Goal: Task Accomplishment & Management: Manage account settings

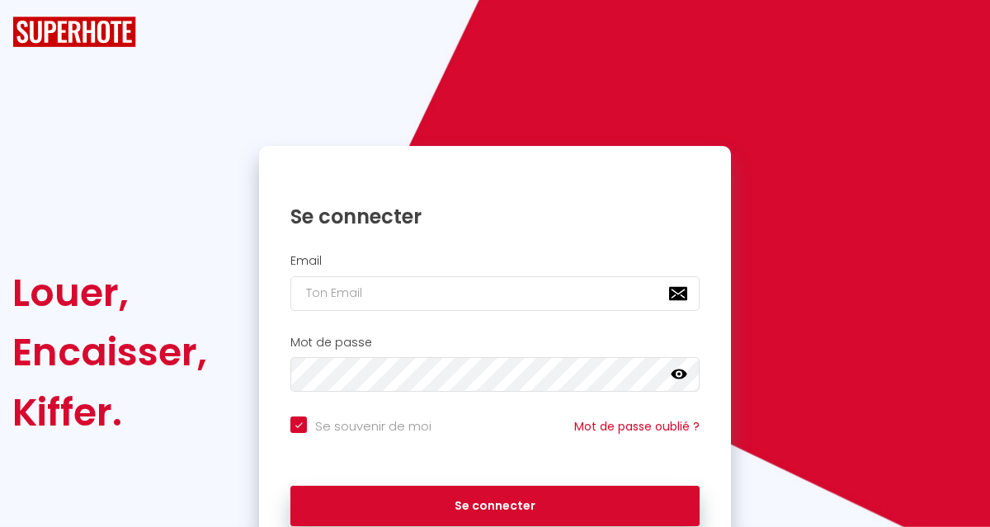
checkbox input "true"
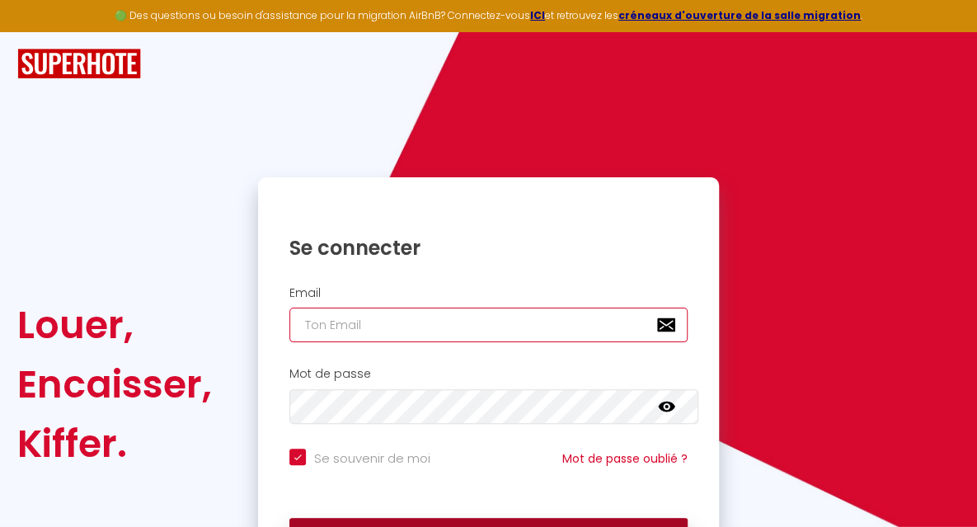
type input "[EMAIL_ADDRESS][DOMAIN_NAME]"
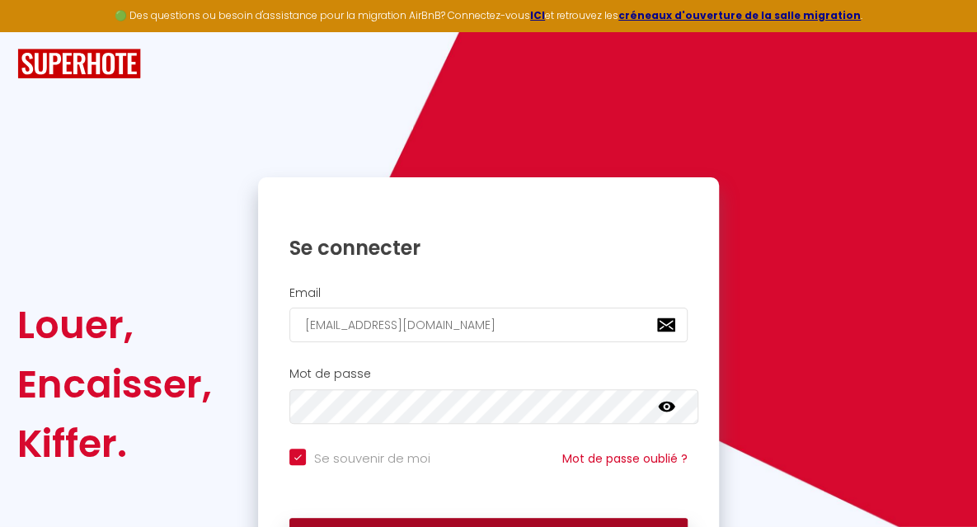
checkbox input "true"
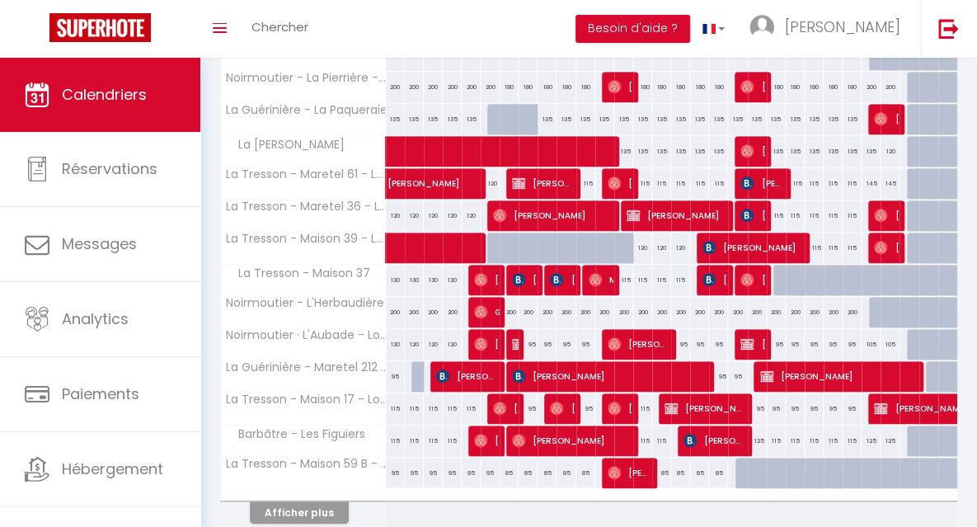
scroll to position [497, 0]
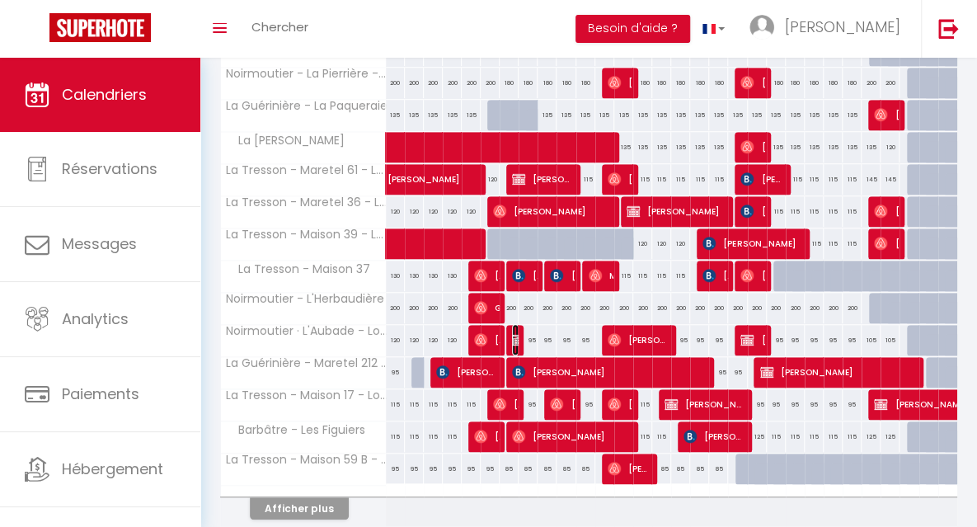
click at [512, 335] on img at bounding box center [518, 339] width 13 height 13
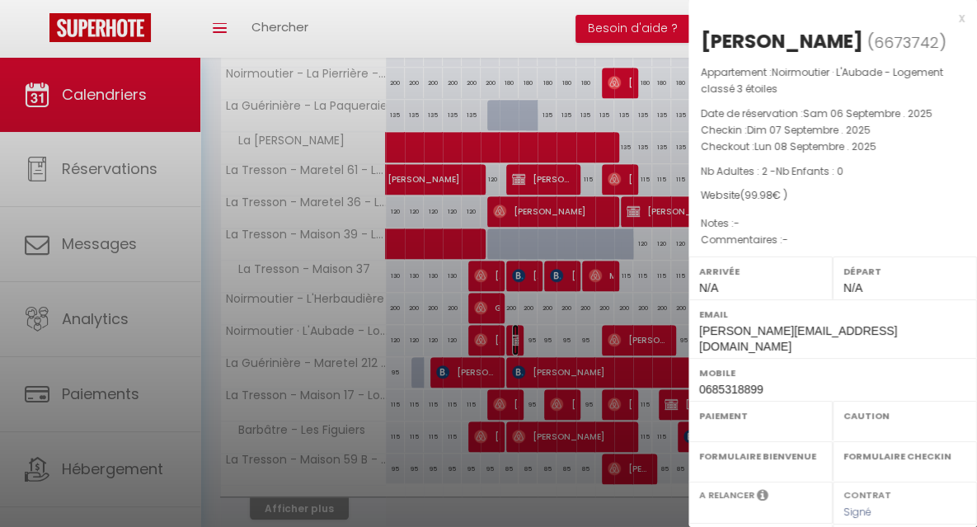
select select "OK"
select select "0"
select select "1"
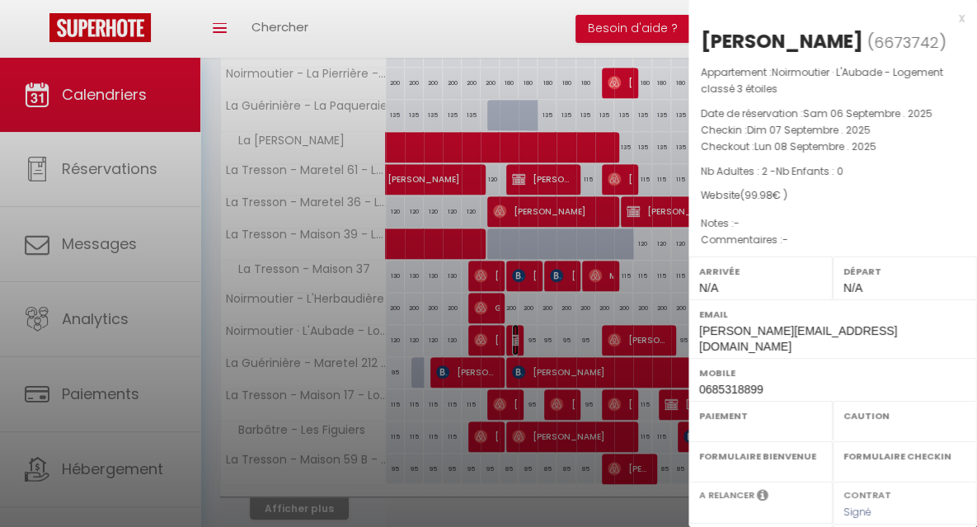
select select
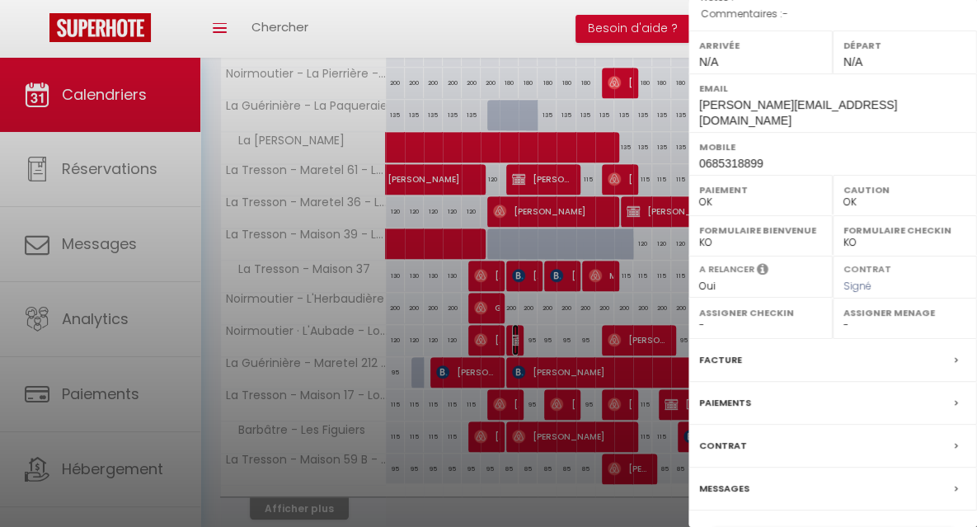
scroll to position [254, 0]
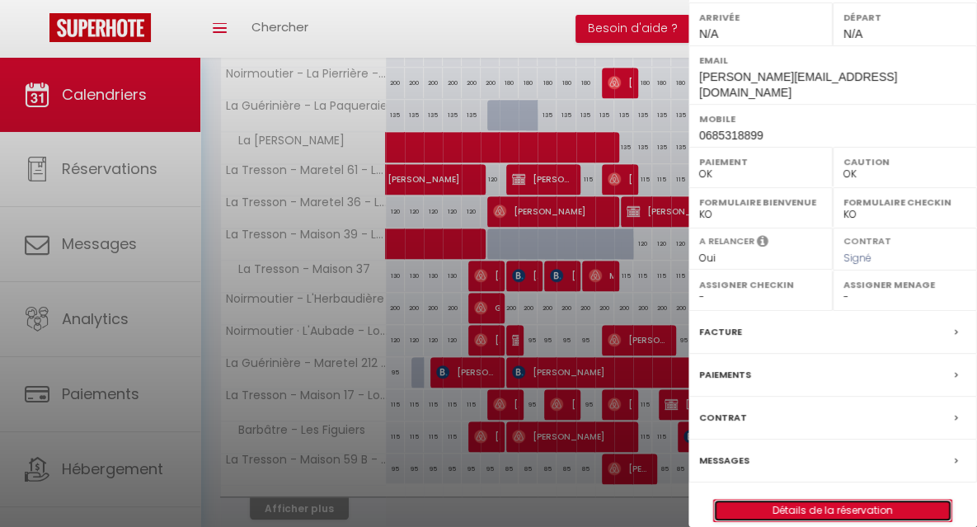
click at [835, 500] on link "Détails de la réservation" at bounding box center [832, 510] width 237 height 21
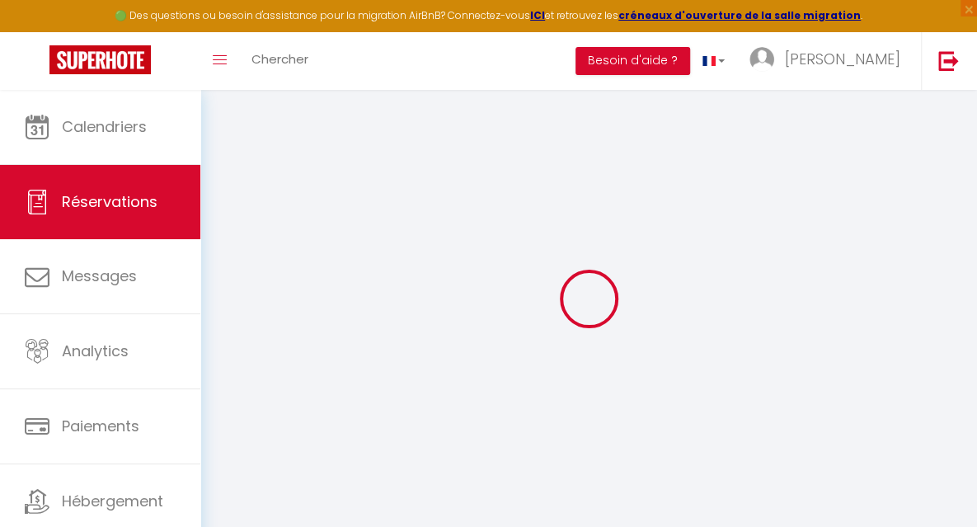
select select
checkbox input "false"
select select
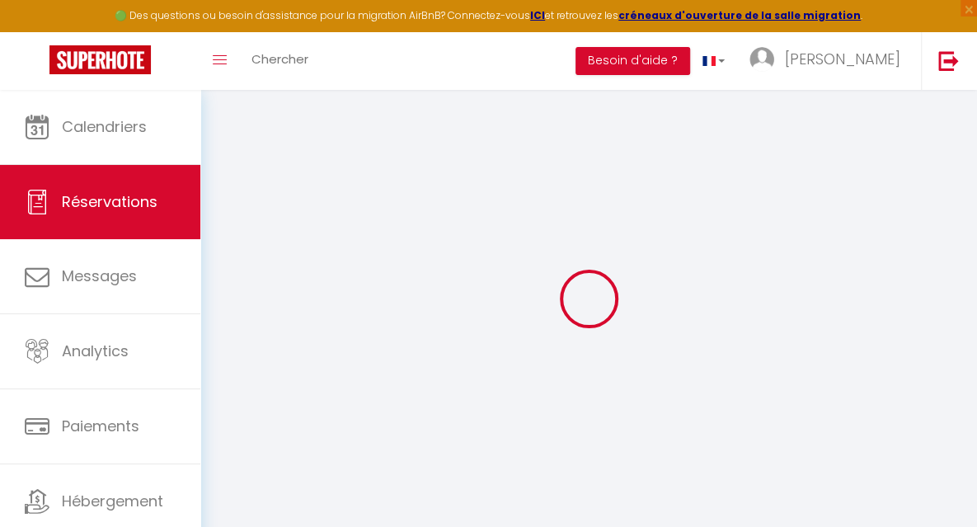
checkbox input "false"
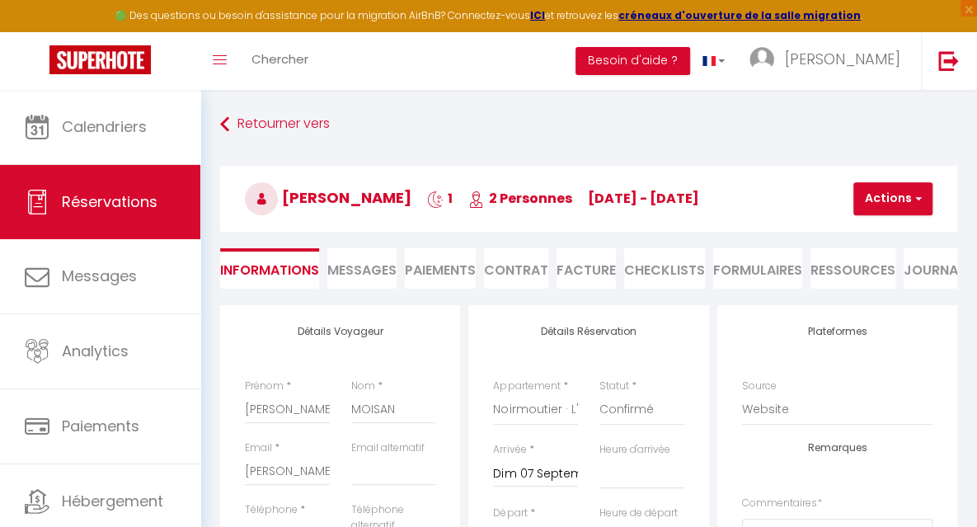
type input "3.08"
select select
checkbox input "false"
select select
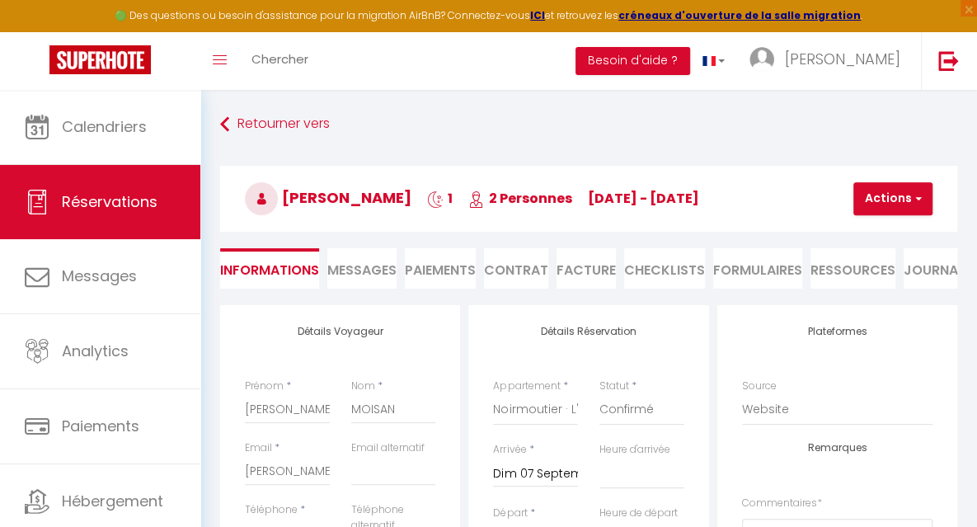
select select
click at [455, 264] on li "Paiements" at bounding box center [440, 268] width 71 height 40
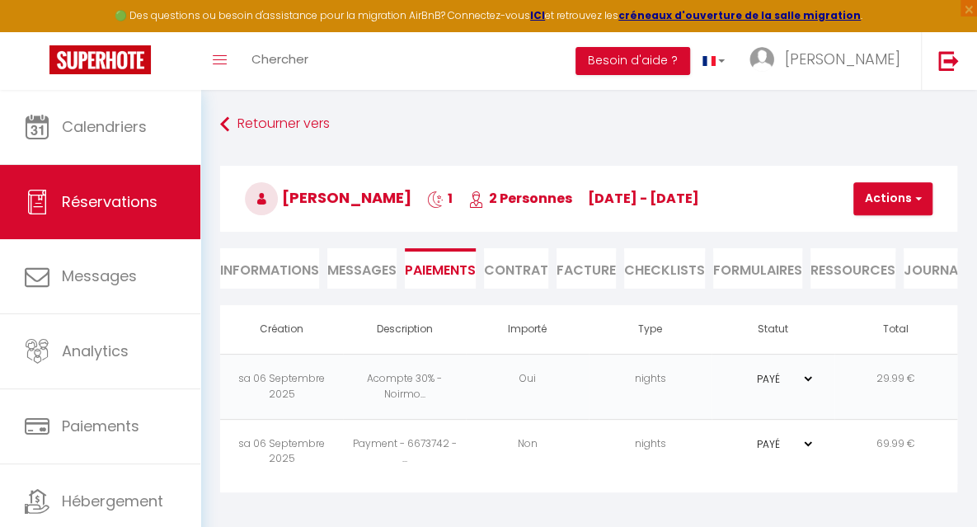
click at [523, 279] on li "Contrat" at bounding box center [516, 268] width 64 height 40
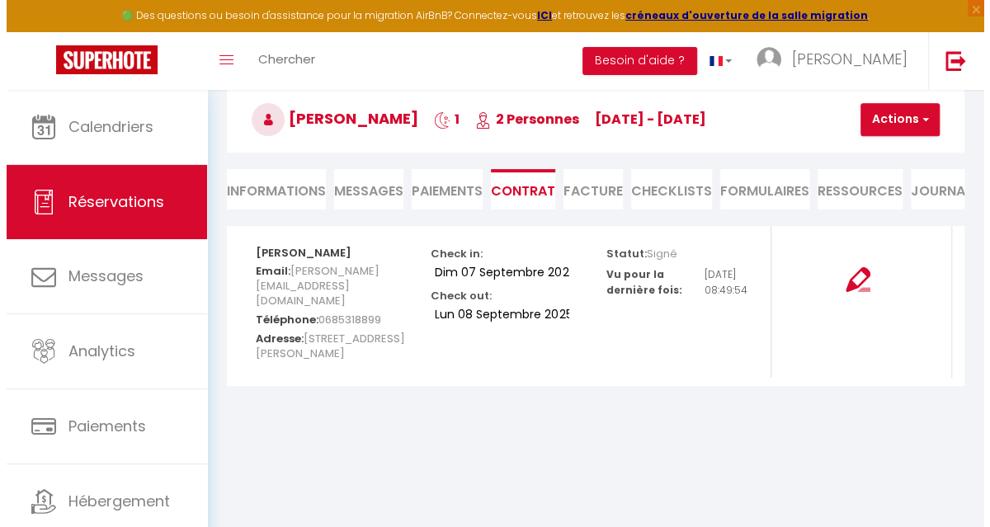
scroll to position [81, 0]
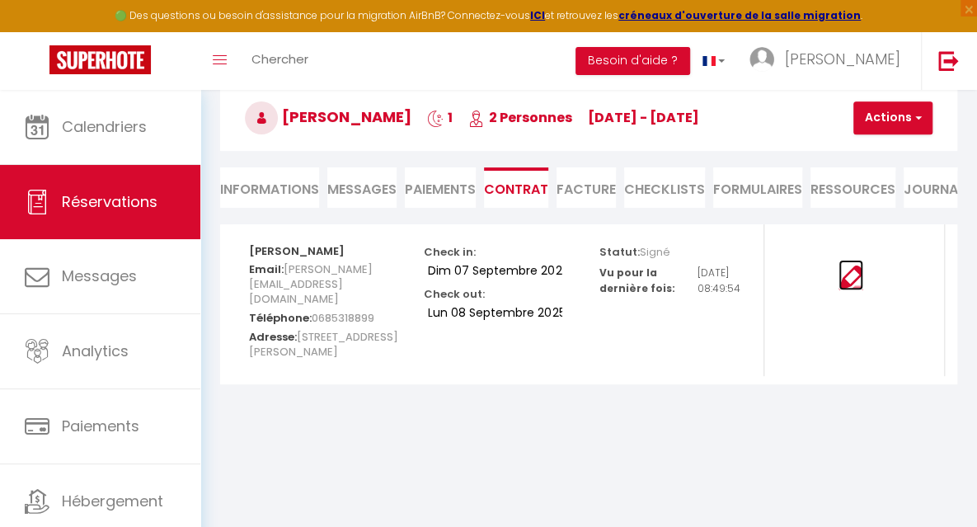
click at [858, 289] on img at bounding box center [851, 278] width 25 height 25
click at [880, 120] on button "Actions" at bounding box center [893, 117] width 79 height 33
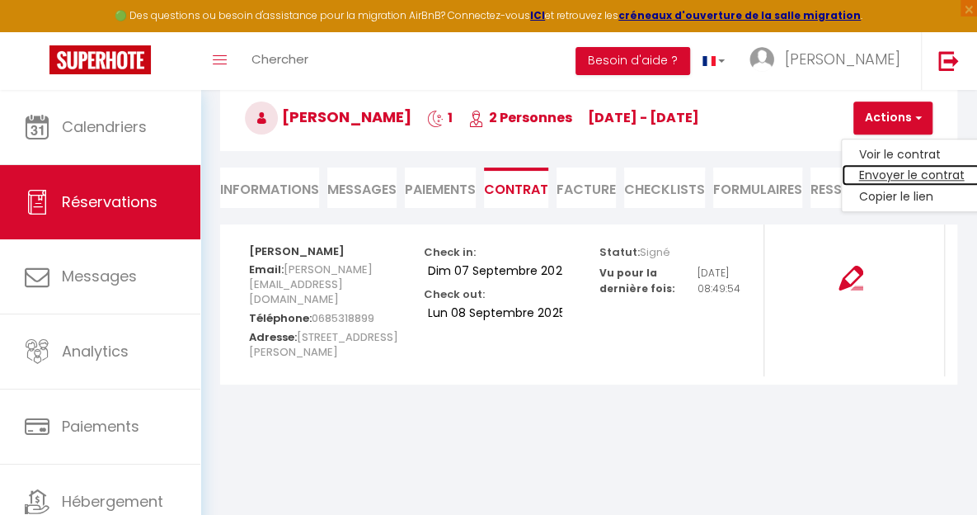
click at [879, 172] on link "Envoyer le contrat" at bounding box center [911, 175] width 139 height 21
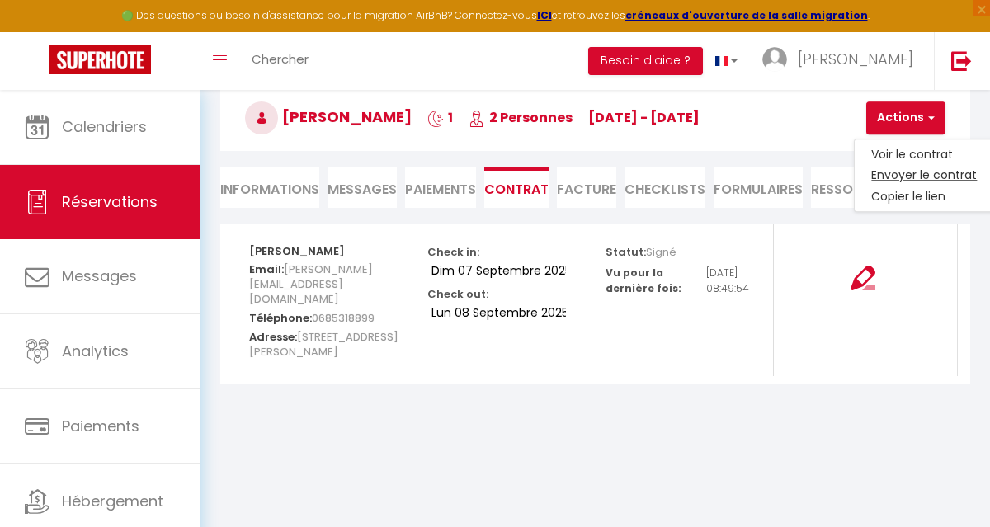
type input "[PERSON_NAME][EMAIL_ADDRESS][DOMAIN_NAME]"
select select "fr"
type input "Votre contrat 6673742 - Noirmoutier · L'Aubade - Logement classé 3 étoiles"
type textarea "Bonjour, Nous sommes ravis de vous accueillir du [DATE] au [DATE]. Afin de fina…"
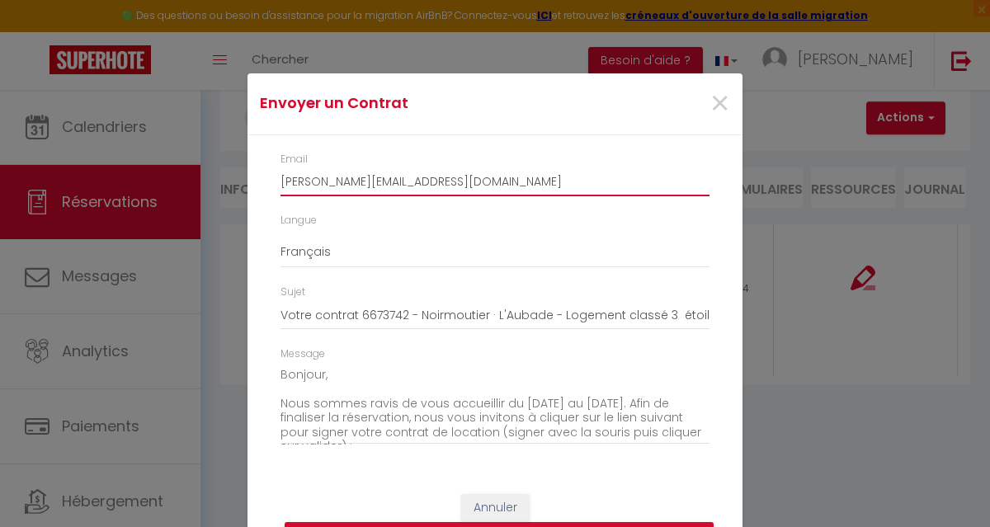
drag, startPoint x: 397, startPoint y: 184, endPoint x: 259, endPoint y: 195, distance: 139.0
click at [259, 195] on div "Email [PERSON_NAME][EMAIL_ADDRESS][DOMAIN_NAME] Langue Anglais Français Espagno…" at bounding box center [494, 306] width 495 height 343
type input "[PERSON_NAME][EMAIL_ADDRESS][DOMAIN_NAME]"
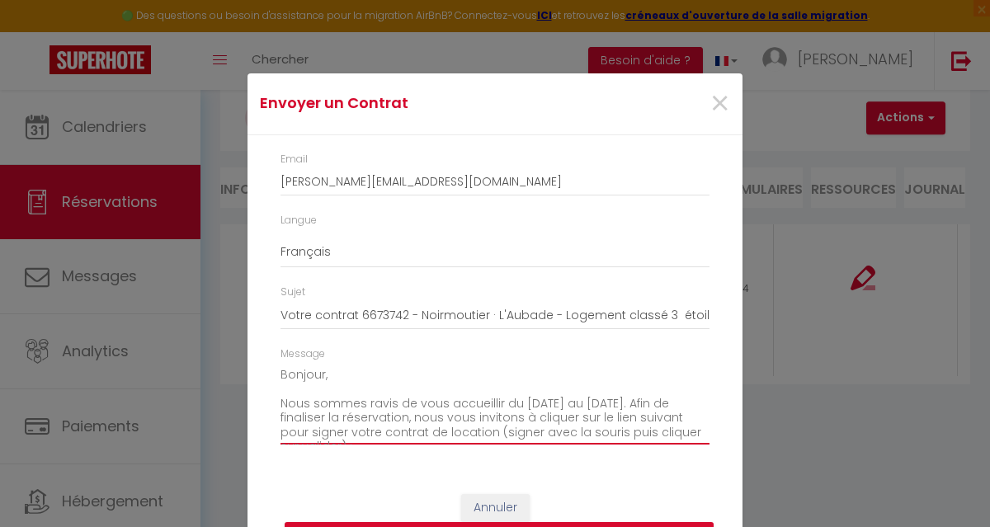
click at [317, 375] on textarea "Bonjour, Nous sommes ravis de vous accueillir du [DATE] au [DATE]. Afin de fina…" at bounding box center [494, 403] width 429 height 83
drag, startPoint x: 277, startPoint y: 403, endPoint x: 683, endPoint y: 428, distance: 406.5
click at [683, 428] on textarea "Bonjour [PERSON_NAME], Nous sommes ravis de vous accueillir du [DATE] au [DATE]…" at bounding box center [494, 403] width 429 height 83
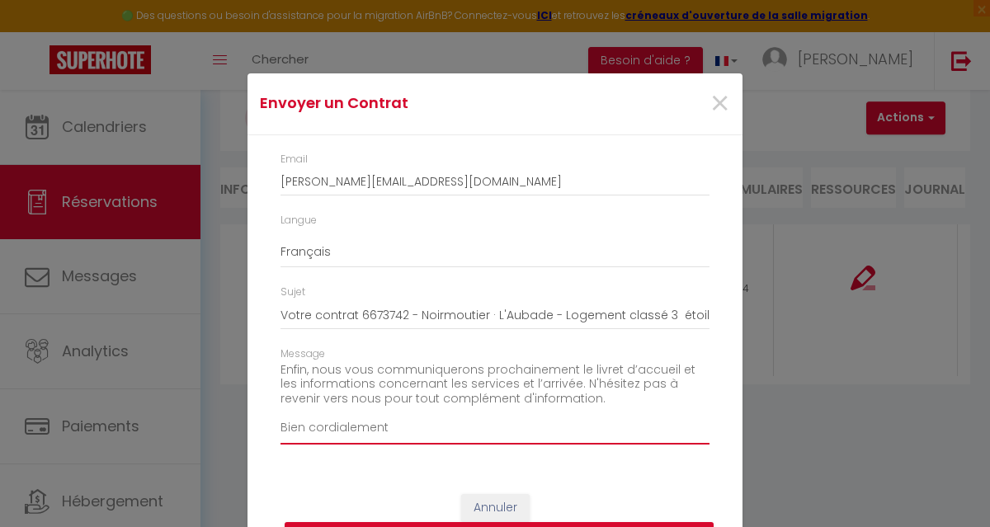
scroll to position [274, 0]
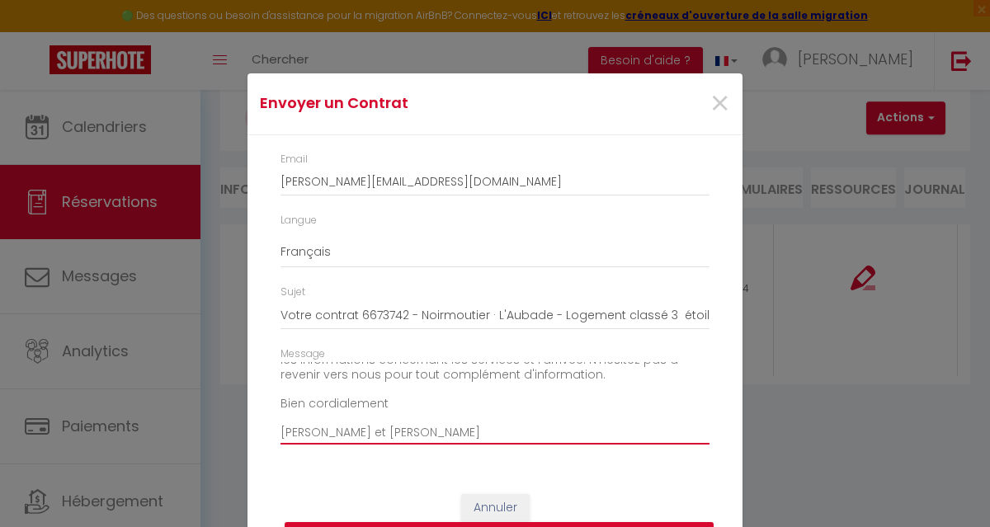
drag, startPoint x: 277, startPoint y: 406, endPoint x: 575, endPoint y: 441, distance: 299.8
click at [575, 441] on textarea "Bonjour [PERSON_NAME], Vous trouverez ci dessous le contrat de madame [PERSON_N…" at bounding box center [494, 403] width 429 height 83
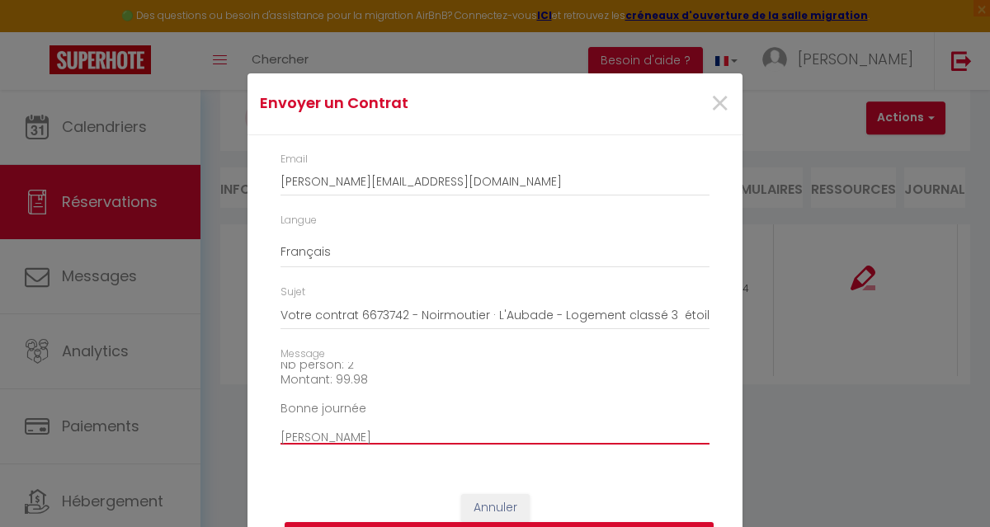
type textarea "Bonjour [PERSON_NAME], Vous trouverez ci dessous le contrat de madame [PERSON_N…"
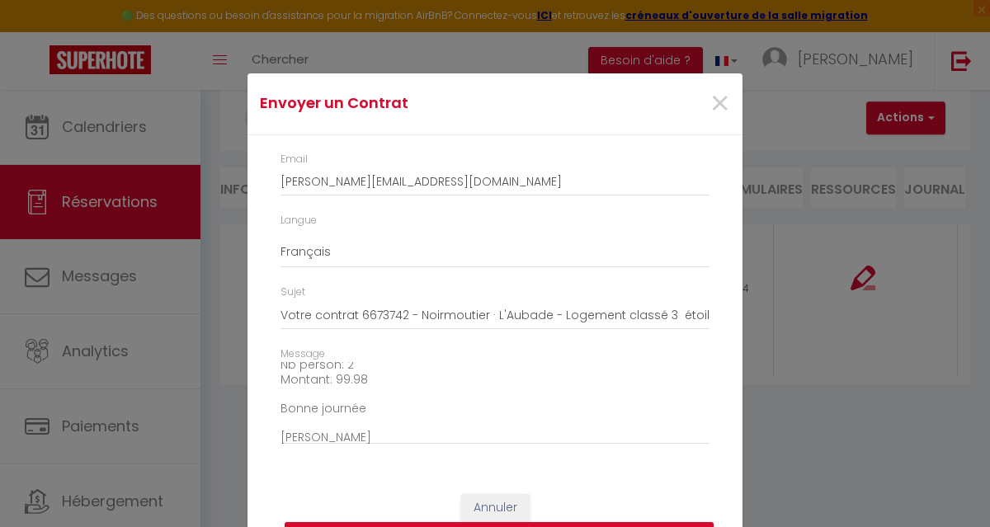
scroll to position [41, 0]
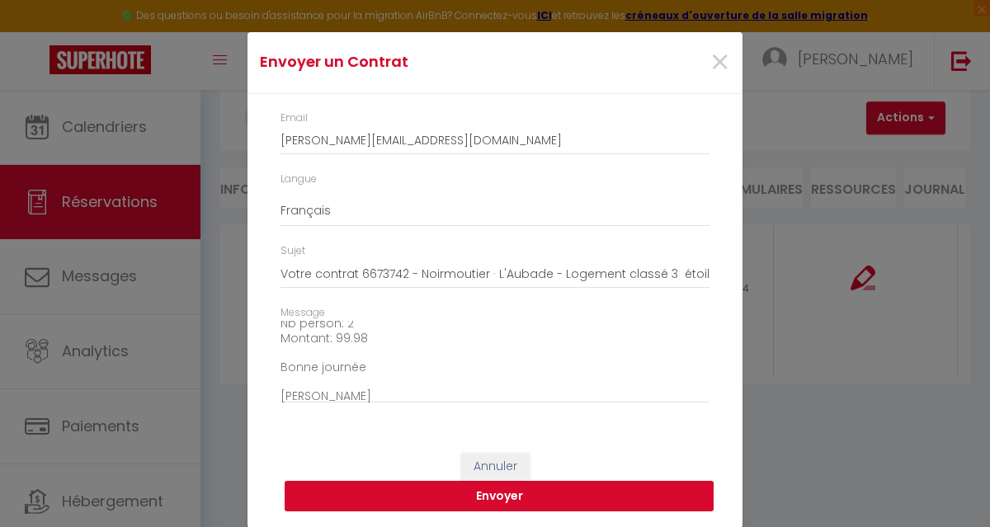
click at [521, 494] on button "Envoyer" at bounding box center [499, 496] width 429 height 31
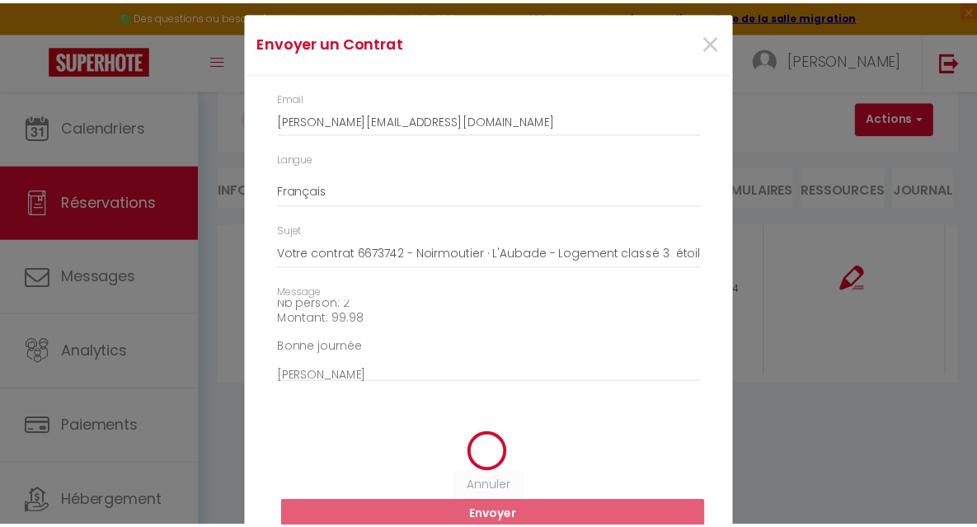
scroll to position [21, 0]
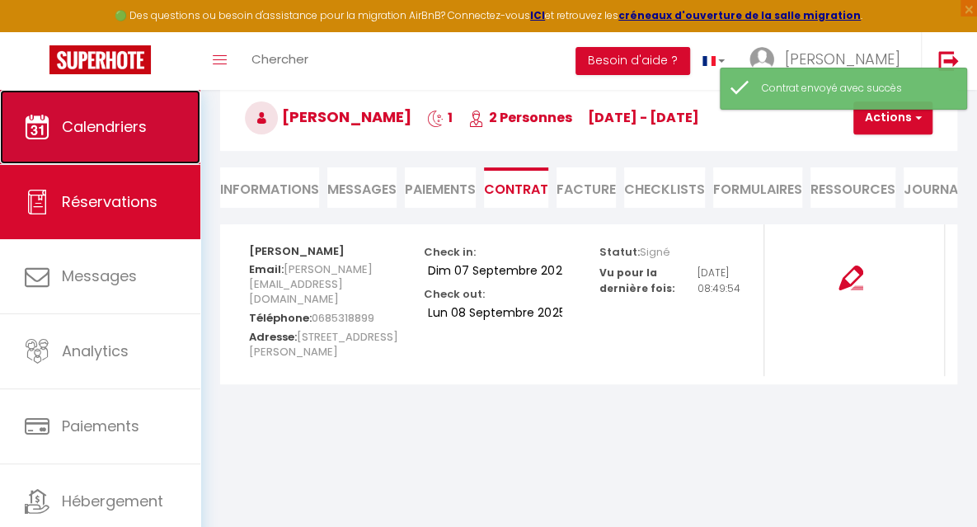
click at [107, 125] on span "Calendriers" at bounding box center [104, 126] width 85 height 21
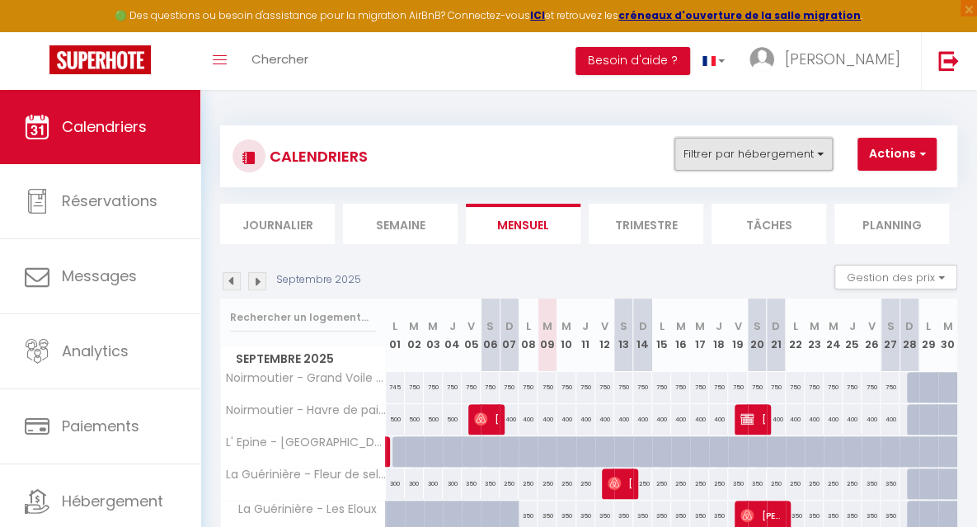
click at [775, 157] on button "Filtrer par hébergement" at bounding box center [754, 154] width 158 height 33
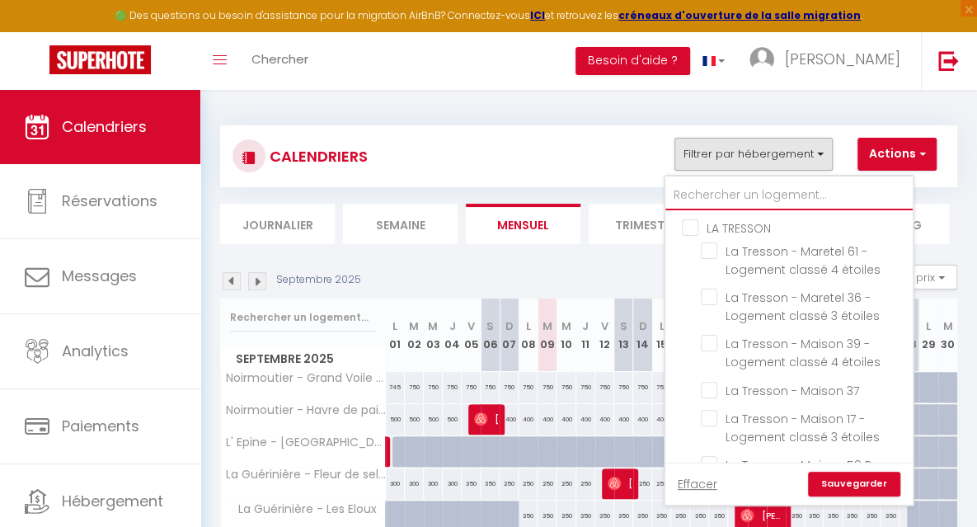
click at [780, 197] on input "text" at bounding box center [788, 196] width 247 height 30
type input "au"
checkbox input "false"
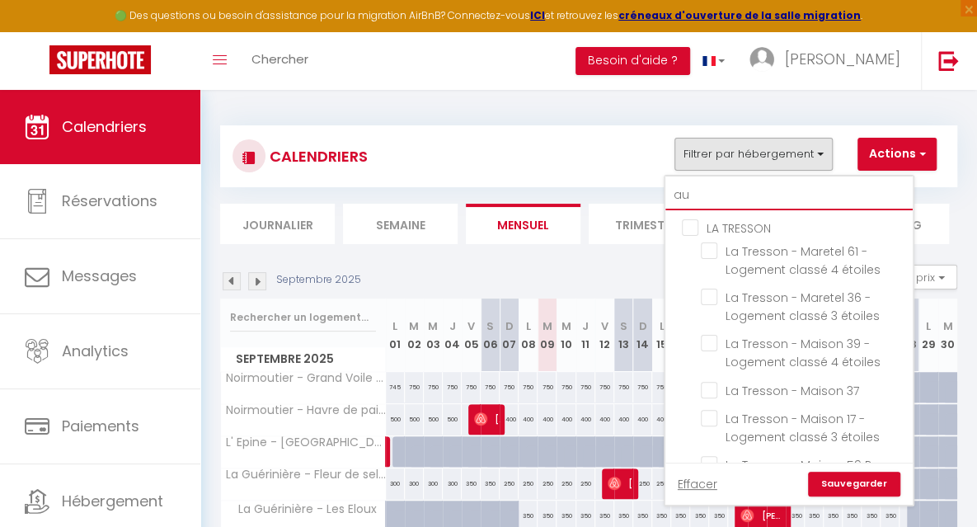
checkbox input "false"
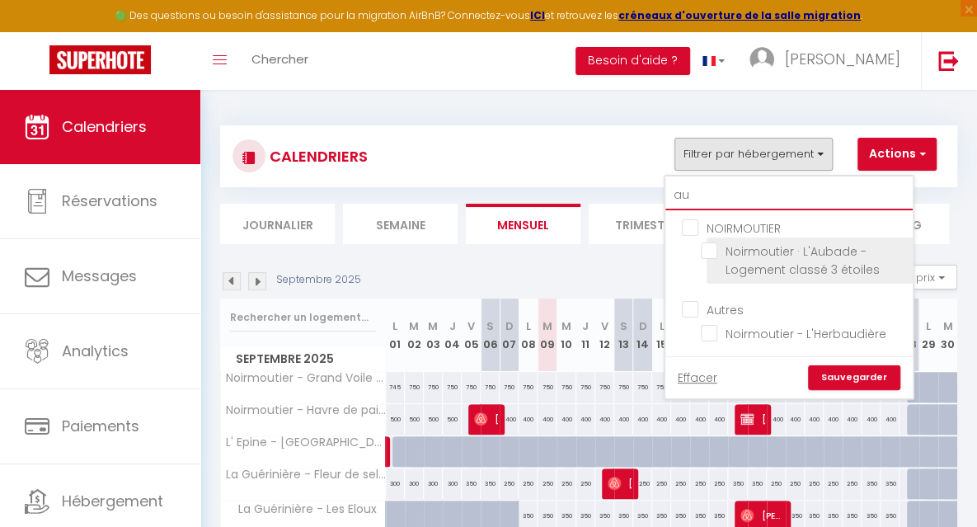
type input "au"
click at [788, 245] on input "Noirmoutier · L'Aubade - Logement classé 3 étoiles" at bounding box center [804, 250] width 206 height 16
checkbox input "true"
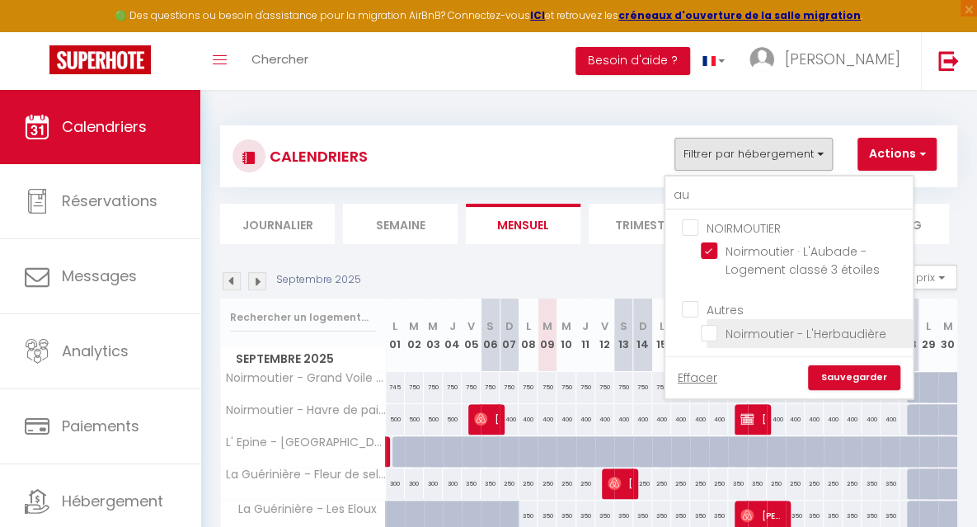
checkbox input "false"
click at [853, 373] on link "Sauvegarder" at bounding box center [854, 377] width 92 height 25
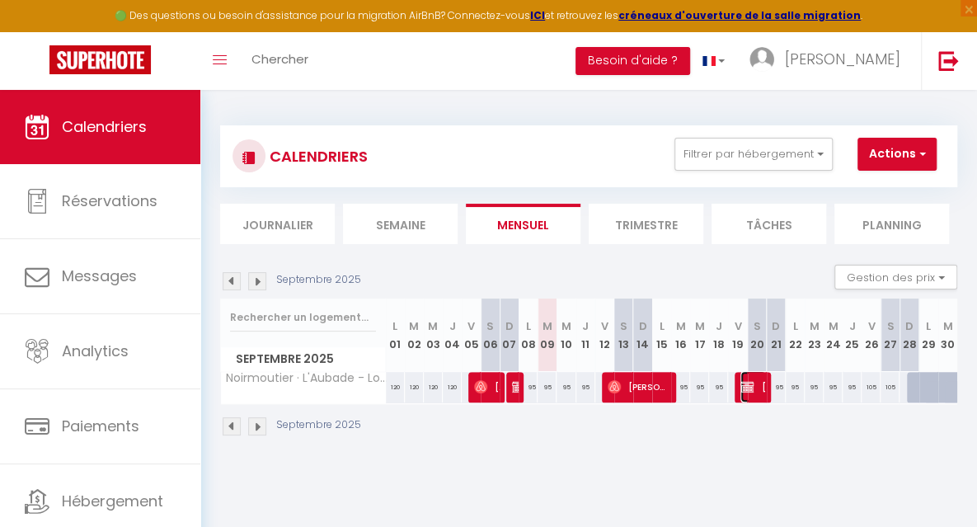
click at [750, 388] on span "[PERSON_NAME]" at bounding box center [754, 386] width 26 height 31
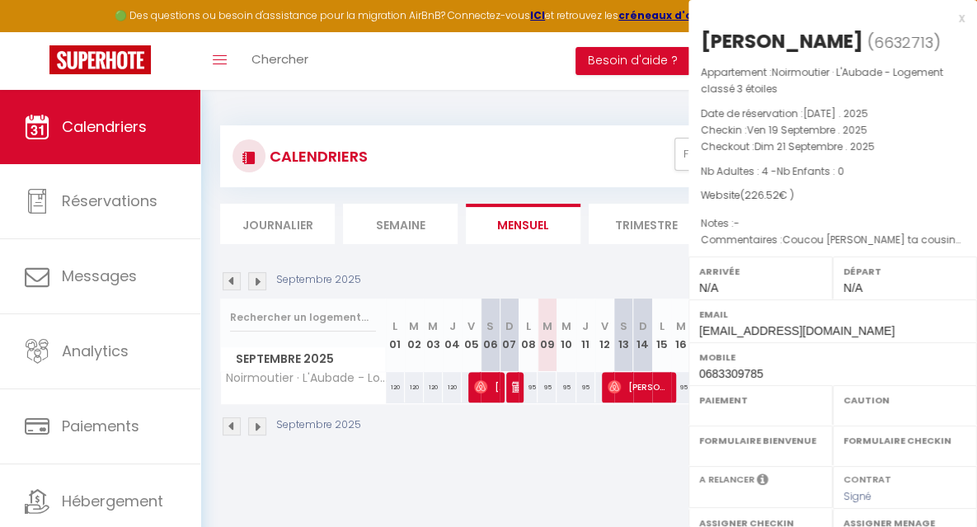
select select "OK"
select select "KO"
select select "0"
select select "1"
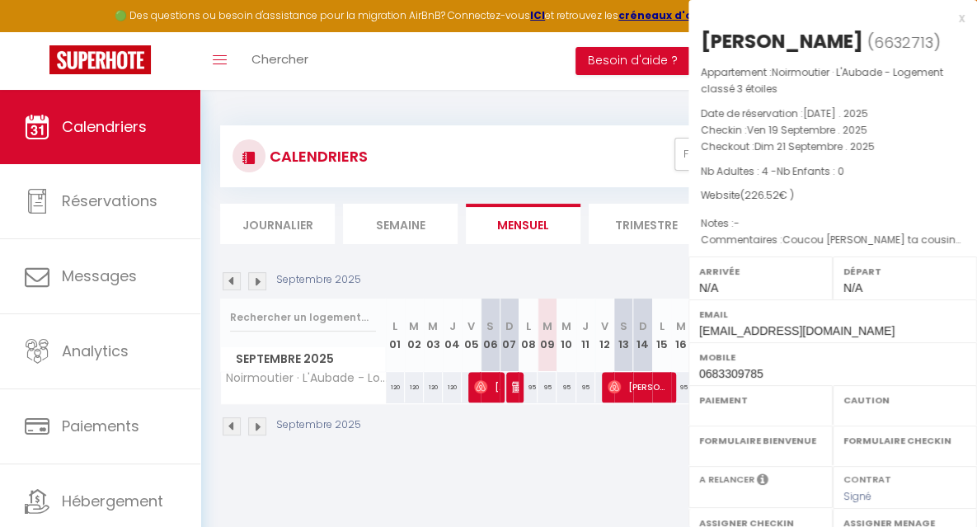
select select
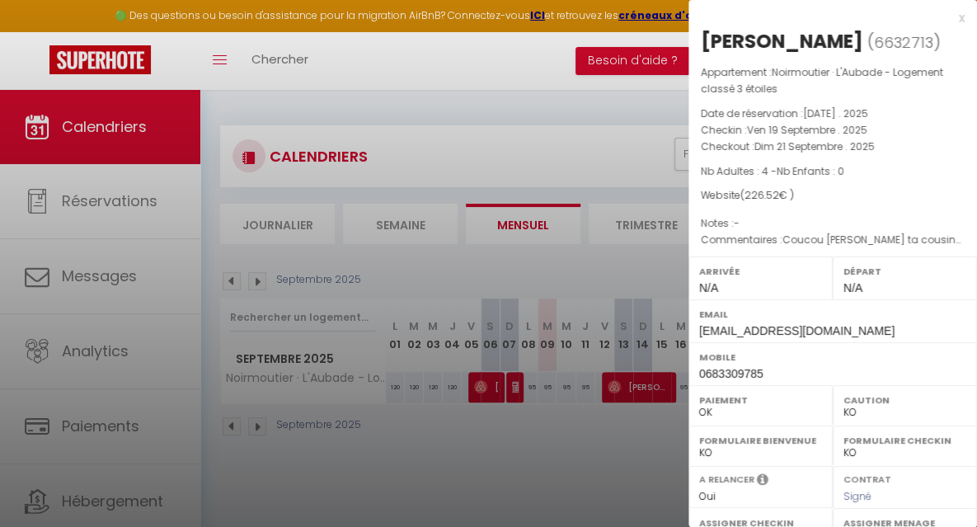
click at [563, 481] on div at bounding box center [488, 263] width 977 height 527
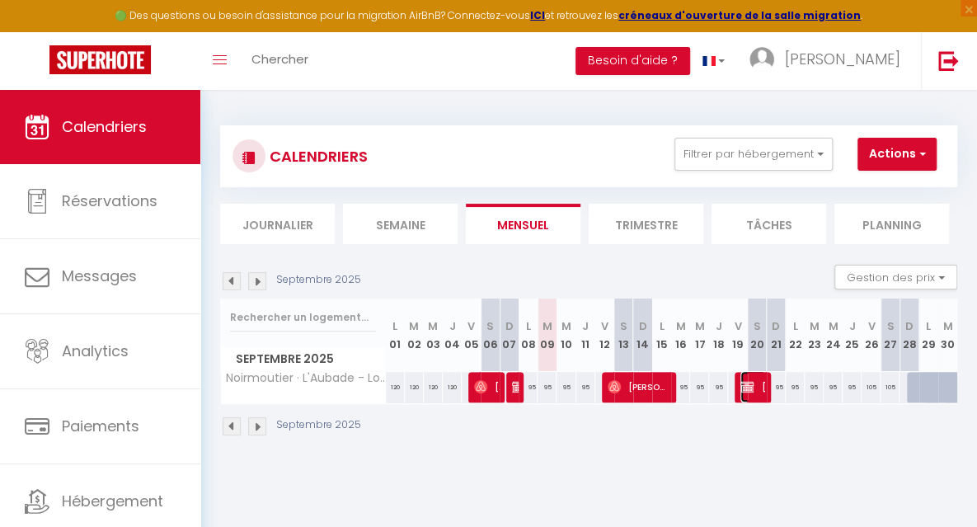
click at [742, 385] on img at bounding box center [747, 386] width 13 height 13
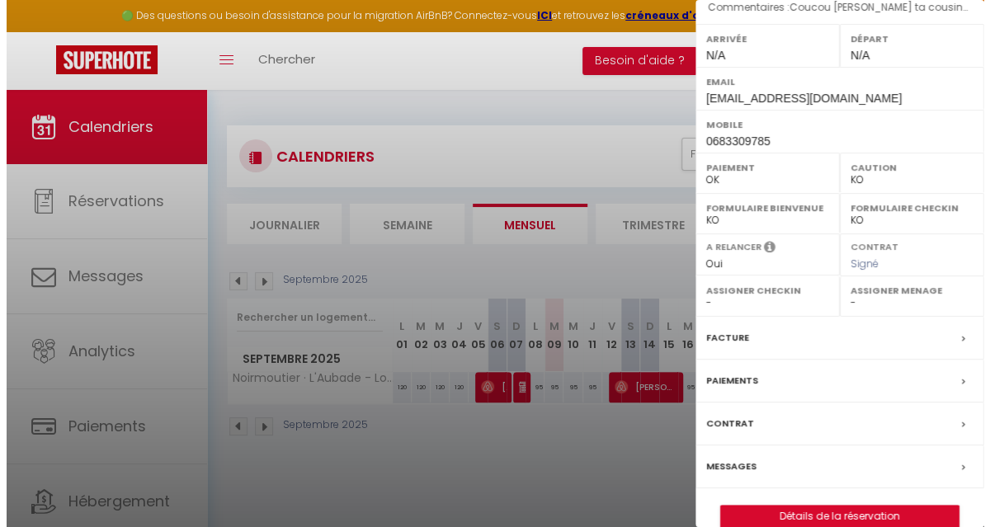
scroll to position [280, 0]
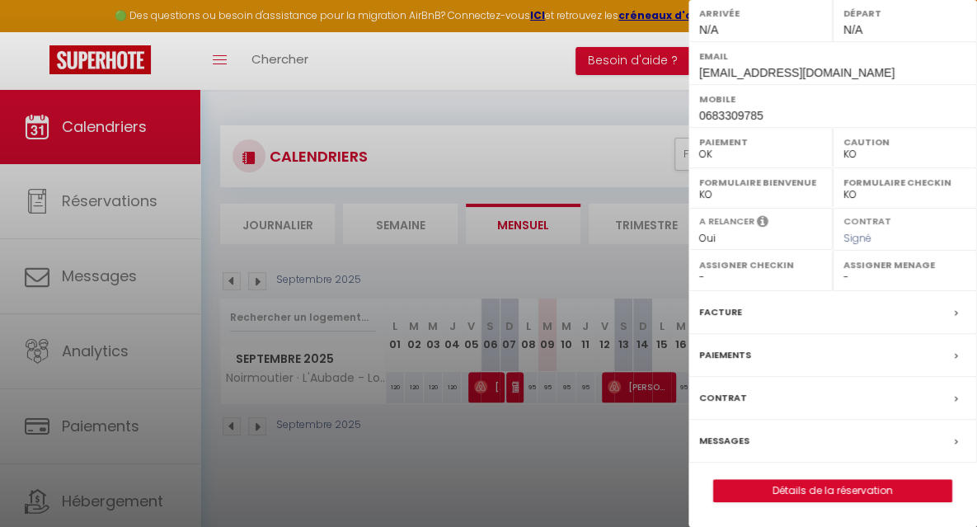
click at [730, 397] on label "Contrat" at bounding box center [723, 397] width 48 height 17
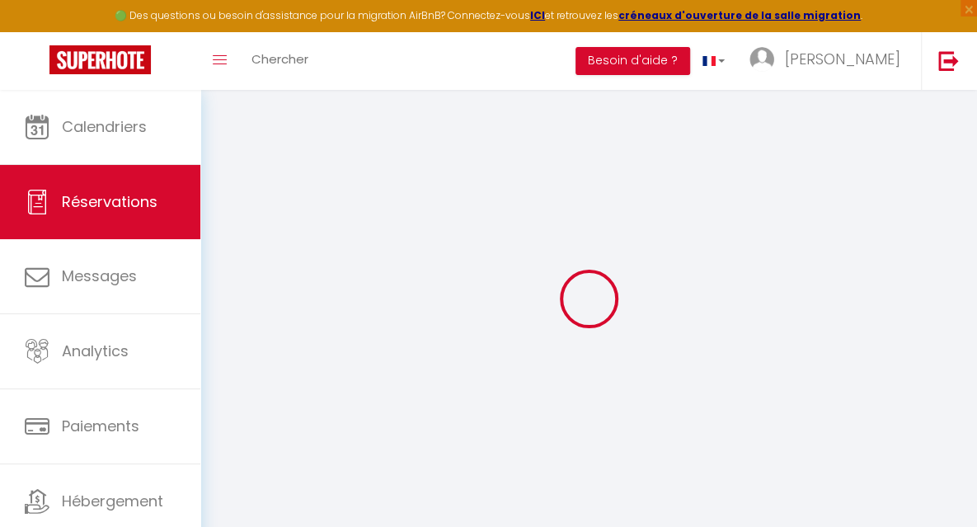
select select
checkbox input "false"
type textarea "Coucou [PERSON_NAME] ta cousine on peut se faire un petit apero pendant notre w…"
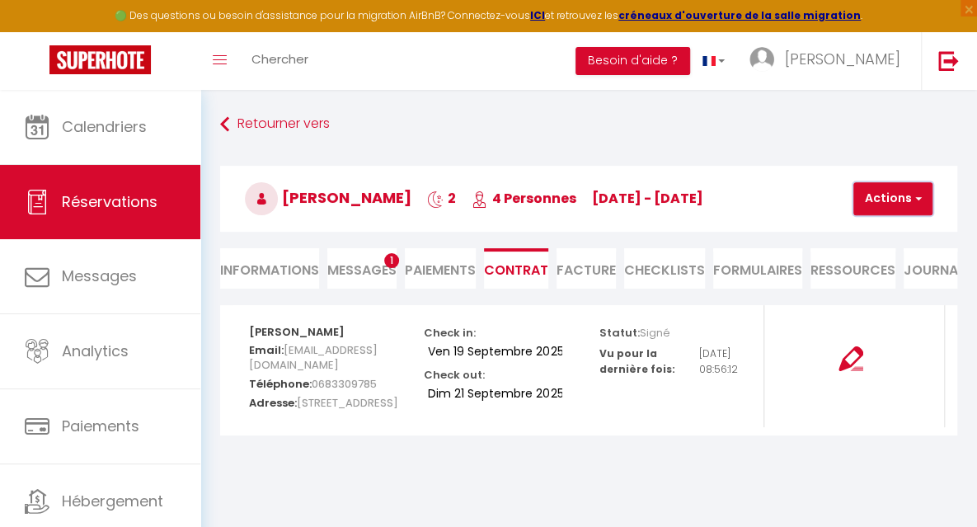
click at [879, 200] on button "Actions" at bounding box center [893, 198] width 79 height 33
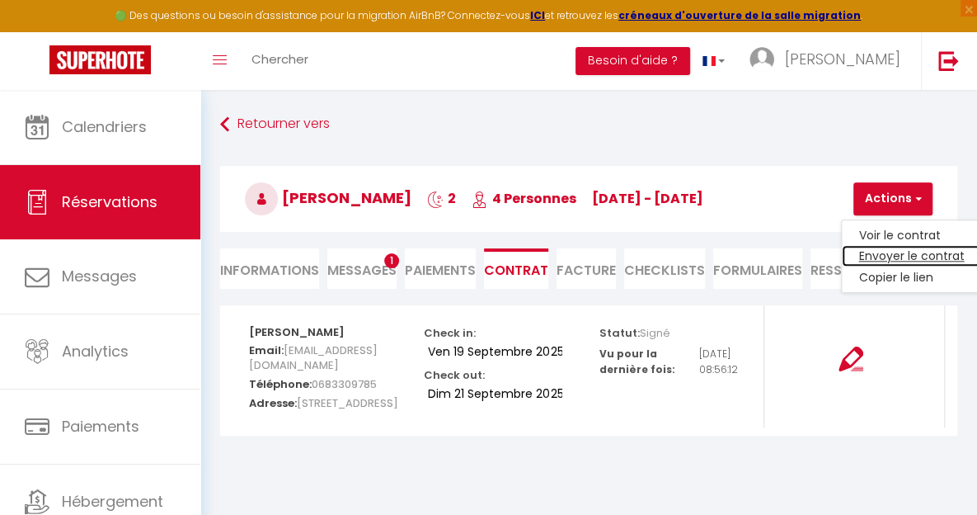
click at [881, 252] on link "Envoyer le contrat" at bounding box center [911, 256] width 139 height 21
type input "[EMAIL_ADDRESS][DOMAIN_NAME]"
select select "fr"
type input "Votre contrat 6632713 - Noirmoutier · L'Aubade - Logement classé 3 étoiles"
type textarea "Bonjour, Nous sommes ravis de vous accueillir du [DATE] au [DATE]. Afin de fina…"
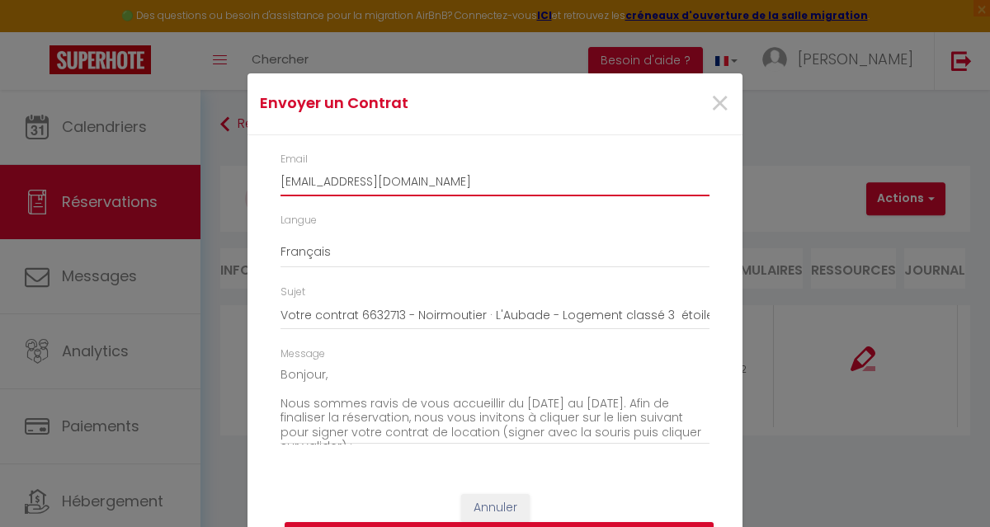
drag, startPoint x: 464, startPoint y: 184, endPoint x: 264, endPoint y: 205, distance: 201.5
click at [270, 205] on div "Email [EMAIL_ADDRESS][DOMAIN_NAME]" at bounding box center [495, 183] width 450 height 62
type input "[PERSON_NAME][EMAIL_ADDRESS][DOMAIN_NAME]"
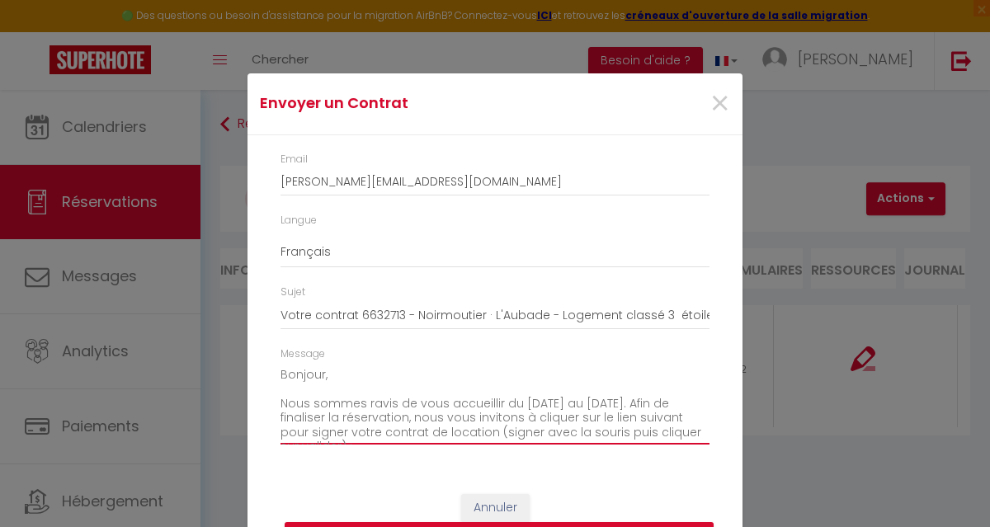
drag, startPoint x: 275, startPoint y: 374, endPoint x: 315, endPoint y: 375, distance: 40.4
click at [315, 375] on textarea "Bonjour, Nous sommes ravis de vous accueillir du [DATE] au [DATE]. Afin de fina…" at bounding box center [494, 403] width 429 height 83
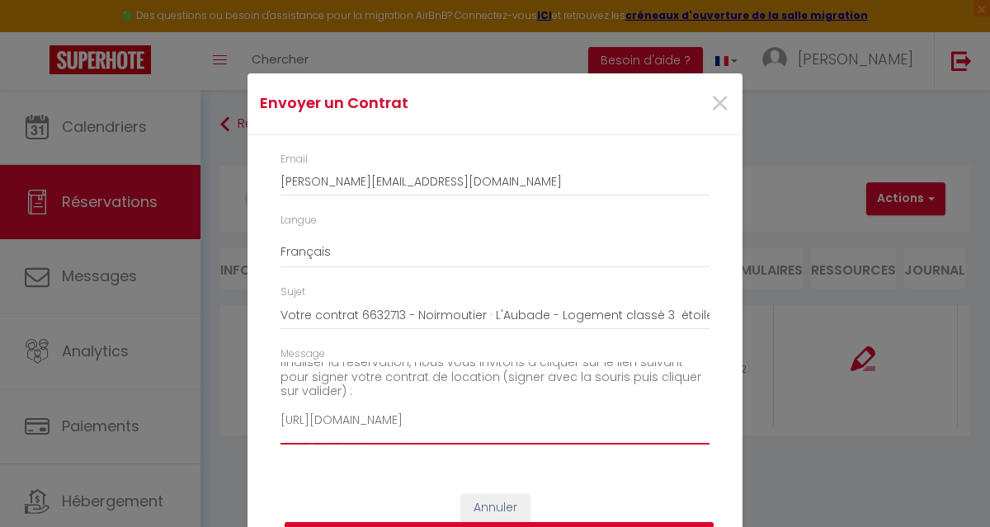
scroll to position [57, 0]
drag, startPoint x: 277, startPoint y: 398, endPoint x: 487, endPoint y: 402, distance: 209.5
click at [487, 402] on textarea "[PERSON_NAME], Nous sommes ravis de vous accueillir du [DATE] au [DATE]. Afin d…" at bounding box center [494, 403] width 429 height 83
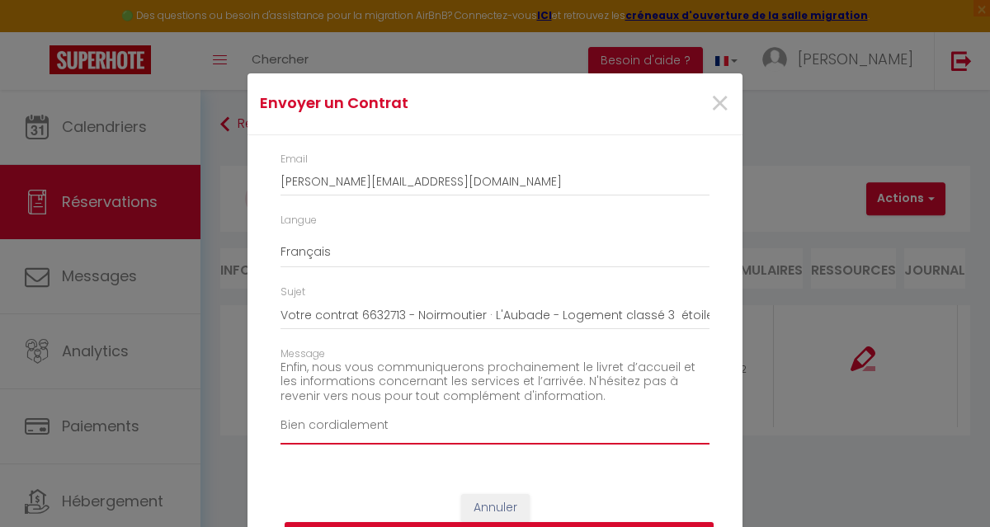
scroll to position [274, 0]
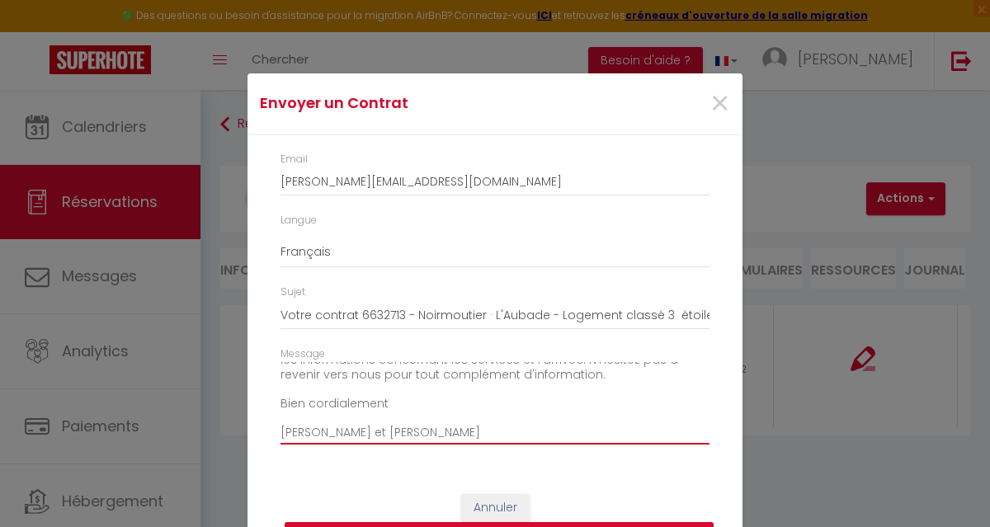
drag, startPoint x: 275, startPoint y: 373, endPoint x: 407, endPoint y: 436, distance: 146.4
click at [407, 436] on textarea "[PERSON_NAME], Comme convenu, ci dessous le contrat d'[PERSON_NAME] du [DATE] a…" at bounding box center [494, 403] width 429 height 83
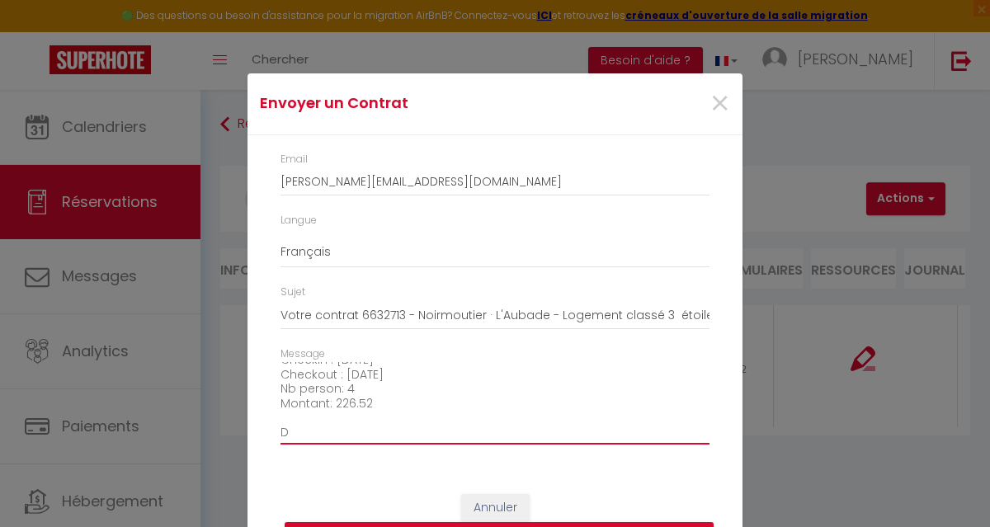
scroll to position [173, 0]
type textarea "[PERSON_NAME], Comme convenu, ci dessous le contrat d'[PERSON_NAME] du [DATE] a…"
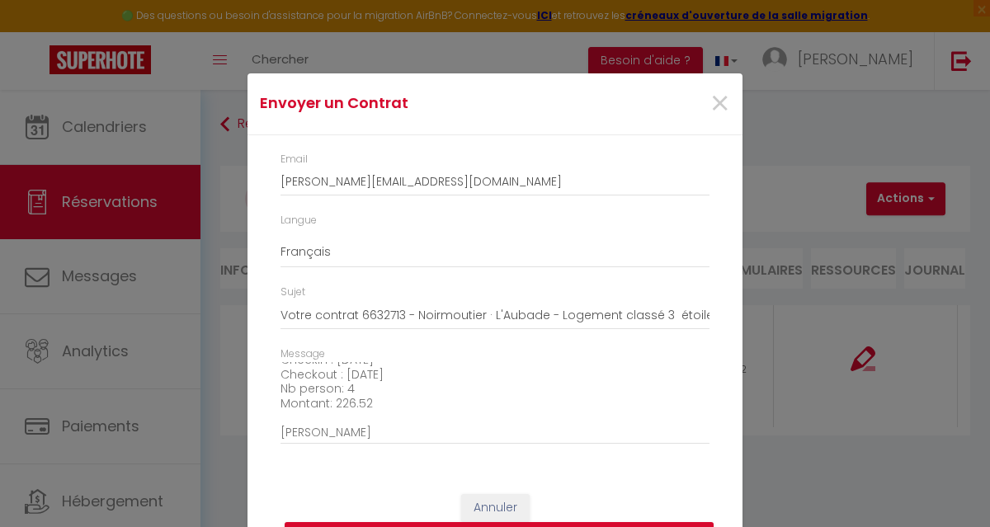
scroll to position [41, 0]
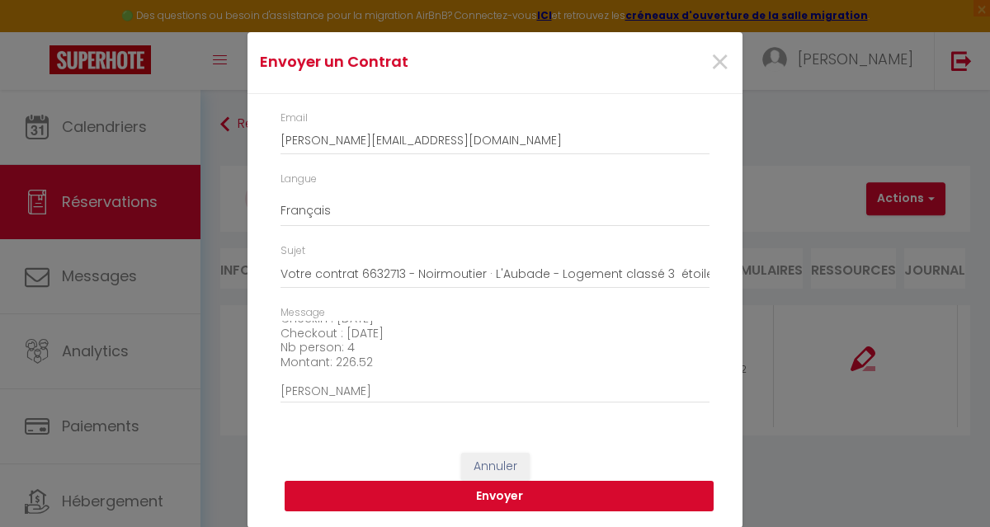
click at [478, 497] on button "Envoyer" at bounding box center [499, 496] width 429 height 31
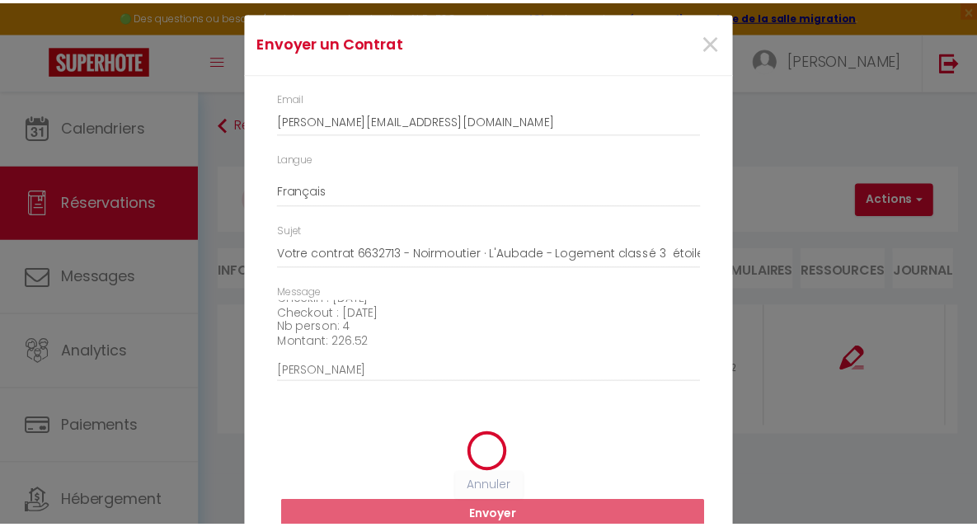
scroll to position [21, 0]
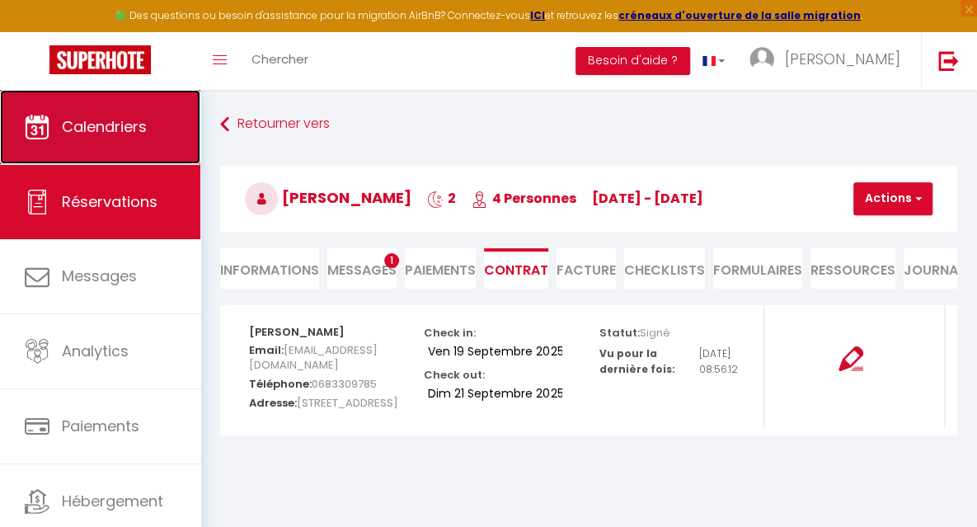
click at [130, 127] on span "Calendriers" at bounding box center [104, 126] width 85 height 21
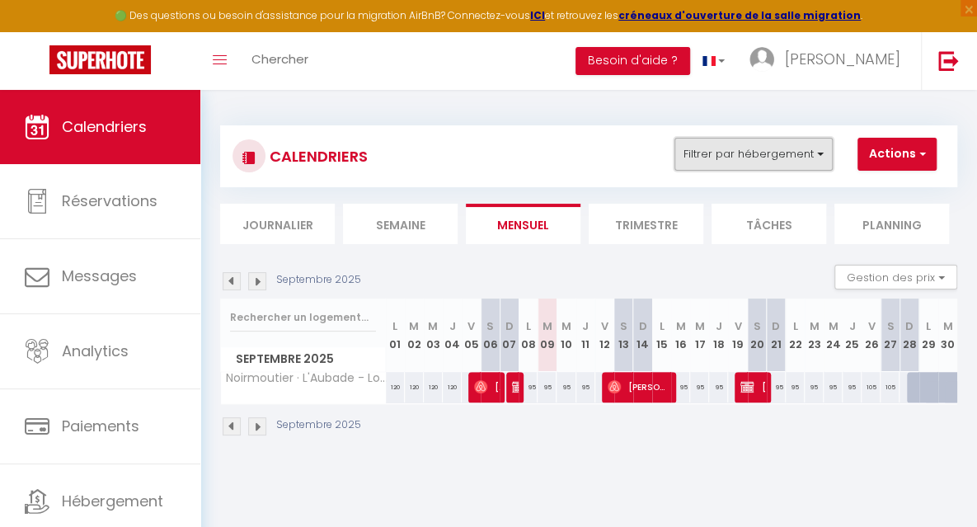
click at [770, 162] on button "Filtrer par hébergement" at bounding box center [754, 154] width 158 height 33
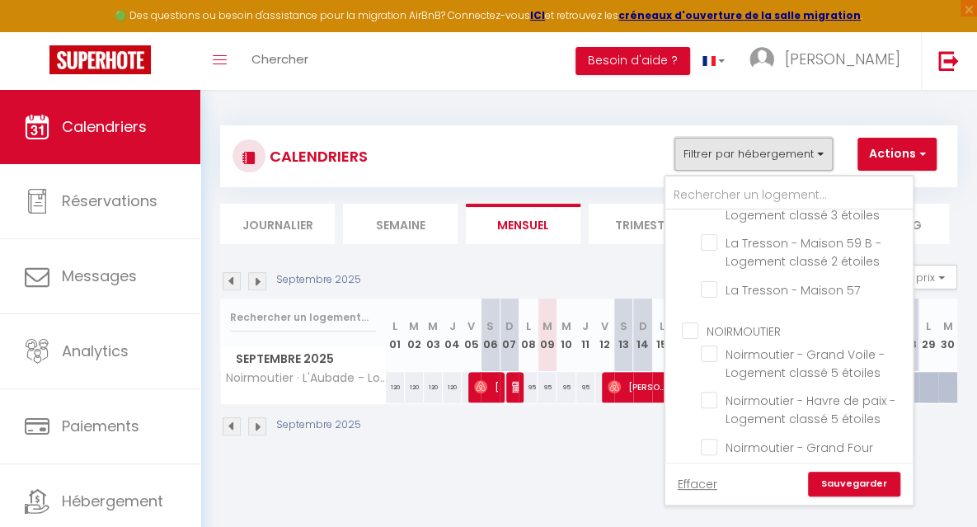
scroll to position [444, 0]
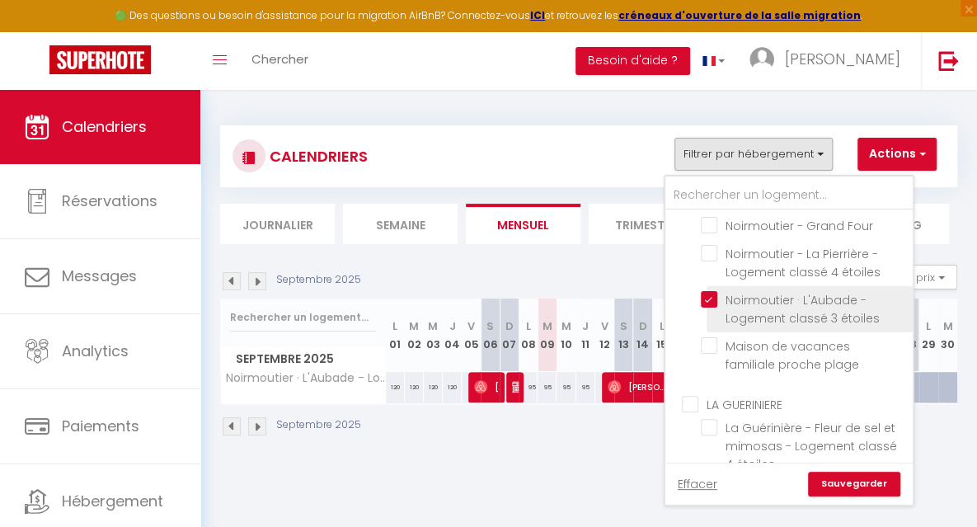
click at [720, 299] on input "Noirmoutier · L'Aubade - Logement classé 3 étoiles" at bounding box center [804, 299] width 206 height 16
checkbox input "false"
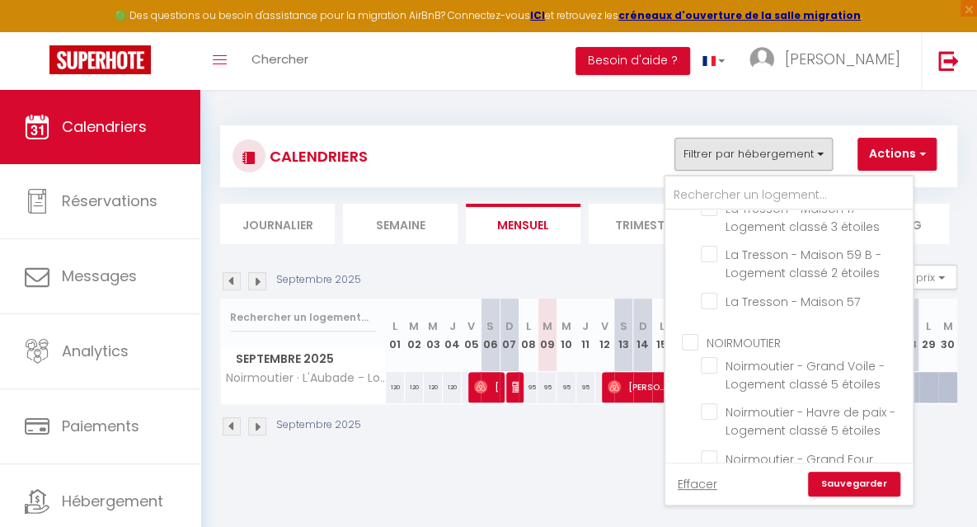
scroll to position [0, 0]
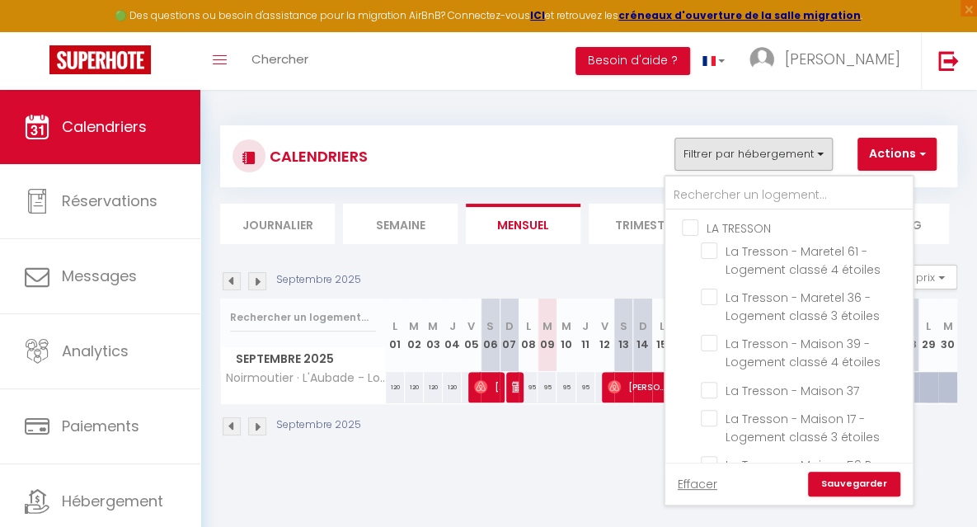
click at [569, 438] on div "Septembre 2025" at bounding box center [588, 428] width 737 height 49
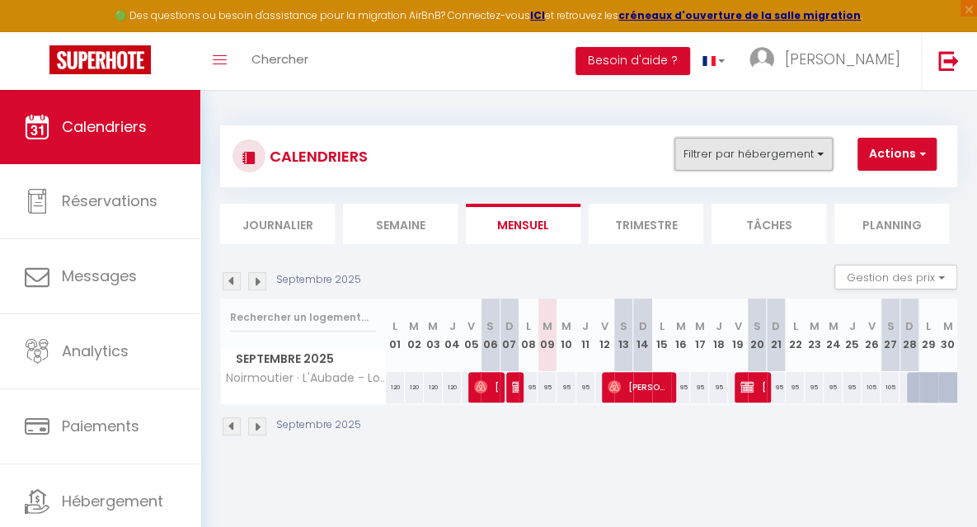
click at [734, 155] on button "Filtrer par hébergement" at bounding box center [754, 154] width 158 height 33
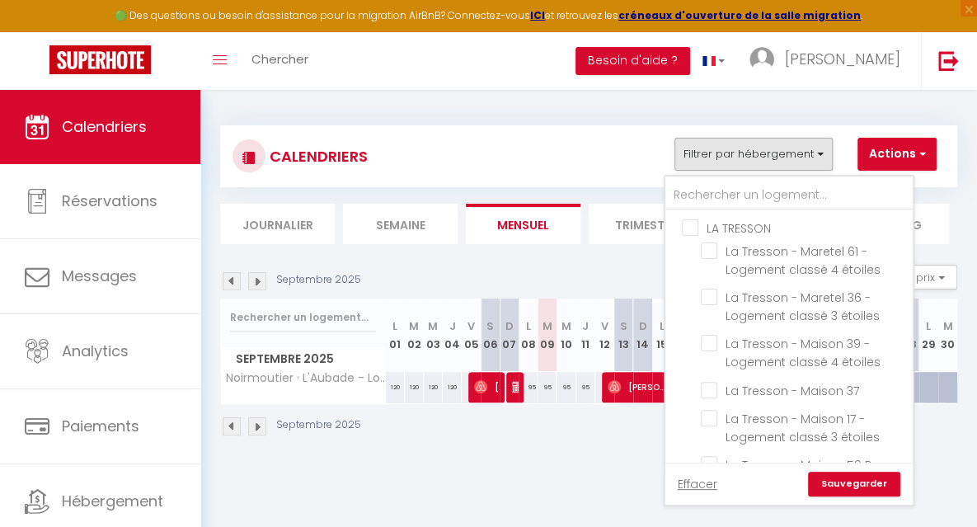
click at [693, 228] on input "LA TRESSON" at bounding box center [805, 227] width 247 height 16
checkbox input "true"
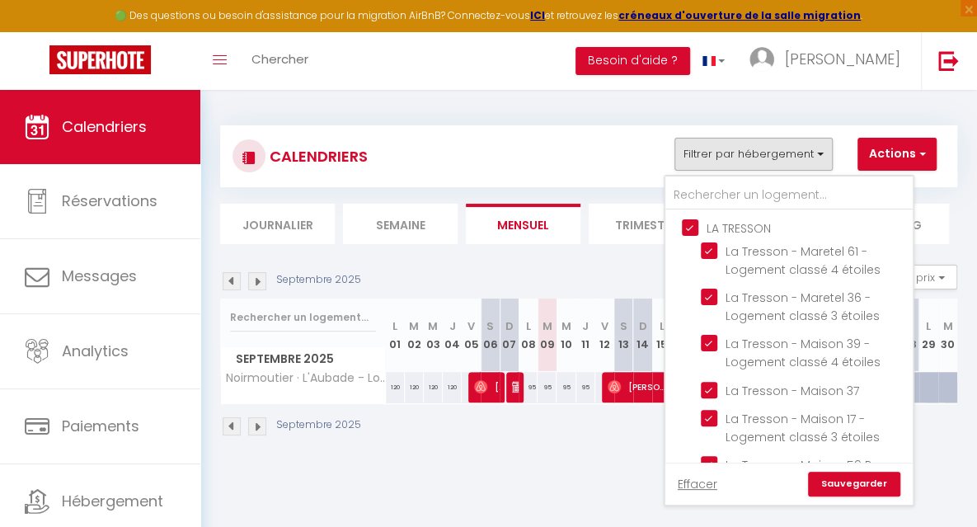
checkbox input "true"
checkbox input "false"
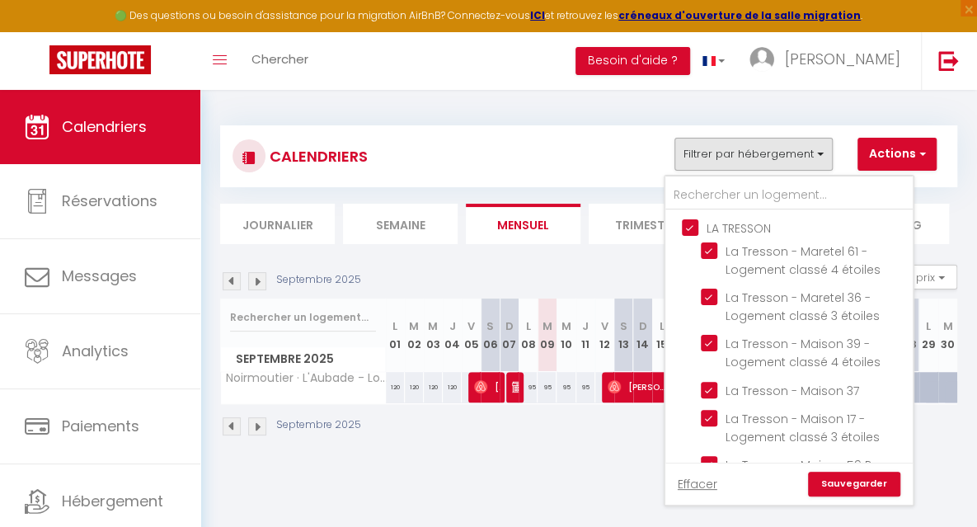
checkbox input "false"
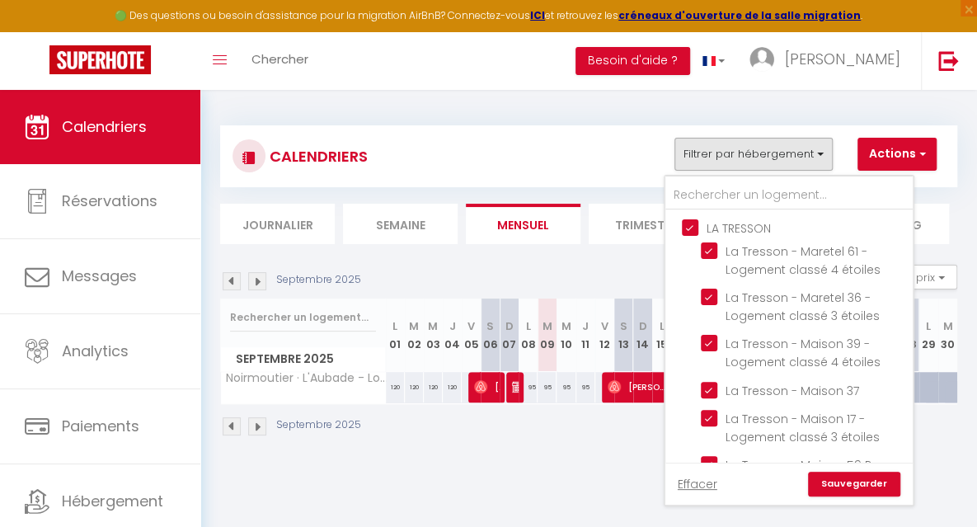
checkbox input "false"
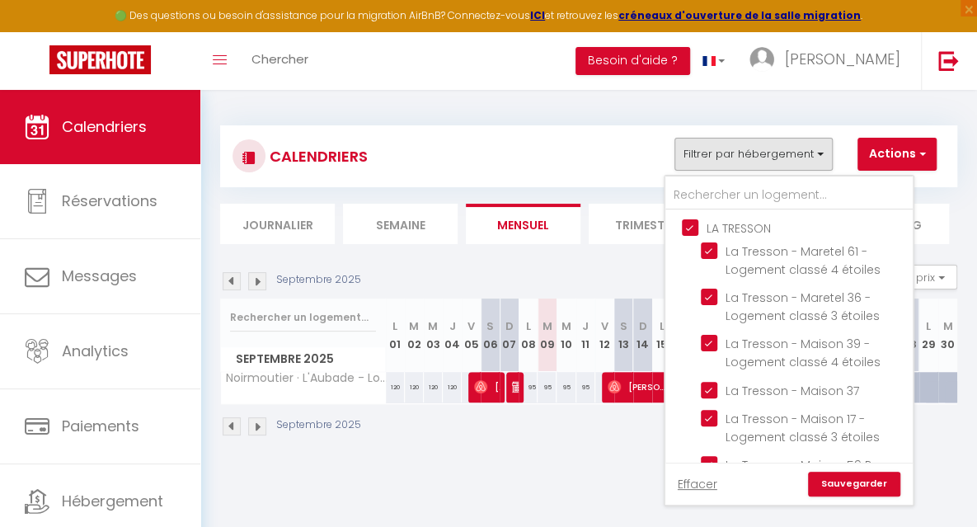
checkbox input "false"
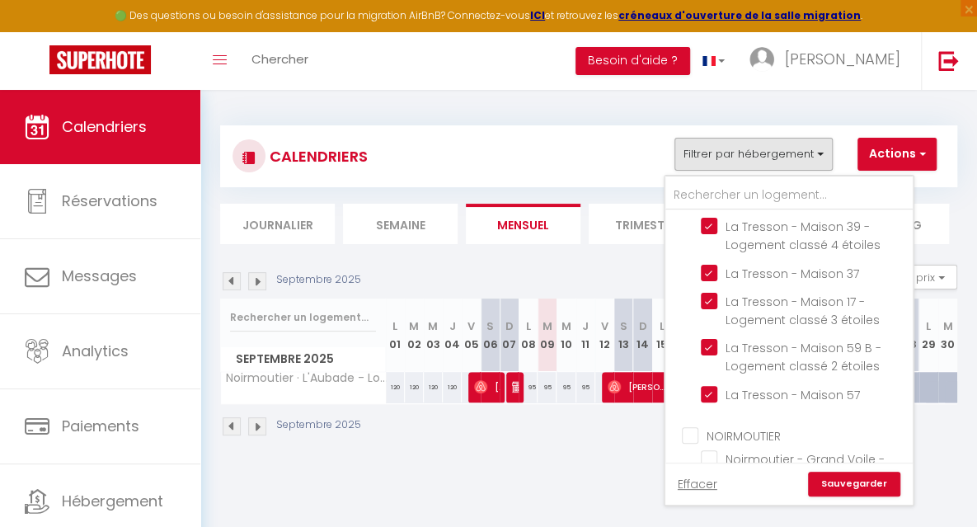
scroll to position [132, 0]
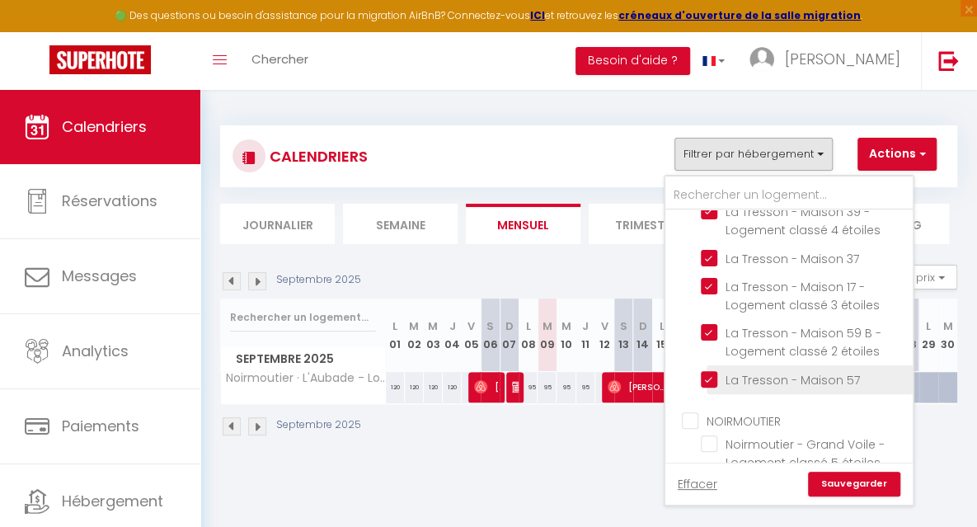
click at [769, 379] on input "La Tresson - Maison 57" at bounding box center [804, 378] width 206 height 16
checkbox input "false"
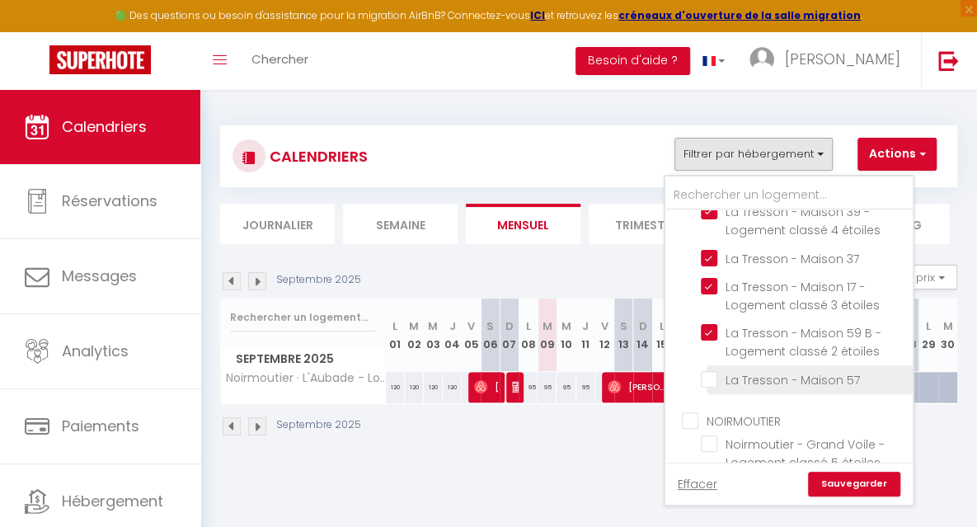
checkbox input "false"
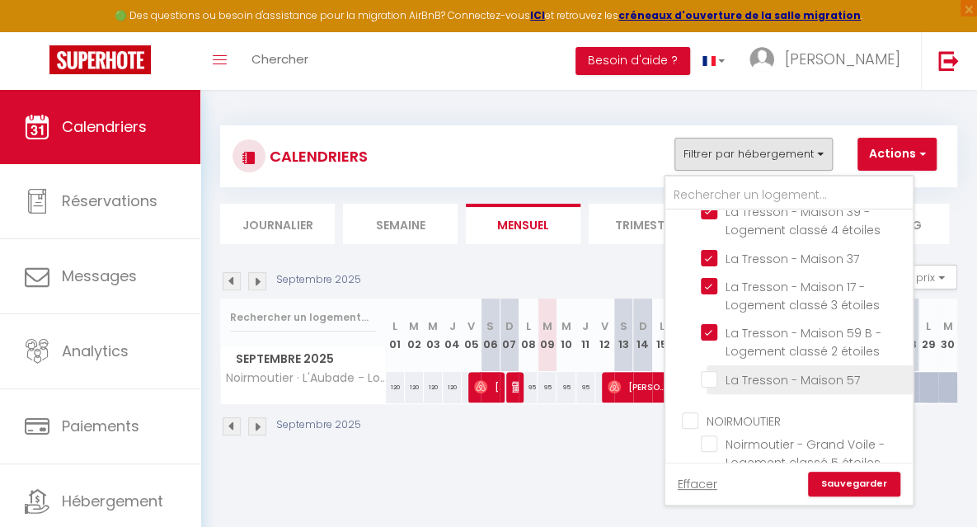
checkbox input "false"
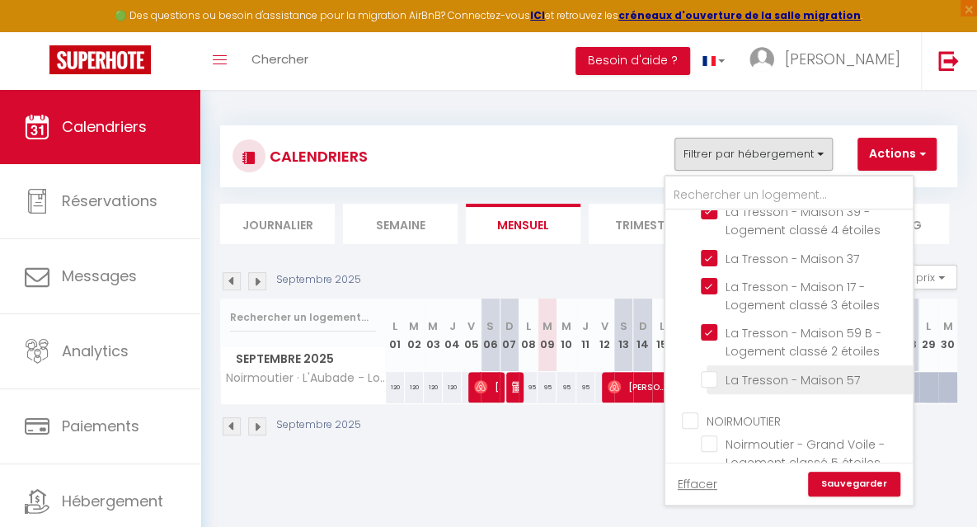
checkbox input "false"
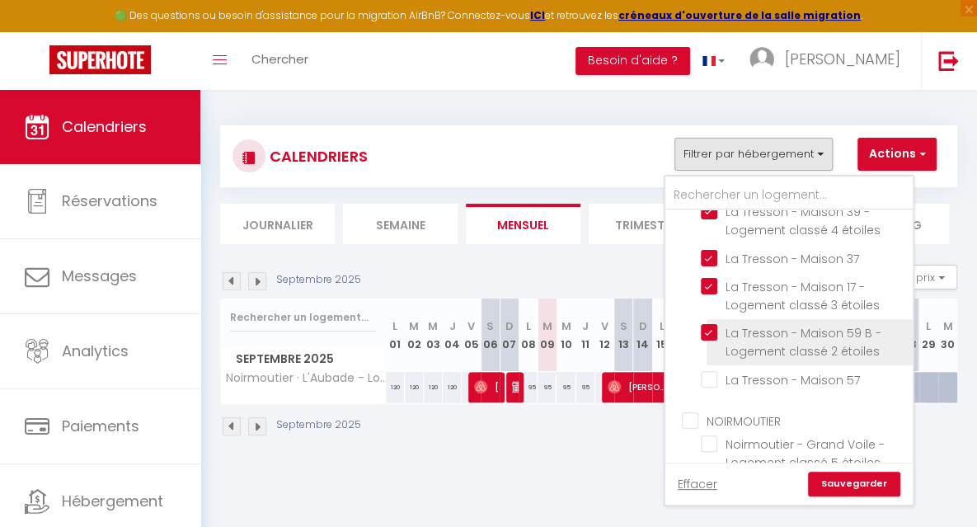
click at [742, 332] on input "La Tresson - Maison 59 B - Logement classé 2 étoiles" at bounding box center [804, 332] width 206 height 16
checkbox input "false"
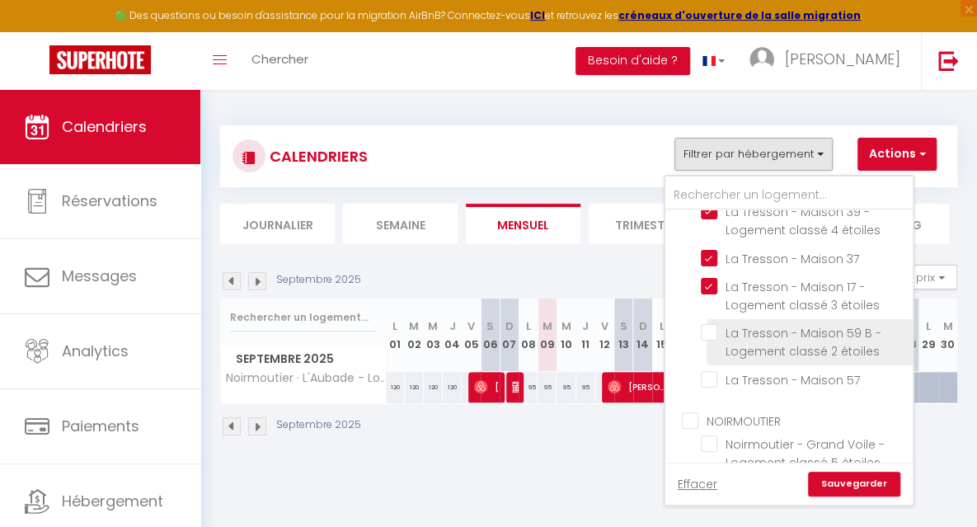
checkbox input "false"
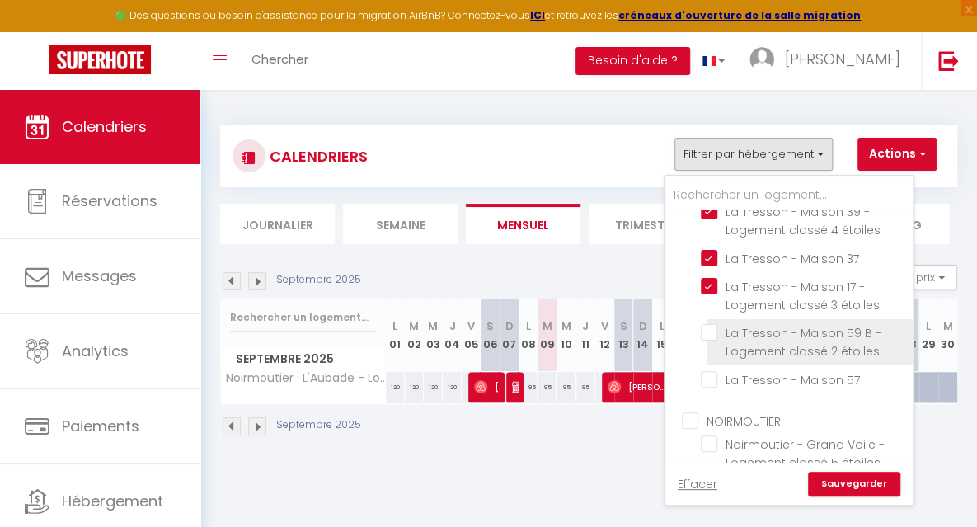
checkbox input "false"
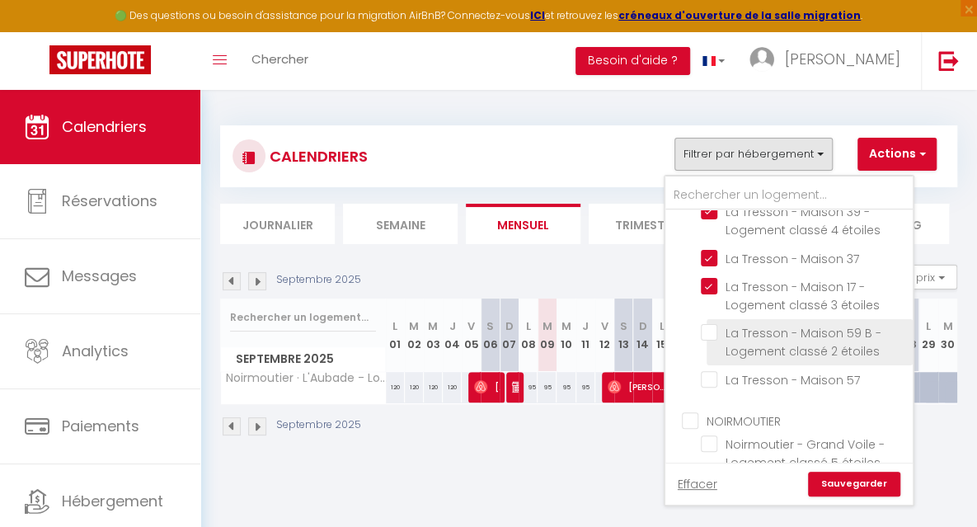
checkbox input "false"
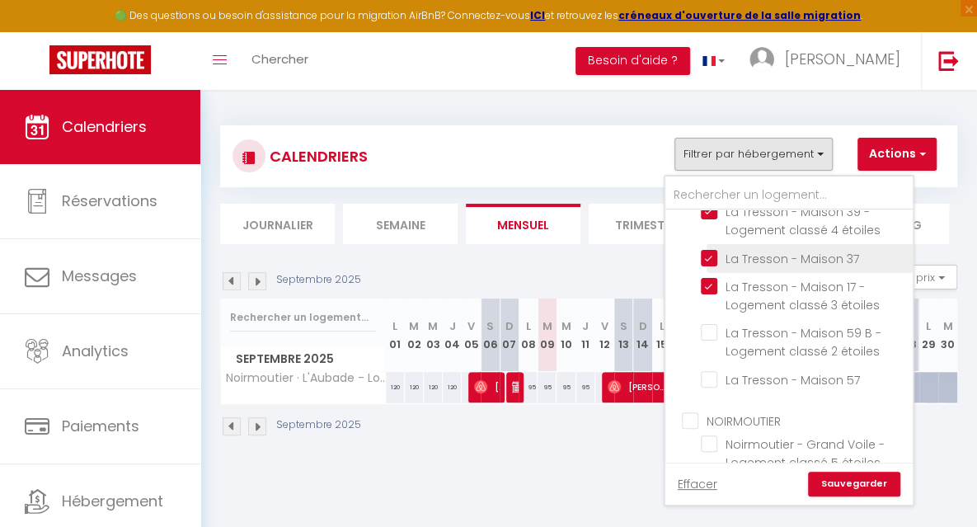
click at [716, 255] on input "La Tresson - Maison 37" at bounding box center [804, 257] width 206 height 16
checkbox input "false"
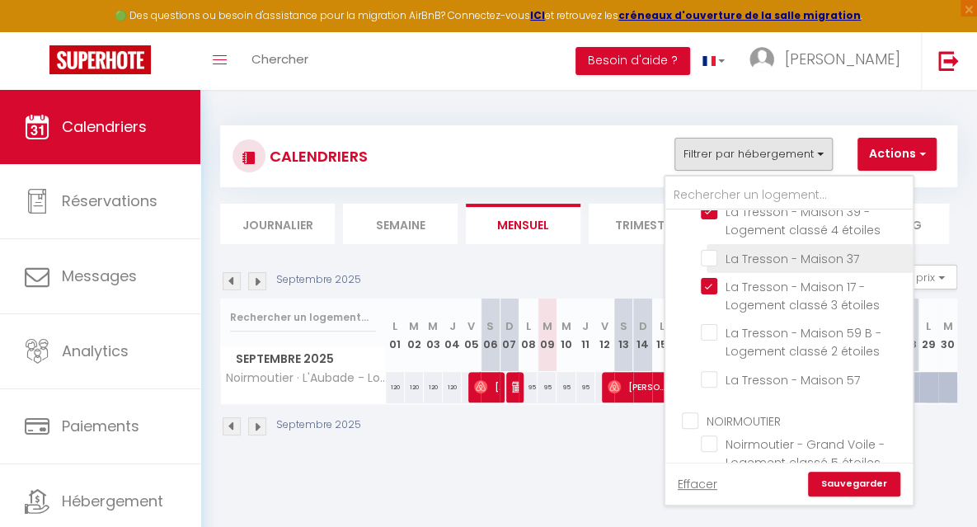
checkbox input "false"
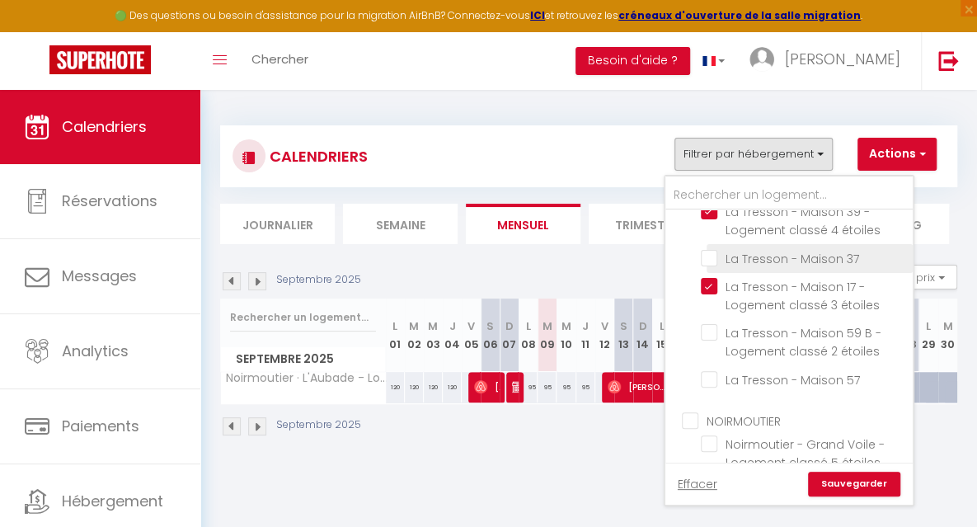
checkbox input "false"
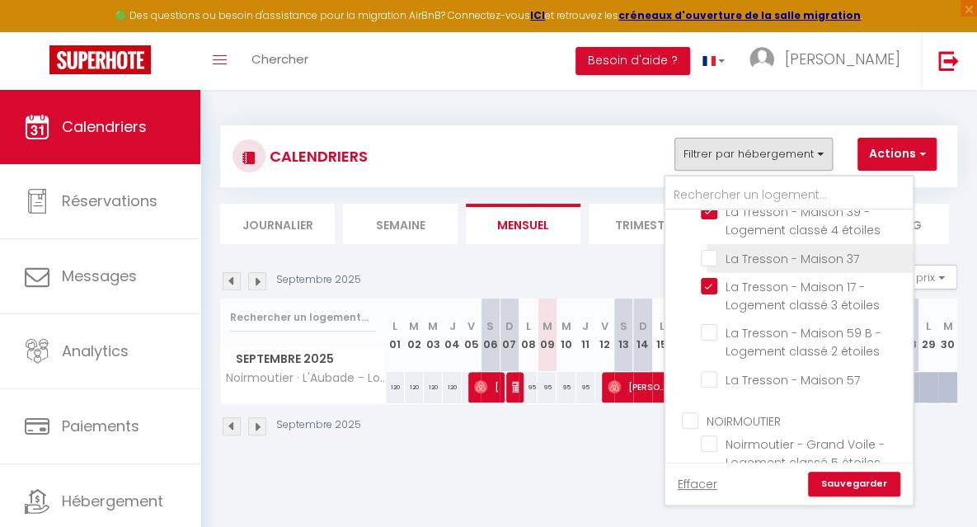
checkbox input "false"
click at [835, 482] on link "Sauvegarder" at bounding box center [854, 484] width 92 height 25
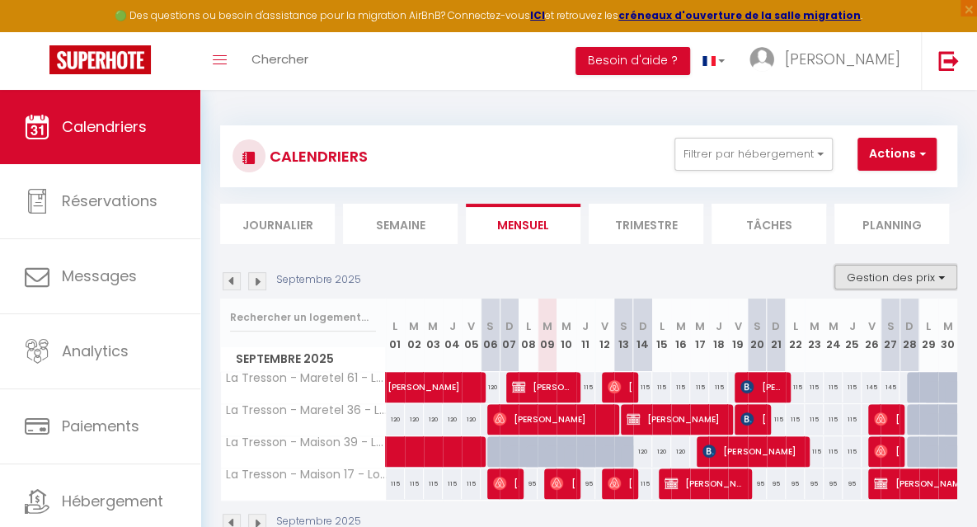
click at [882, 281] on button "Gestion des prix" at bounding box center [896, 277] width 123 height 25
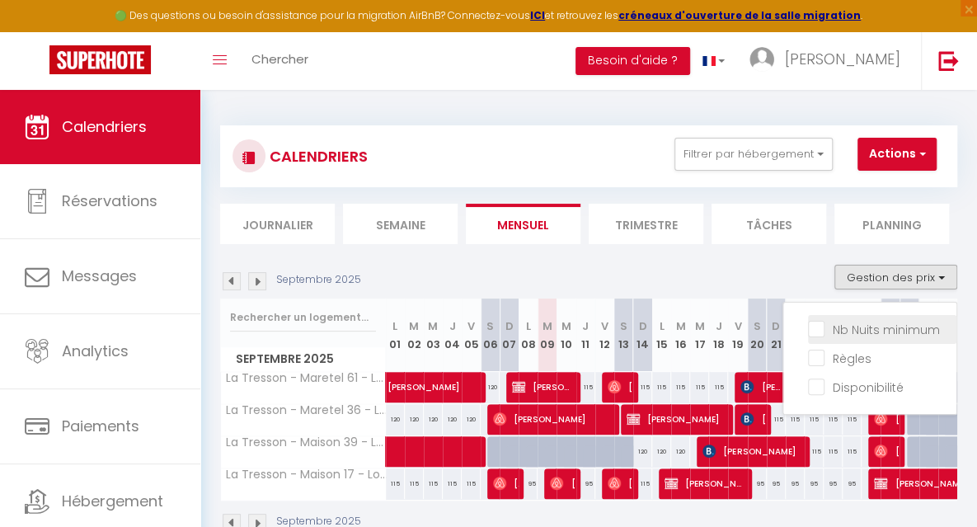
click at [864, 330] on input "Nb Nuits minimum" at bounding box center [882, 328] width 148 height 16
checkbox input "true"
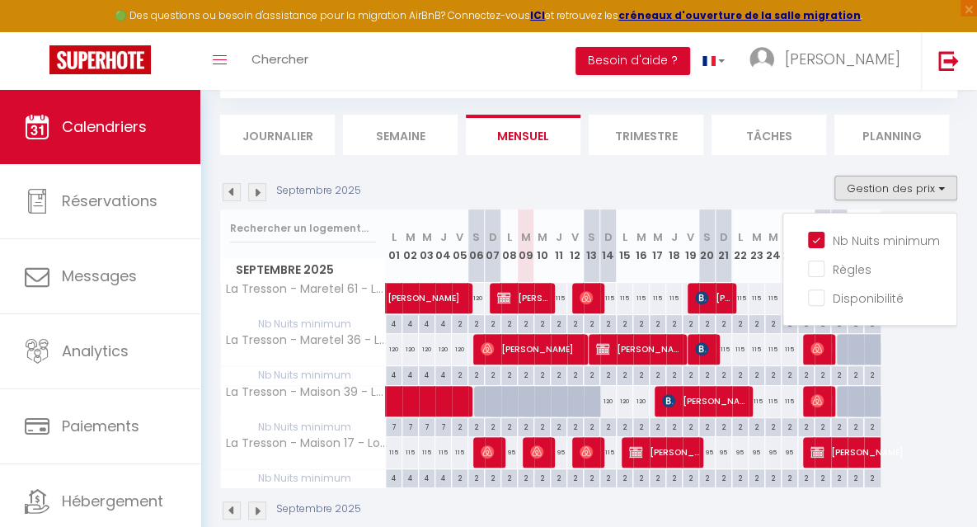
scroll to position [96, 0]
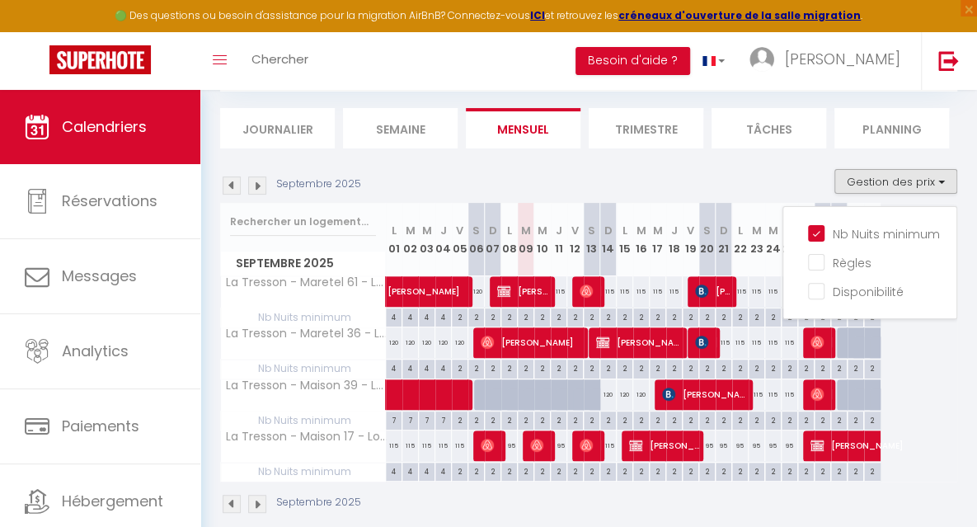
click at [717, 499] on div "Septembre 2025" at bounding box center [588, 506] width 737 height 49
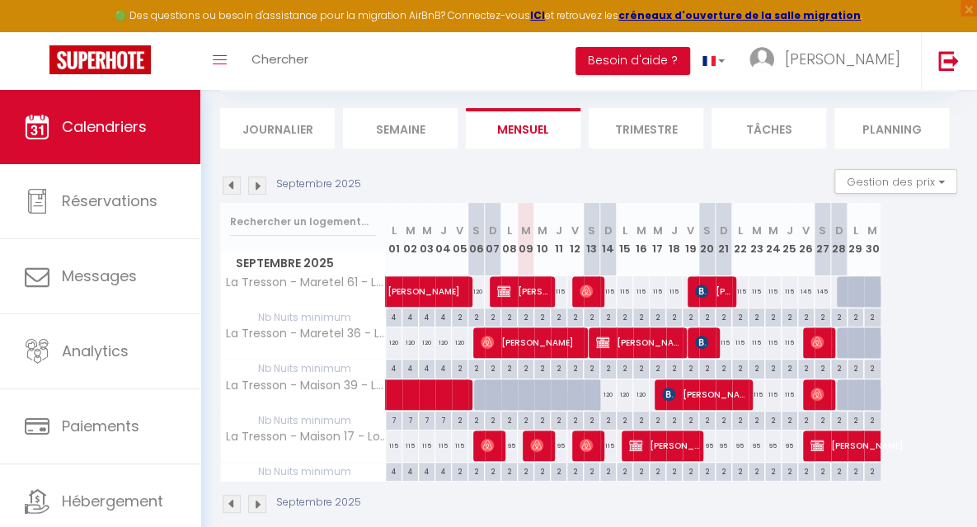
click at [610, 299] on div "115" at bounding box center [608, 291] width 16 height 31
type input "115"
type input "Dim 14 Septembre 2025"
type input "Lun 15 Septembre 2025"
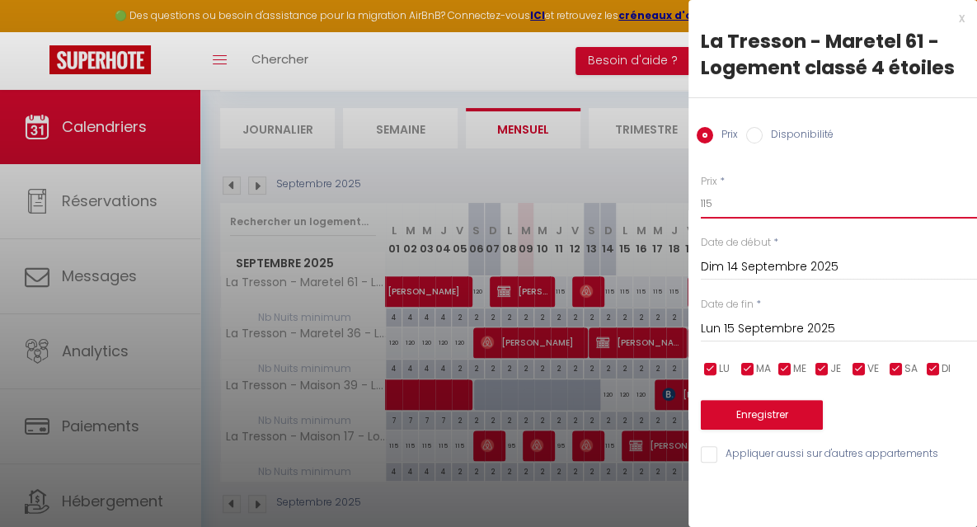
click at [717, 208] on input "115" at bounding box center [839, 204] width 276 height 30
type input "105"
click at [720, 323] on input "Lun 15 Septembre 2025" at bounding box center [839, 328] width 276 height 21
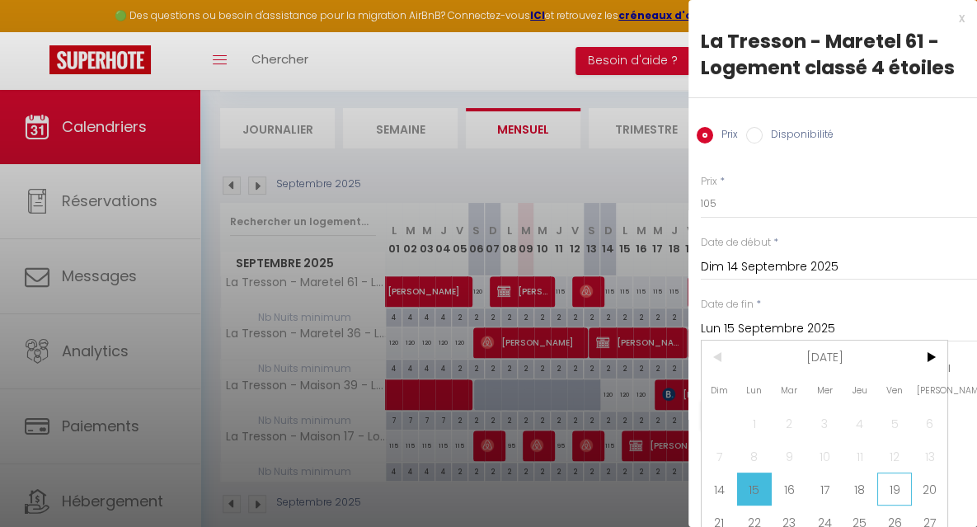
click at [893, 479] on span "19" at bounding box center [894, 489] width 35 height 33
type input "Ven 19 Septembre 2025"
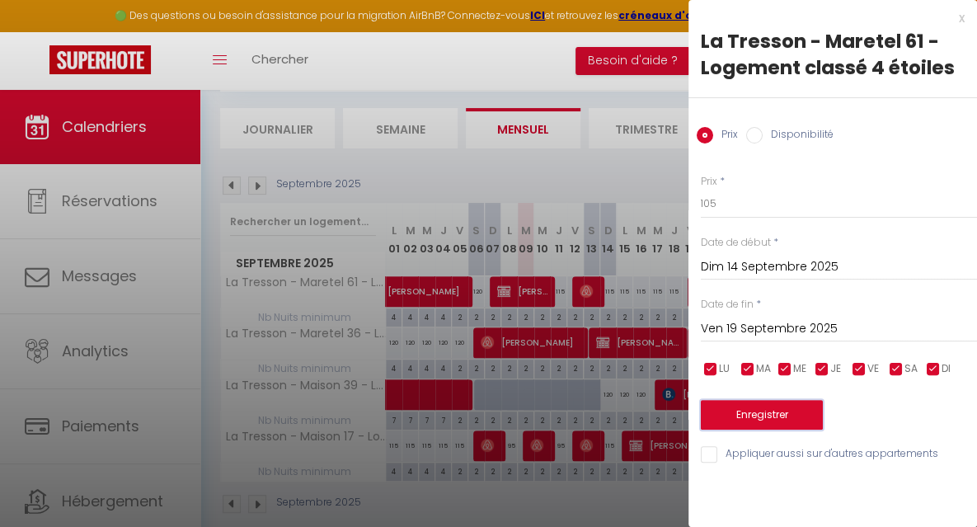
click at [783, 410] on button "Enregistrer" at bounding box center [762, 415] width 122 height 30
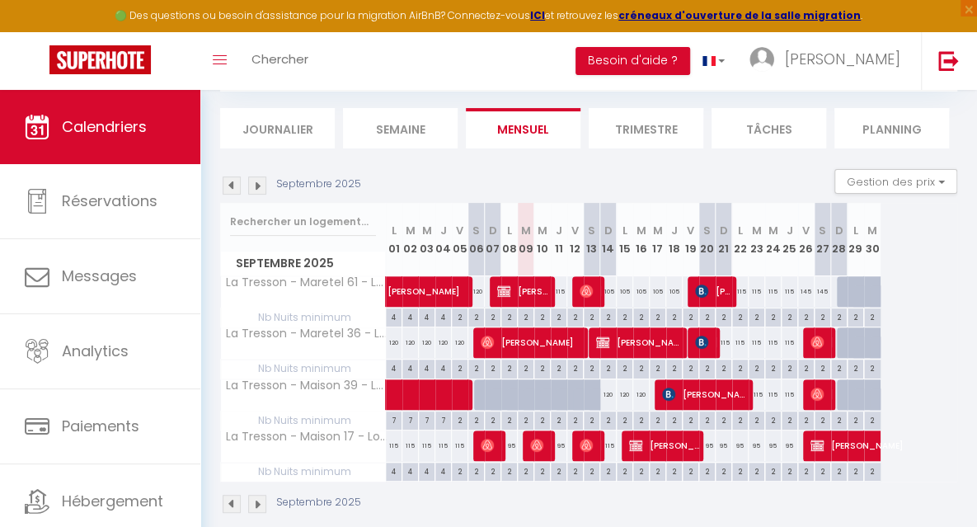
click at [741, 291] on div "115" at bounding box center [740, 291] width 16 height 31
type input "115"
type input "Lun 22 Septembre 2025"
type input "[DATE]"
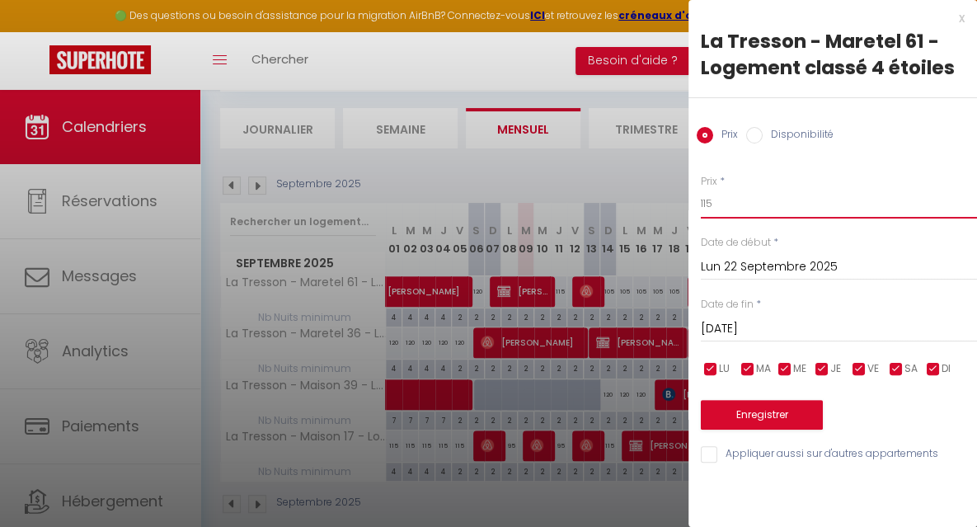
click at [740, 214] on input "115" at bounding box center [839, 204] width 276 height 30
type input "1"
type input "95"
click at [752, 325] on input "[DATE]" at bounding box center [839, 328] width 276 height 21
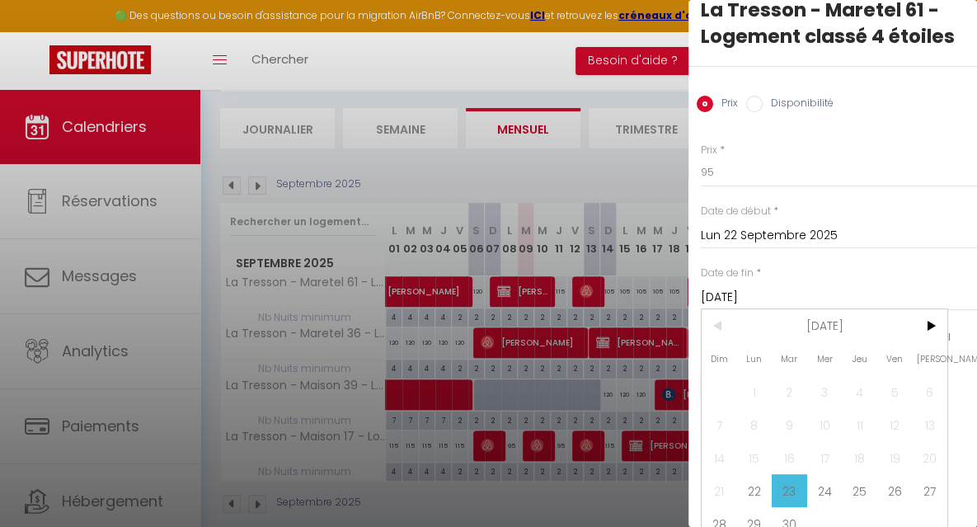
scroll to position [56, 0]
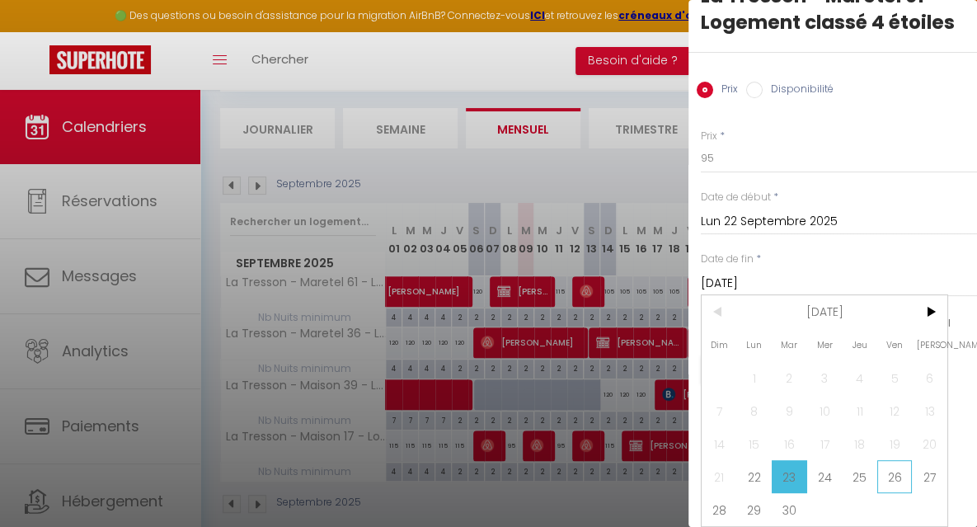
click at [904, 464] on span "26" at bounding box center [894, 476] width 35 height 33
type input "Ven 26 Septembre 2025"
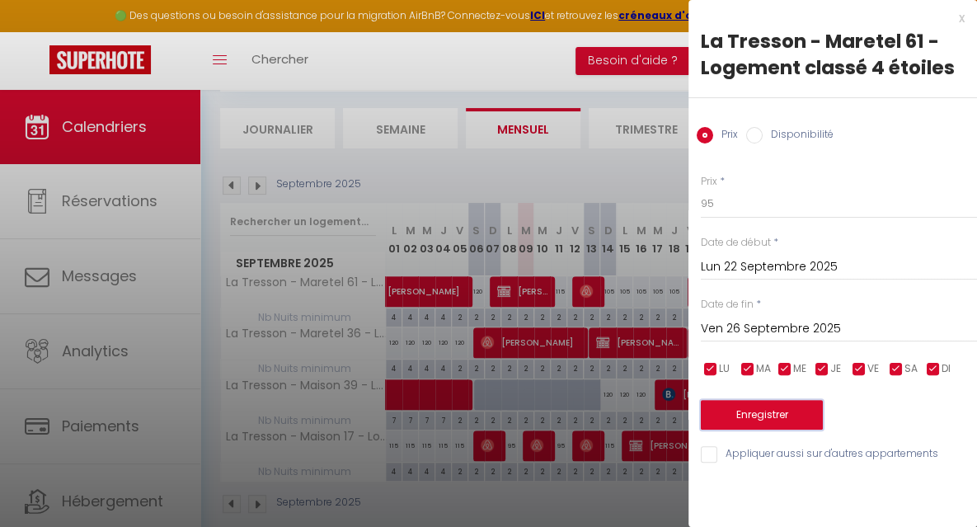
click at [791, 410] on button "Enregistrer" at bounding box center [762, 415] width 122 height 30
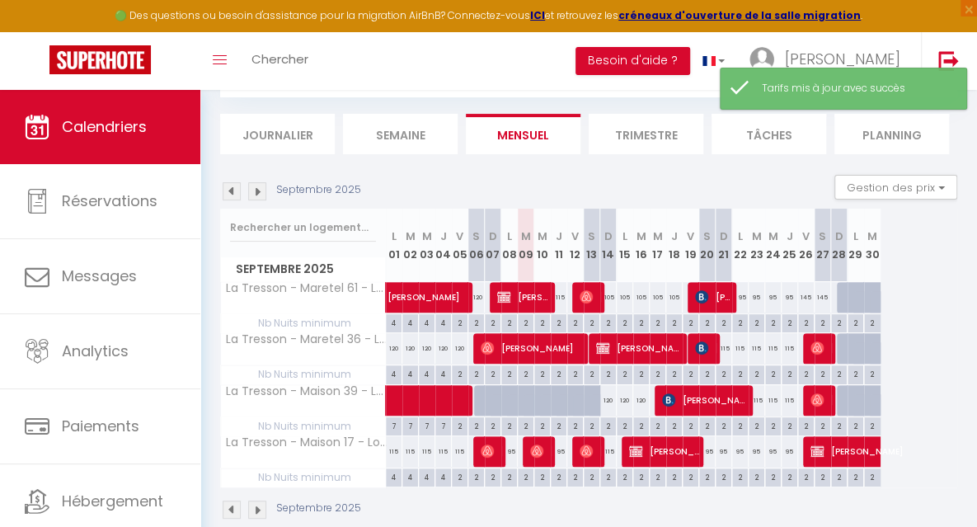
scroll to position [96, 0]
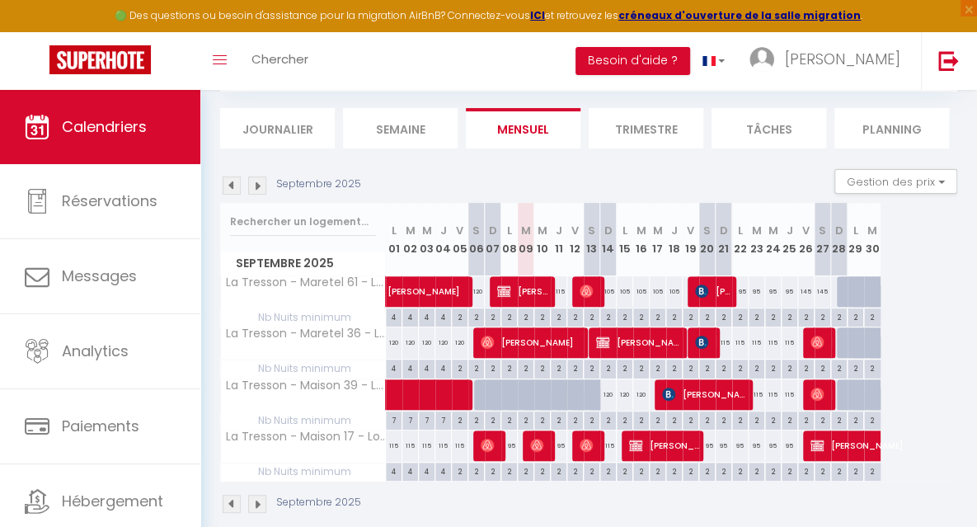
click at [805, 298] on div "145" at bounding box center [806, 291] width 16 height 31
type input "145"
type input "Ven 26 Septembre 2025"
type input "Sam 27 Septembre 2025"
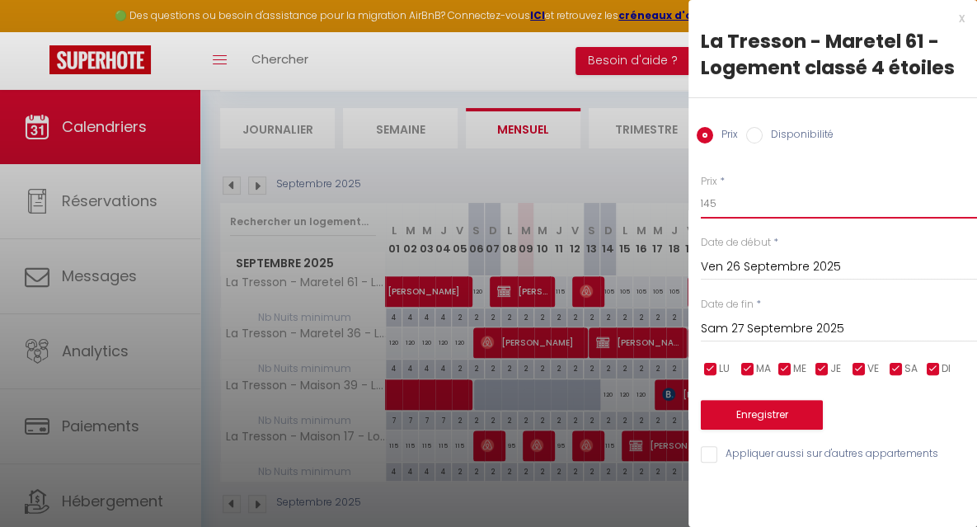
click at [717, 212] on input "145" at bounding box center [839, 204] width 276 height 30
type input "105"
click at [741, 334] on input "Sam 27 Septembre 2025" at bounding box center [839, 328] width 276 height 21
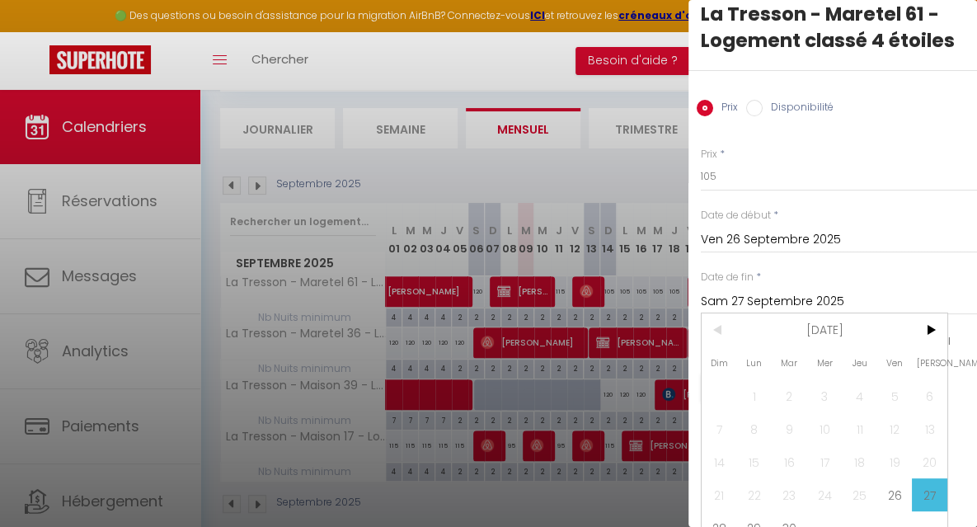
scroll to position [56, 0]
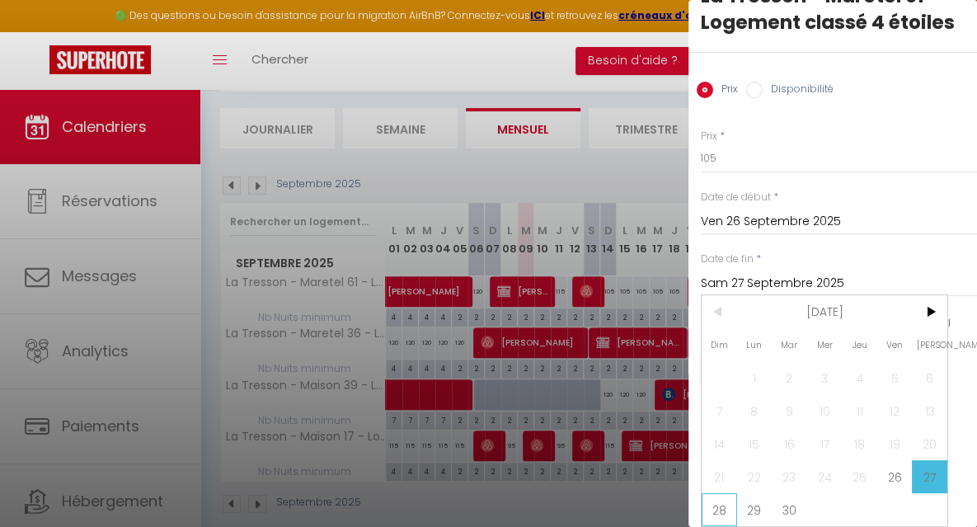
click at [722, 496] on span "28" at bounding box center [719, 509] width 35 height 33
type input "Dim 28 Septembre 2025"
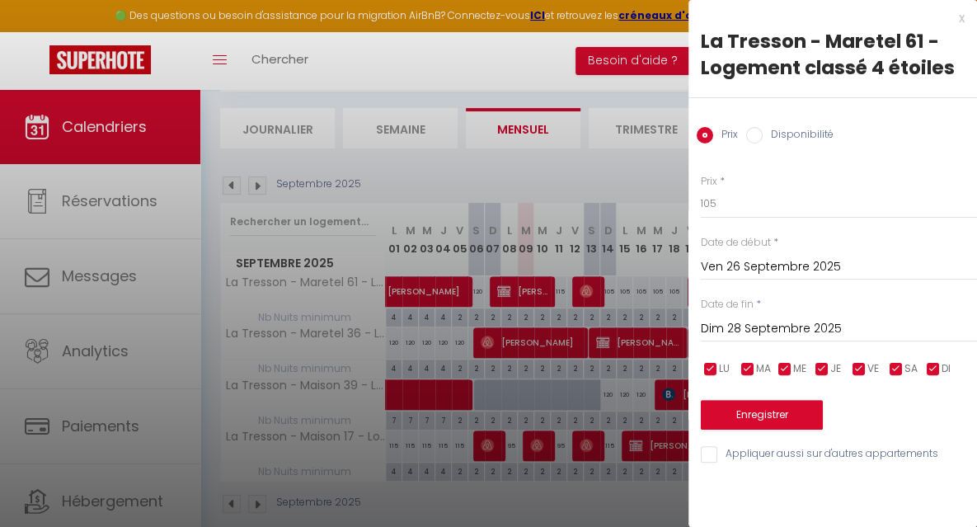
scroll to position [0, 0]
click at [741, 417] on button "Enregistrer" at bounding box center [762, 415] width 122 height 30
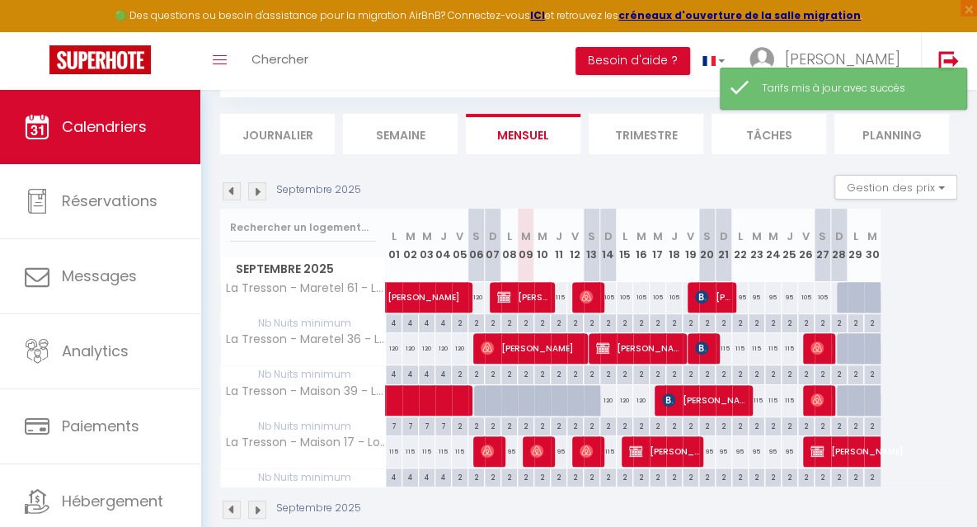
scroll to position [96, 0]
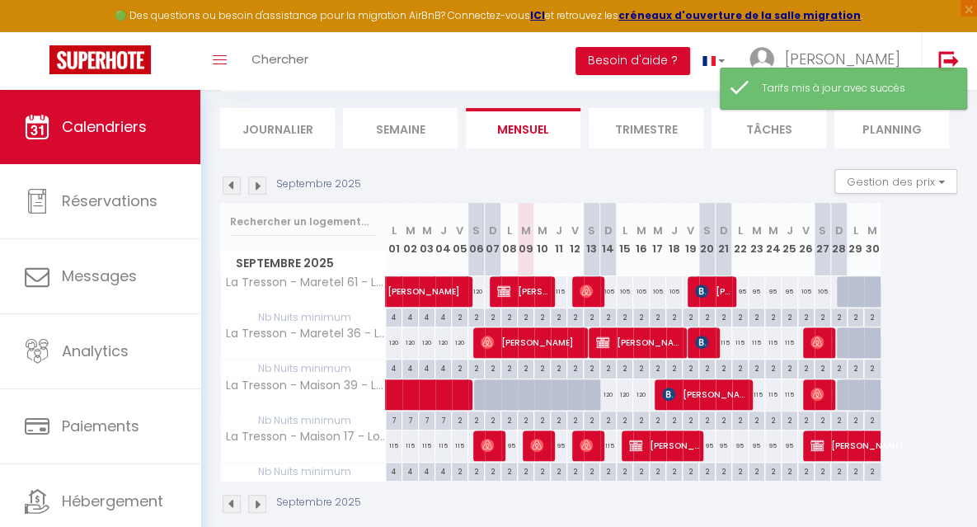
click at [726, 349] on div "115" at bounding box center [724, 342] width 16 height 31
type input "115"
type input "Dim 21 Septembre 2025"
type input "Lun 22 Septembre 2025"
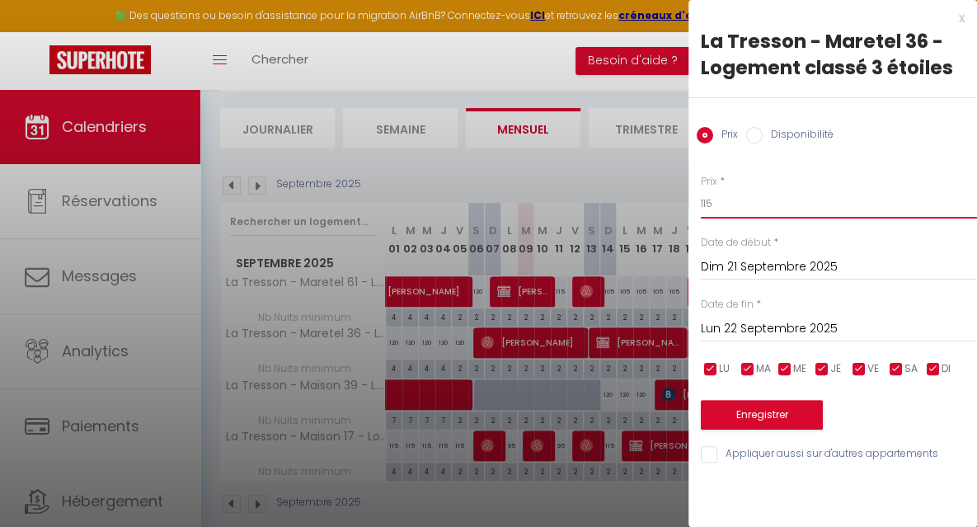
click at [732, 206] on input "115" at bounding box center [839, 204] width 276 height 30
type input "105"
click at [731, 324] on input "Lun 22 Septembre 2025" at bounding box center [839, 328] width 276 height 21
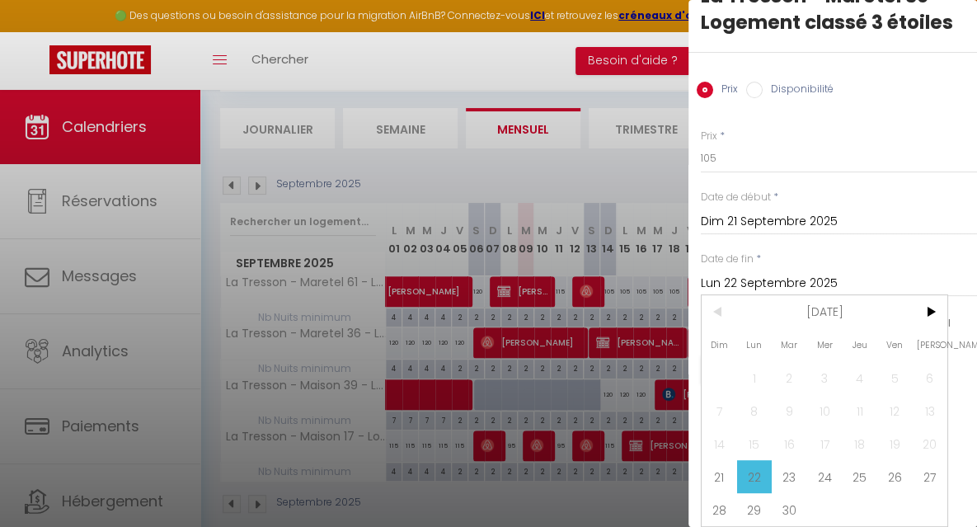
scroll to position [56, 0]
click at [929, 468] on span "27" at bounding box center [929, 476] width 35 height 33
type input "Sam 27 Septembre 2025"
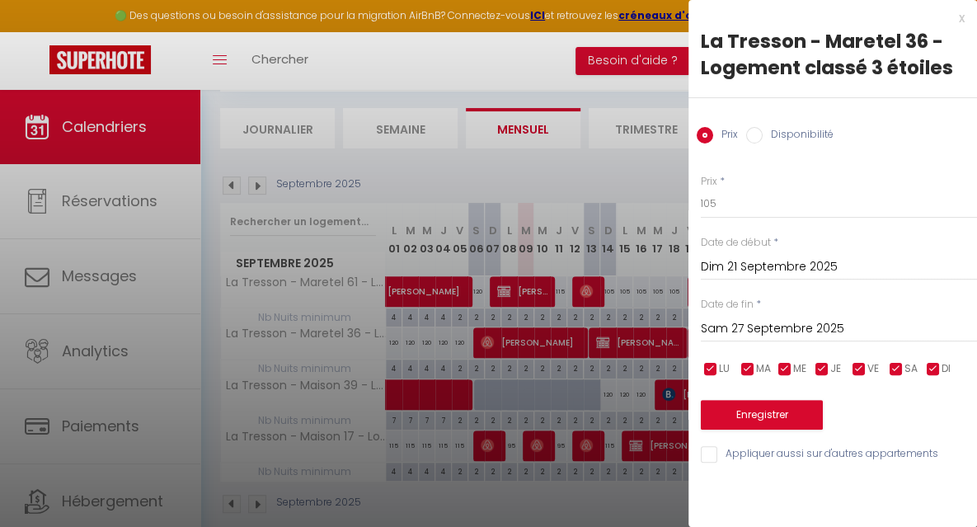
scroll to position [0, 0]
click at [740, 415] on button "Enregistrer" at bounding box center [762, 415] width 122 height 30
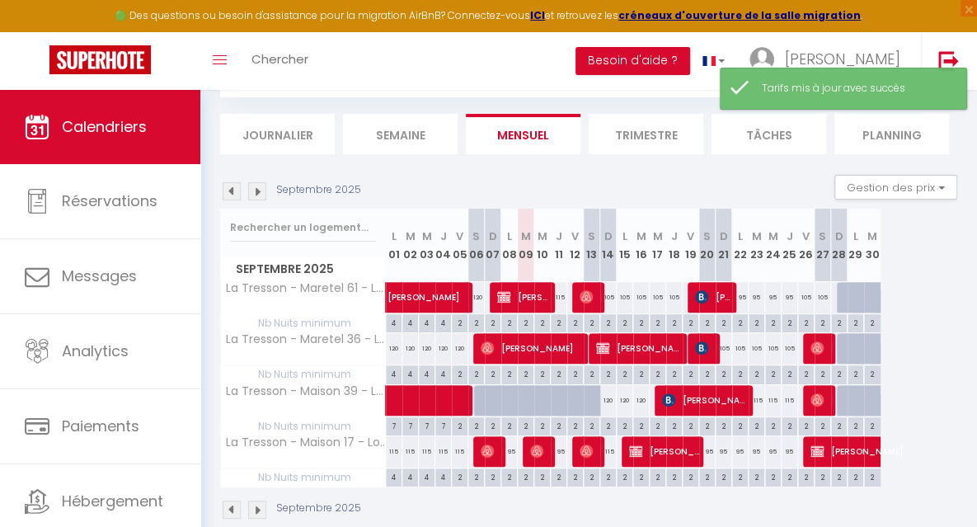
scroll to position [96, 0]
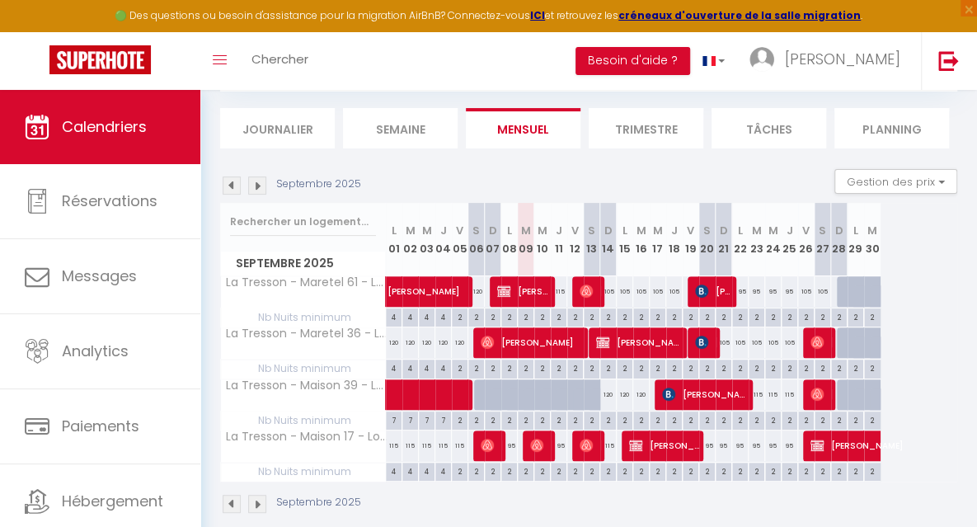
click at [610, 392] on div "120" at bounding box center [608, 394] width 16 height 31
type input "120"
type input "Dim 14 Septembre 2025"
type input "Lun 15 Septembre 2025"
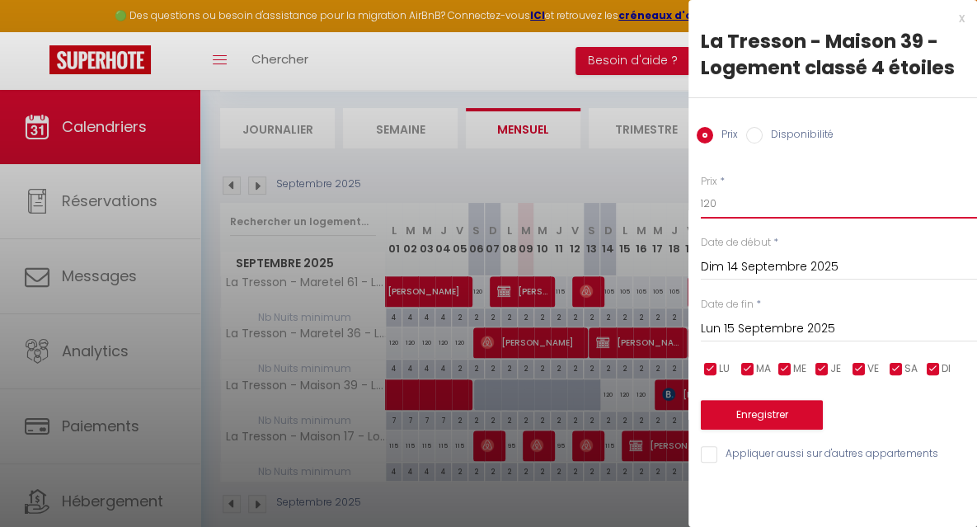
click at [730, 202] on input "120" at bounding box center [839, 204] width 276 height 30
type input "105"
click at [750, 324] on input "Lun 15 Septembre 2025" at bounding box center [839, 328] width 276 height 21
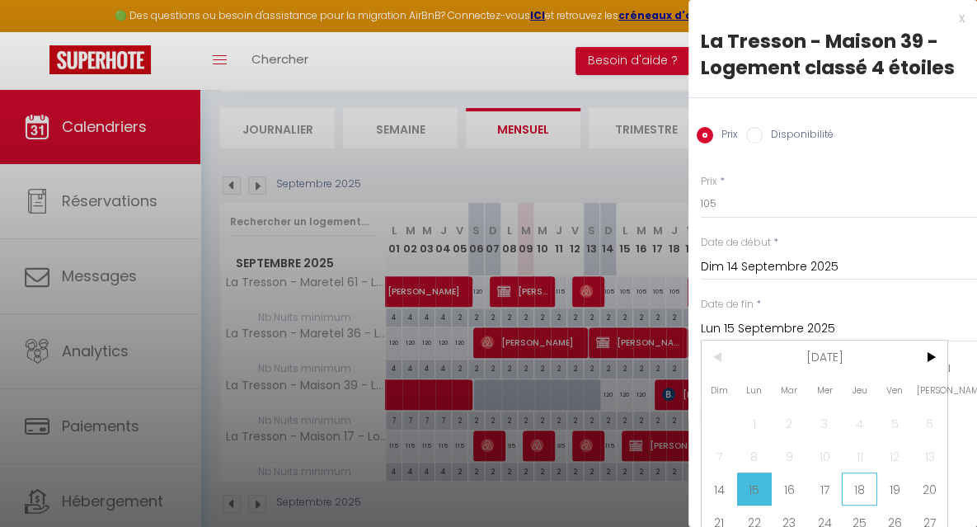
click at [869, 488] on span "18" at bounding box center [859, 489] width 35 height 33
type input "Jeu 18 Septembre 2025"
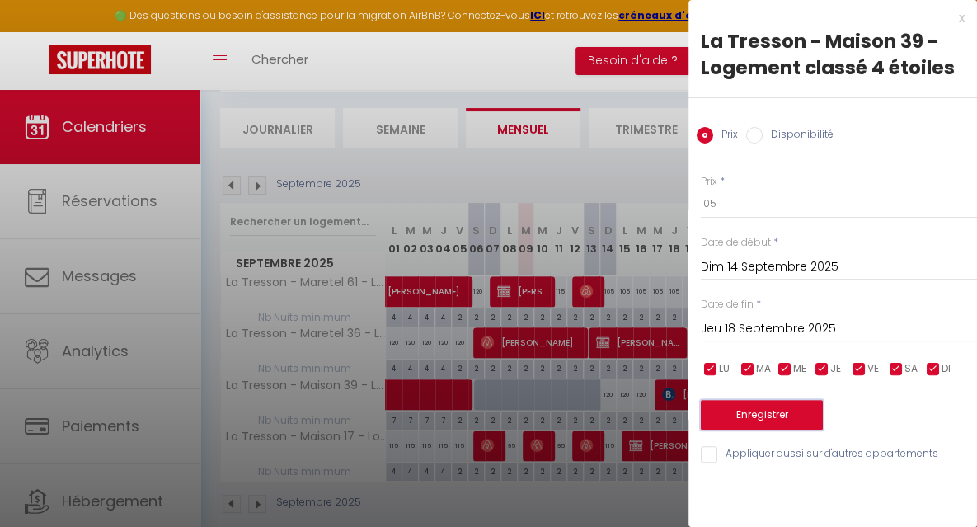
click at [780, 415] on button "Enregistrer" at bounding box center [762, 415] width 122 height 30
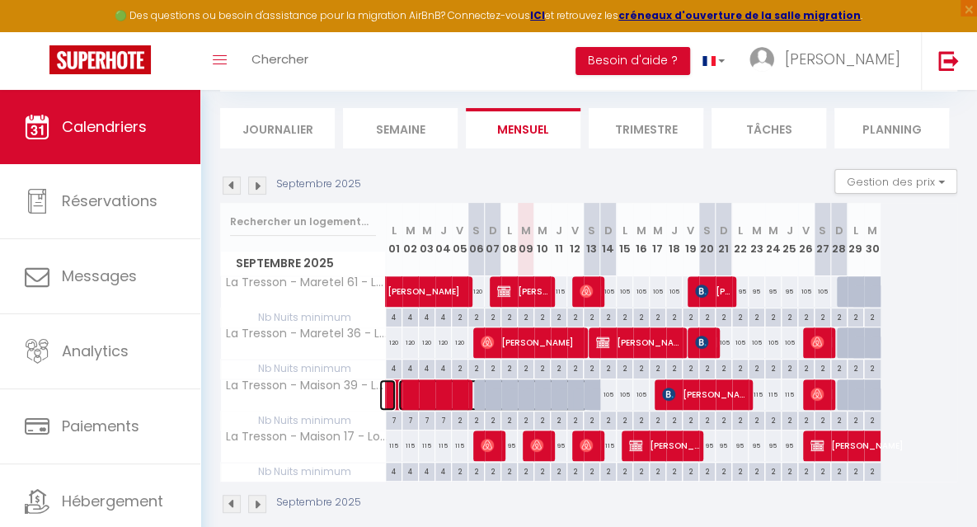
click at [576, 388] on span at bounding box center [493, 394] width 190 height 31
select select "OK"
select select "0"
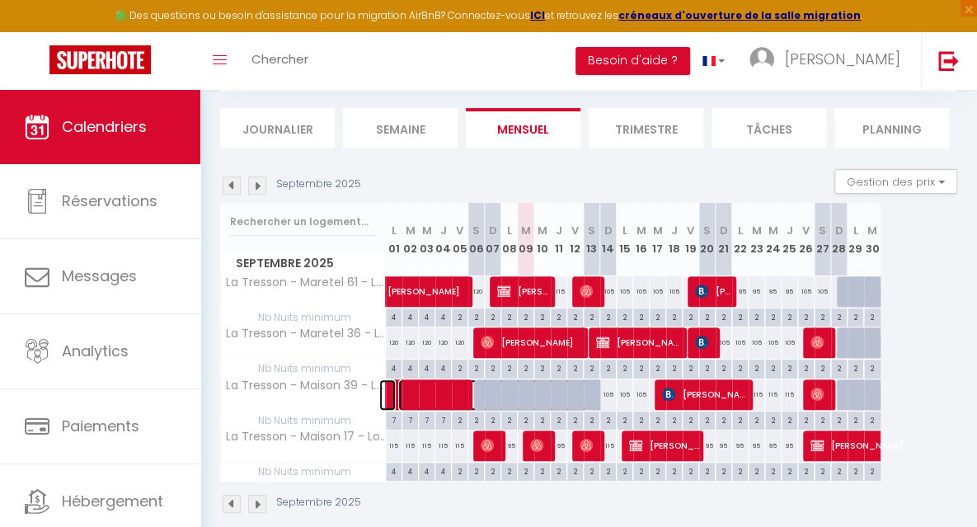
select select "1"
select select
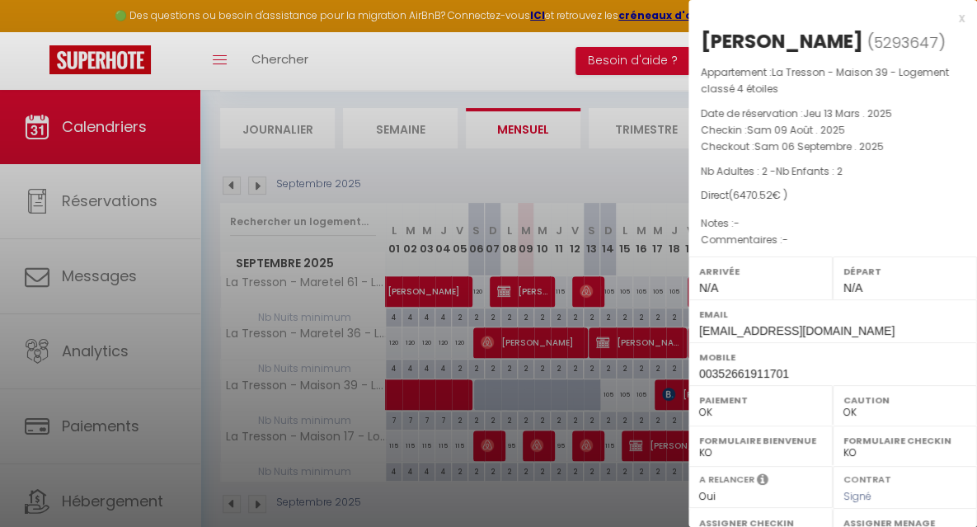
click at [948, 18] on div "x" at bounding box center [827, 18] width 276 height 20
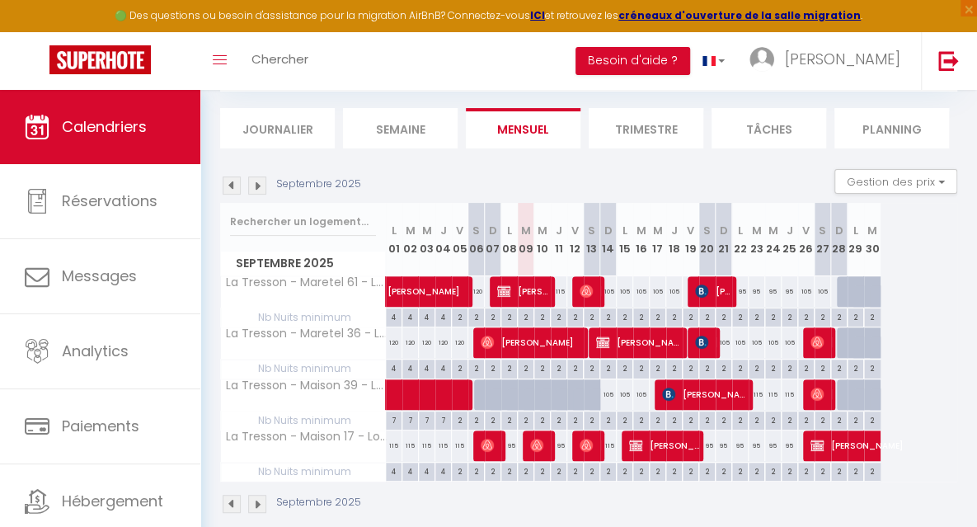
click at [644, 394] on div "105" at bounding box center [641, 394] width 16 height 31
type input "105"
type input "[DATE]"
type input "Mer 17 Septembre 2025"
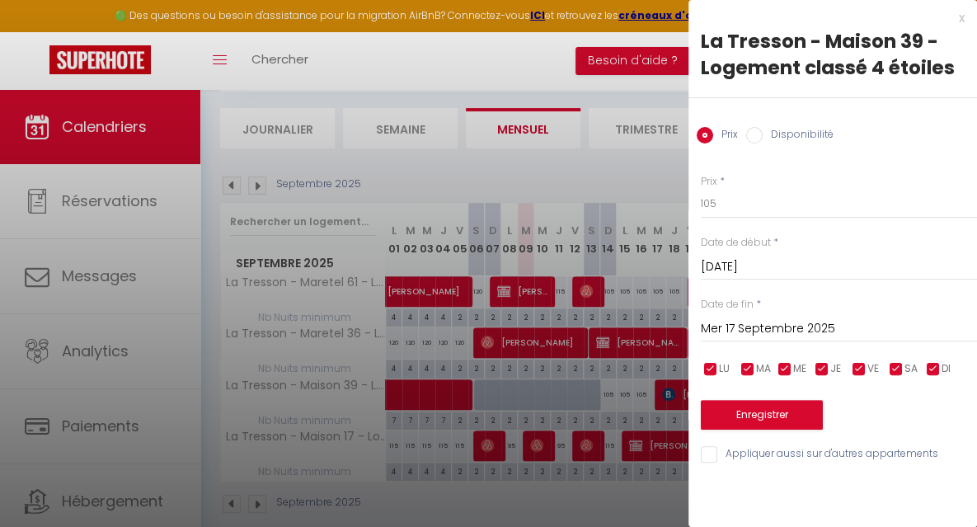
click at [727, 260] on input "[DATE]" at bounding box center [839, 266] width 276 height 21
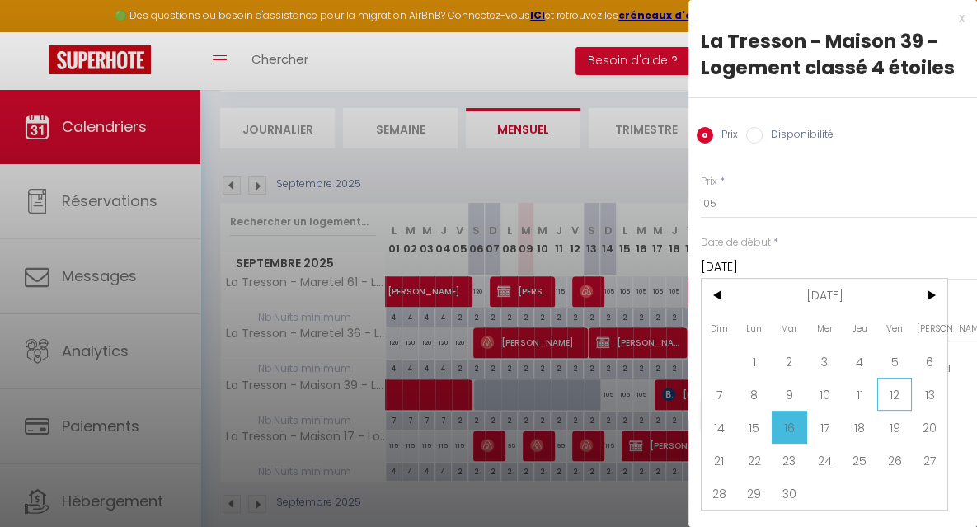
click at [894, 386] on span "12" at bounding box center [894, 394] width 35 height 33
type input "Ven 12 Septembre 2025"
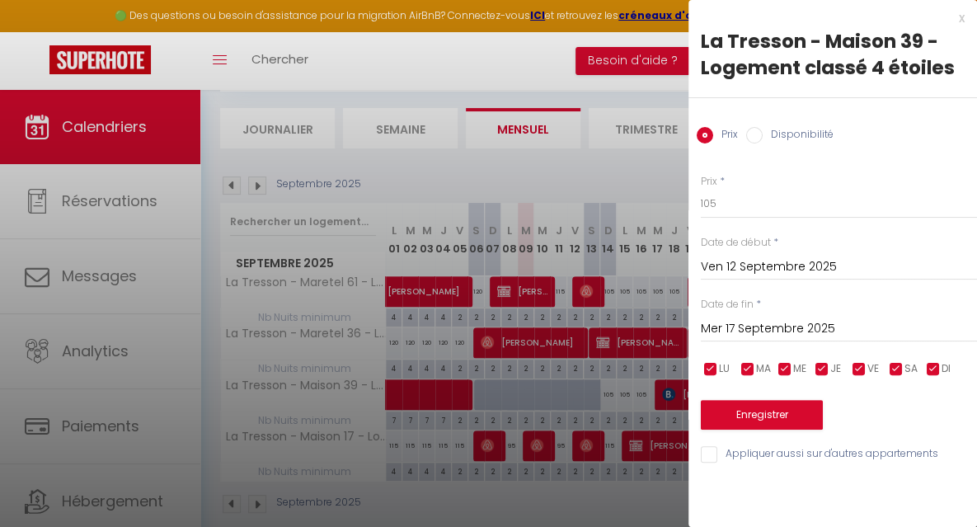
click at [758, 335] on input "Mer 17 Septembre 2025" at bounding box center [839, 328] width 276 height 21
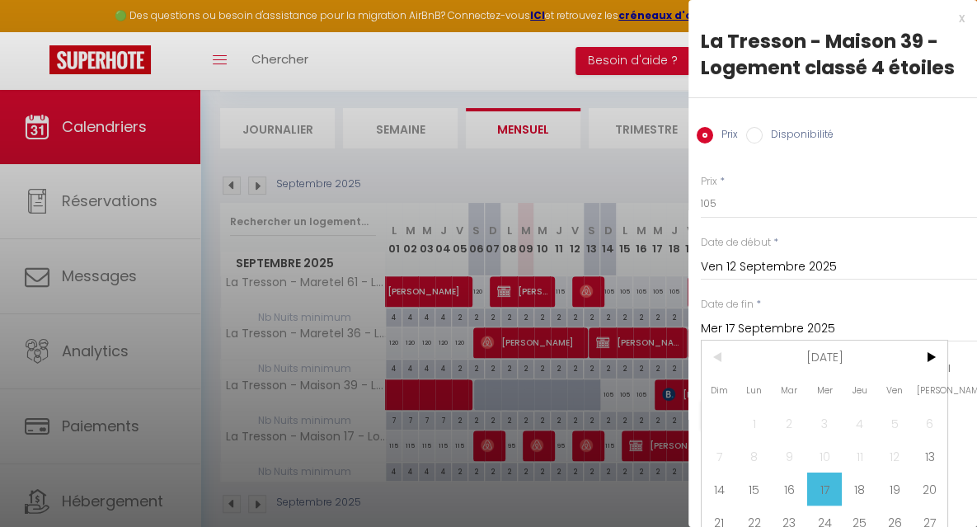
click at [835, 487] on span "17" at bounding box center [824, 489] width 35 height 33
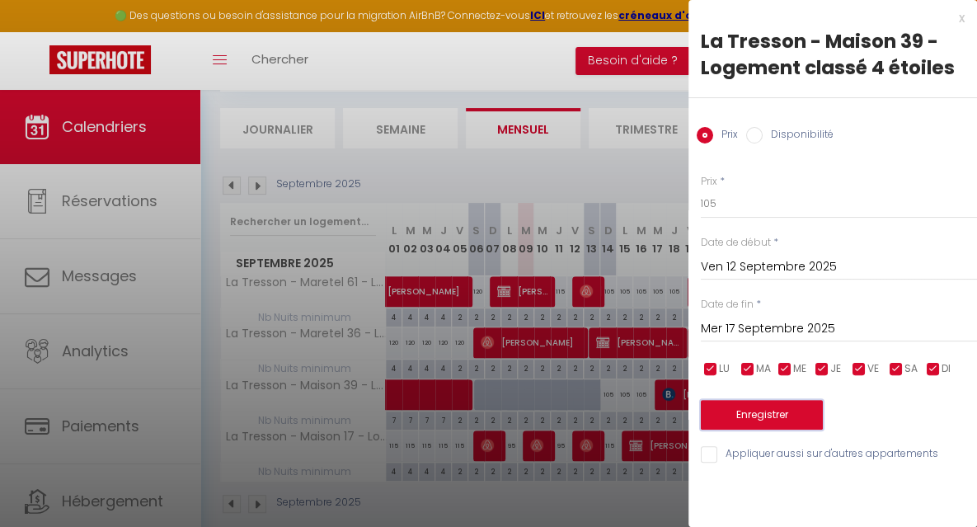
click at [755, 412] on button "Enregistrer" at bounding box center [762, 415] width 122 height 30
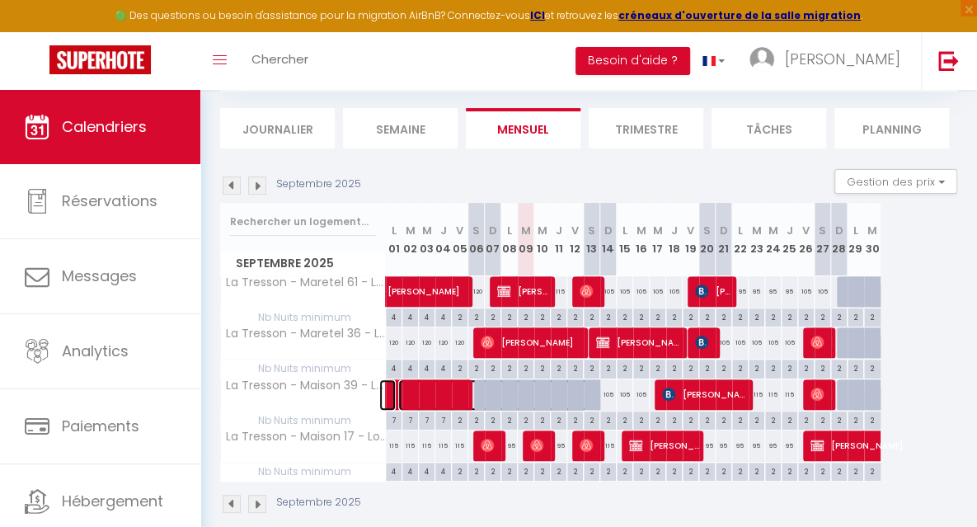
click at [576, 384] on span at bounding box center [493, 394] width 190 height 31
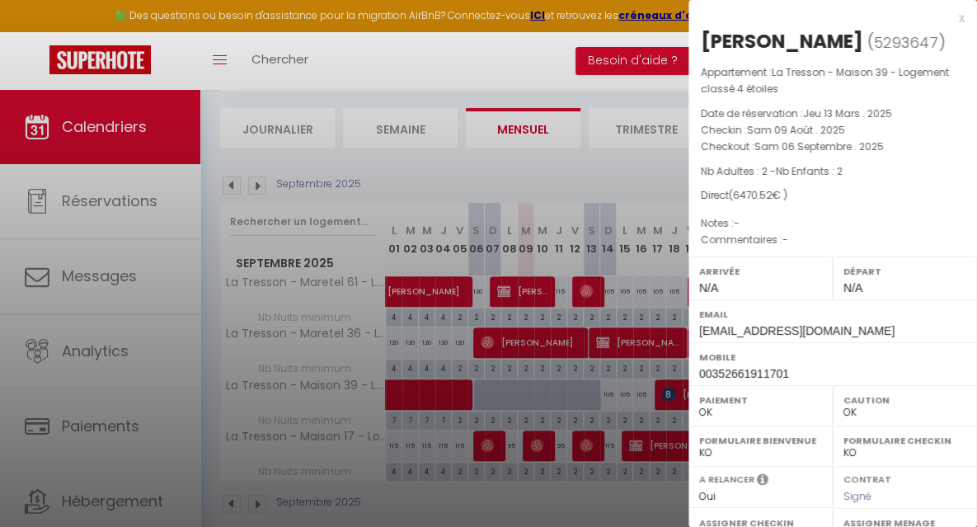
click at [946, 17] on div "x" at bounding box center [827, 18] width 276 height 20
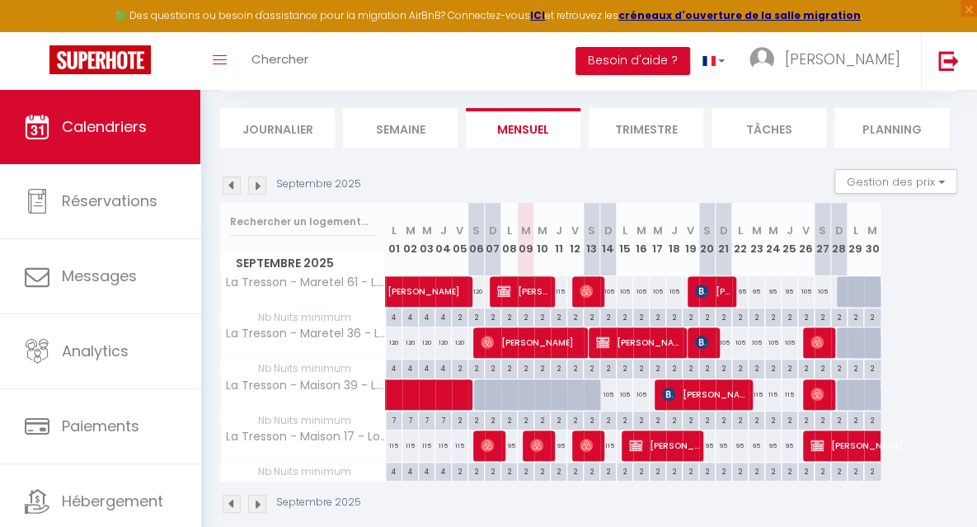
click at [640, 392] on div "105" at bounding box center [641, 394] width 16 height 31
type input "105"
type input "[DATE]"
type input "Mer 17 Septembre 2025"
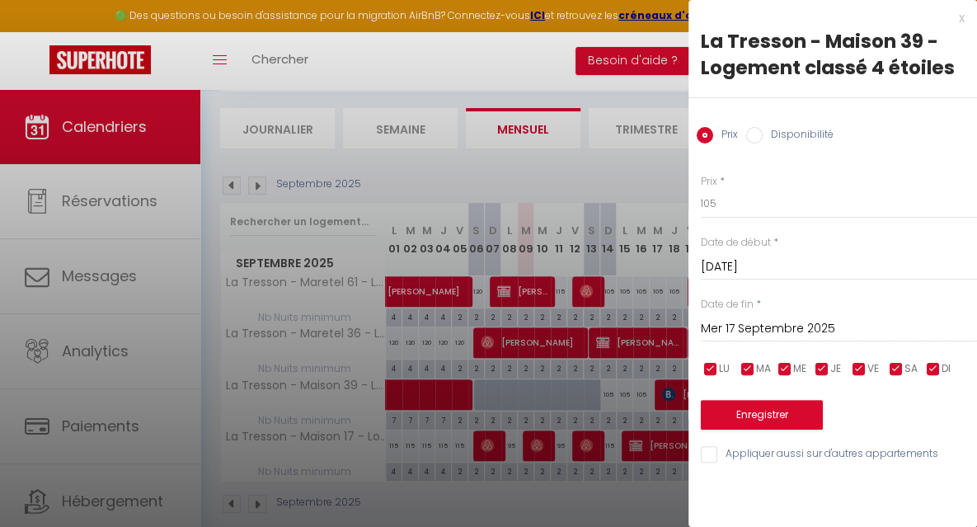
click at [760, 134] on input "Disponibilité" at bounding box center [754, 135] width 16 height 16
radio input "true"
radio input "false"
click at [722, 274] on input "[DATE]" at bounding box center [839, 268] width 276 height 21
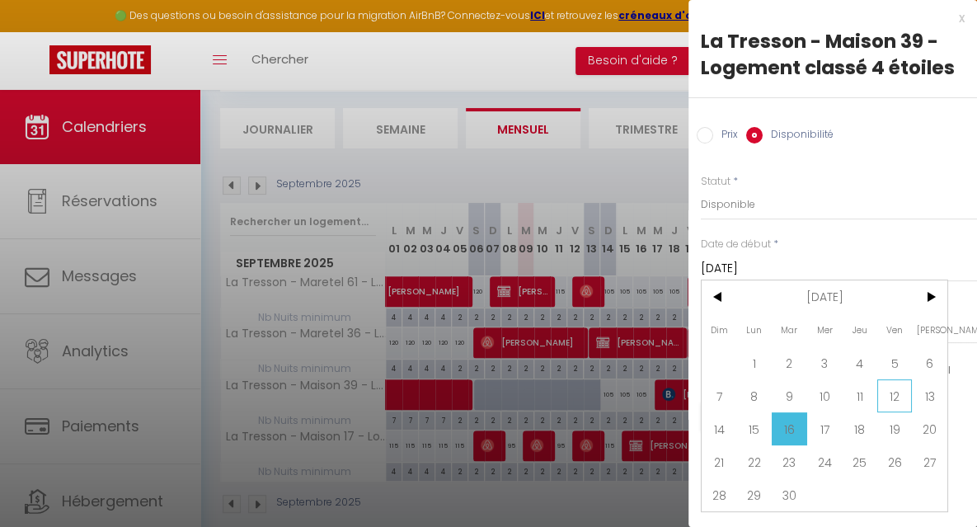
click at [886, 400] on span "12" at bounding box center [894, 395] width 35 height 33
type input "Ven 12 Septembre 2025"
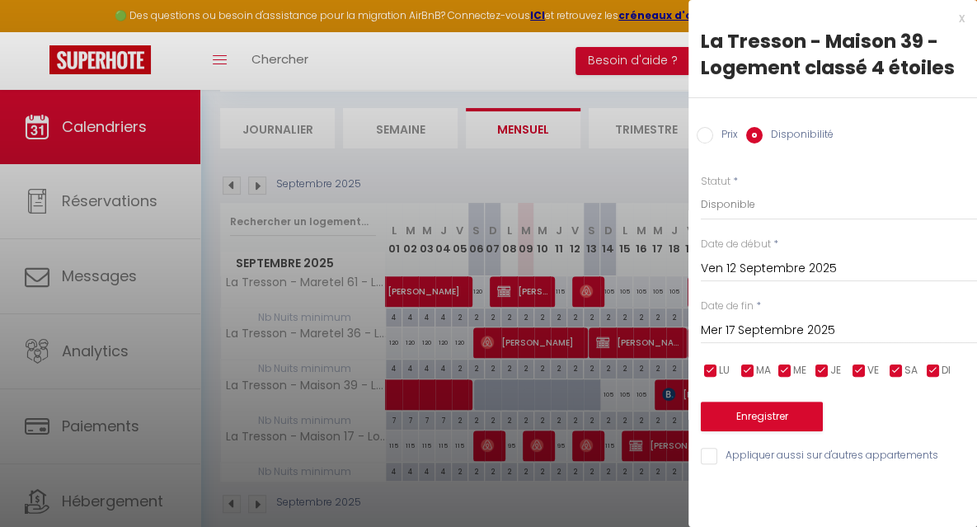
click at [752, 336] on input "Mer 17 Septembre 2025" at bounding box center [839, 330] width 276 height 21
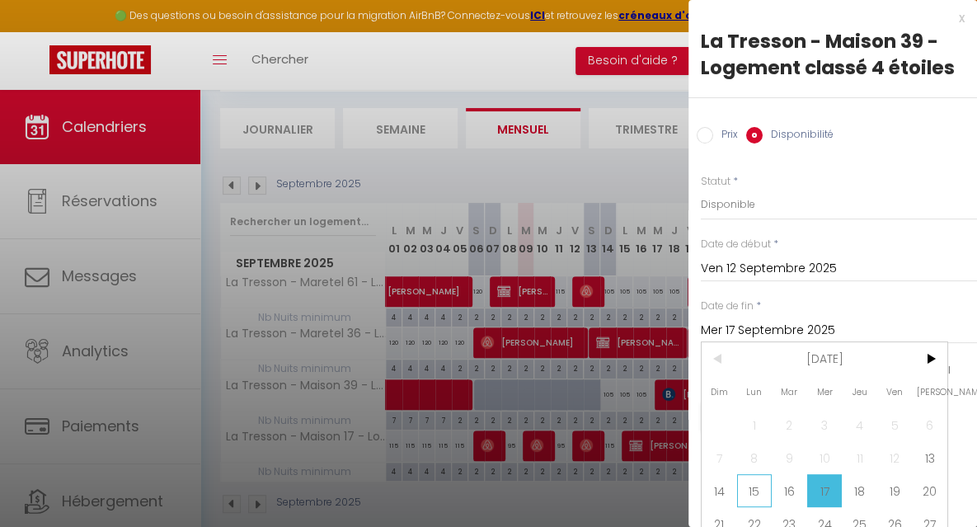
click at [755, 495] on span "15" at bounding box center [754, 490] width 35 height 33
type input "Lun 15 Septembre 2025"
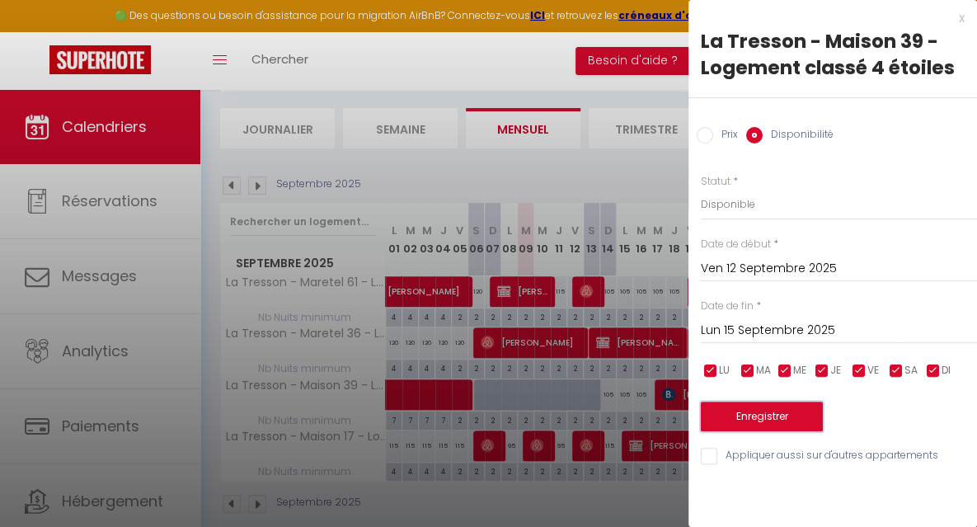
click at [729, 420] on button "Enregistrer" at bounding box center [762, 417] width 122 height 30
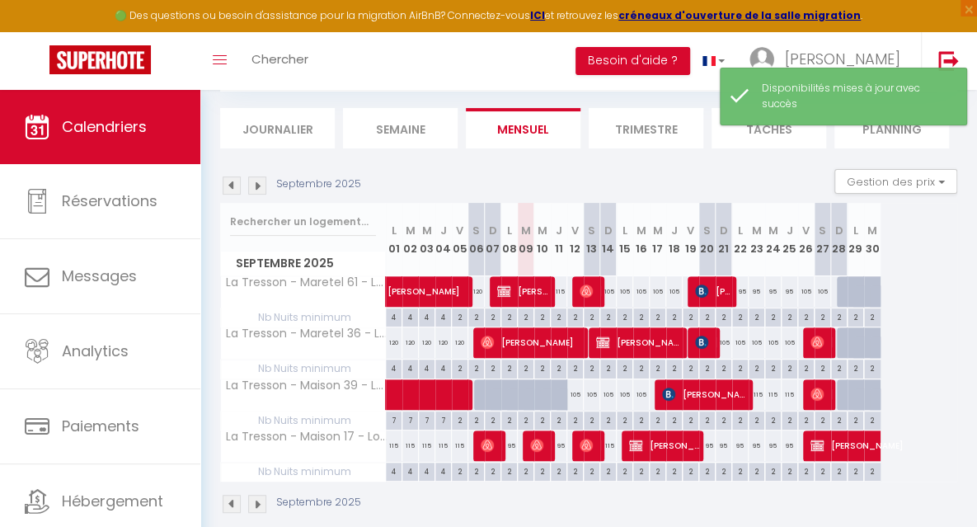
click at [253, 190] on img at bounding box center [257, 185] width 18 height 18
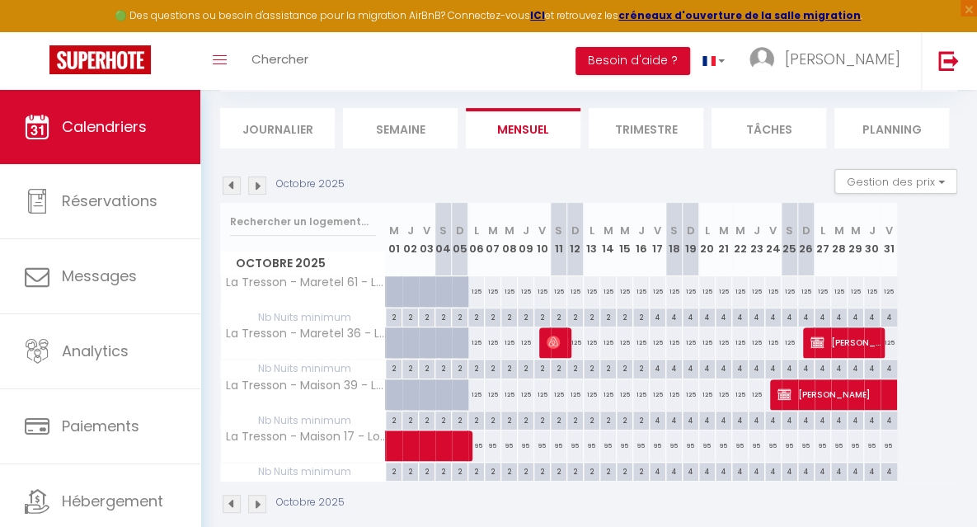
click at [228, 185] on img at bounding box center [232, 185] width 18 height 18
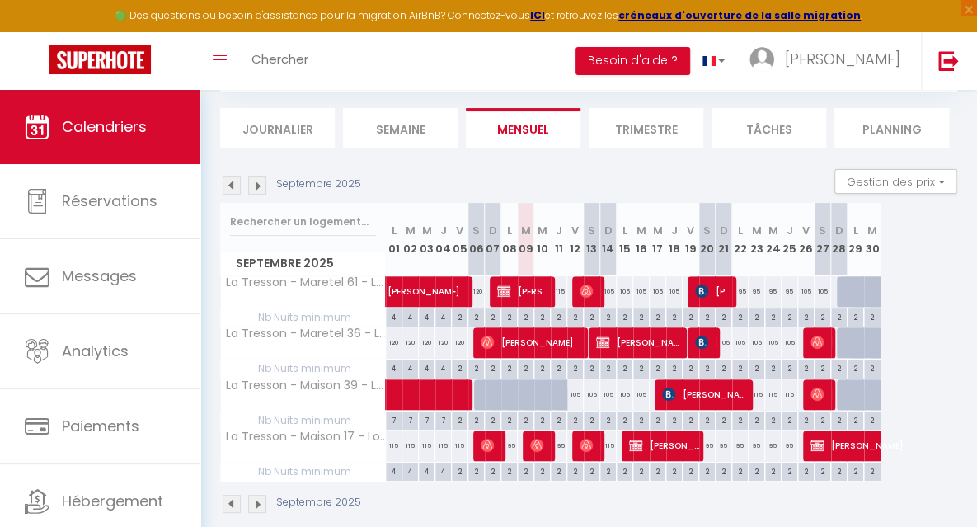
click at [256, 188] on img at bounding box center [257, 185] width 18 height 18
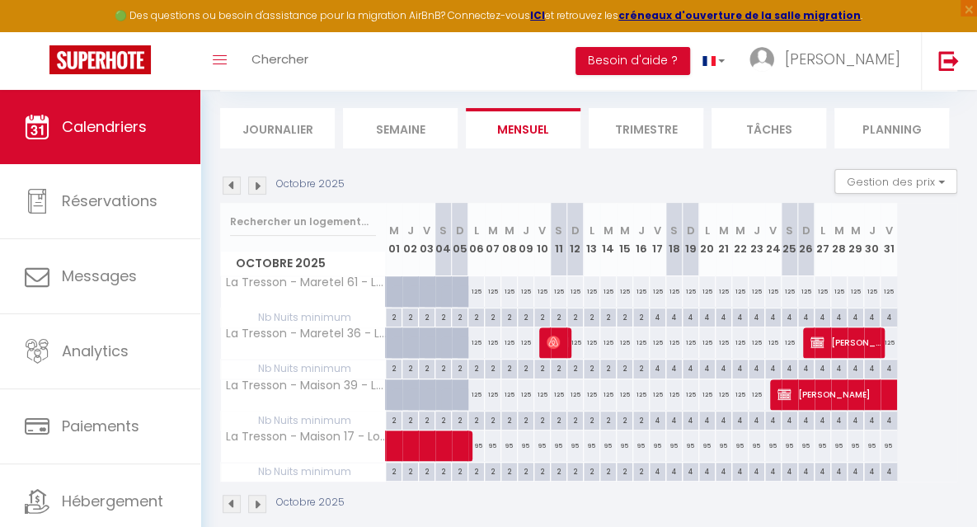
click at [475, 291] on div "125" at bounding box center [476, 291] width 16 height 31
select select "1"
type input "Lun 06 Octobre 2025"
type input "[DATE]"
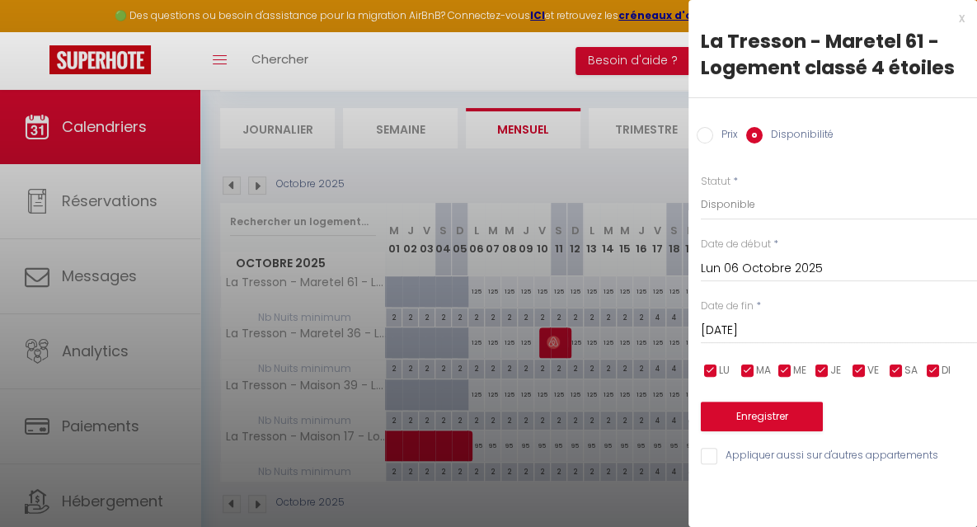
click at [704, 130] on input "Prix" at bounding box center [705, 135] width 16 height 16
radio input "true"
radio input "false"
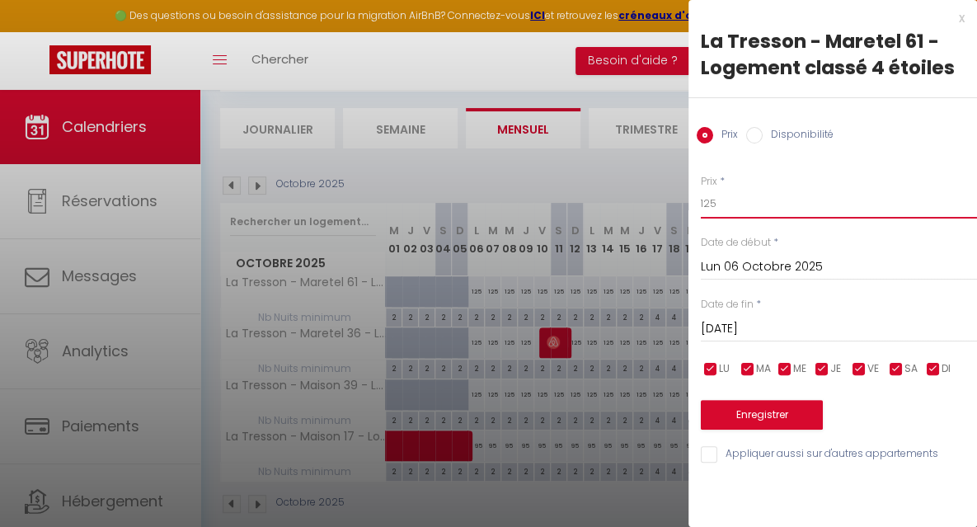
click at [722, 203] on input "125" at bounding box center [839, 204] width 276 height 30
type input "1"
type input "95"
click at [747, 324] on input "[DATE]" at bounding box center [839, 328] width 276 height 21
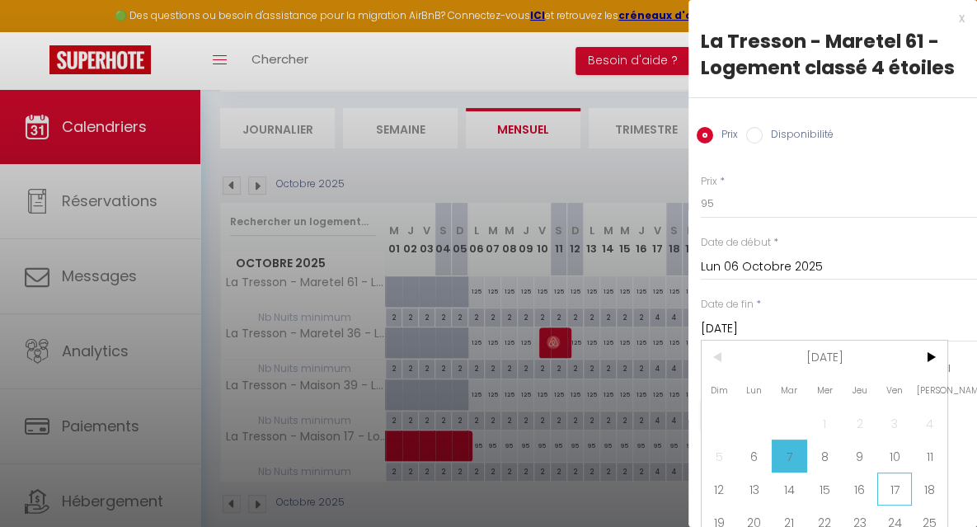
click at [897, 486] on span "17" at bounding box center [894, 489] width 35 height 33
type input "Ven 17 Octobre 2025"
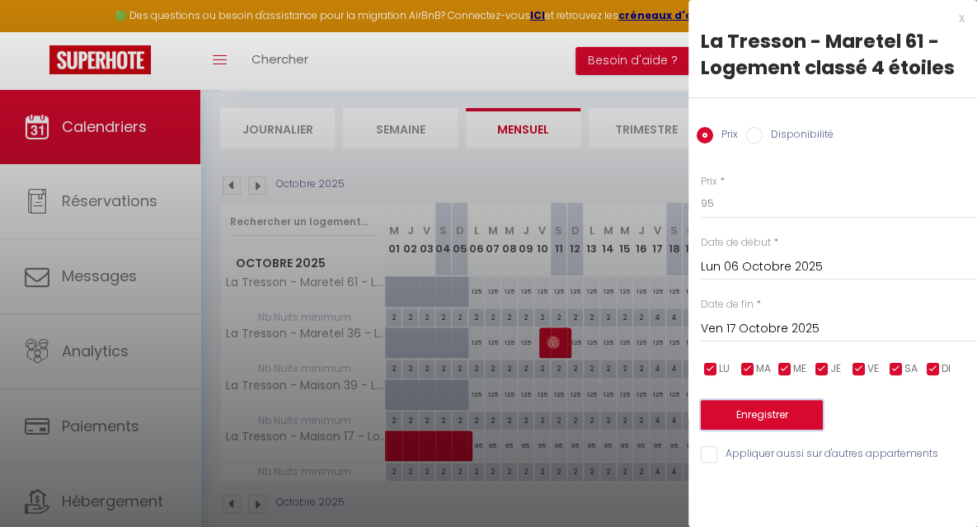
click at [799, 420] on button "Enregistrer" at bounding box center [762, 415] width 122 height 30
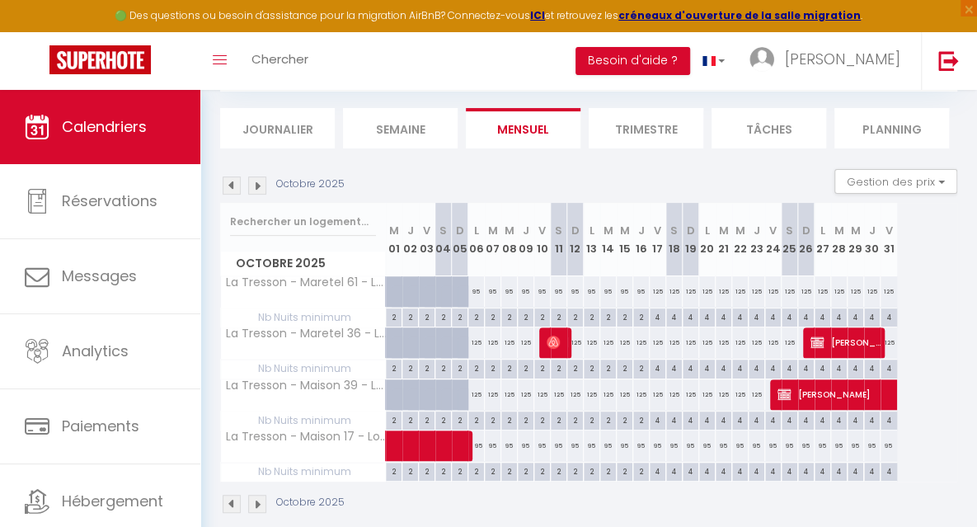
click at [656, 298] on div "125" at bounding box center [658, 291] width 16 height 31
type input "125"
type input "Ven 17 Octobre 2025"
type input "[DATE]"
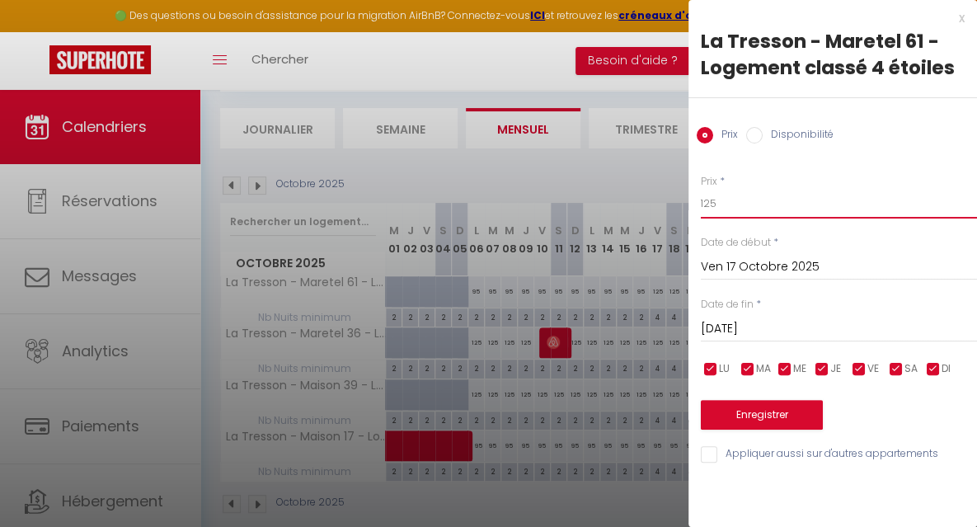
click at [726, 205] on input "125" at bounding box center [839, 204] width 276 height 30
type input "115"
click at [741, 324] on input "[DATE]" at bounding box center [839, 328] width 276 height 21
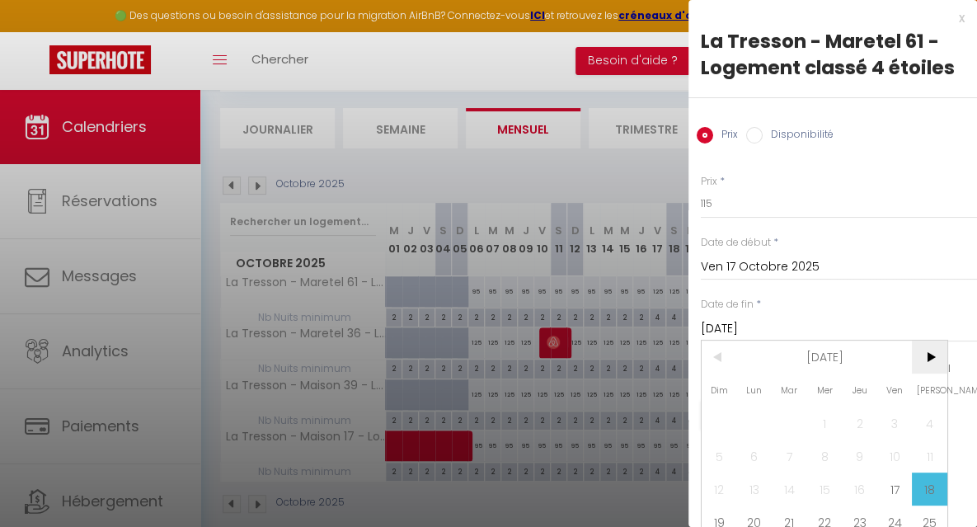
click at [935, 355] on span ">" at bounding box center [929, 357] width 35 height 33
click at [724, 456] on span "2" at bounding box center [719, 456] width 35 height 33
type input "Dim 02 Novembre 2025"
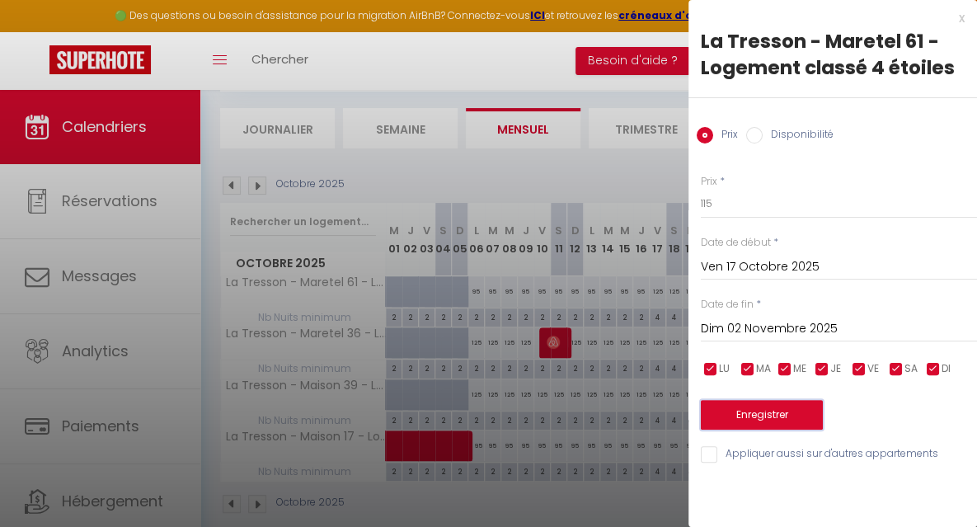
click at [722, 417] on button "Enregistrer" at bounding box center [762, 415] width 122 height 30
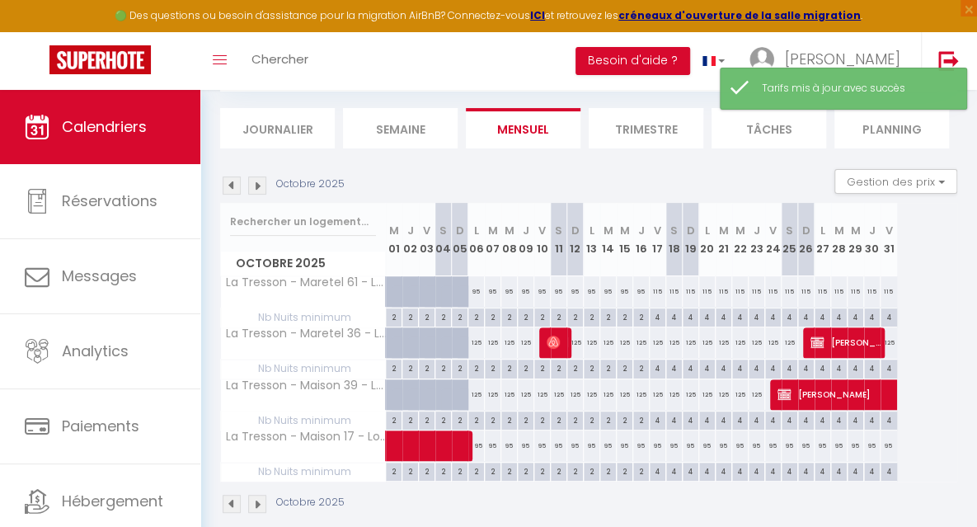
click at [477, 341] on div "125" at bounding box center [476, 342] width 16 height 31
type input "125"
type input "Lun 06 Octobre 2025"
type input "[DATE]"
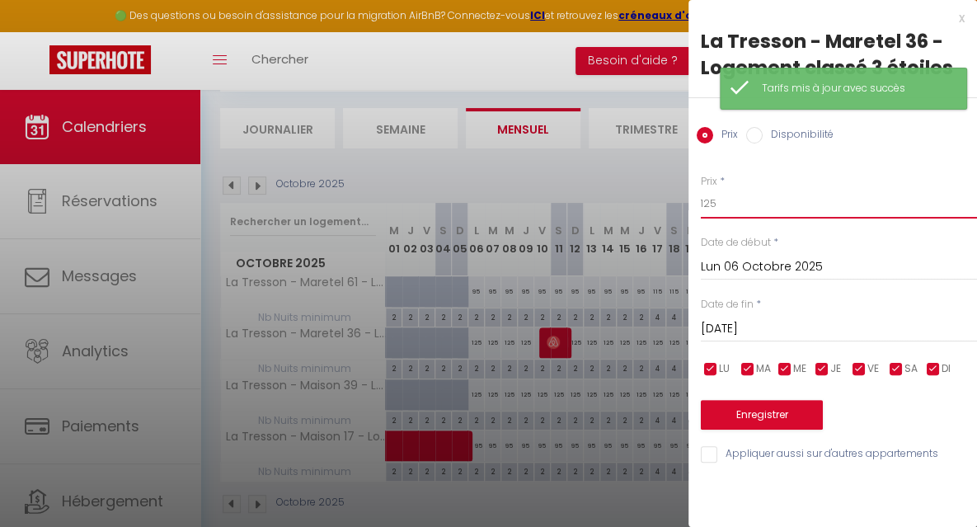
click at [722, 212] on input "125" at bounding box center [839, 204] width 276 height 30
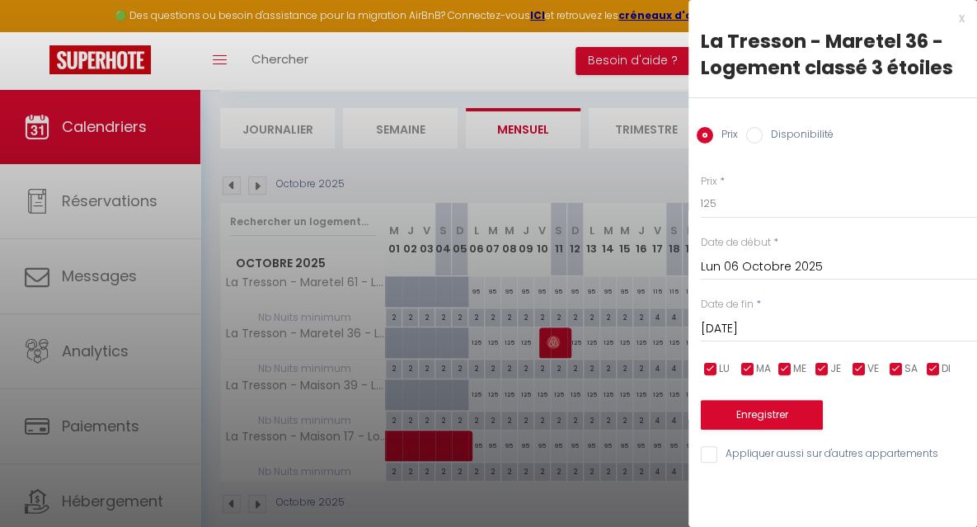
click at [549, 161] on div at bounding box center [488, 263] width 977 height 527
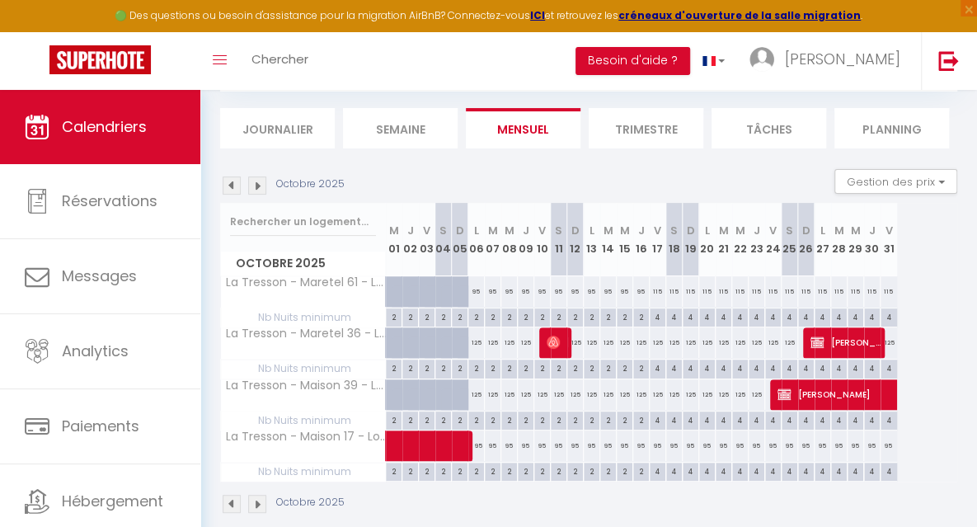
click at [479, 344] on div "125" at bounding box center [476, 342] width 16 height 31
type input "125"
select select "1"
type input "Lun 06 Octobre 2025"
type input "[DATE]"
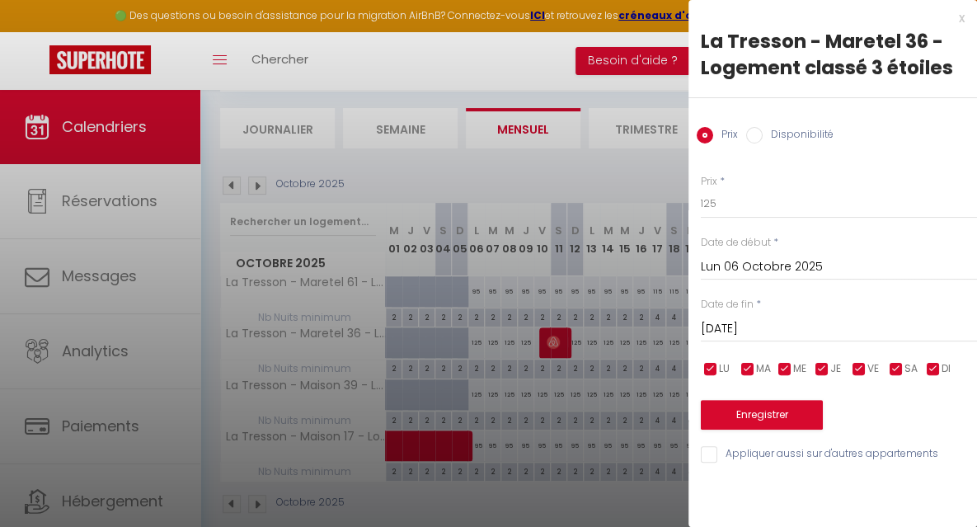
click at [759, 136] on input "Disponibilité" at bounding box center [754, 135] width 16 height 16
radio input "true"
click at [709, 133] on input "Prix" at bounding box center [705, 135] width 16 height 16
radio input "true"
radio input "false"
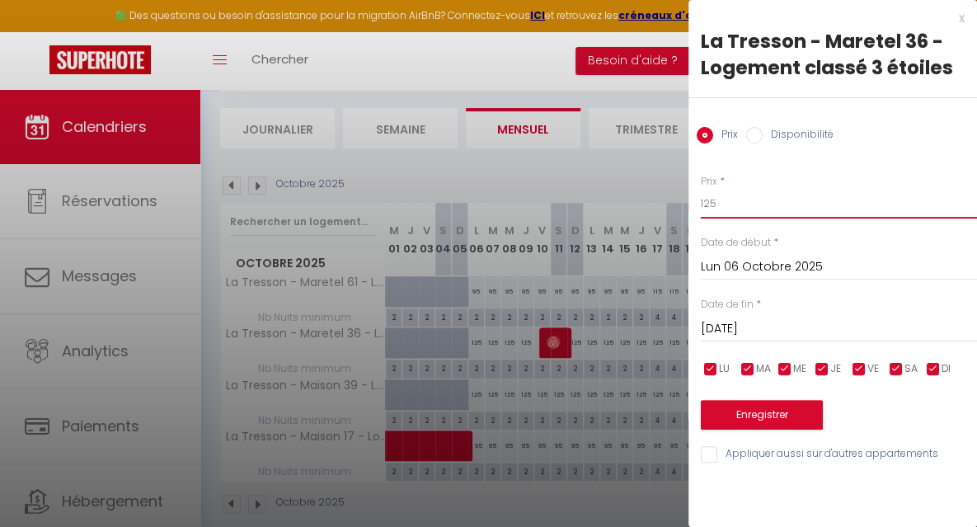
click at [722, 210] on input "125" at bounding box center [839, 204] width 276 height 30
type input "115"
click at [750, 329] on input "[DATE]" at bounding box center [839, 328] width 276 height 21
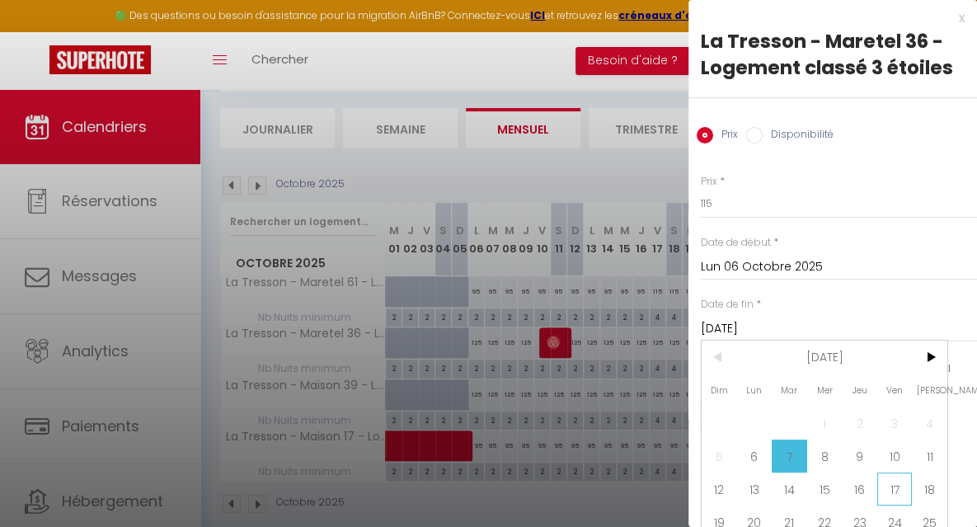
click at [897, 485] on span "17" at bounding box center [894, 489] width 35 height 33
type input "Ven 17 Octobre 2025"
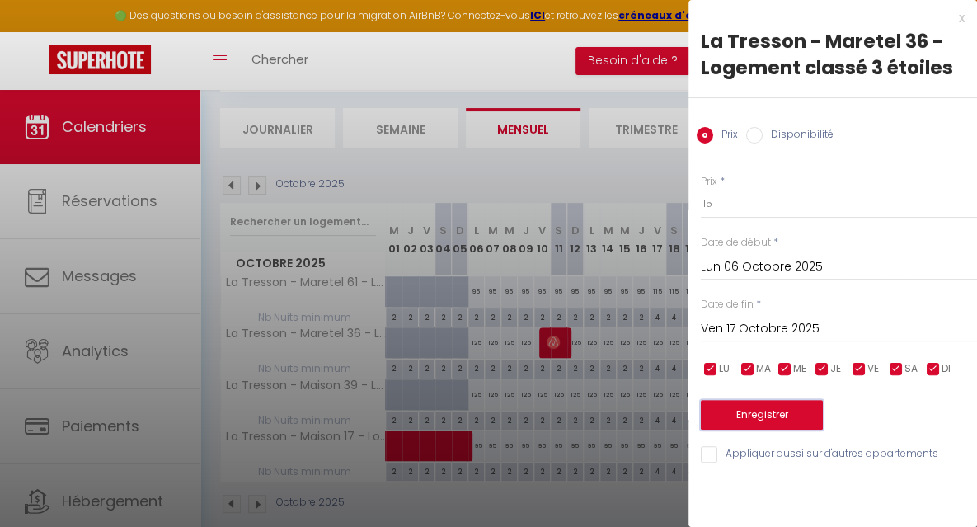
click at [778, 417] on button "Enregistrer" at bounding box center [762, 415] width 122 height 30
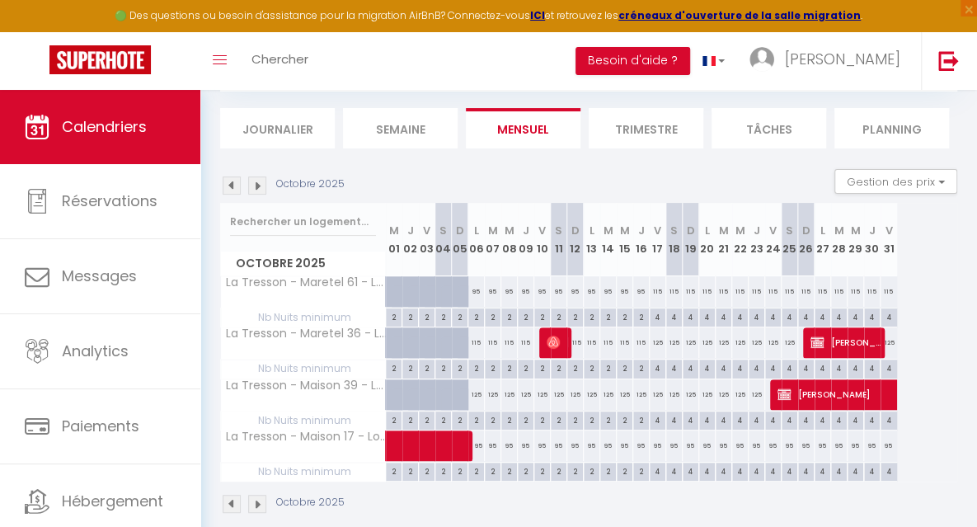
click at [478, 396] on div "125" at bounding box center [476, 394] width 16 height 31
type input "125"
type input "Lun 06 Octobre 2025"
type input "[DATE]"
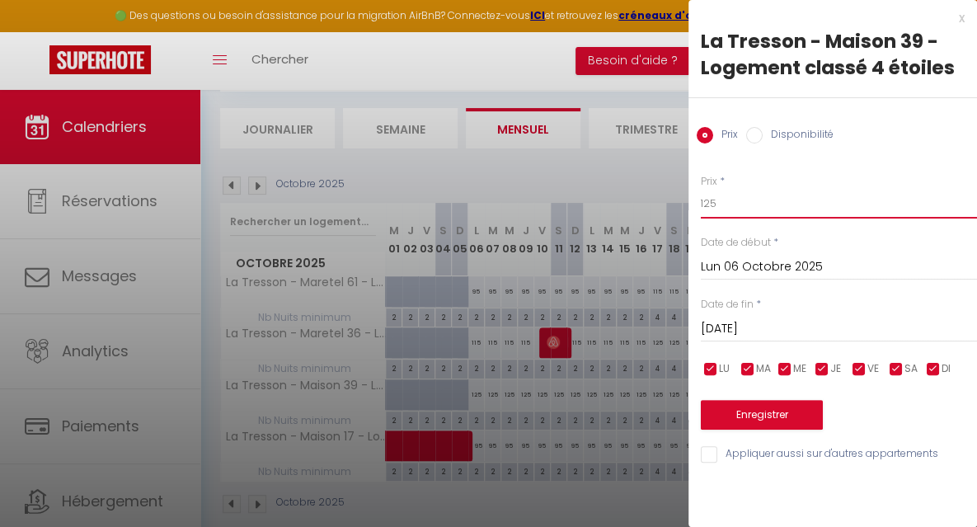
click at [720, 207] on input "125" at bounding box center [839, 204] width 276 height 30
type input "115"
click at [763, 319] on input "[DATE]" at bounding box center [839, 328] width 276 height 21
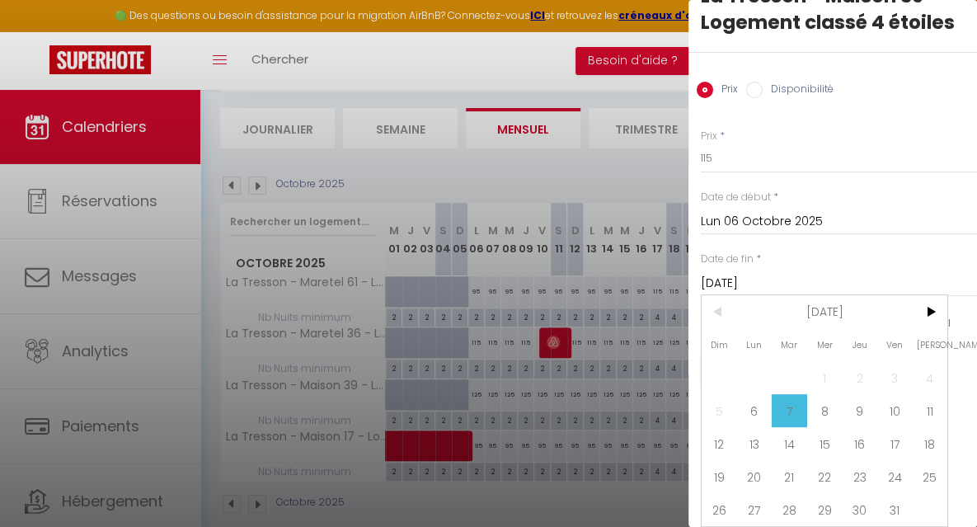
scroll to position [51, 0]
click at [896, 439] on span "17" at bounding box center [894, 443] width 35 height 33
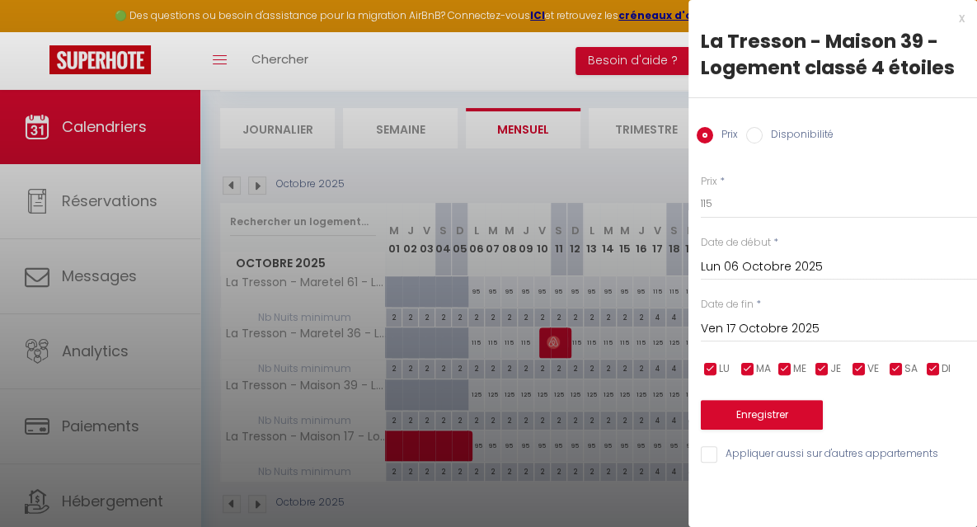
scroll to position [0, 0]
click at [777, 416] on button "Enregistrer" at bounding box center [762, 415] width 122 height 30
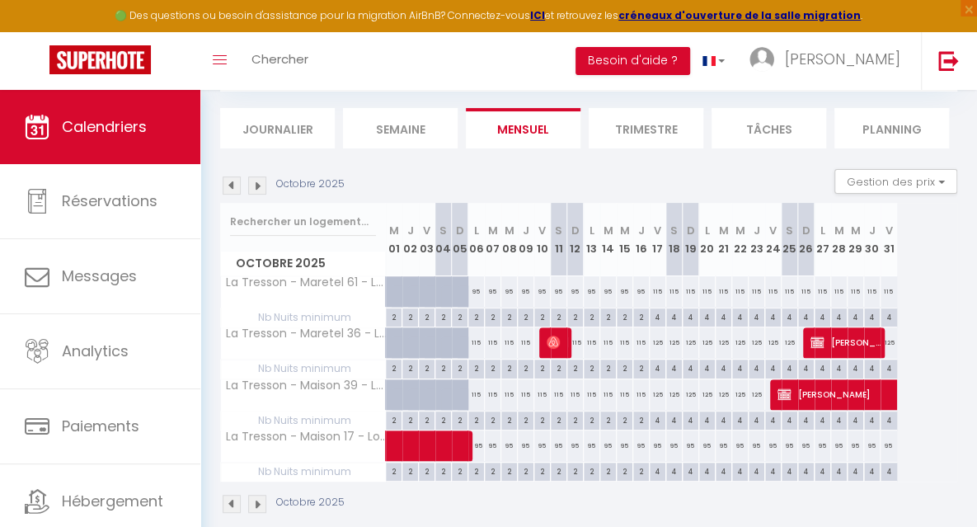
click at [259, 190] on img at bounding box center [257, 185] width 18 height 18
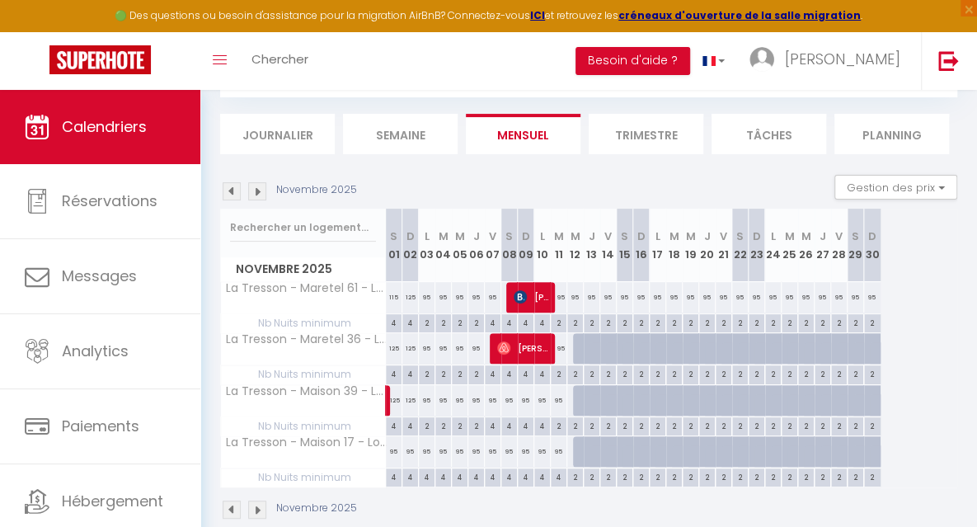
scroll to position [96, 0]
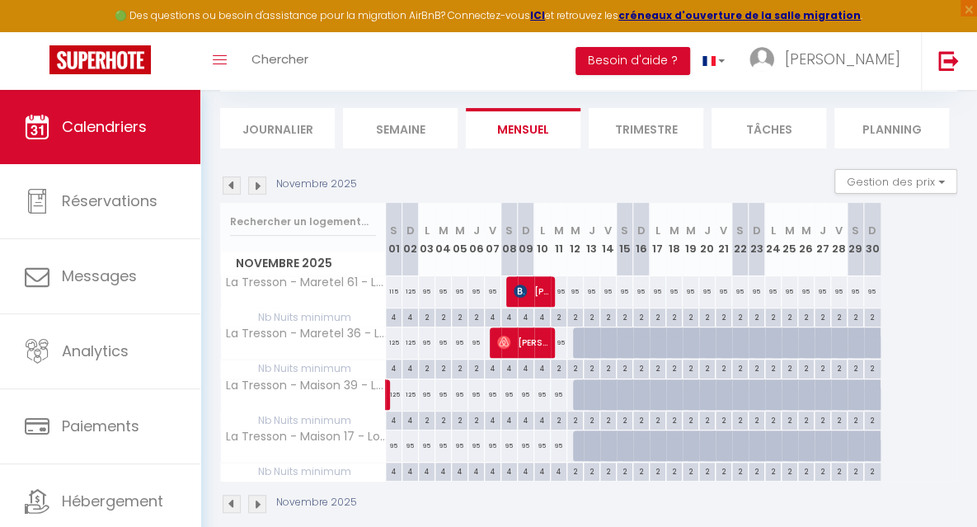
click at [408, 291] on div "125" at bounding box center [410, 291] width 16 height 31
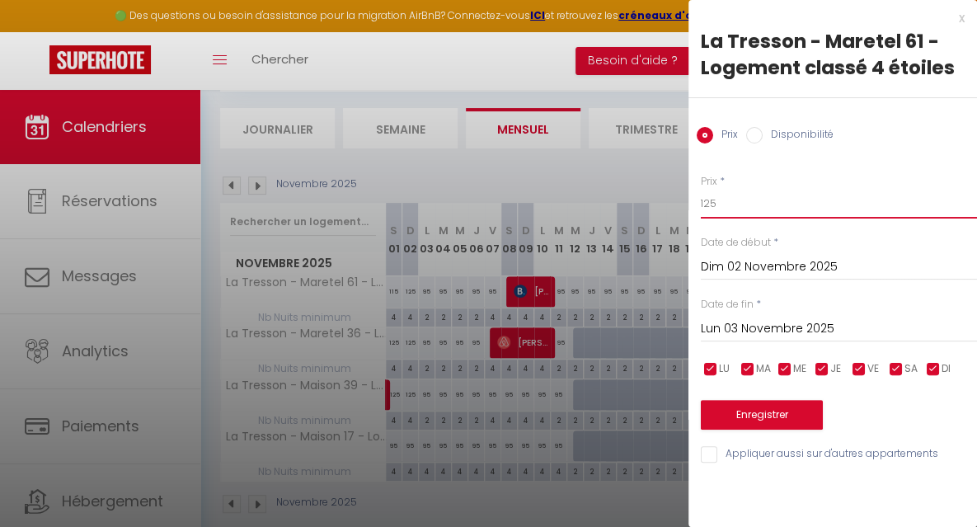
click at [723, 205] on input "125" at bounding box center [839, 204] width 276 height 30
click at [743, 415] on button "Enregistrer" at bounding box center [762, 415] width 122 height 30
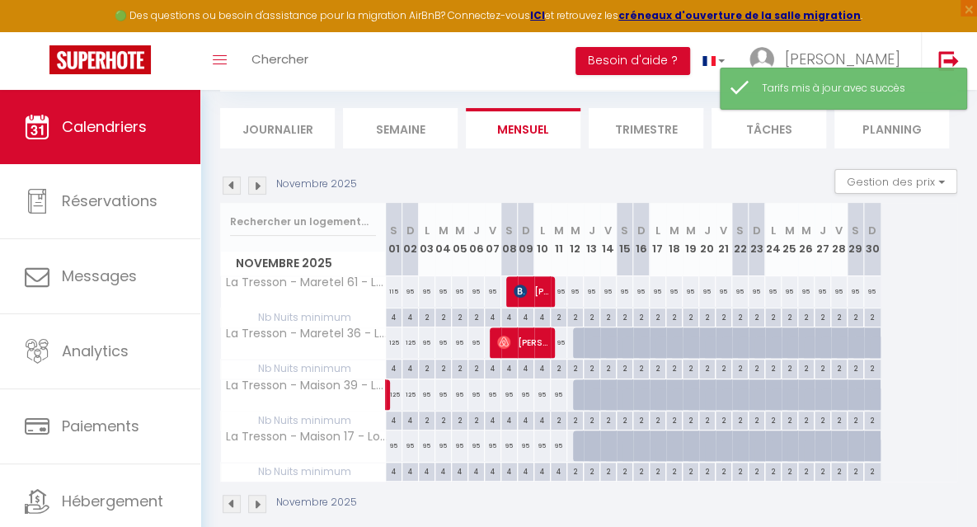
click at [412, 344] on div "125" at bounding box center [410, 342] width 16 height 31
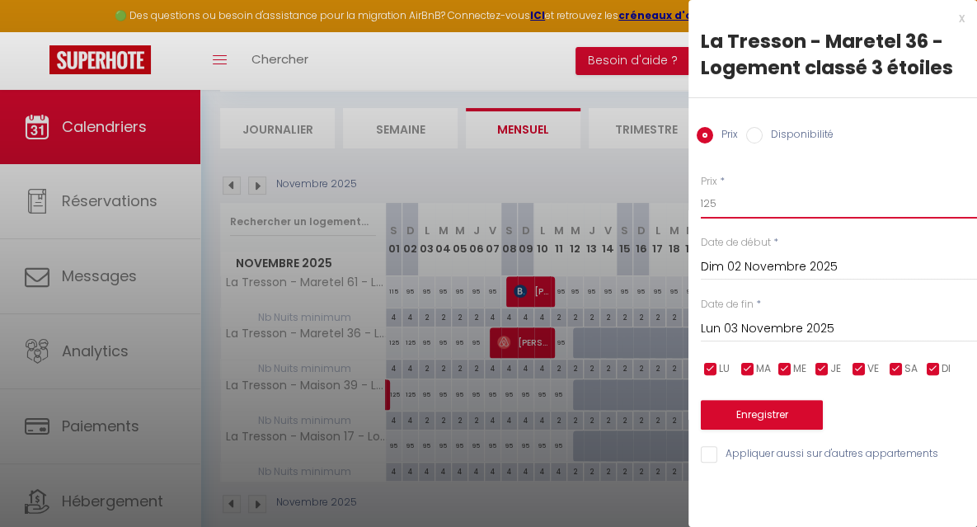
click at [716, 211] on input "125" at bounding box center [839, 204] width 276 height 30
click at [496, 515] on div at bounding box center [488, 263] width 977 height 527
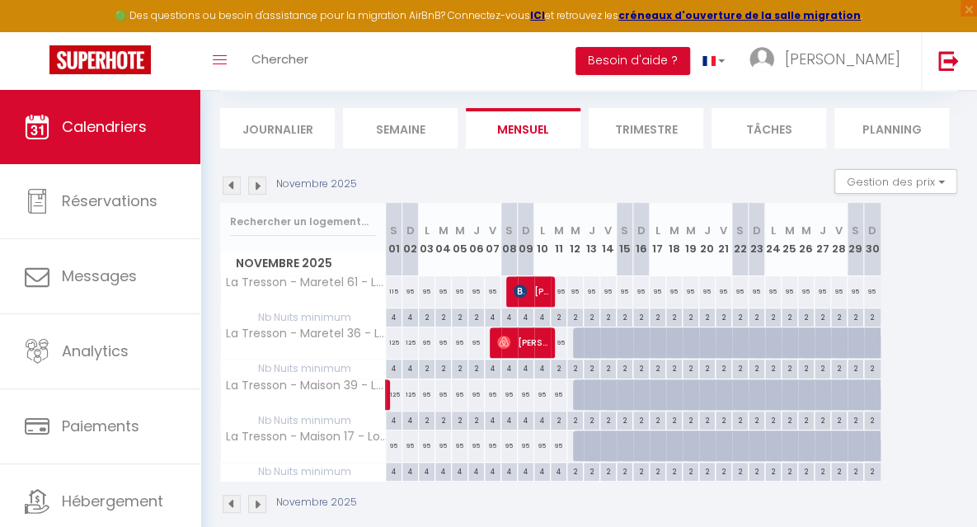
click at [260, 185] on img at bounding box center [257, 185] width 18 height 18
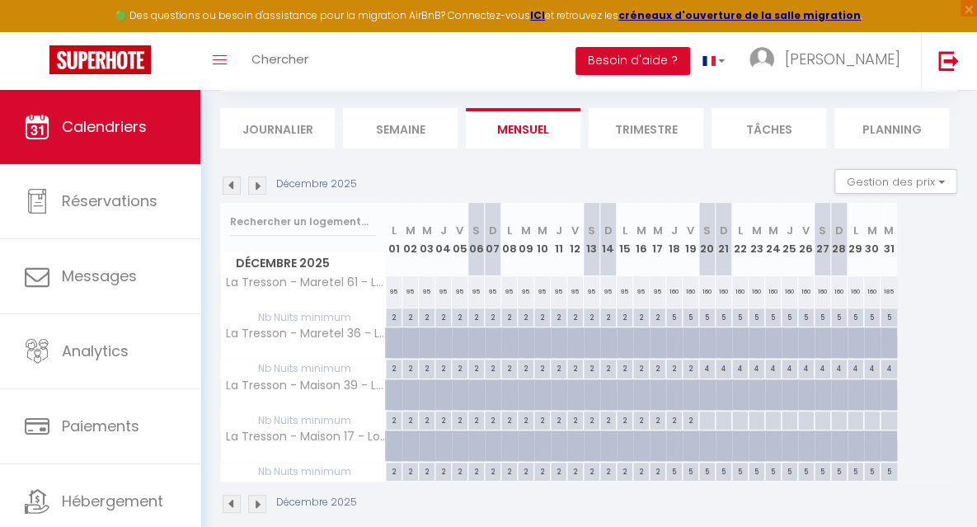
click at [260, 185] on img at bounding box center [257, 185] width 18 height 18
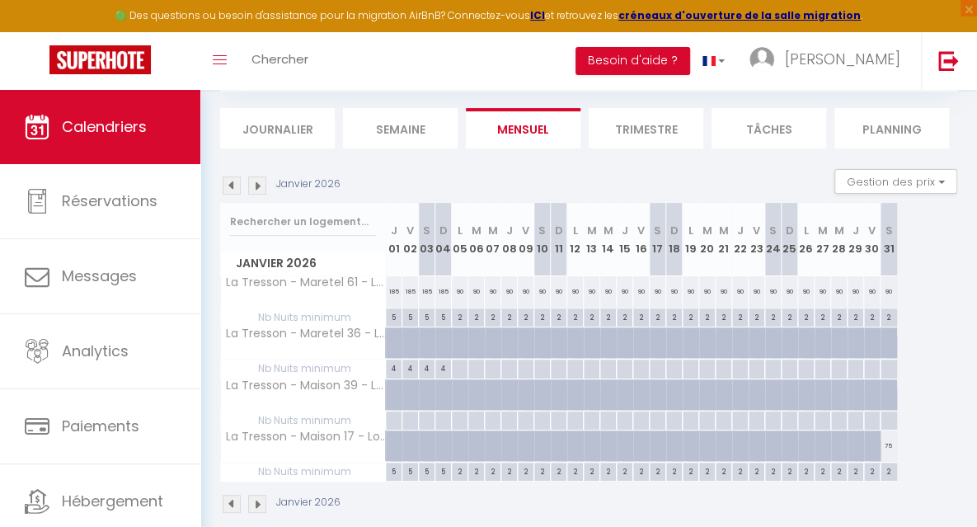
click at [260, 185] on img at bounding box center [257, 185] width 18 height 18
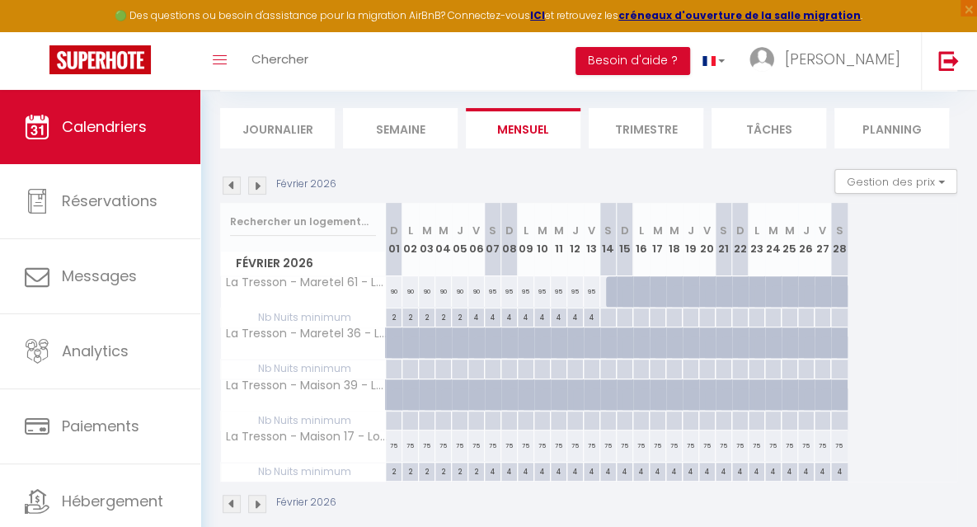
click at [260, 185] on img at bounding box center [257, 185] width 18 height 18
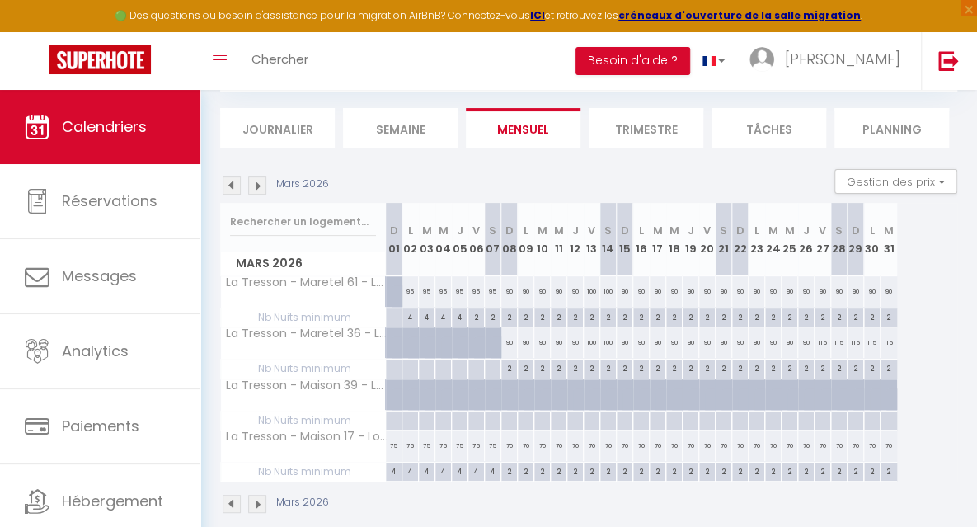
click at [260, 185] on img at bounding box center [257, 185] width 18 height 18
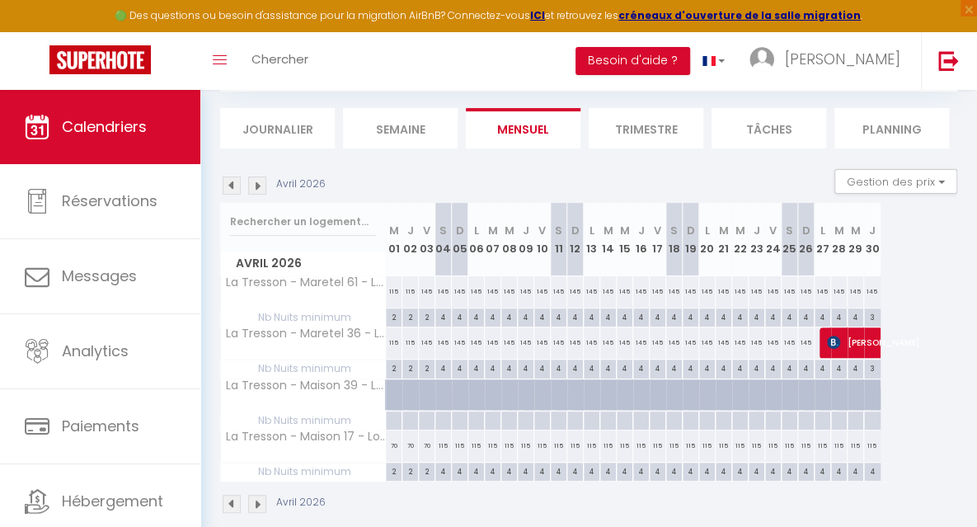
click at [260, 185] on img at bounding box center [257, 185] width 18 height 18
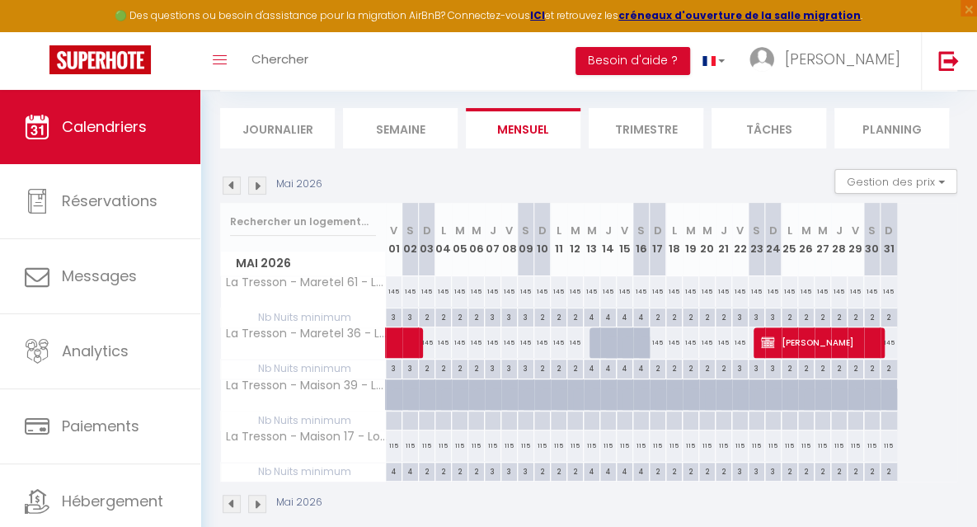
click at [260, 185] on img at bounding box center [257, 185] width 18 height 18
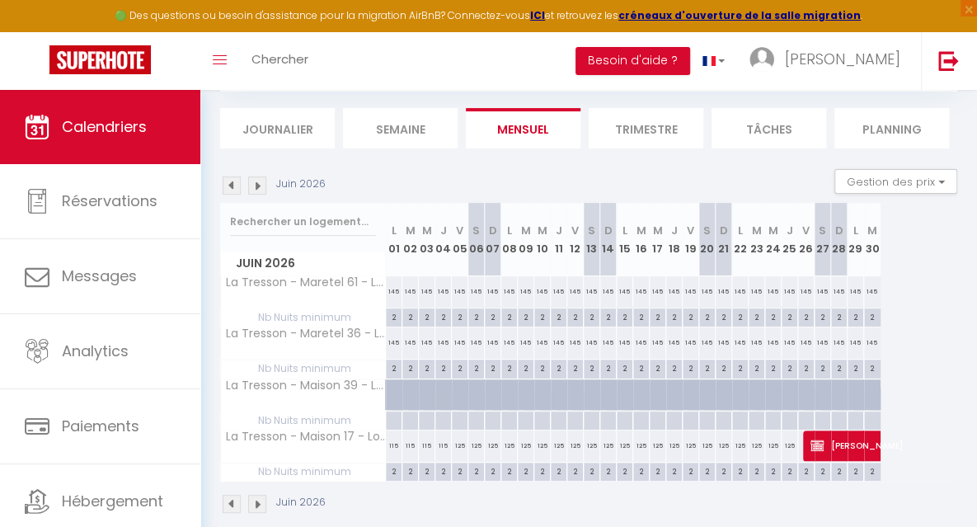
click at [260, 185] on img at bounding box center [257, 185] width 18 height 18
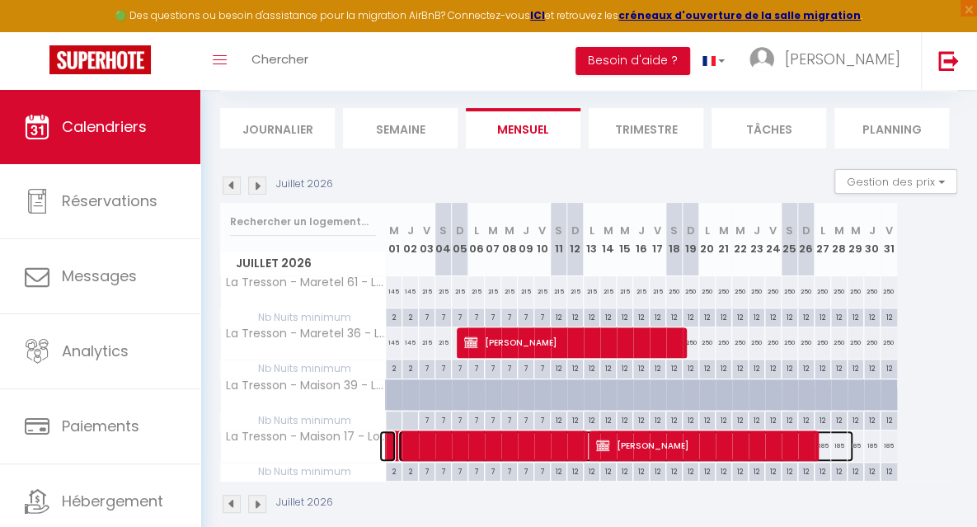
click at [418, 447] on span at bounding box center [625, 445] width 455 height 31
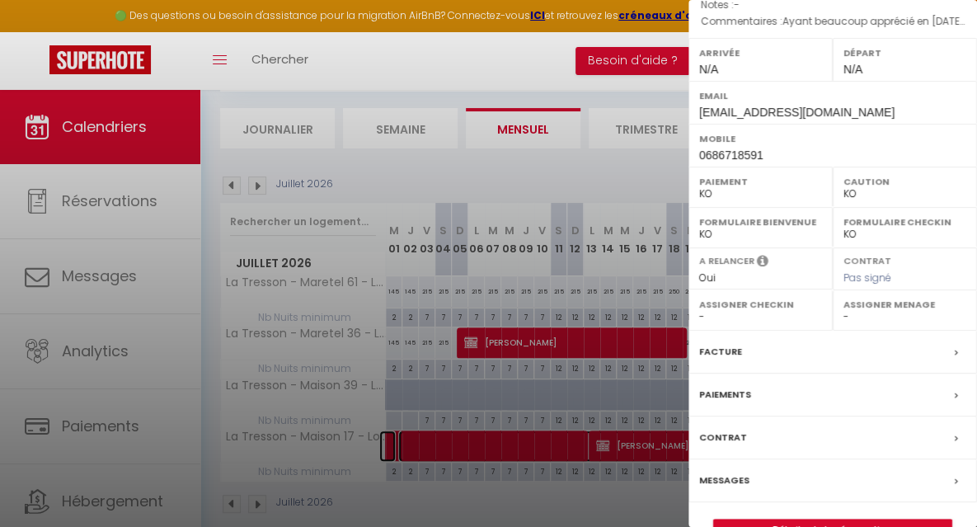
scroll to position [254, 0]
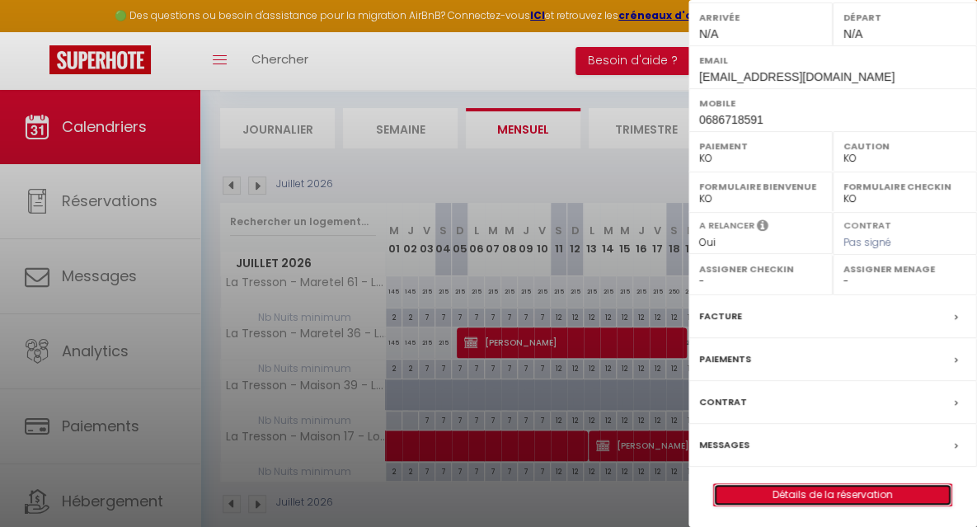
click at [824, 490] on link "Détails de la réservation" at bounding box center [832, 494] width 237 height 21
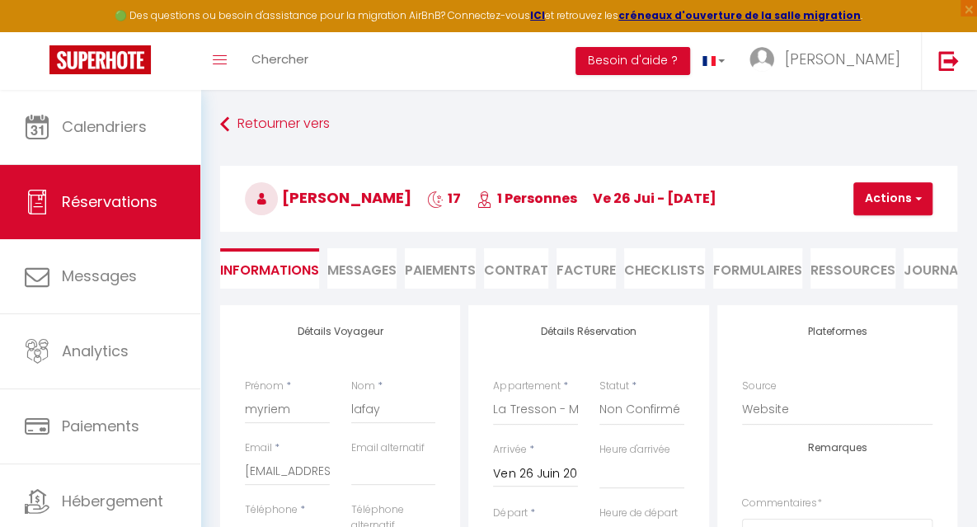
click at [435, 273] on li "Paiements" at bounding box center [440, 268] width 71 height 40
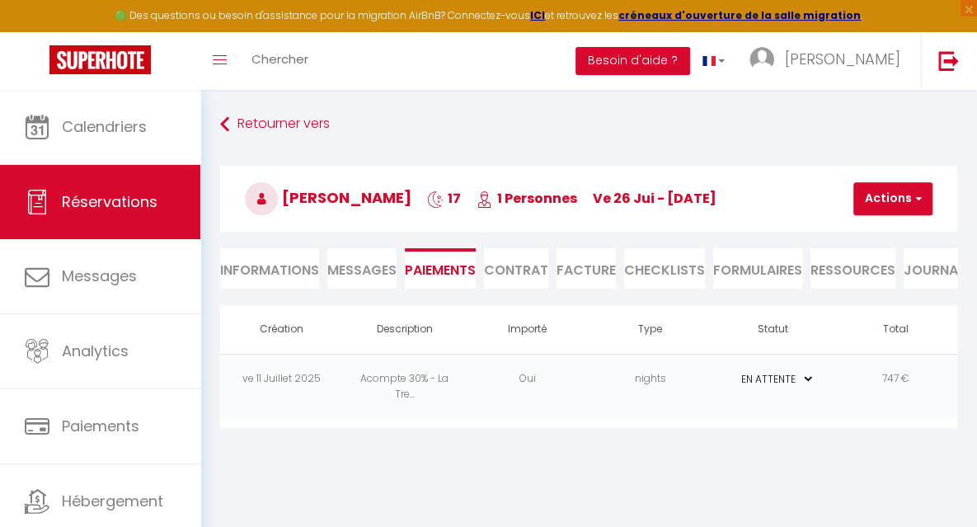
click at [379, 270] on span "Messages" at bounding box center [361, 270] width 69 height 19
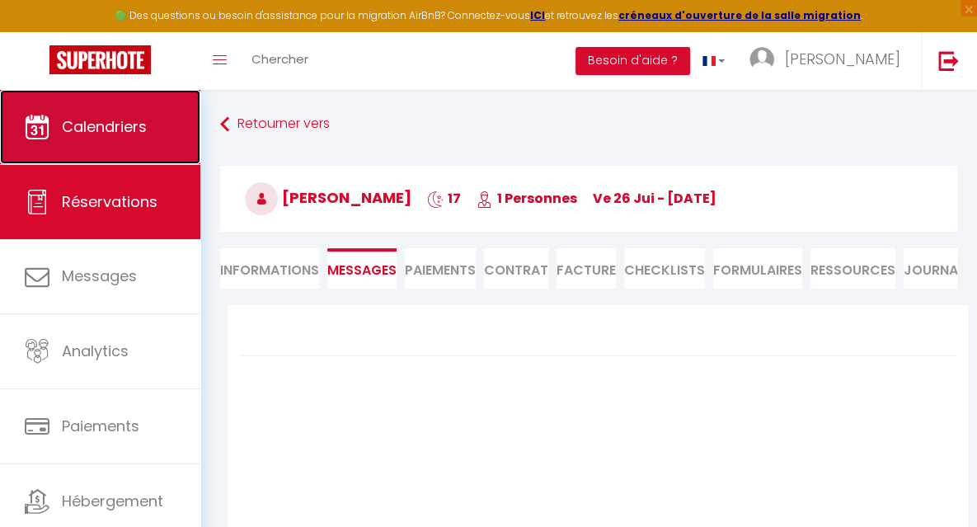
click at [87, 121] on span "Calendriers" at bounding box center [104, 126] width 85 height 21
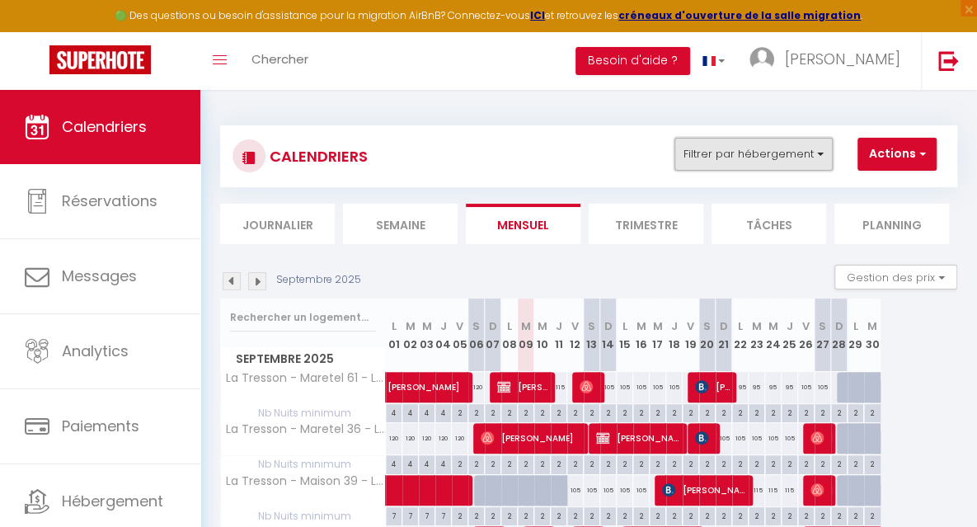
click at [751, 151] on button "Filtrer par hébergement" at bounding box center [754, 154] width 158 height 33
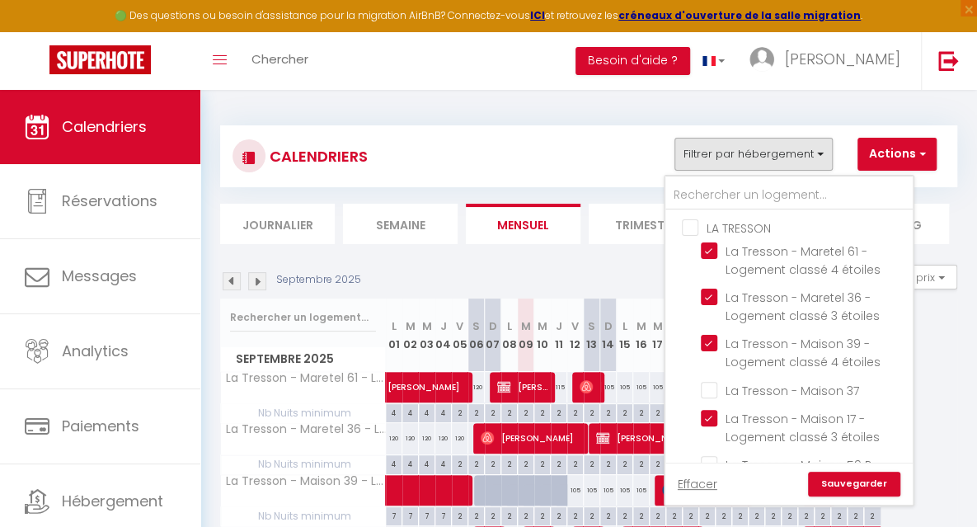
click at [691, 223] on input "LA TRESSON" at bounding box center [805, 227] width 247 height 16
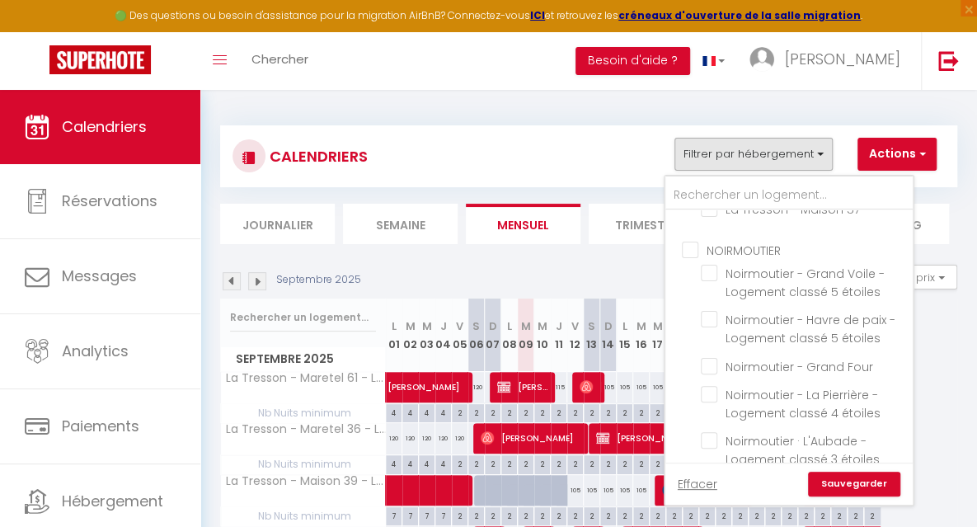
scroll to position [314, 0]
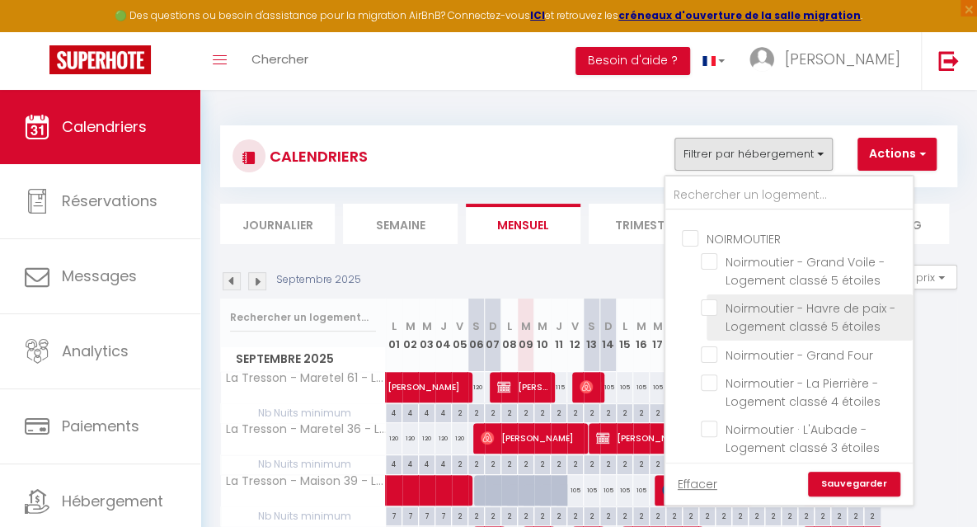
click at [844, 317] on span "Noirmoutier - Havre de paix - Logement classé 5 étoiles" at bounding box center [811, 317] width 170 height 35
click at [844, 316] on input "Noirmoutier - Havre de paix - Logement classé 5 étoiles" at bounding box center [804, 307] width 206 height 16
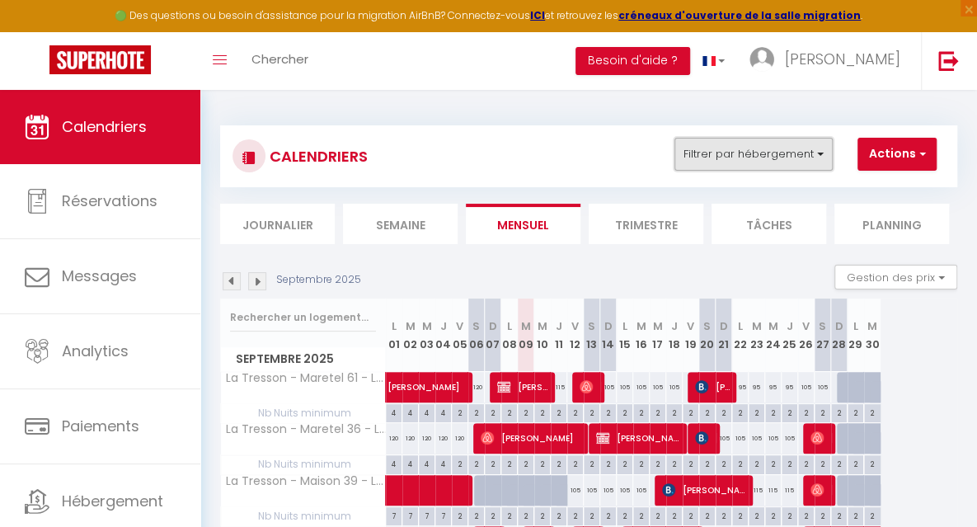
click at [764, 154] on button "Filtrer par hébergement" at bounding box center [754, 154] width 158 height 33
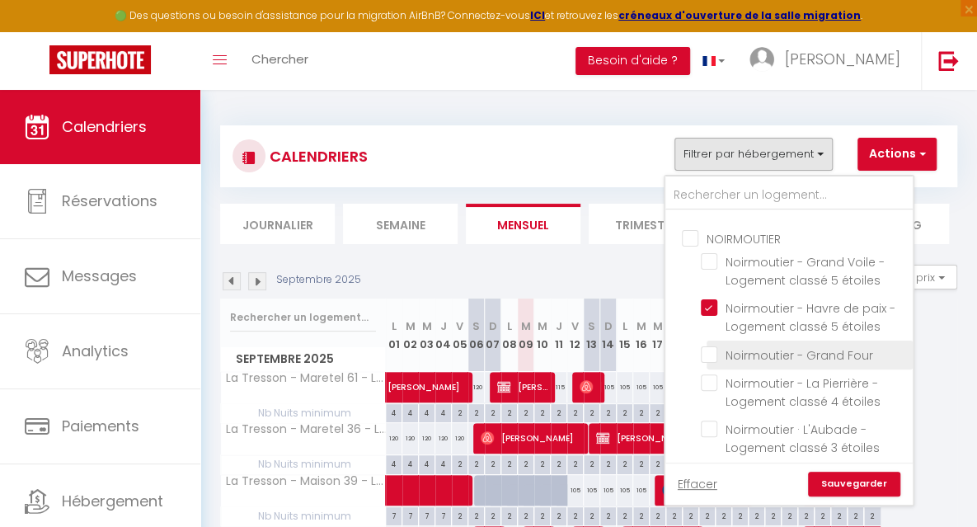
click at [825, 355] on input "Noirmoutier - Grand Four" at bounding box center [804, 354] width 206 height 16
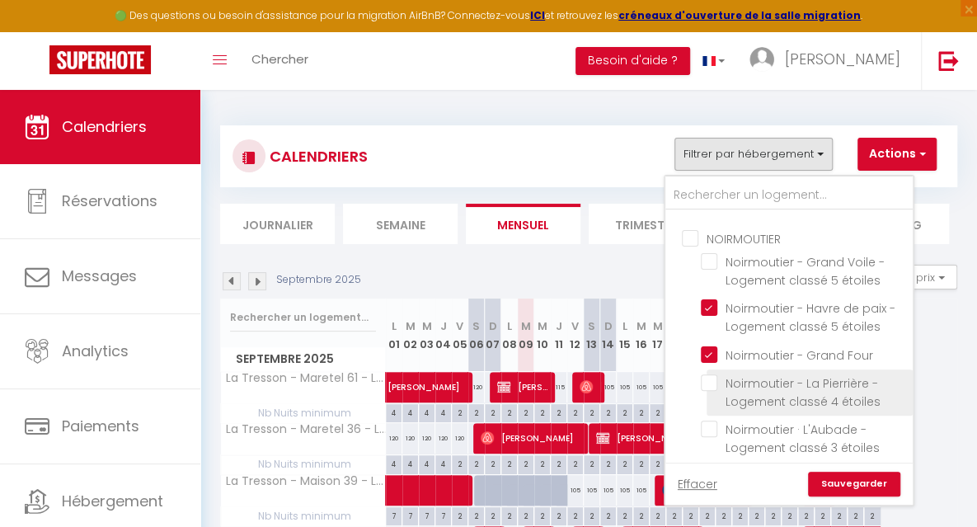
click at [811, 384] on input "Noirmoutier - La Pierrière - Logement classé 4 étoiles" at bounding box center [804, 382] width 206 height 16
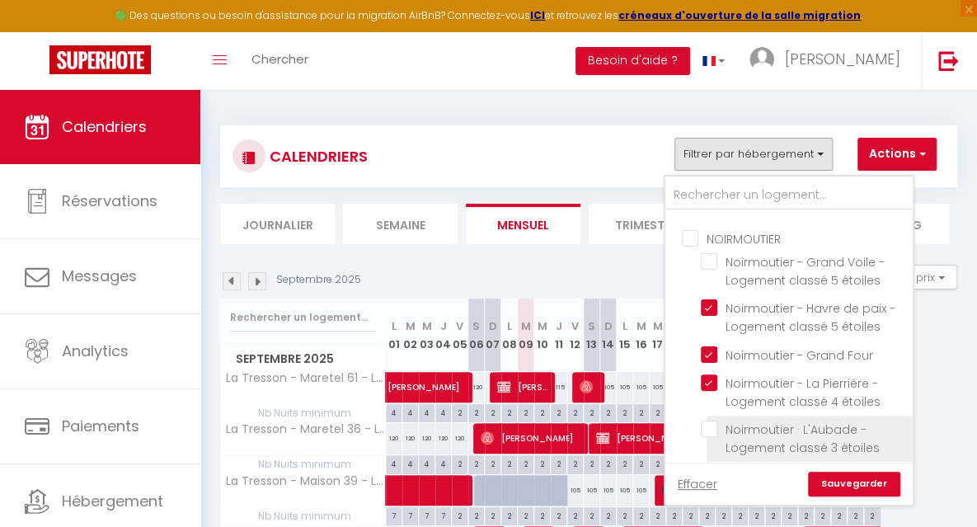
click at [792, 430] on input "Noirmoutier · L'Aubade - Logement classé 3 étoiles" at bounding box center [804, 429] width 206 height 16
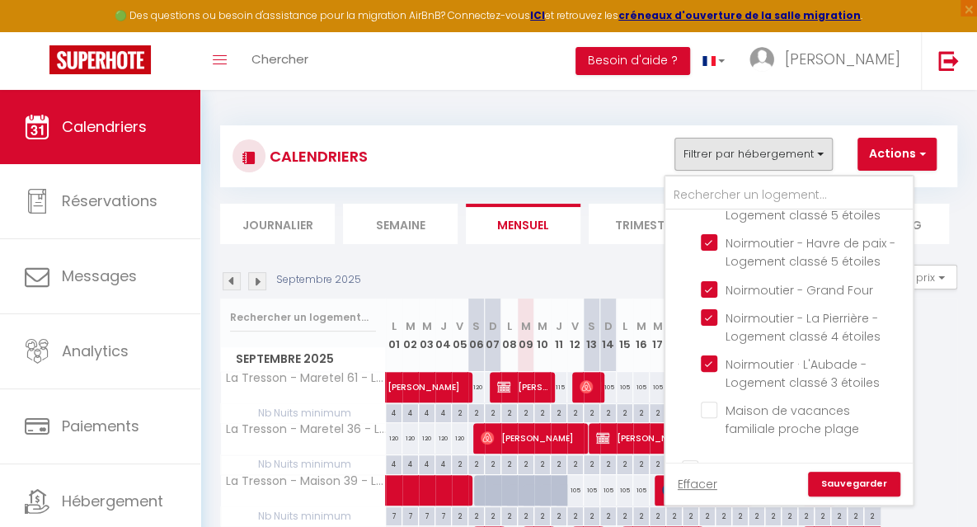
scroll to position [380, 0]
click at [872, 487] on link "Sauvegarder" at bounding box center [854, 484] width 92 height 25
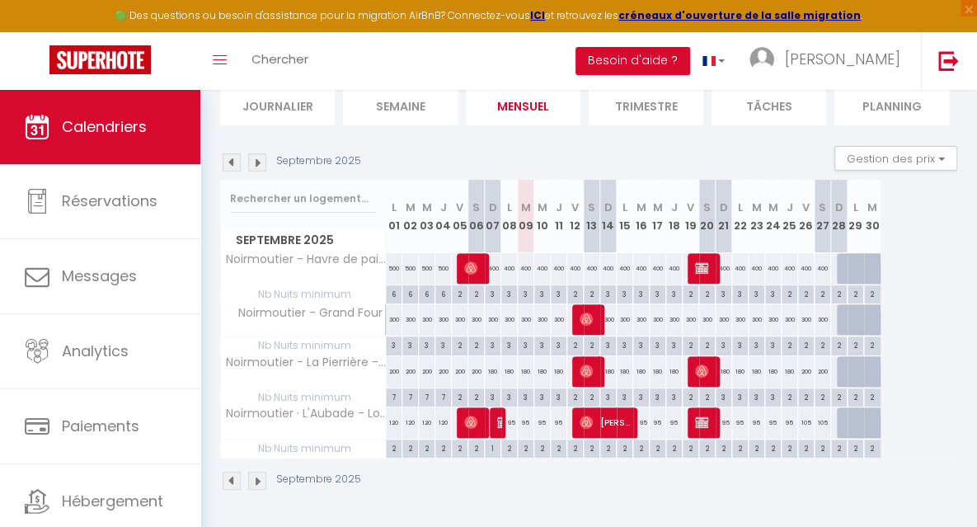
scroll to position [128, 0]
click at [576, 260] on div "400" at bounding box center [575, 268] width 16 height 31
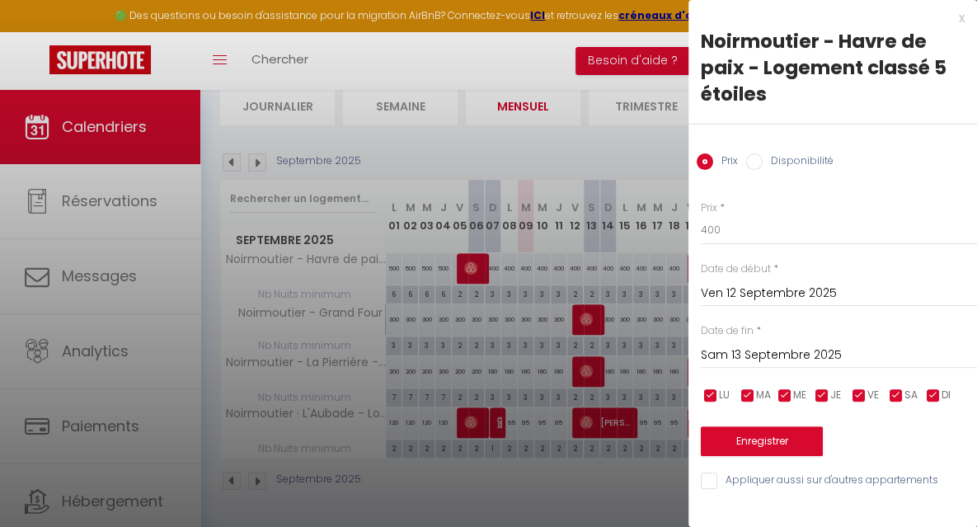
click at [605, 141] on div at bounding box center [488, 263] width 977 height 527
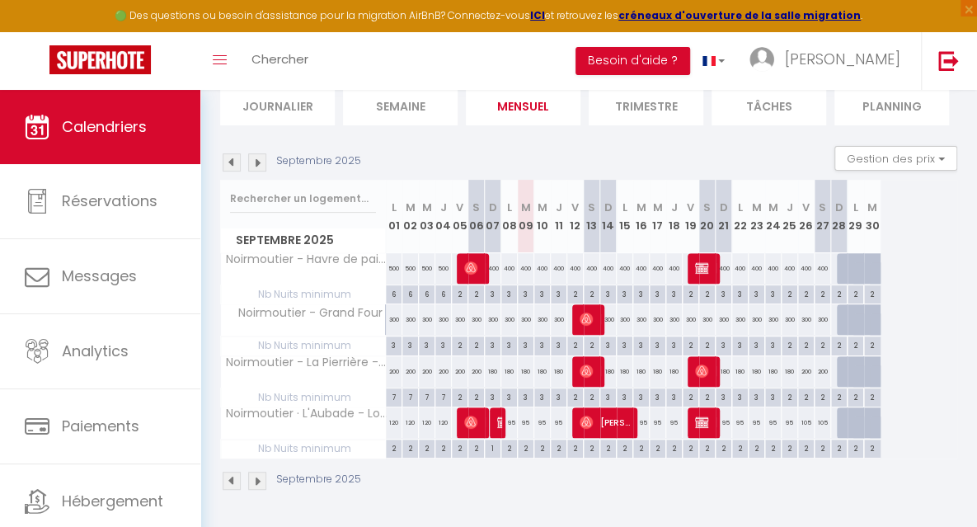
click at [526, 260] on div "400" at bounding box center [526, 268] width 16 height 31
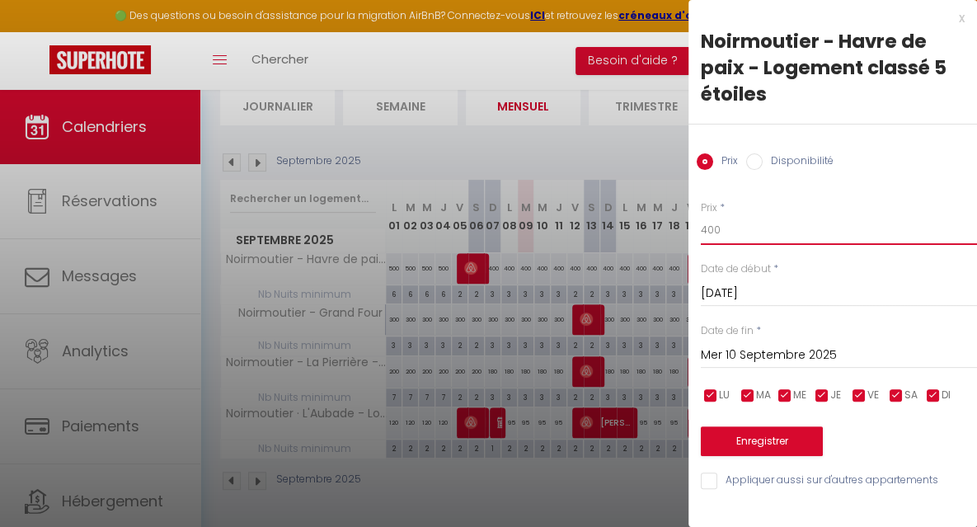
click at [727, 228] on input "400" at bounding box center [839, 230] width 276 height 30
click at [763, 354] on input "Mer 10 Septembre 2025" at bounding box center [839, 355] width 276 height 21
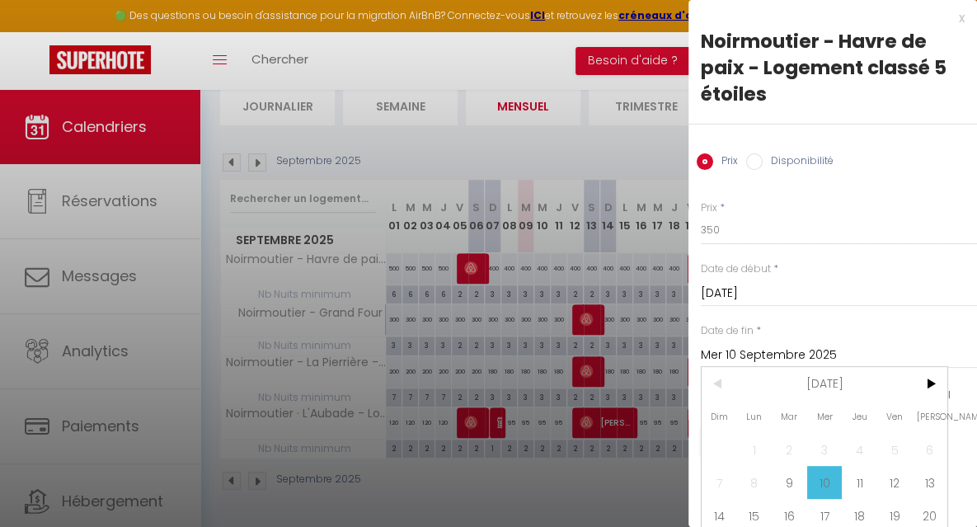
scroll to position [82, 0]
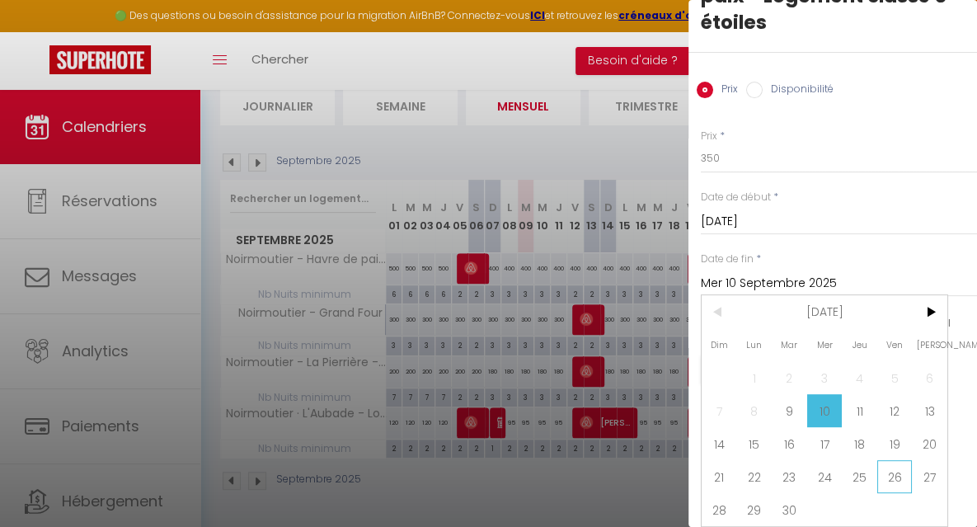
click at [898, 465] on span "26" at bounding box center [894, 476] width 35 height 33
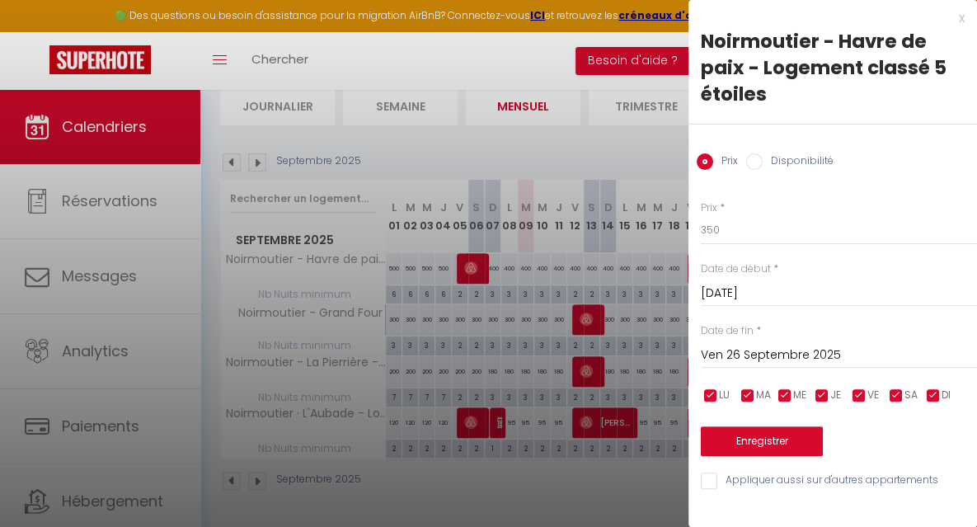
scroll to position [0, 0]
click at [762, 442] on button "Enregistrer" at bounding box center [762, 441] width 122 height 30
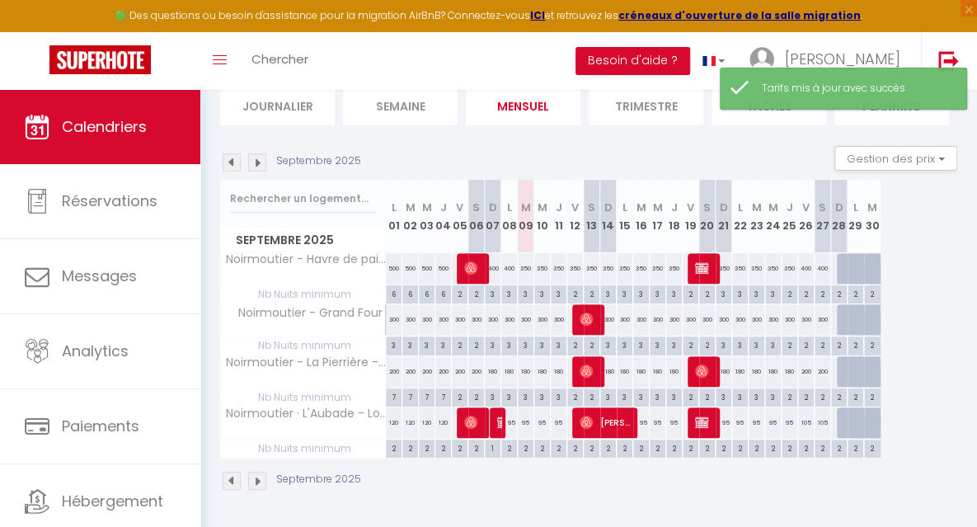
click at [806, 267] on div "400" at bounding box center [806, 268] width 16 height 31
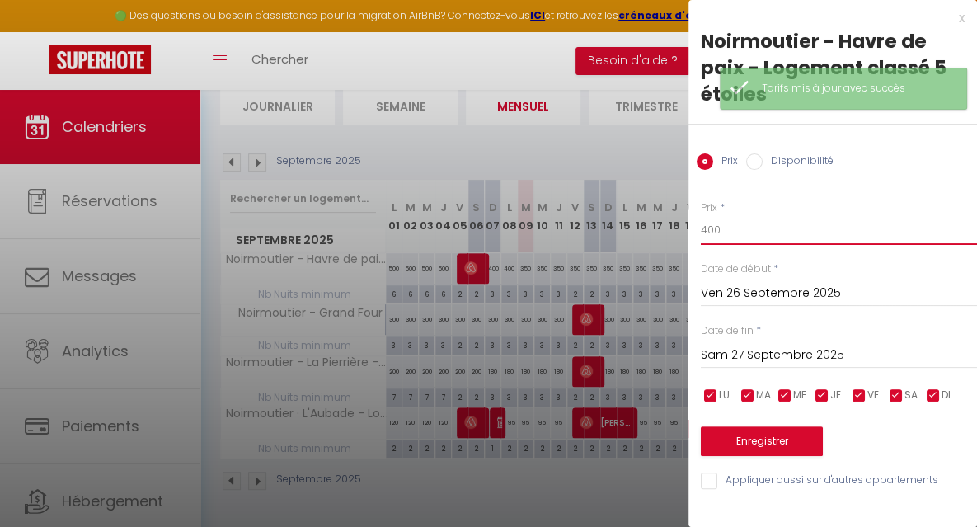
click at [741, 227] on input "400" at bounding box center [839, 230] width 276 height 30
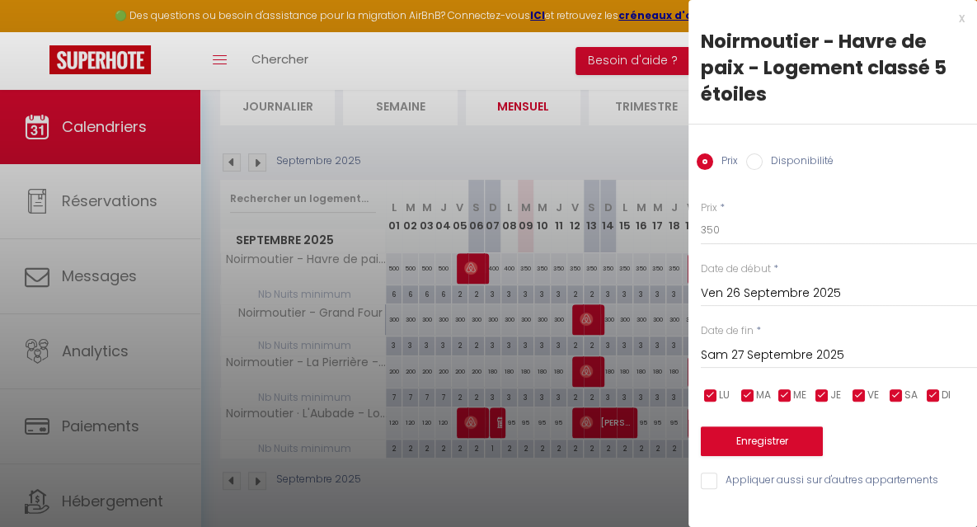
click at [755, 350] on input "Sam 27 Septembre 2025" at bounding box center [839, 355] width 276 height 21
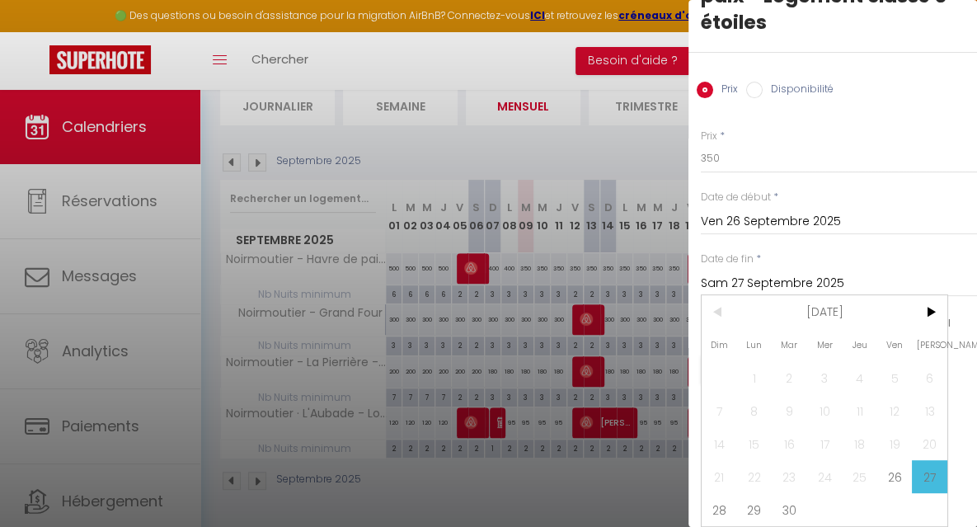
scroll to position [82, 0]
click at [714, 500] on span "28" at bounding box center [719, 509] width 35 height 33
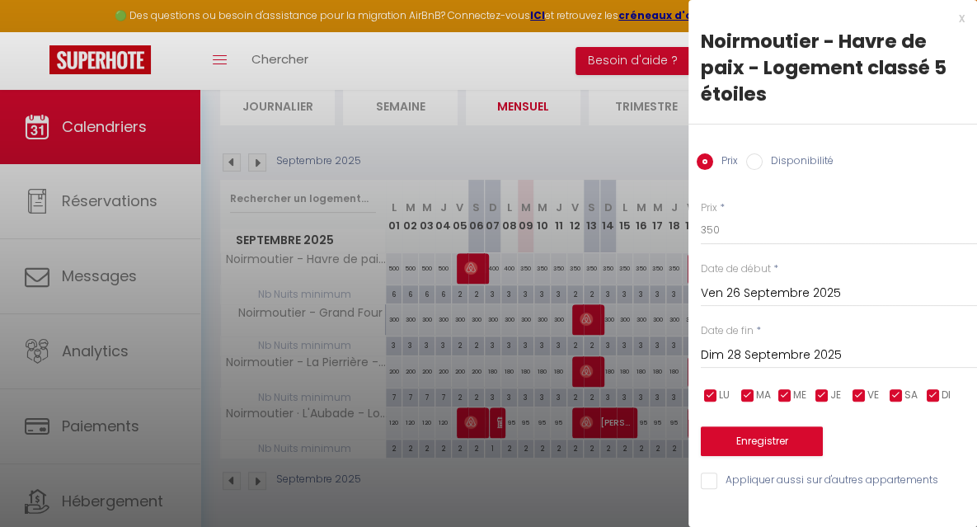
scroll to position [0, 0]
click at [714, 440] on button "Enregistrer" at bounding box center [762, 441] width 122 height 30
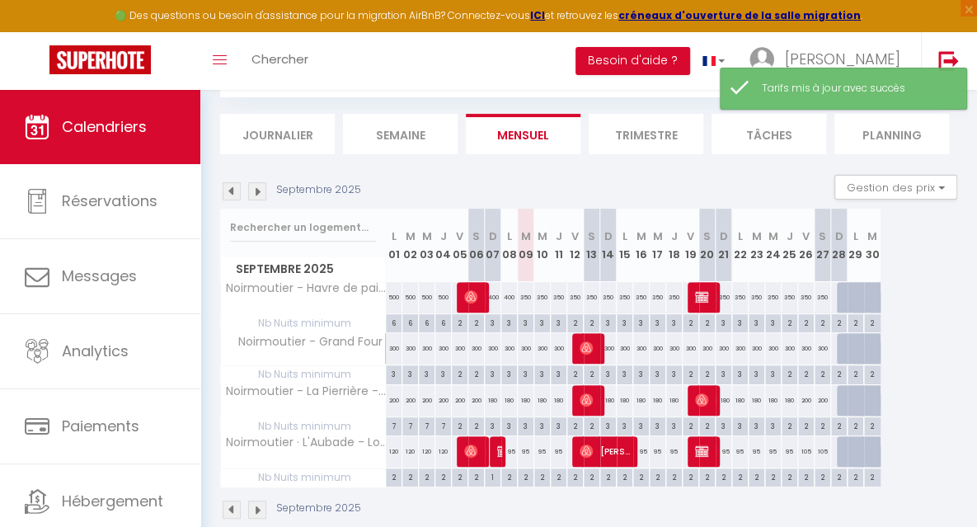
scroll to position [128, 0]
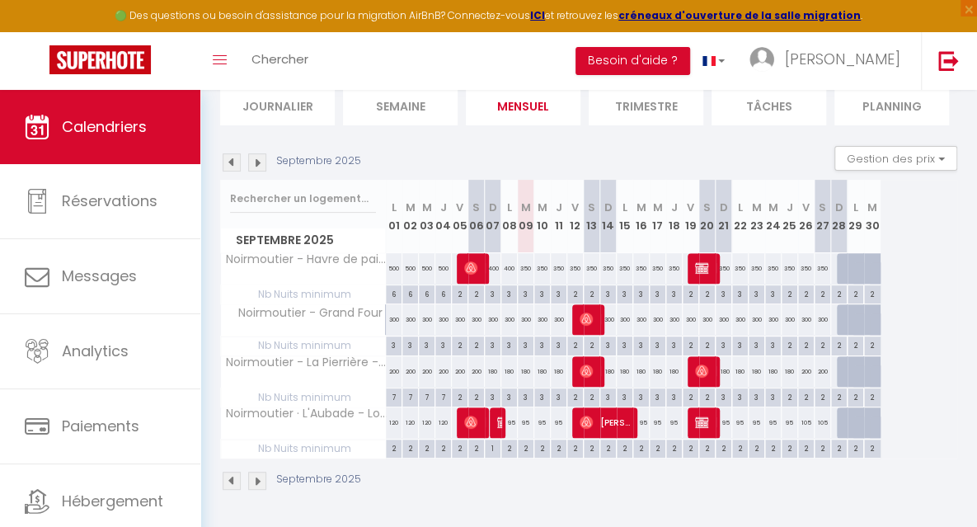
click at [261, 159] on img at bounding box center [257, 162] width 18 height 18
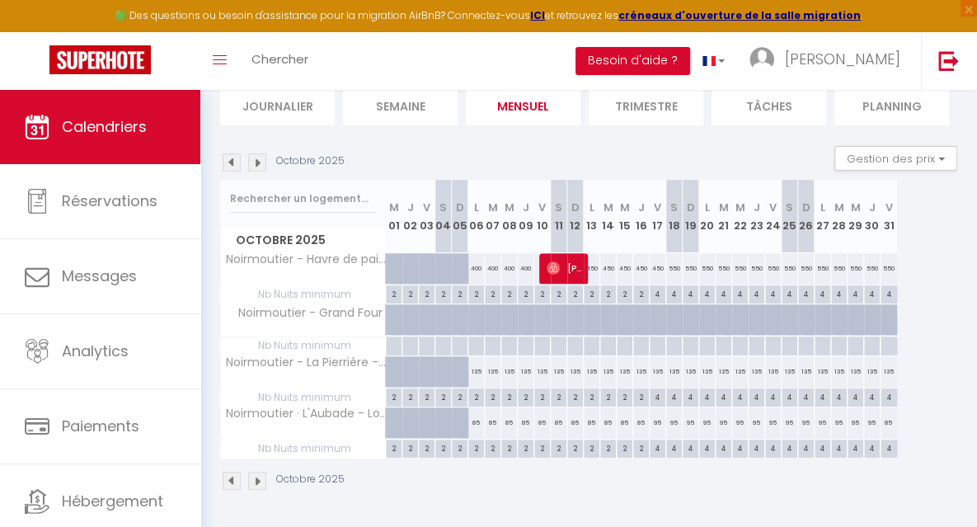
click at [264, 153] on img at bounding box center [257, 162] width 18 height 18
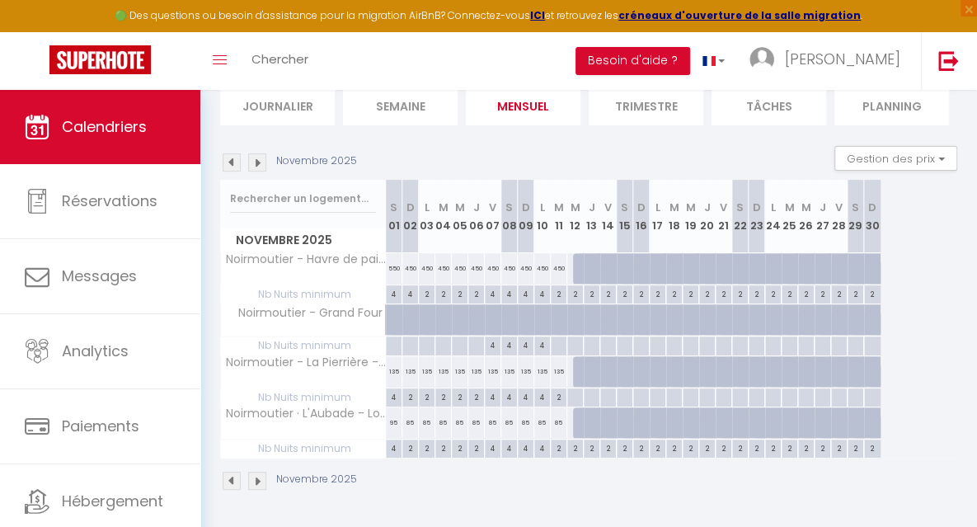
click at [264, 153] on img at bounding box center [257, 162] width 18 height 18
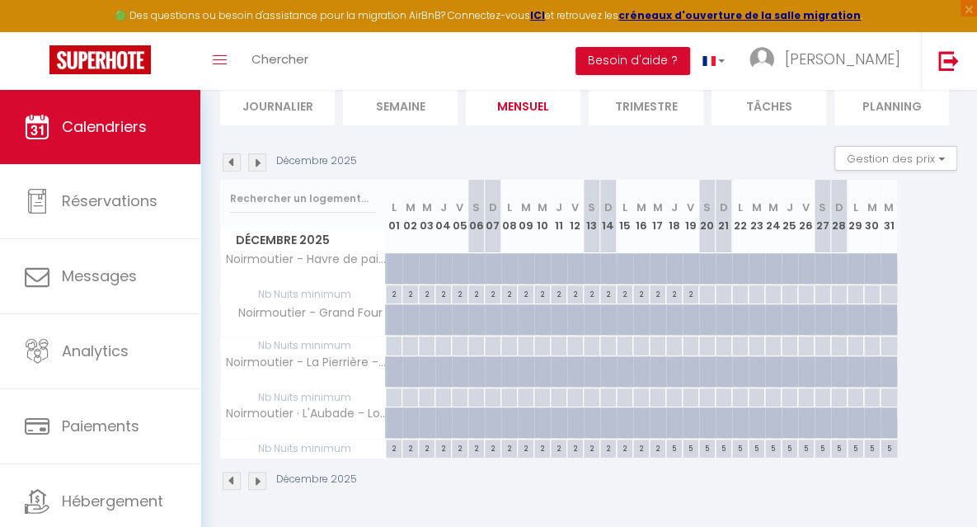
click at [264, 153] on img at bounding box center [257, 162] width 18 height 18
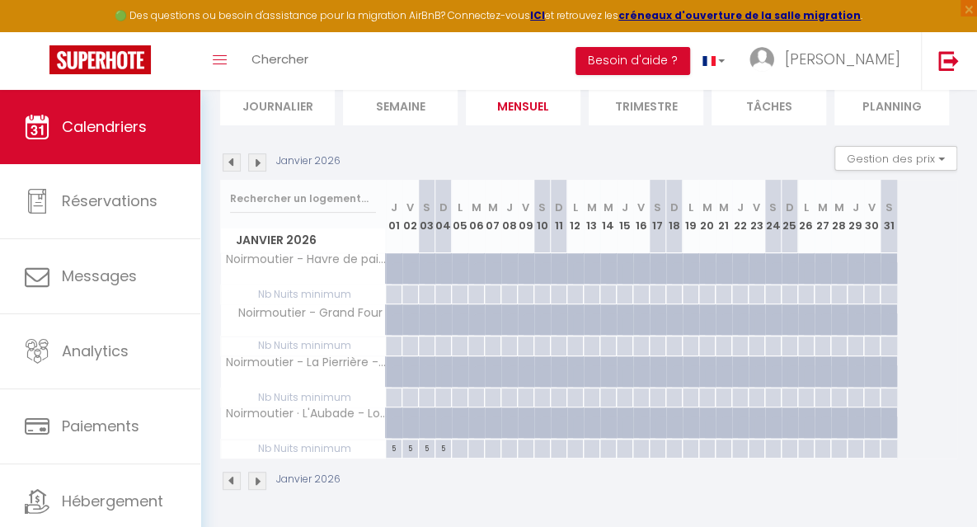
click at [234, 153] on img at bounding box center [232, 162] width 18 height 18
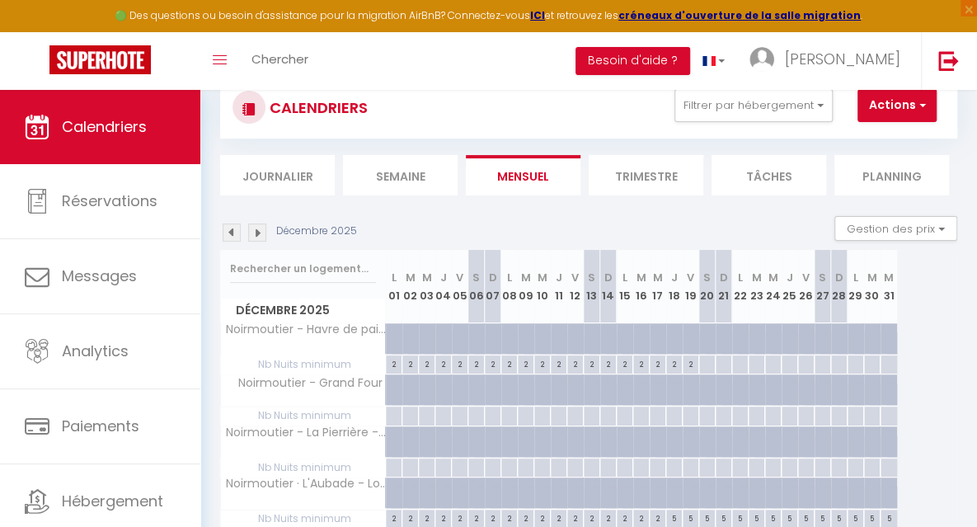
scroll to position [0, 0]
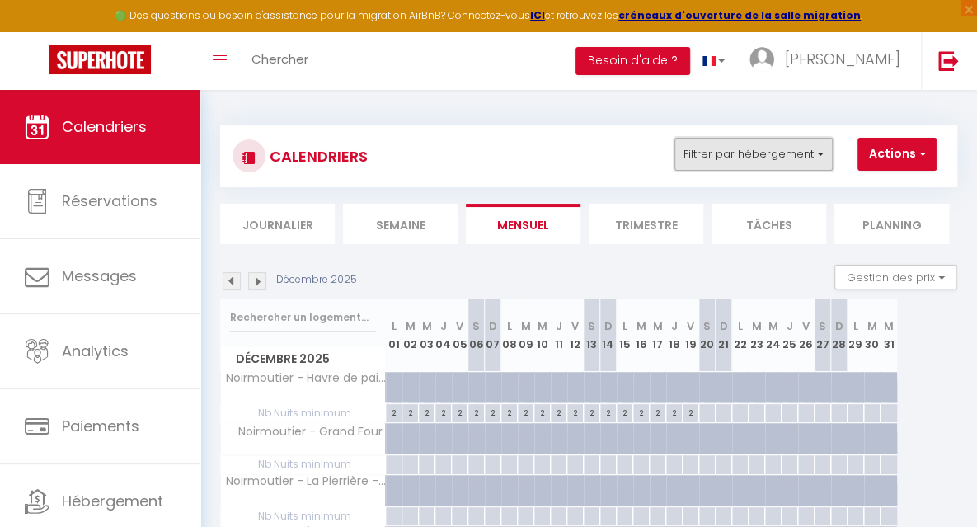
click at [749, 159] on button "Filtrer par hébergement" at bounding box center [754, 154] width 158 height 33
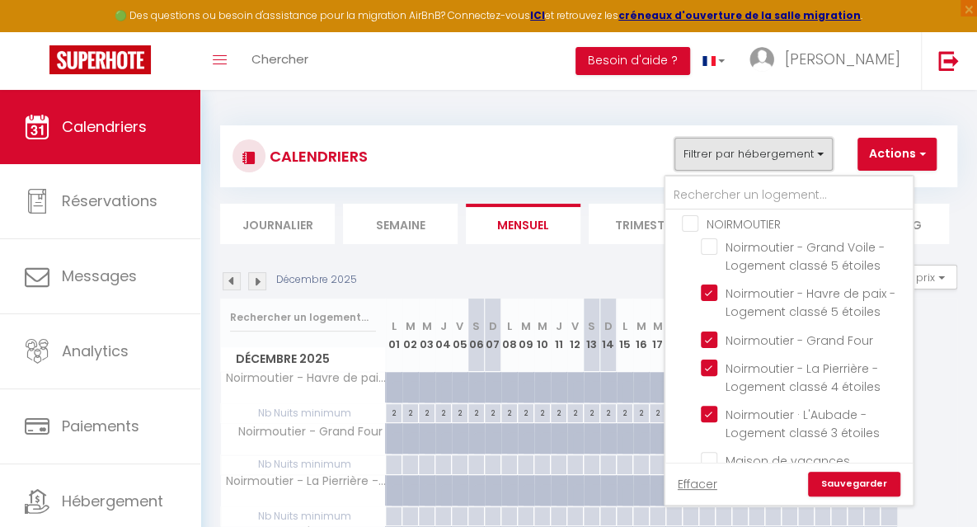
scroll to position [338, 0]
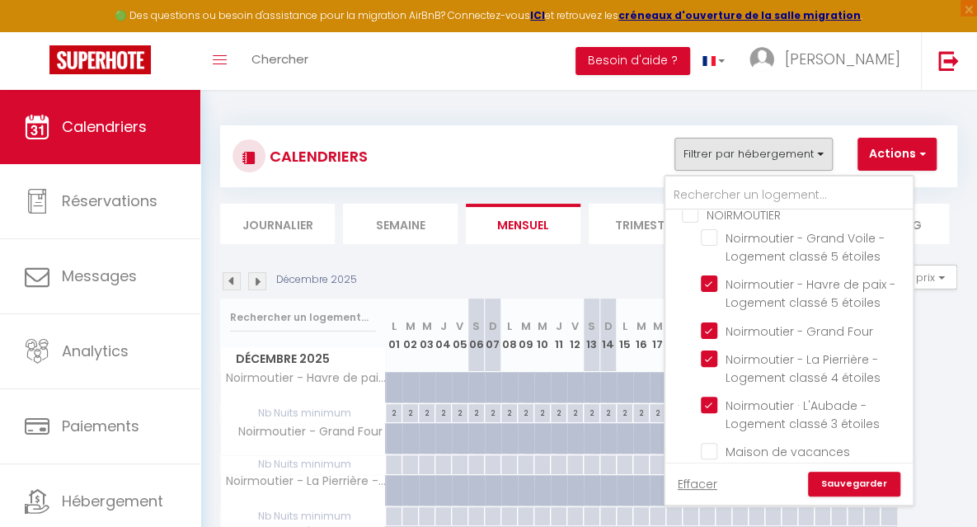
click at [694, 214] on input "NOIRMOUTIER" at bounding box center [805, 213] width 247 height 16
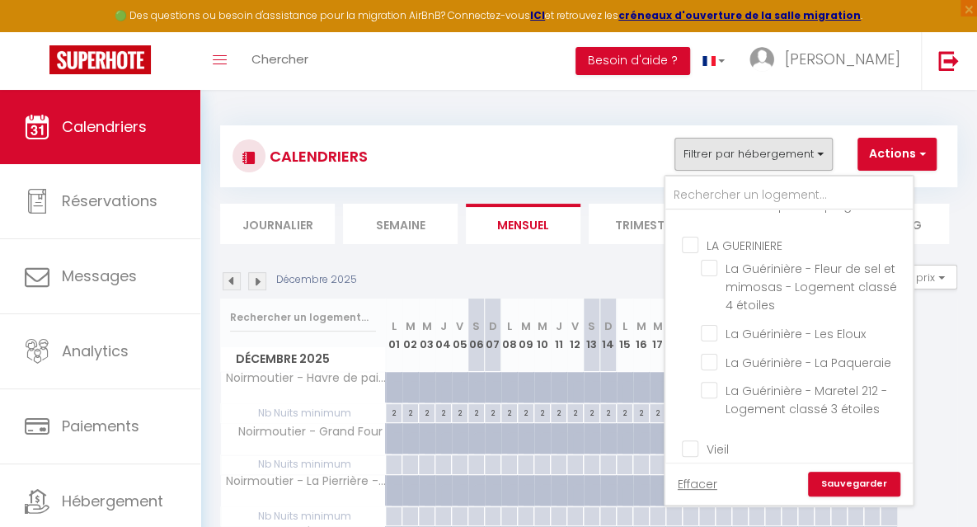
scroll to position [617, 0]
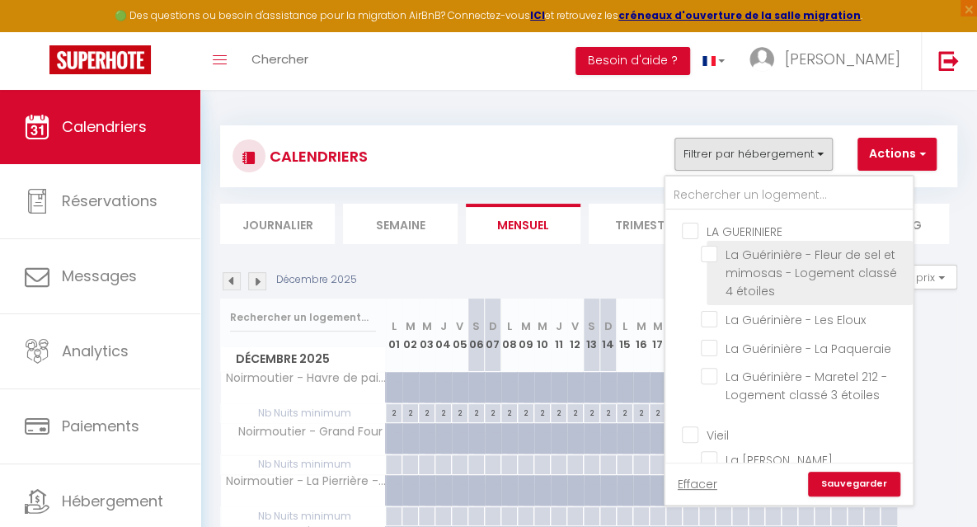
click at [712, 255] on input "La Guérinière - Fleur de sel et mimosas - Logement classé 4 étoiles" at bounding box center [804, 254] width 206 height 16
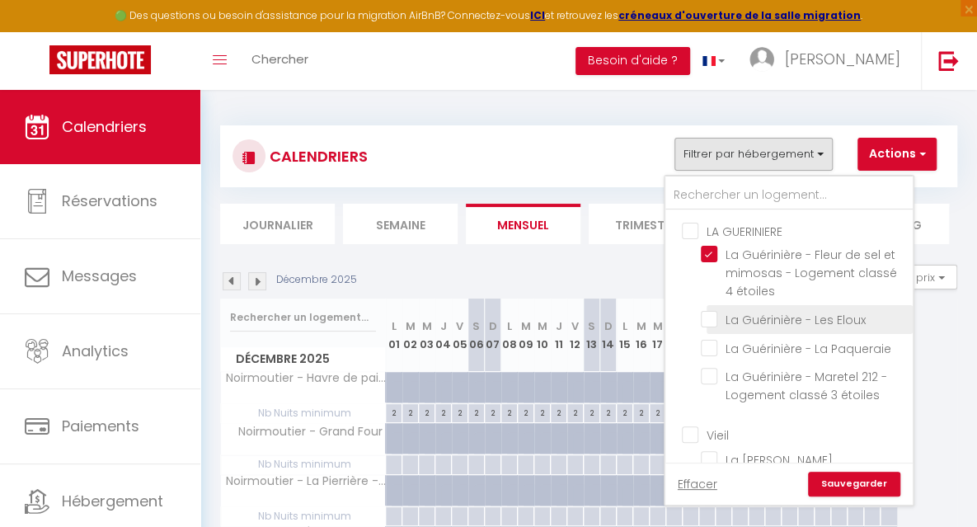
click at [715, 315] on input "La Guérinière - Les Eloux" at bounding box center [804, 318] width 206 height 16
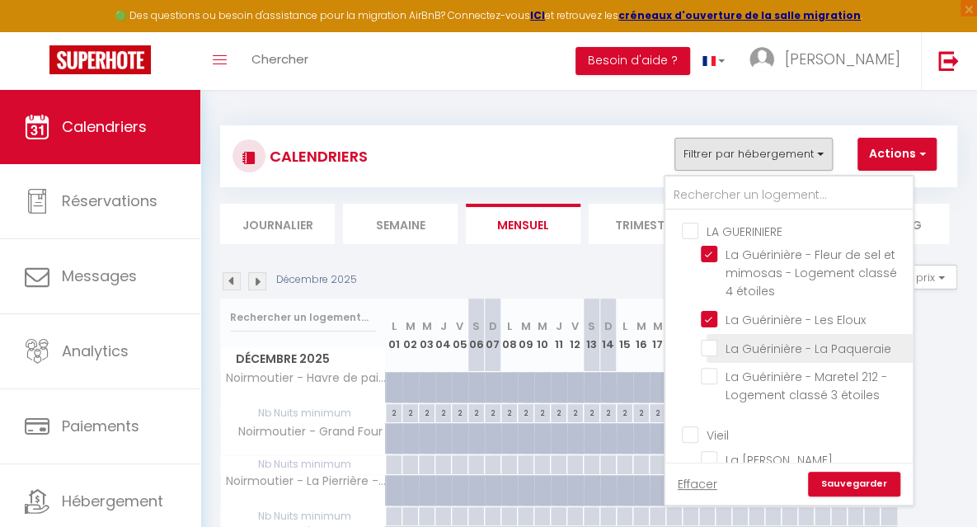
click at [714, 354] on input "La Guérinière - La Paqueraie" at bounding box center [804, 347] width 206 height 16
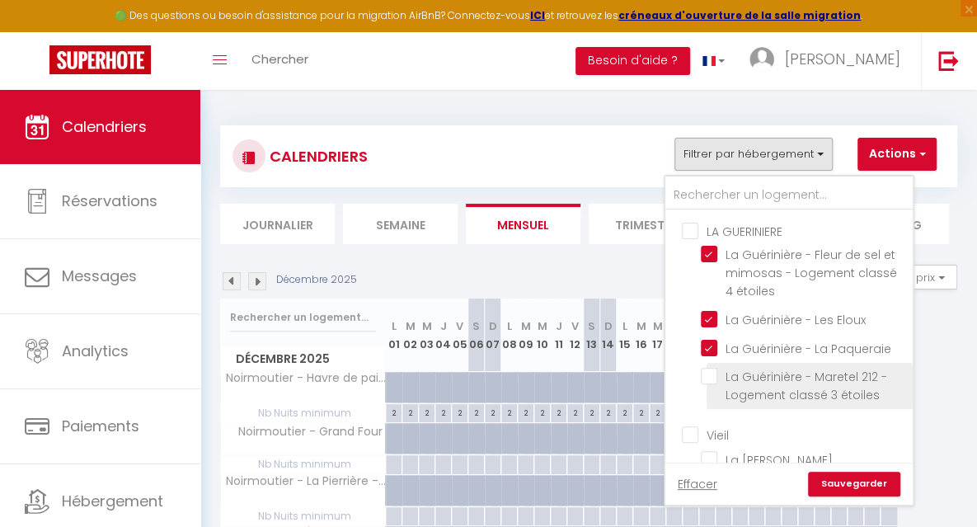
click at [714, 374] on input "La Guérinière - Maretel 212 - Logement classé 3 étoiles" at bounding box center [804, 376] width 206 height 16
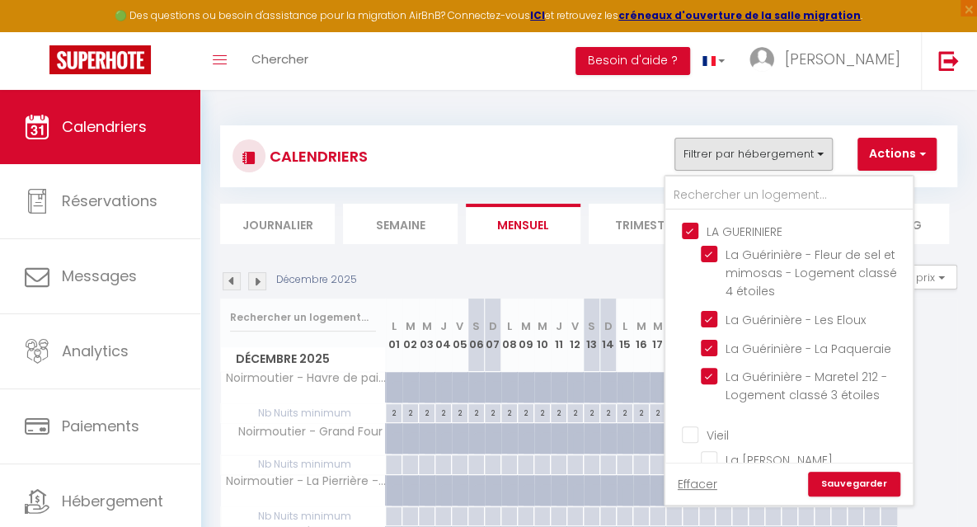
click at [855, 484] on link "Sauvegarder" at bounding box center [854, 484] width 92 height 25
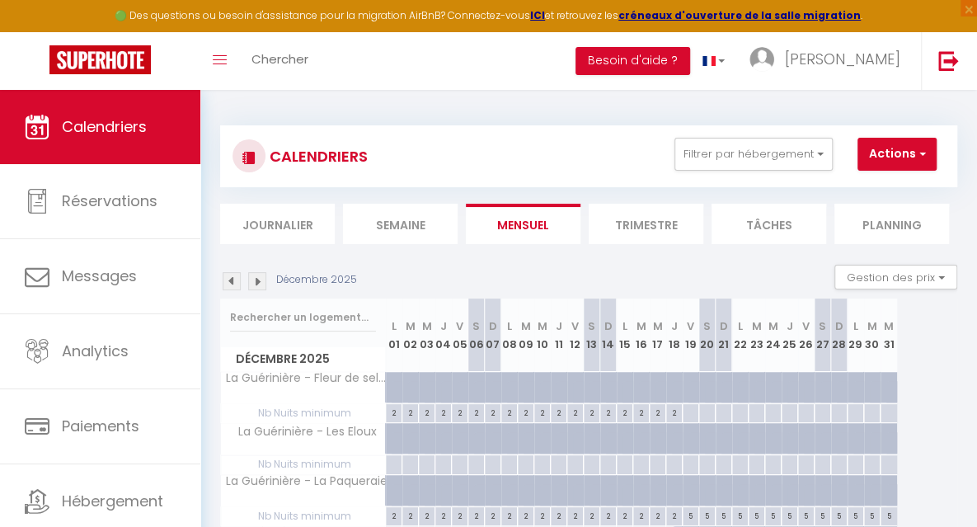
click at [230, 280] on img at bounding box center [232, 281] width 18 height 18
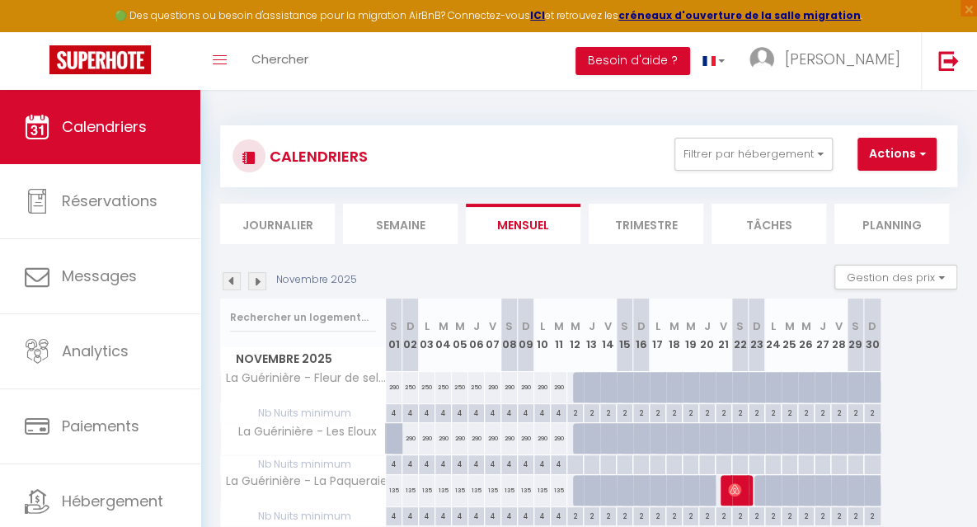
click at [230, 280] on img at bounding box center [232, 281] width 18 height 18
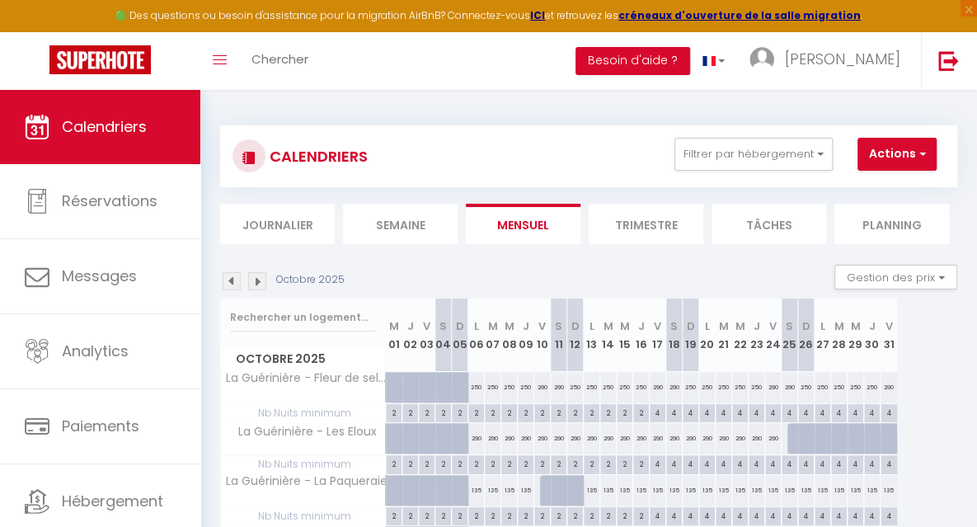
click at [230, 280] on img at bounding box center [232, 281] width 18 height 18
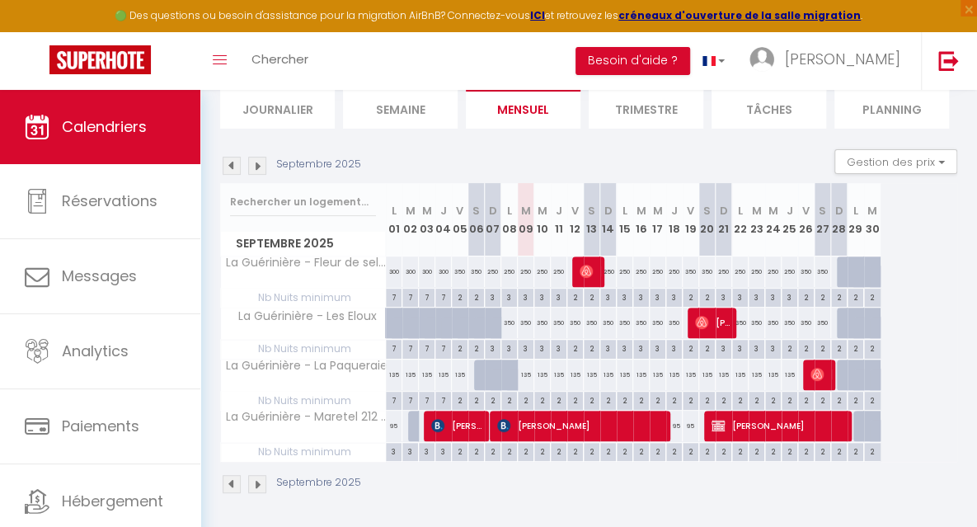
scroll to position [114, 0]
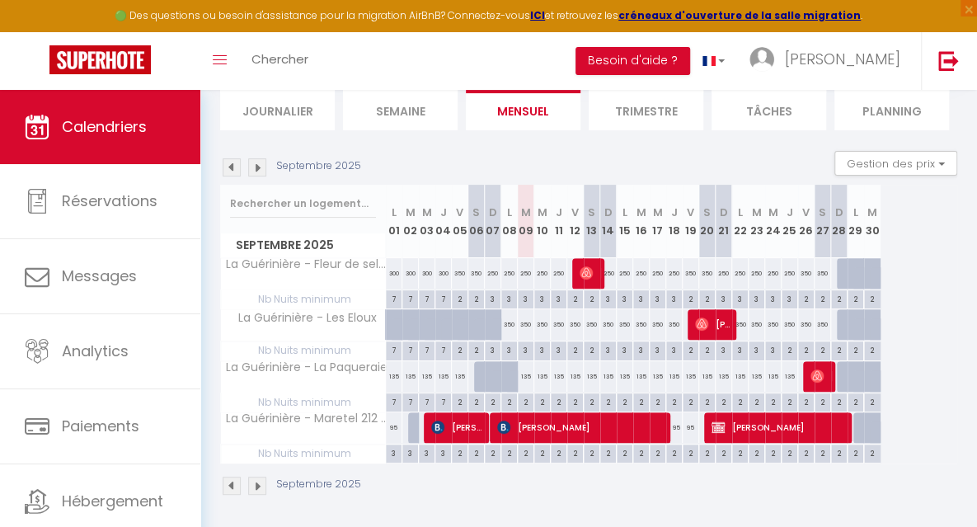
click at [676, 433] on div "95" at bounding box center [674, 427] width 16 height 31
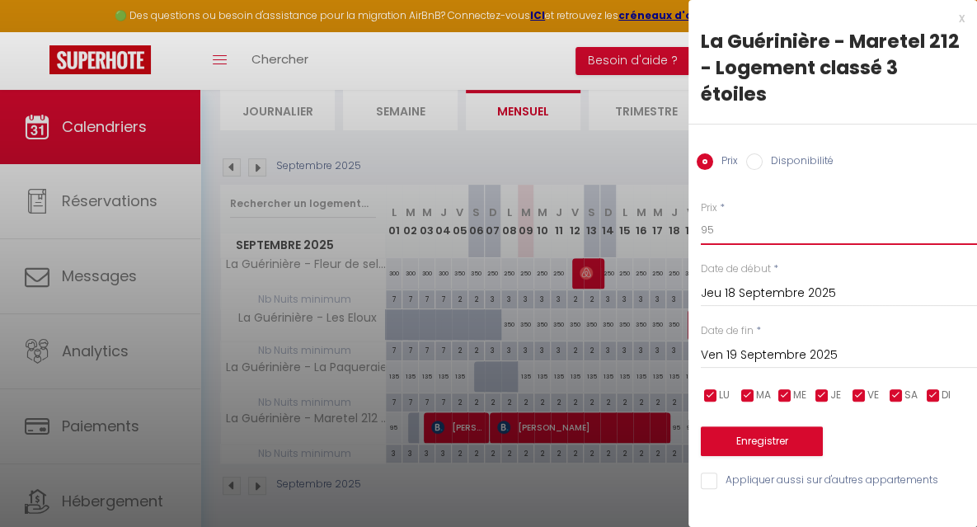
click at [749, 228] on input "95" at bounding box center [839, 230] width 276 height 30
click at [742, 354] on input "Ven 19 Septembre 2025" at bounding box center [839, 355] width 276 height 21
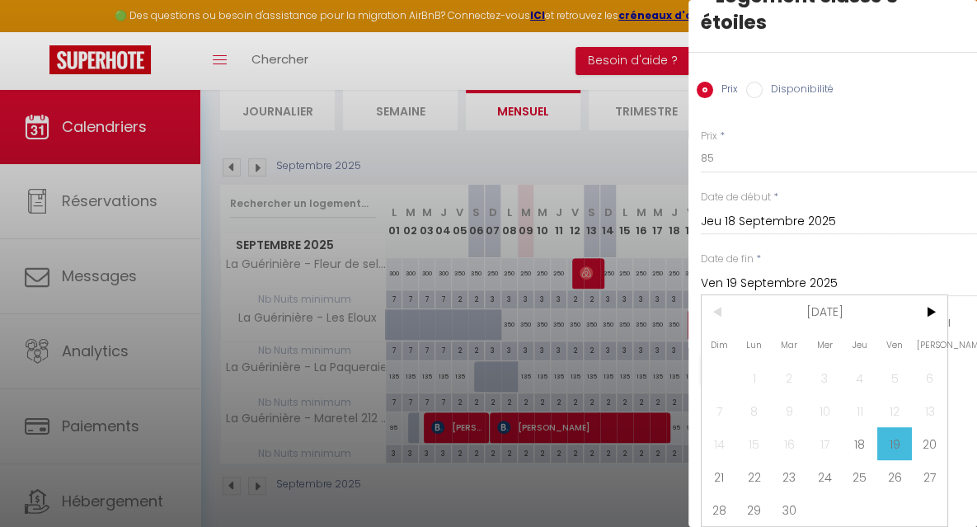
scroll to position [78, 0]
click at [929, 435] on span "20" at bounding box center [929, 443] width 35 height 33
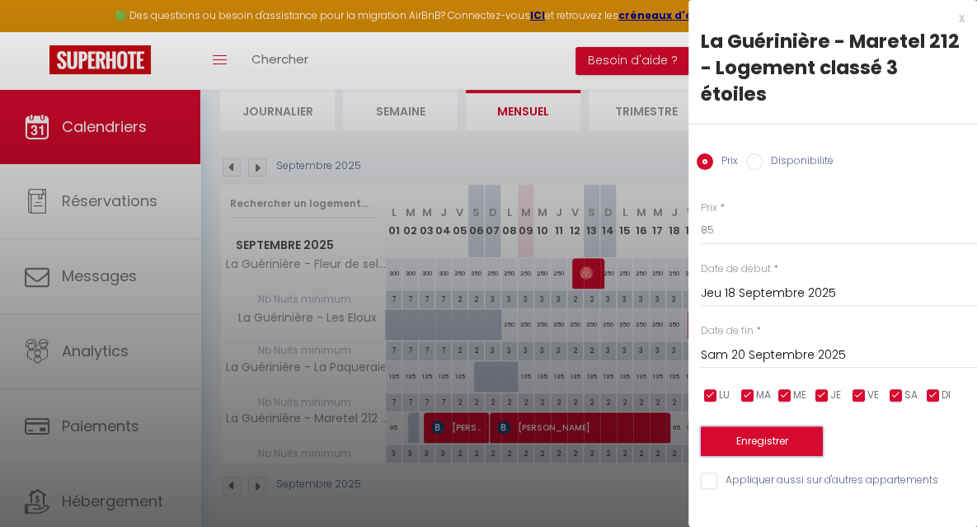
click at [767, 439] on button "Enregistrer" at bounding box center [762, 441] width 122 height 30
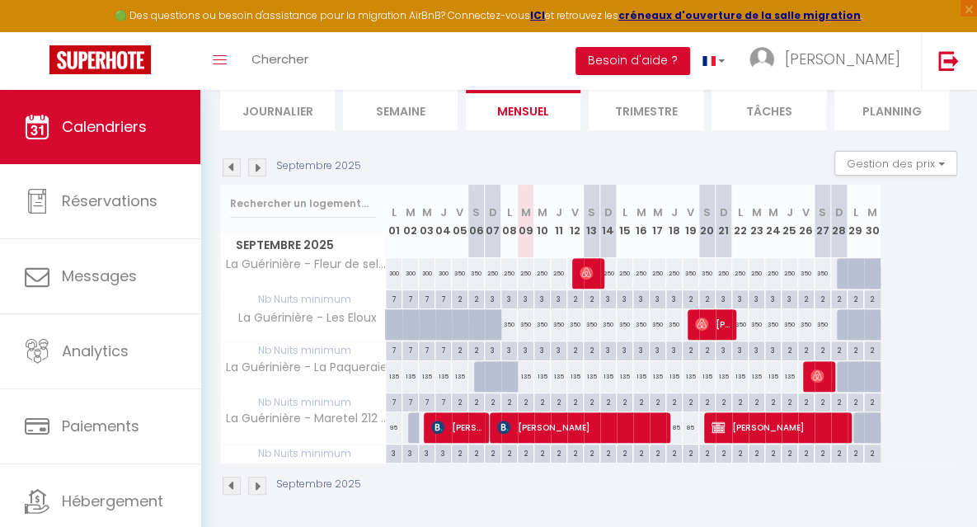
click at [694, 275] on div "350" at bounding box center [691, 273] width 16 height 31
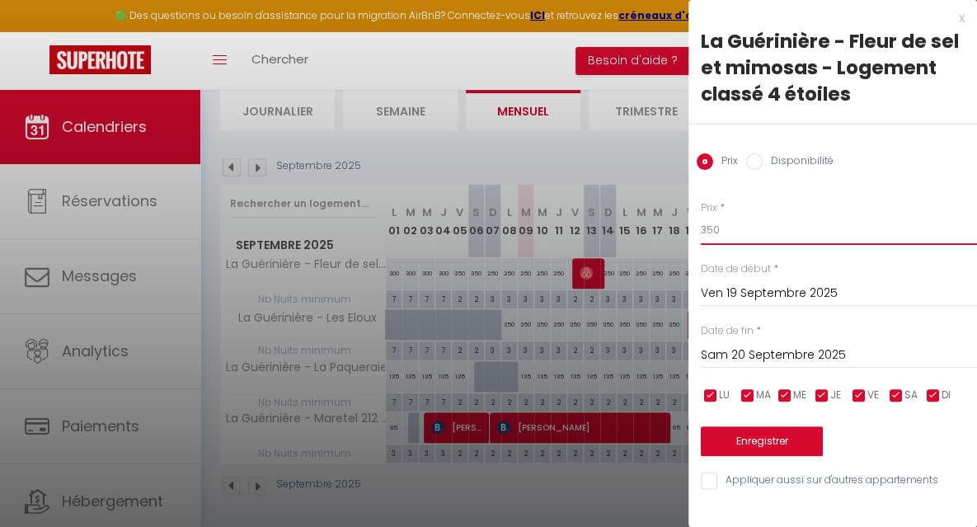
click at [735, 238] on input "350" at bounding box center [839, 230] width 276 height 30
click at [719, 354] on input "Sam 20 Septembre 2025" at bounding box center [839, 355] width 276 height 21
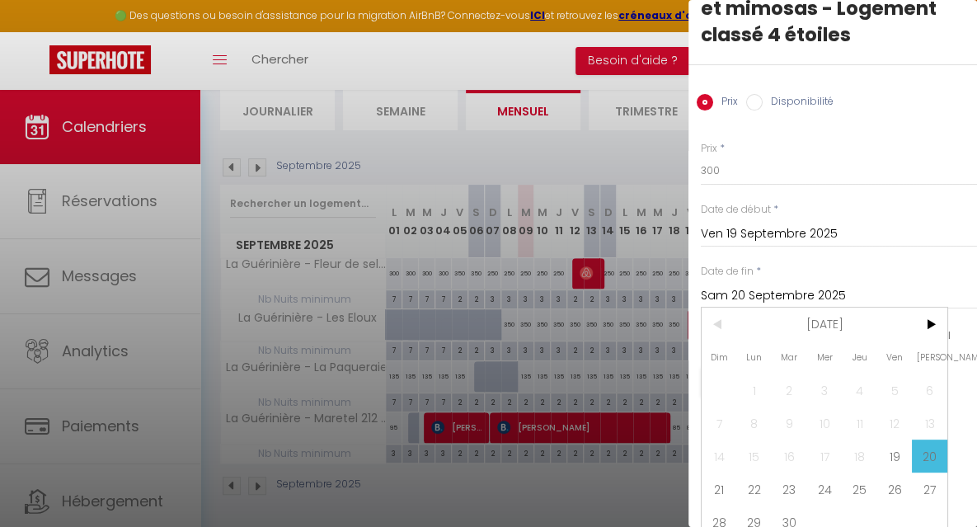
scroll to position [82, 0]
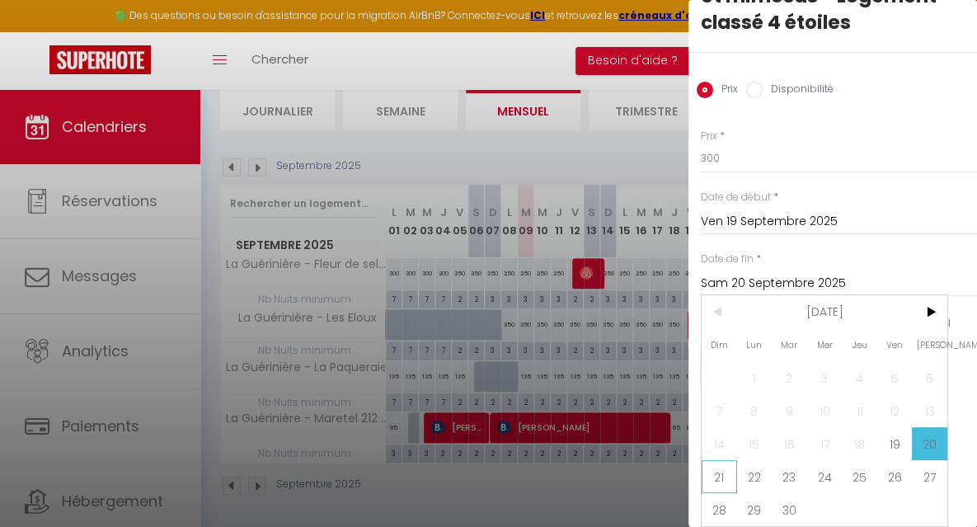
click at [726, 467] on span "21" at bounding box center [719, 476] width 35 height 33
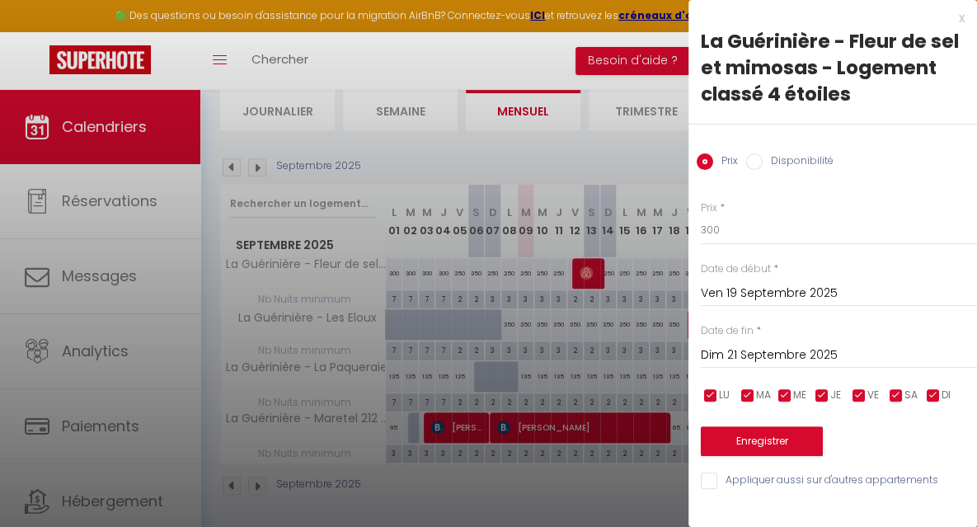
scroll to position [0, 0]
click at [728, 440] on button "Enregistrer" at bounding box center [762, 441] width 122 height 30
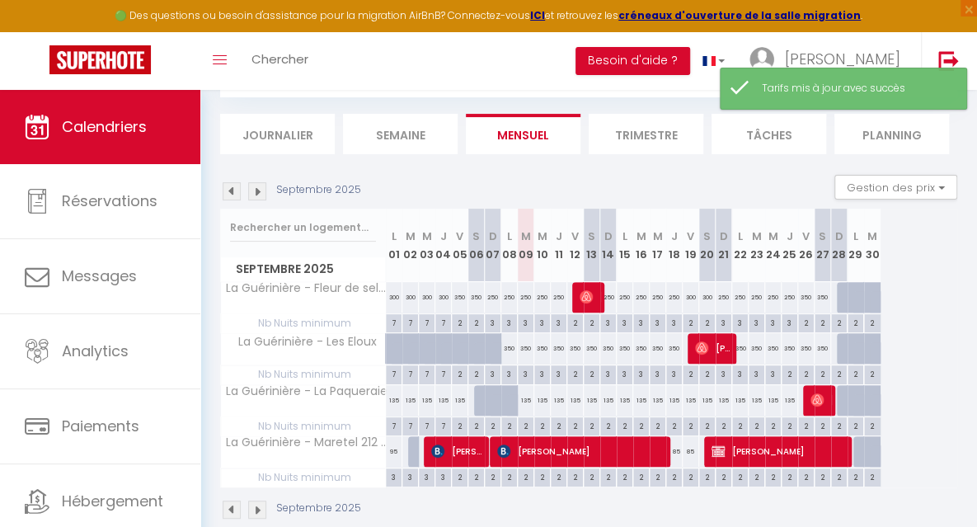
scroll to position [114, 0]
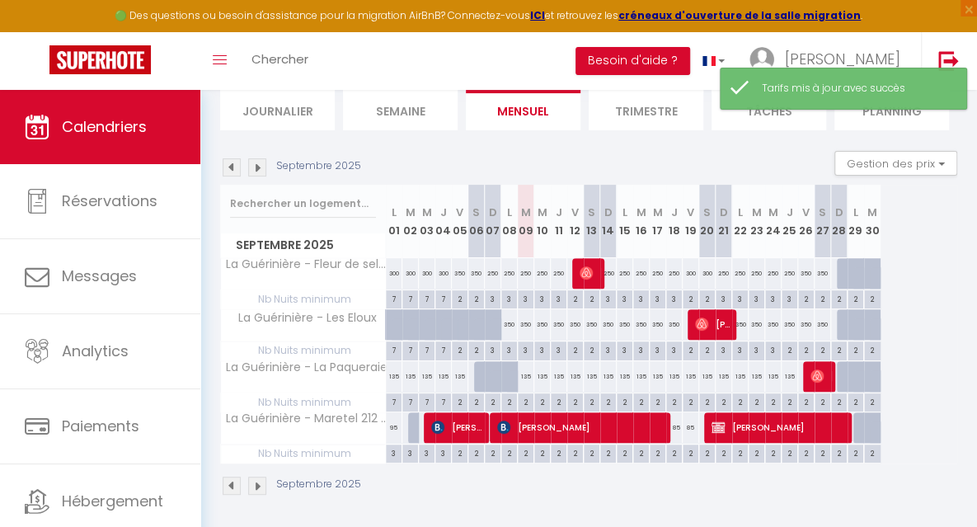
click at [801, 280] on div "350" at bounding box center [806, 273] width 16 height 31
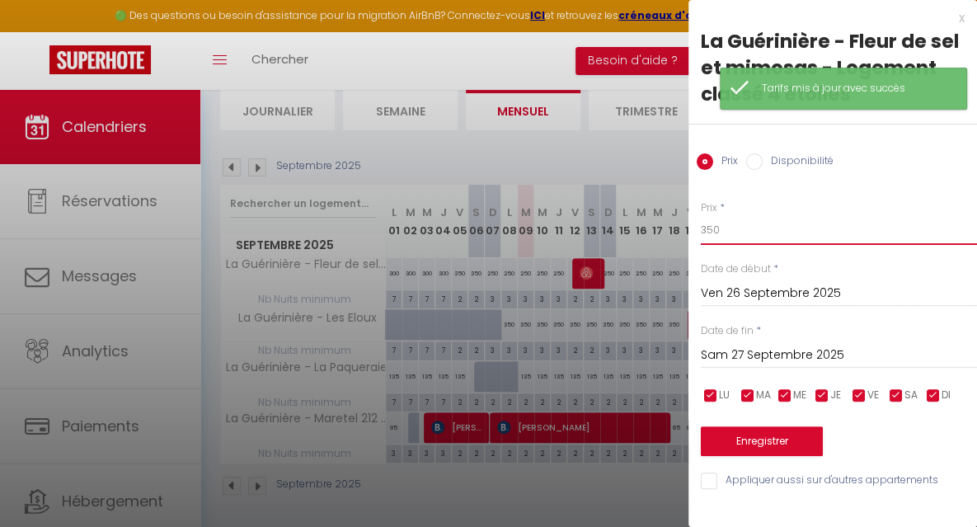
click at [758, 240] on input "350" at bounding box center [839, 230] width 276 height 30
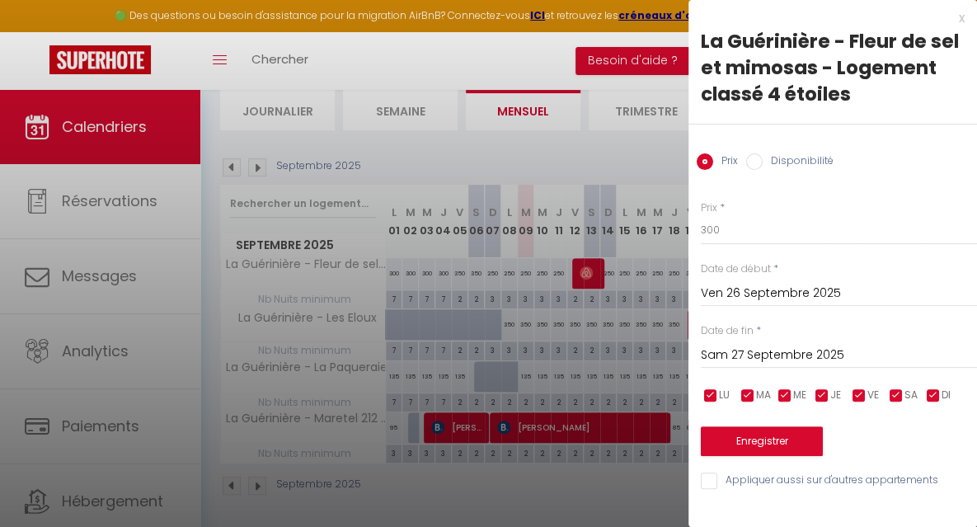
click at [732, 353] on input "Sam 27 Septembre 2025" at bounding box center [839, 355] width 276 height 21
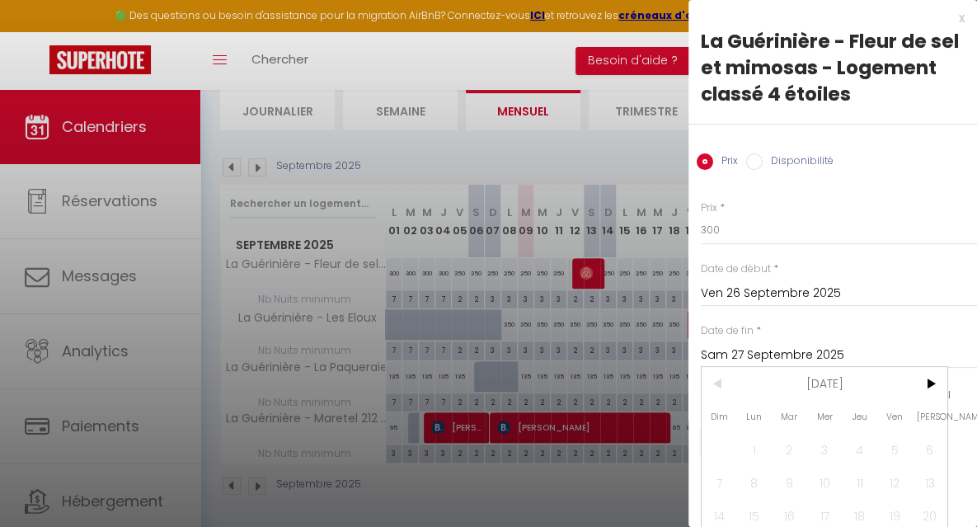
scroll to position [82, 0]
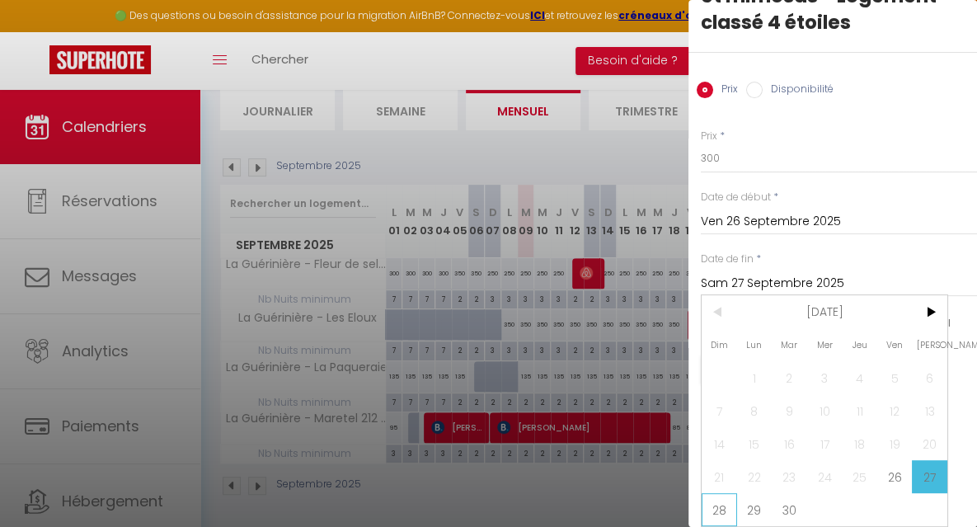
click at [715, 496] on span "28" at bounding box center [719, 509] width 35 height 33
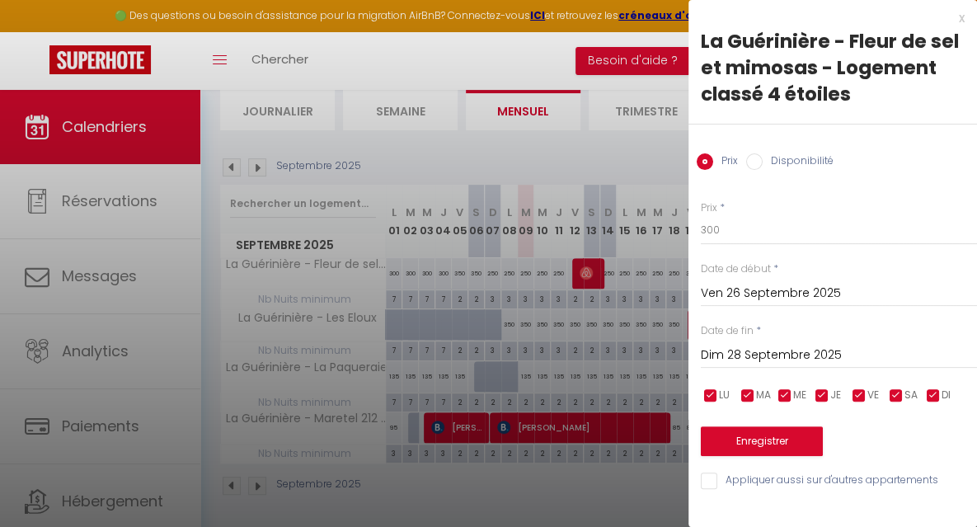
scroll to position [0, 0]
click at [730, 433] on button "Enregistrer" at bounding box center [762, 441] width 122 height 30
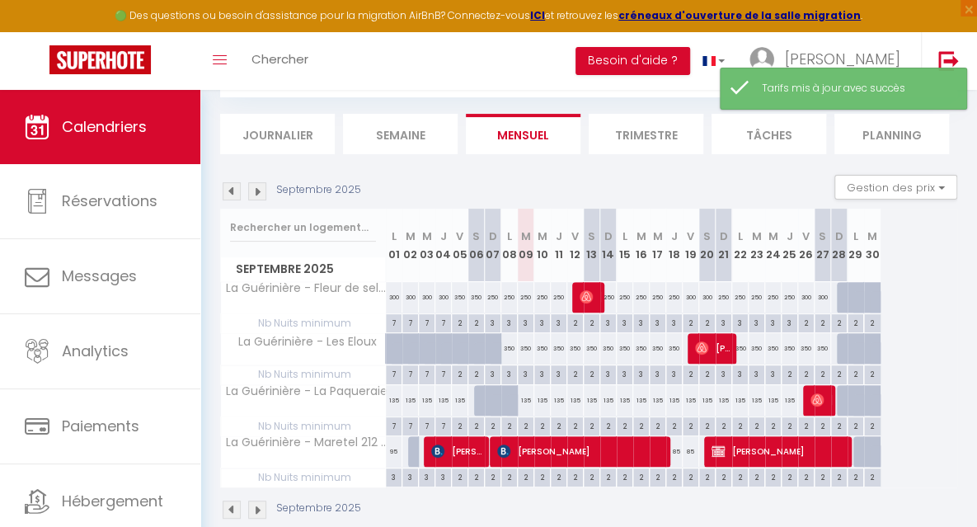
scroll to position [114, 0]
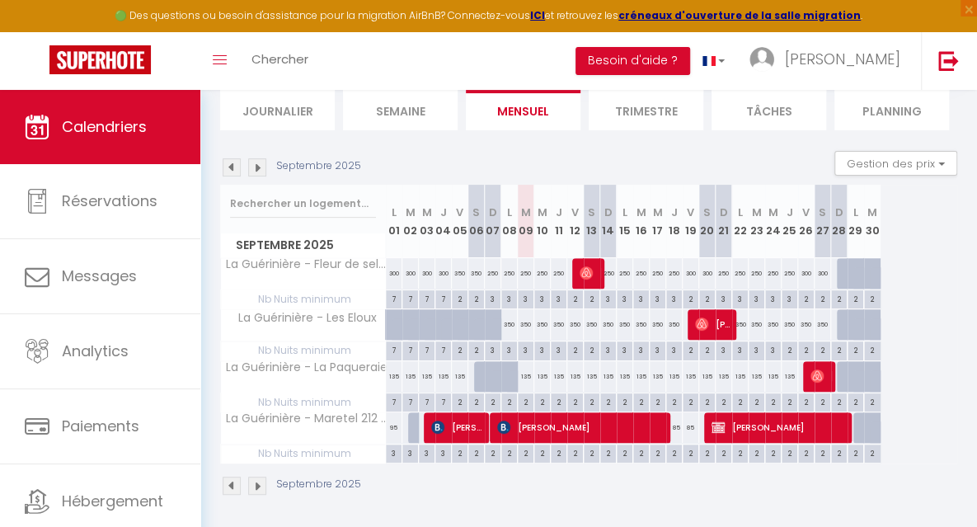
click at [263, 172] on img at bounding box center [257, 167] width 18 height 18
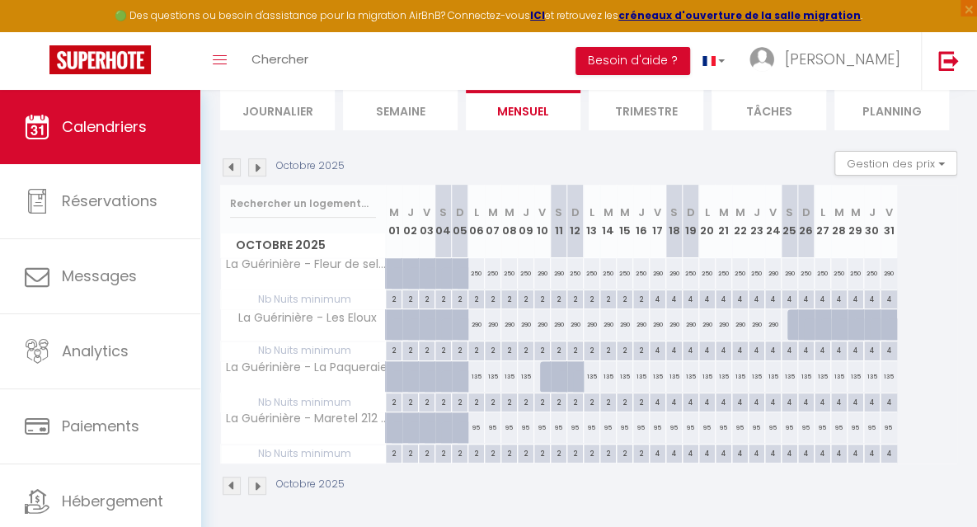
click at [478, 428] on div "95" at bounding box center [476, 427] width 16 height 31
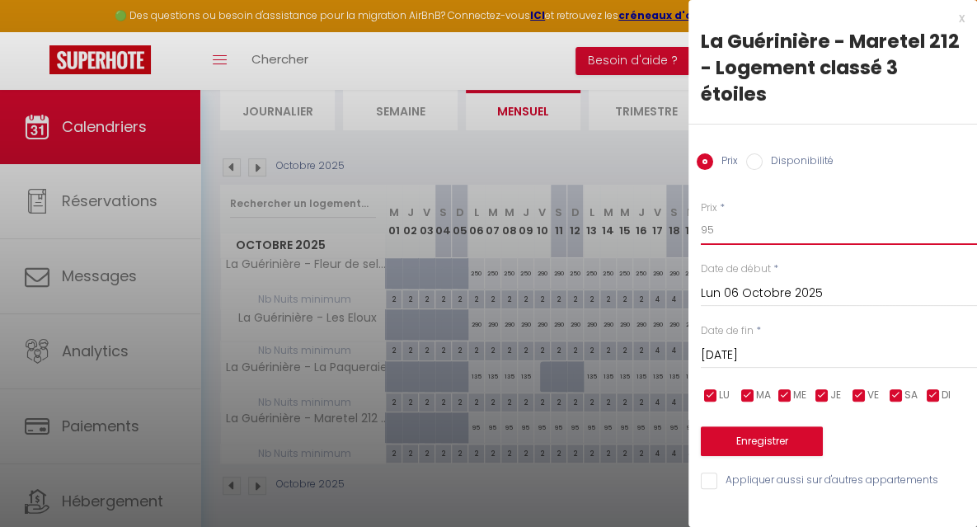
click at [725, 233] on input "95" at bounding box center [839, 230] width 276 height 30
click at [736, 352] on input "[DATE]" at bounding box center [839, 355] width 276 height 21
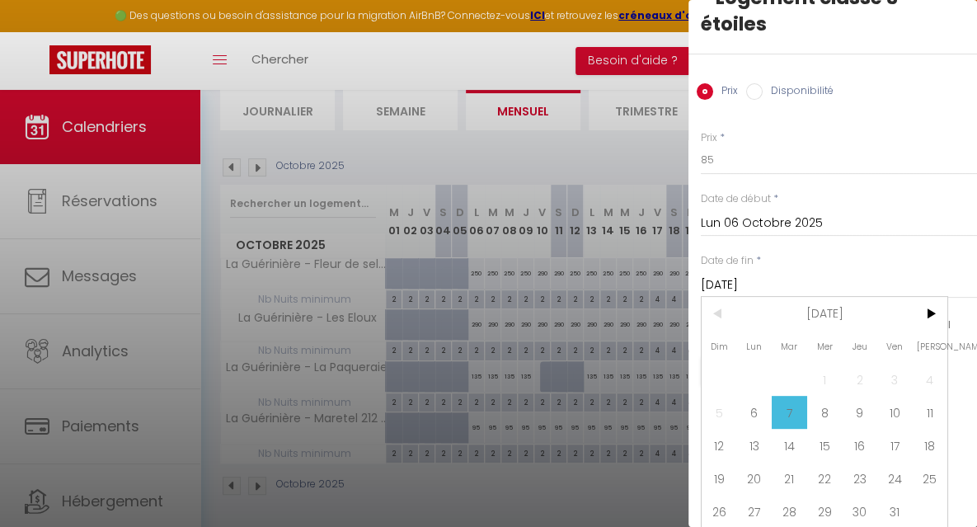
scroll to position [82, 0]
click at [899, 440] on span "17" at bounding box center [894, 443] width 35 height 33
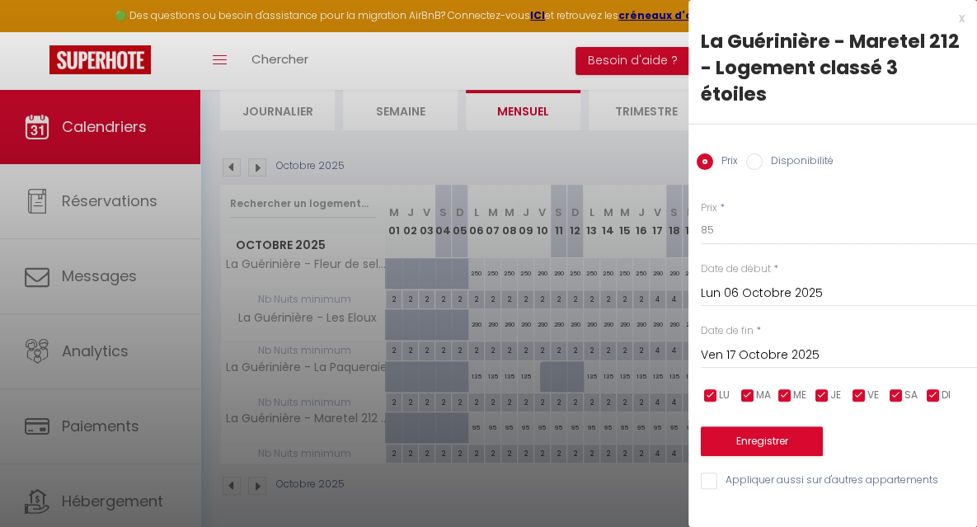
scroll to position [0, 0]
click at [740, 441] on button "Enregistrer" at bounding box center [762, 441] width 122 height 30
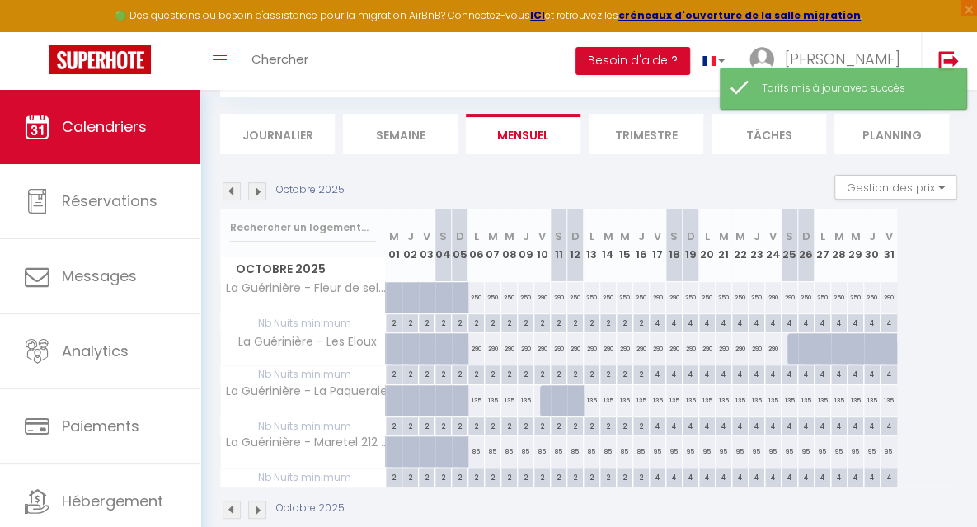
scroll to position [114, 0]
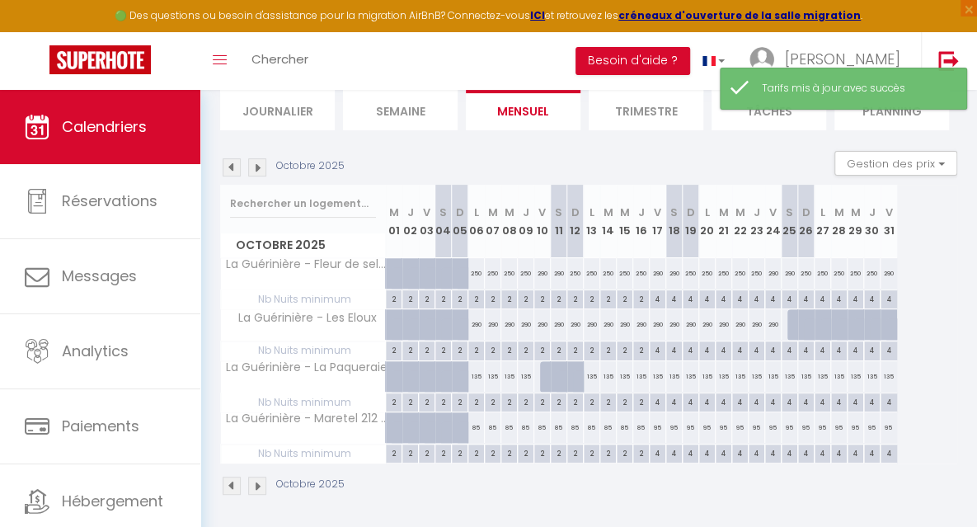
click at [234, 171] on img at bounding box center [232, 167] width 18 height 18
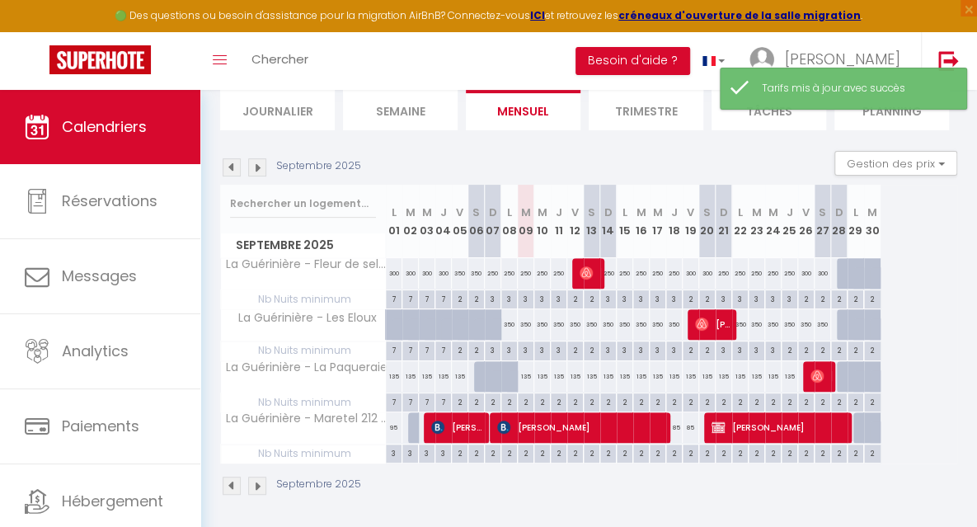
click at [256, 171] on img at bounding box center [257, 167] width 18 height 18
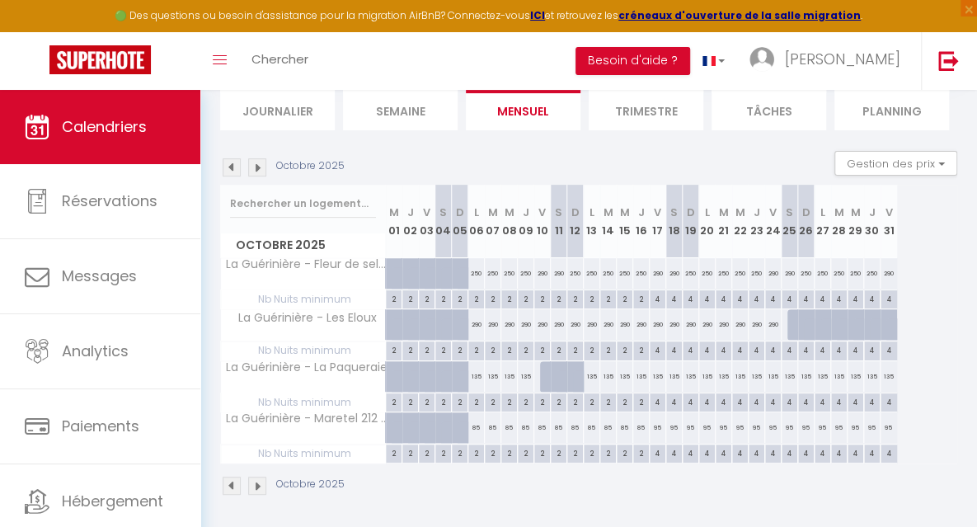
click at [262, 170] on img at bounding box center [257, 167] width 18 height 18
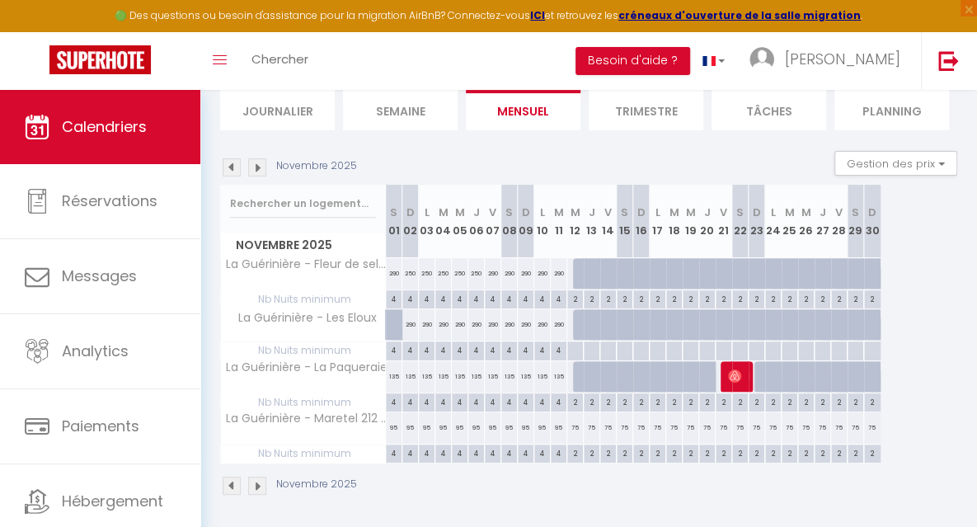
click at [262, 170] on img at bounding box center [257, 167] width 18 height 18
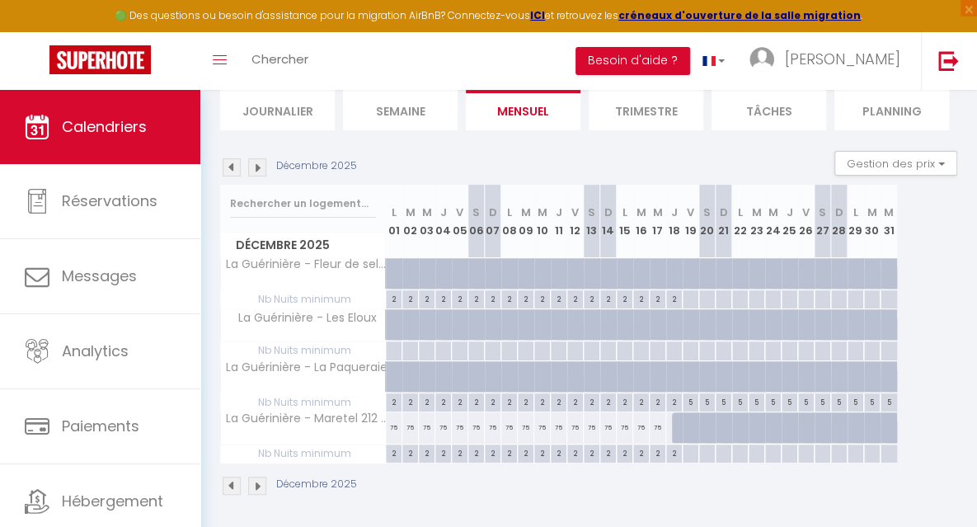
click at [262, 170] on img at bounding box center [257, 167] width 18 height 18
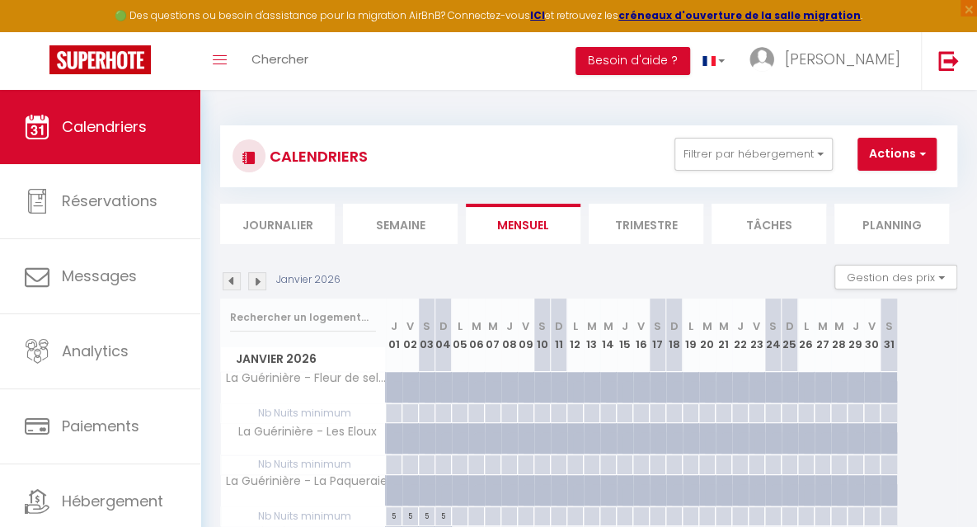
scroll to position [0, 0]
click at [774, 151] on button "Filtrer par hébergement" at bounding box center [754, 154] width 158 height 33
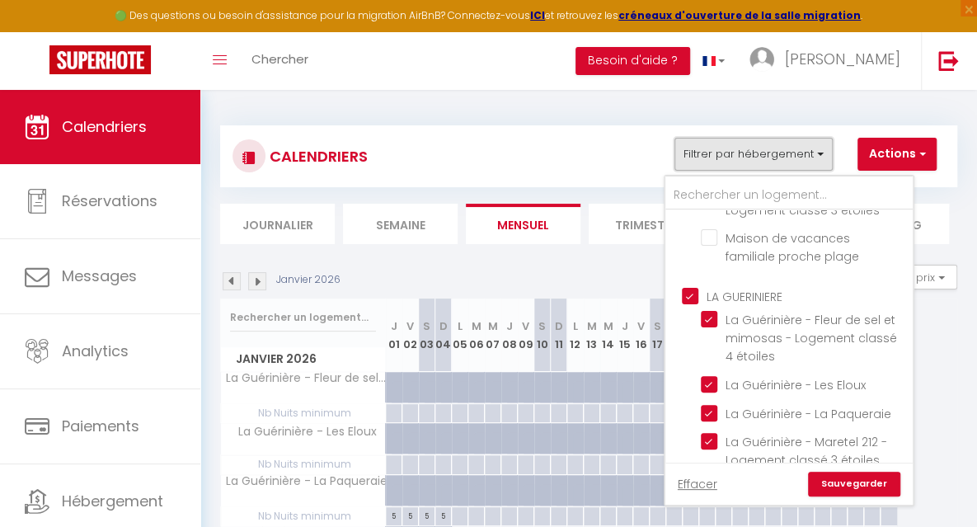
scroll to position [554, 0]
click at [691, 292] on input "LA GUERINIERE" at bounding box center [805, 293] width 247 height 16
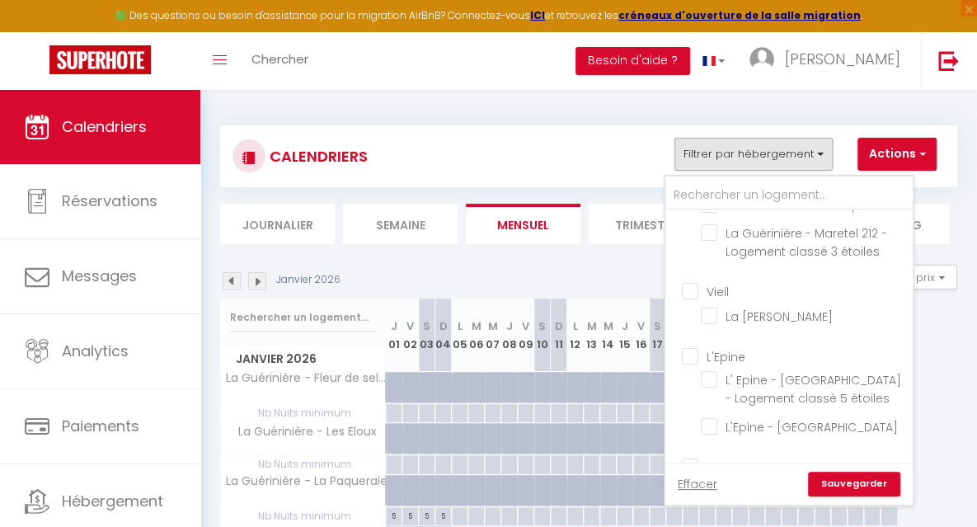
scroll to position [811, 0]
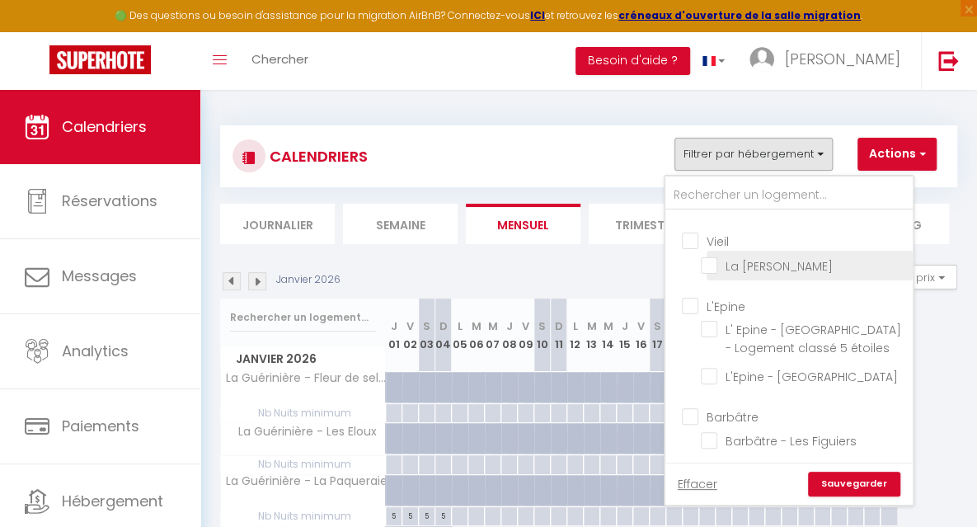
click at [745, 265] on input "La [PERSON_NAME]" at bounding box center [804, 264] width 206 height 16
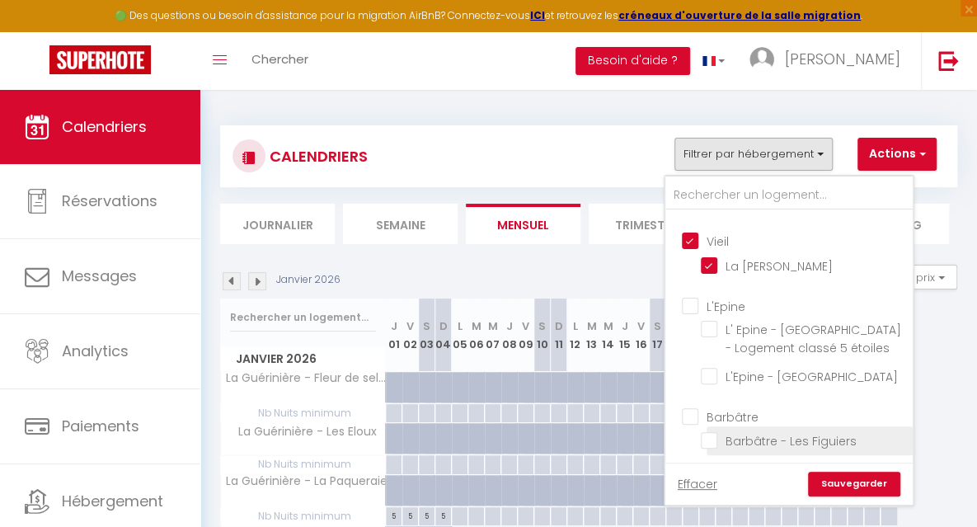
click at [830, 438] on input "Barbâtre - Les Figuiers" at bounding box center [804, 439] width 206 height 16
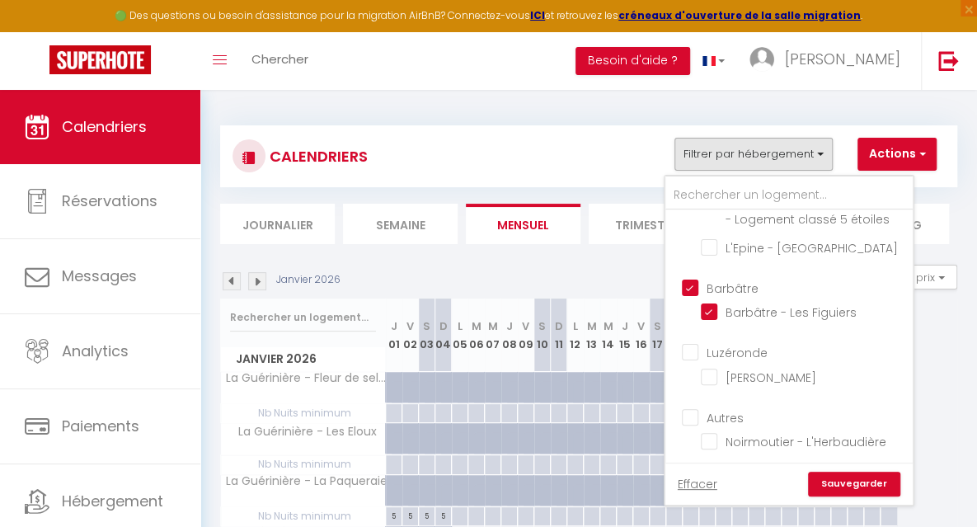
click at [866, 479] on link "Sauvegarder" at bounding box center [854, 484] width 92 height 25
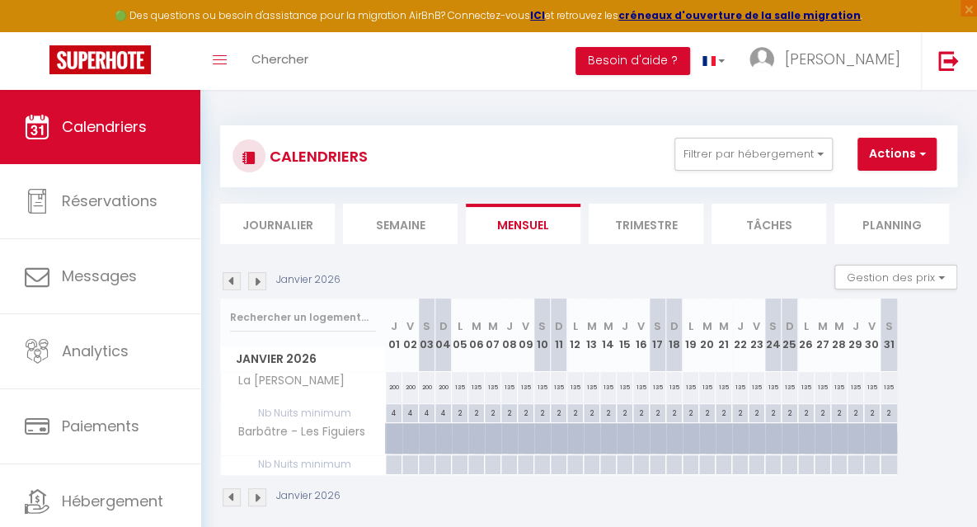
click at [233, 286] on img at bounding box center [232, 281] width 18 height 18
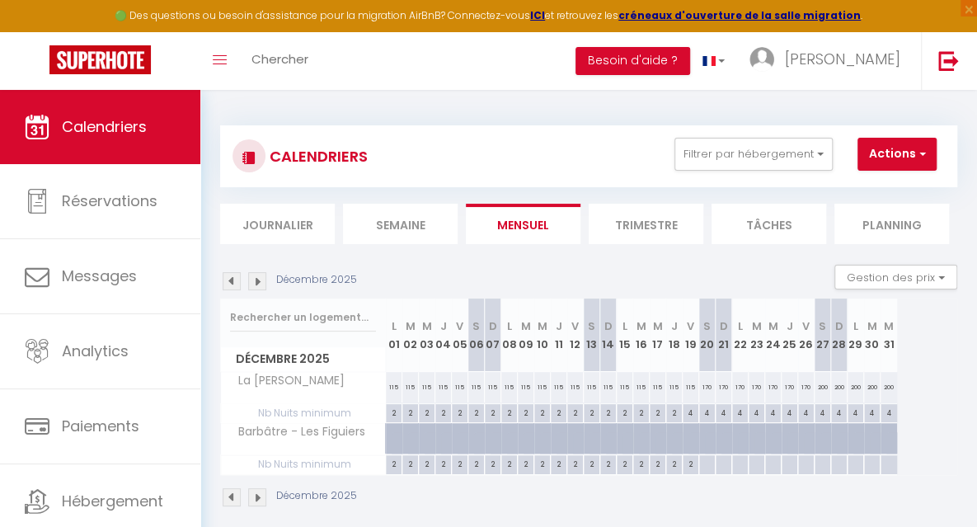
click at [233, 286] on img at bounding box center [232, 281] width 18 height 18
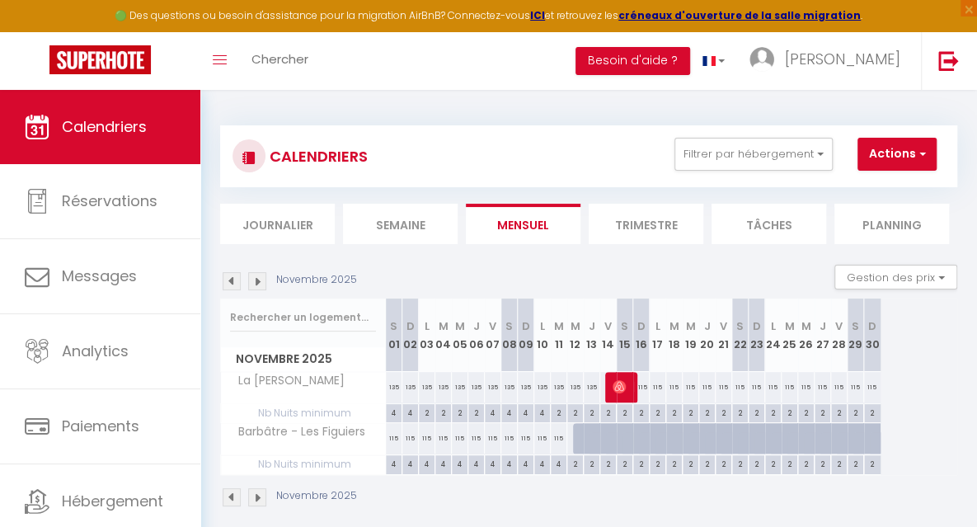
click at [233, 286] on img at bounding box center [232, 281] width 18 height 18
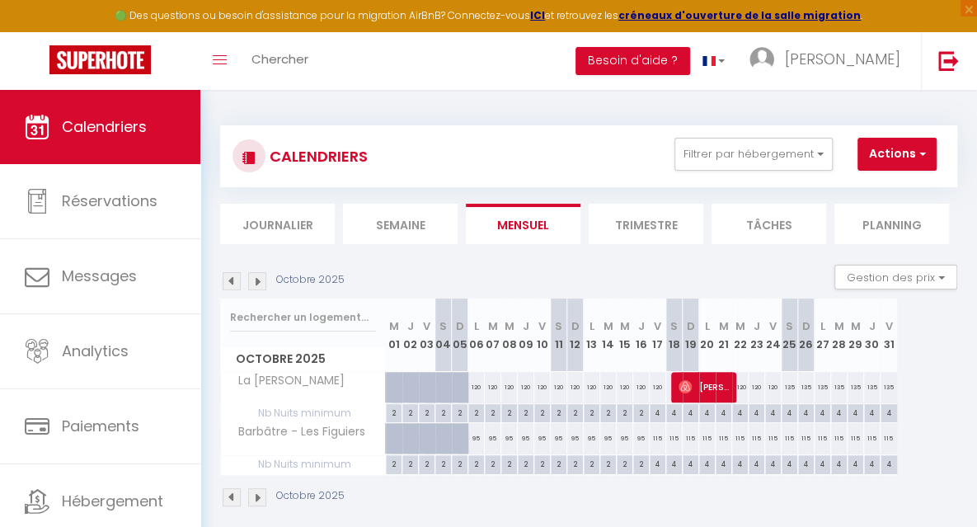
click at [233, 286] on img at bounding box center [232, 281] width 18 height 18
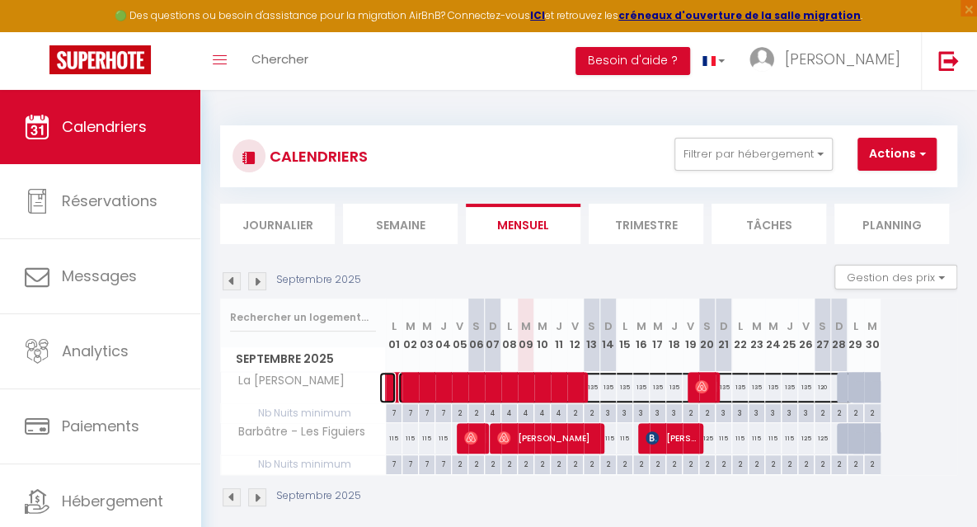
click at [597, 390] on span at bounding box center [625, 387] width 455 height 31
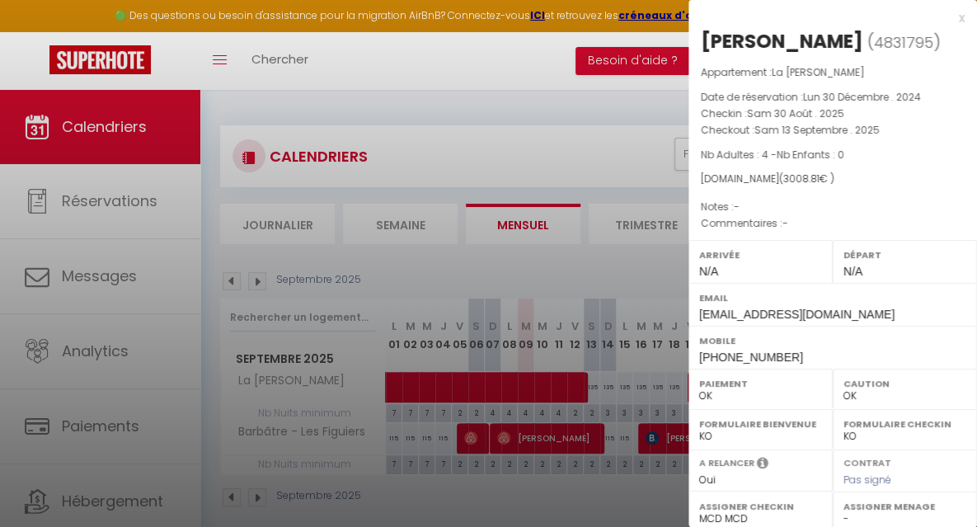
click at [947, 16] on div "x" at bounding box center [827, 18] width 276 height 20
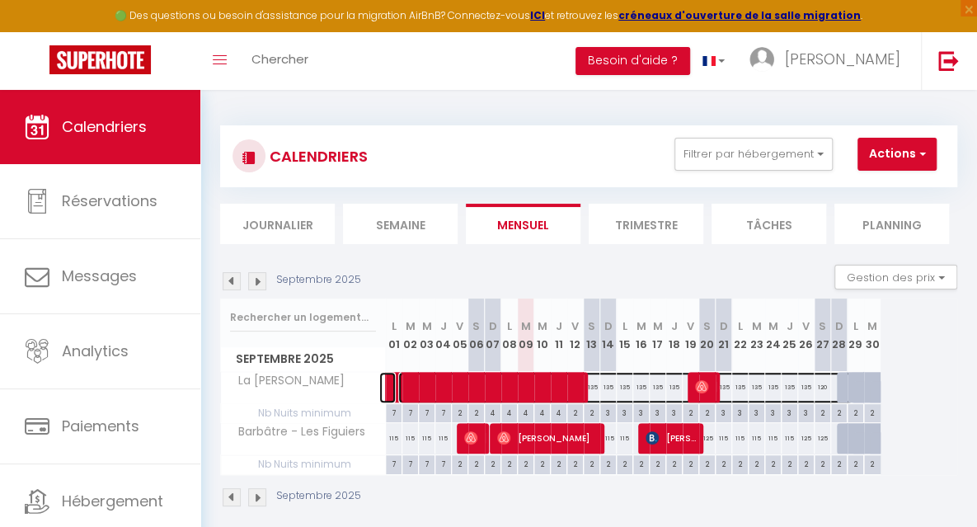
click at [656, 393] on span at bounding box center [625, 387] width 455 height 31
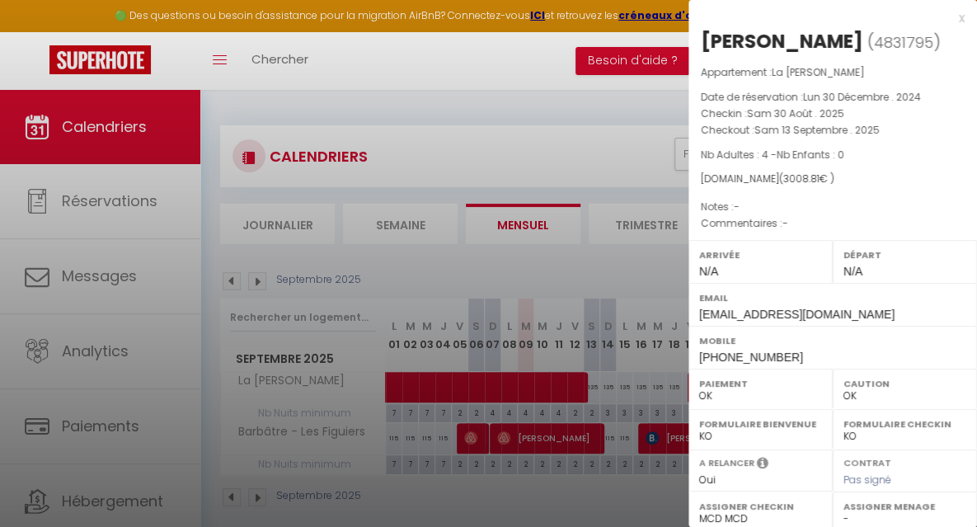
click at [943, 18] on div "x" at bounding box center [827, 18] width 276 height 20
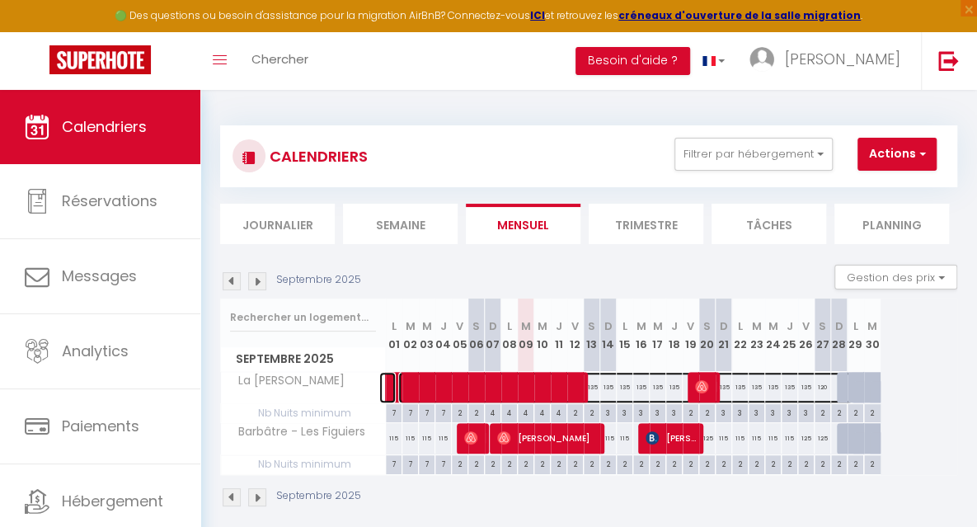
click at [822, 386] on span at bounding box center [625, 387] width 455 height 31
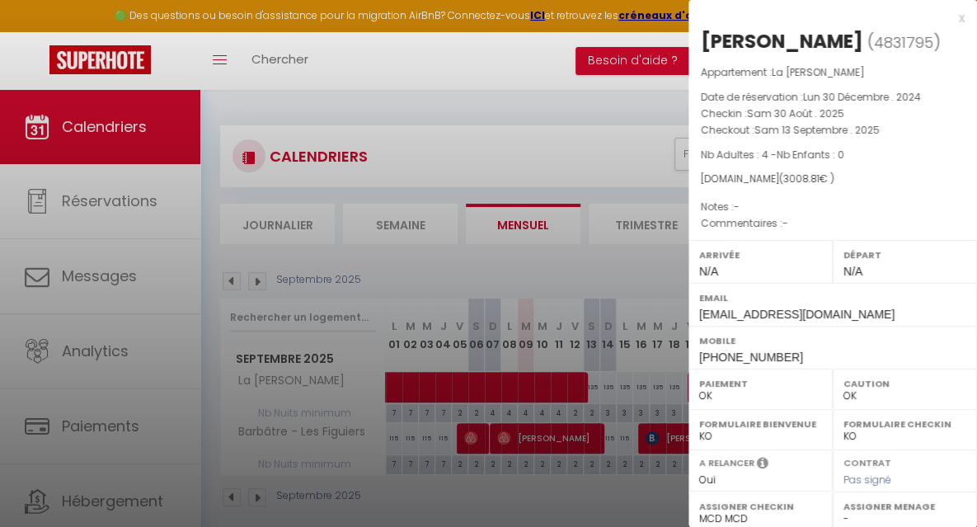
click at [949, 17] on div "x" at bounding box center [827, 18] width 276 height 20
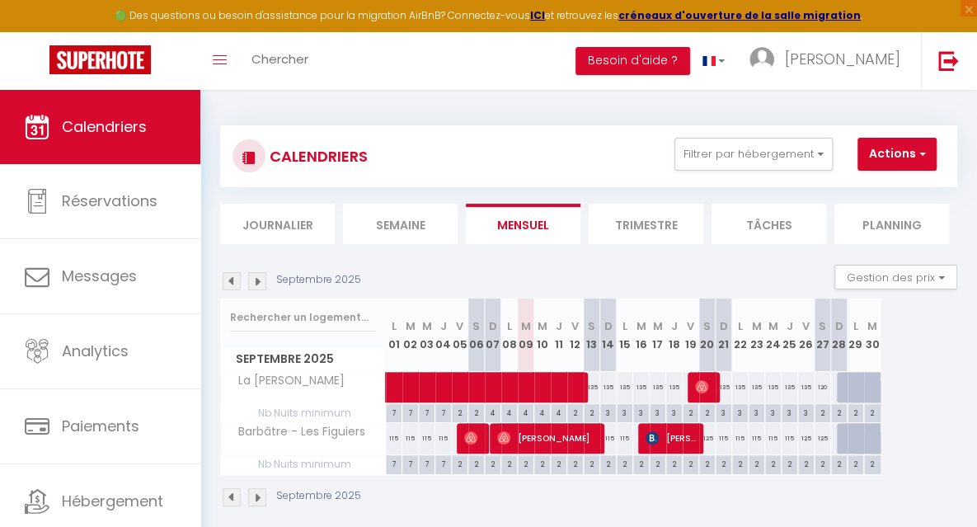
click at [257, 284] on img at bounding box center [257, 281] width 18 height 18
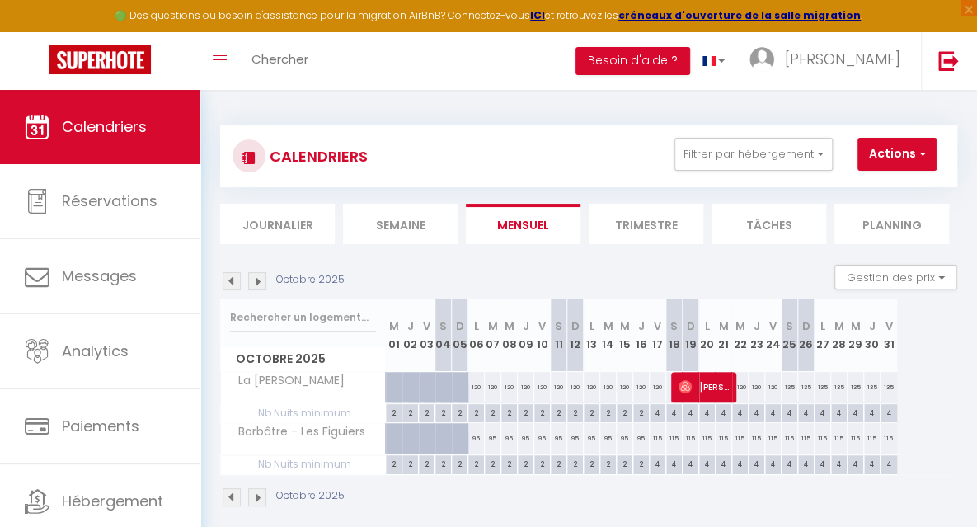
click at [512, 387] on div "120" at bounding box center [509, 387] width 16 height 31
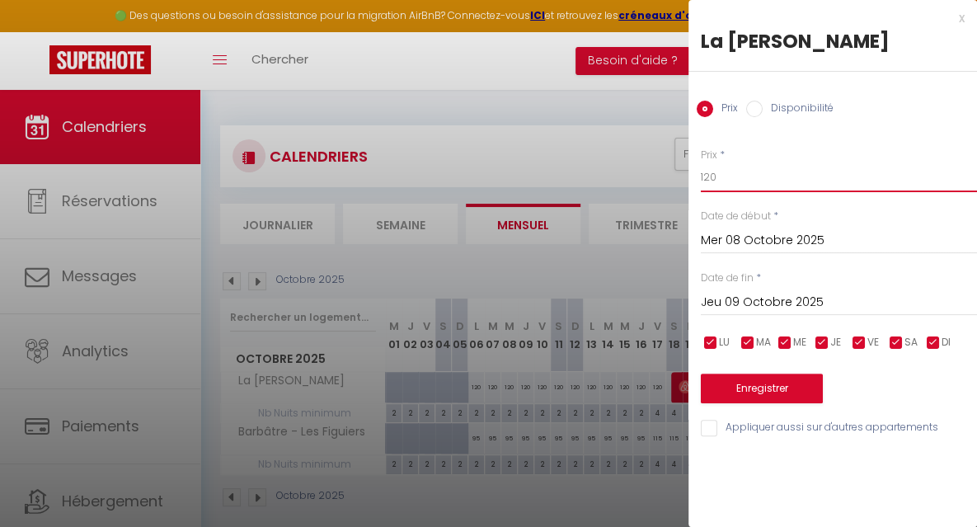
click at [728, 172] on input "120" at bounding box center [839, 177] width 276 height 30
click at [719, 235] on input "Mer 08 Octobre 2025" at bounding box center [839, 240] width 276 height 21
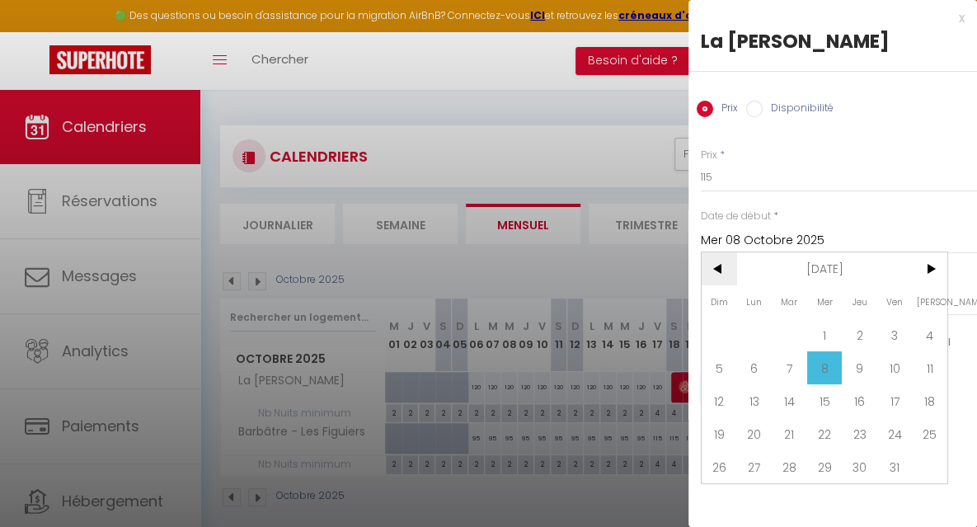
click at [714, 271] on span "<" at bounding box center [719, 268] width 35 height 33
click at [926, 369] on span "13" at bounding box center [929, 367] width 35 height 33
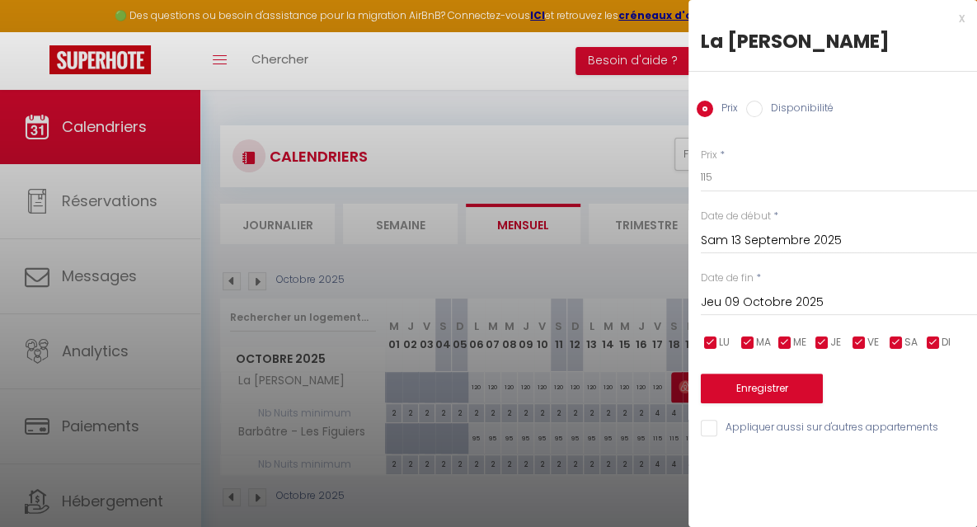
click at [729, 305] on input "Jeu 09 Octobre 2025" at bounding box center [839, 302] width 276 height 21
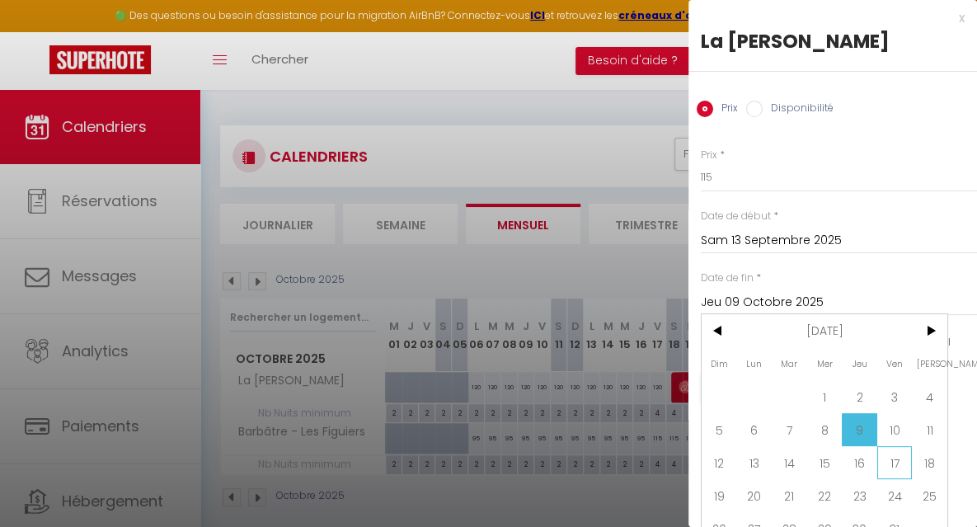
click at [896, 479] on span "17" at bounding box center [894, 462] width 35 height 33
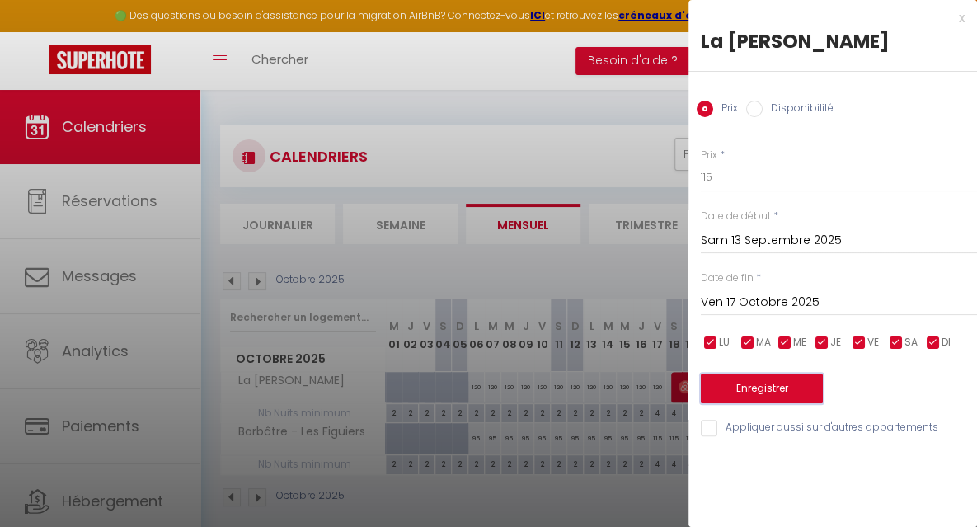
click at [785, 393] on button "Enregistrer" at bounding box center [762, 389] width 122 height 30
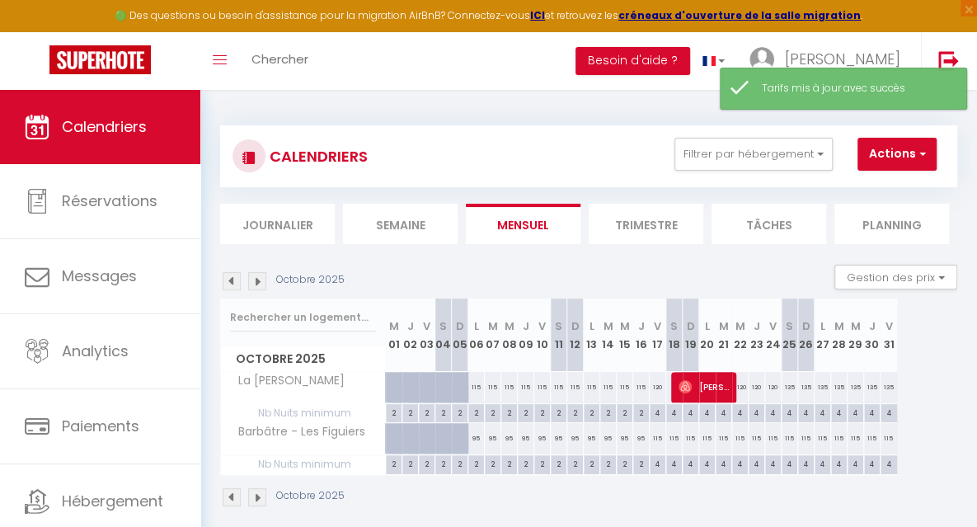
click at [656, 395] on div "120" at bounding box center [658, 387] width 16 height 31
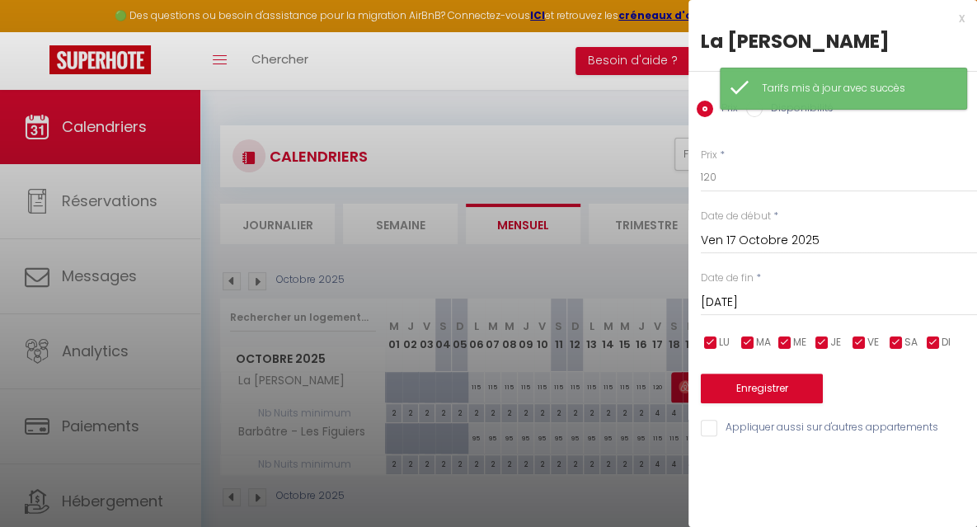
click at [627, 496] on div at bounding box center [488, 263] width 977 height 527
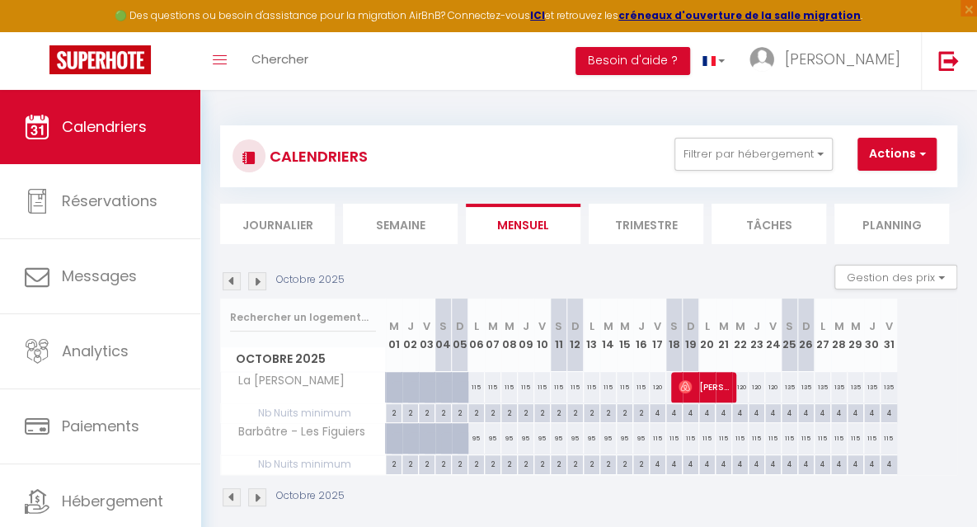
click at [254, 285] on img at bounding box center [257, 281] width 18 height 18
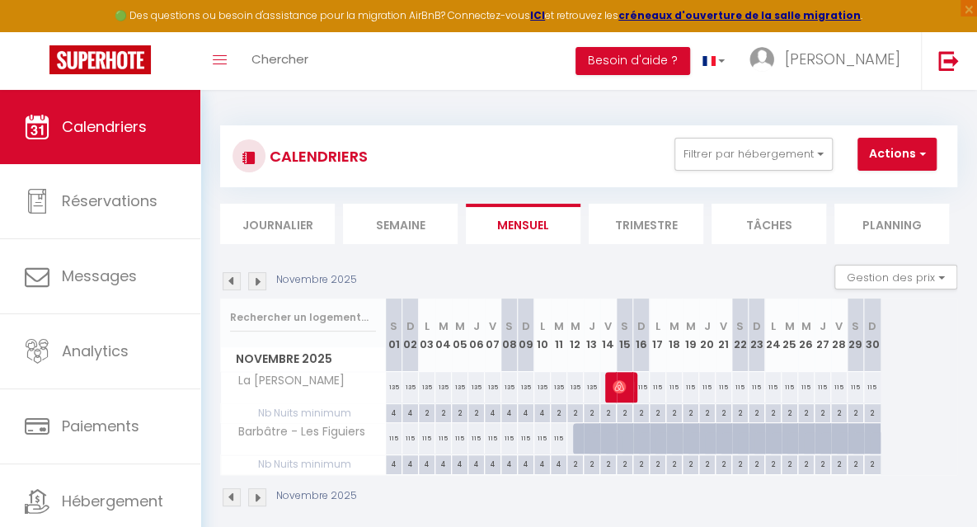
click at [235, 276] on img at bounding box center [232, 281] width 18 height 18
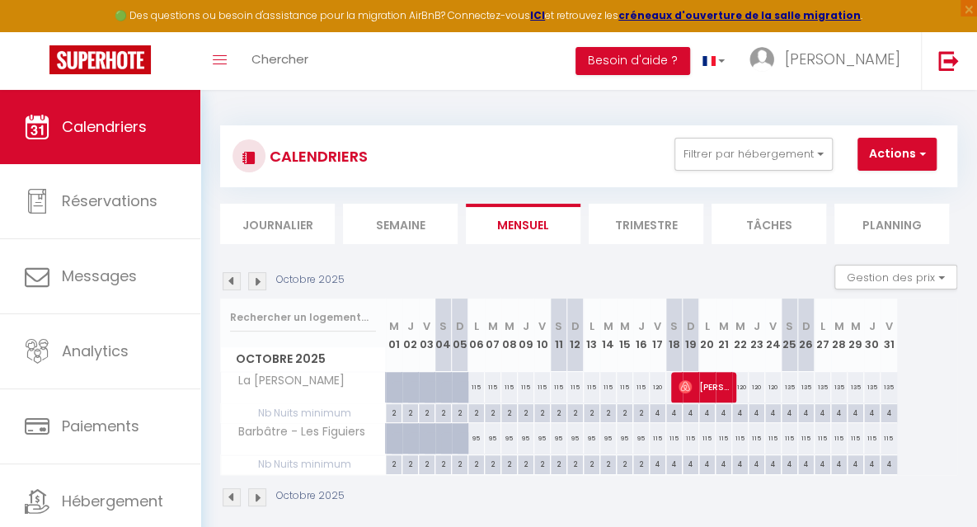
click at [258, 280] on img at bounding box center [257, 281] width 18 height 18
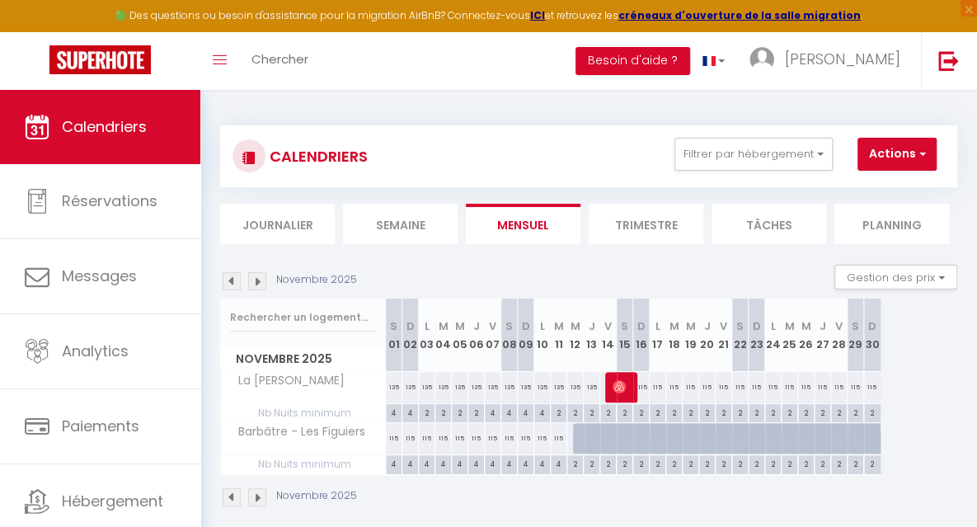
click at [258, 280] on img at bounding box center [257, 281] width 18 height 18
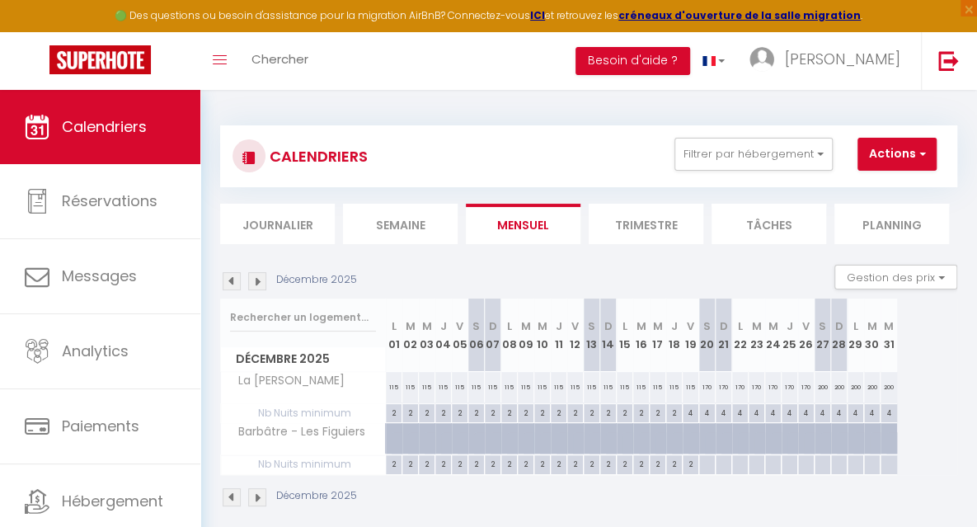
click at [258, 280] on img at bounding box center [257, 281] width 18 height 18
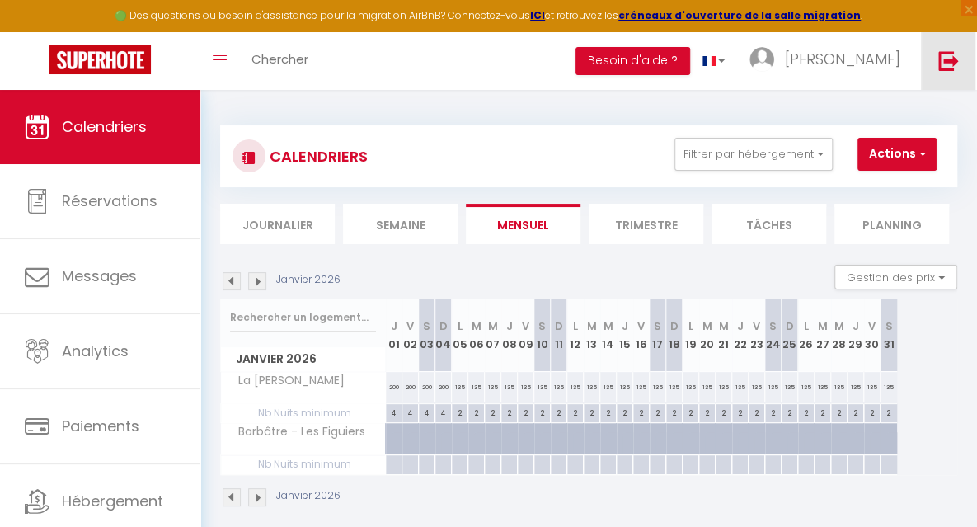
click at [942, 68] on img at bounding box center [948, 60] width 21 height 21
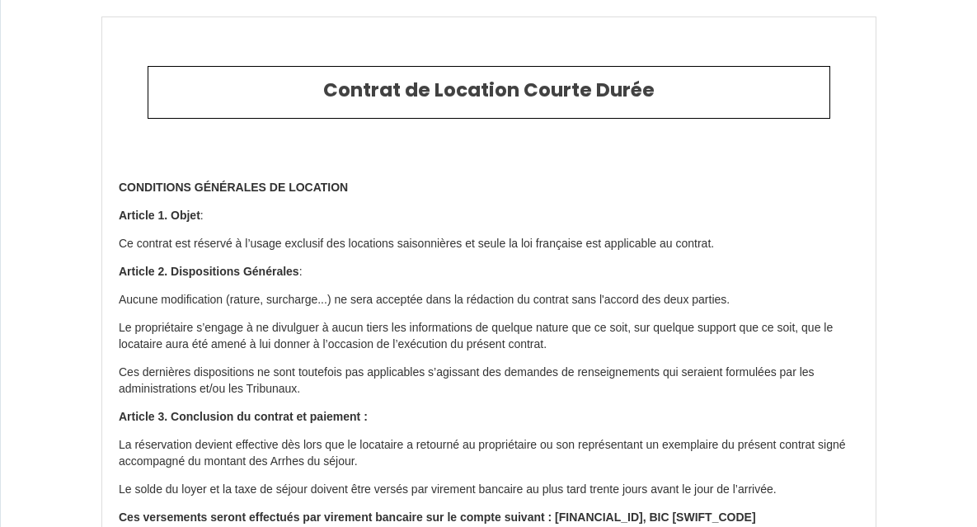
scroll to position [3480, 0]
